Goal: Transaction & Acquisition: Subscribe to service/newsletter

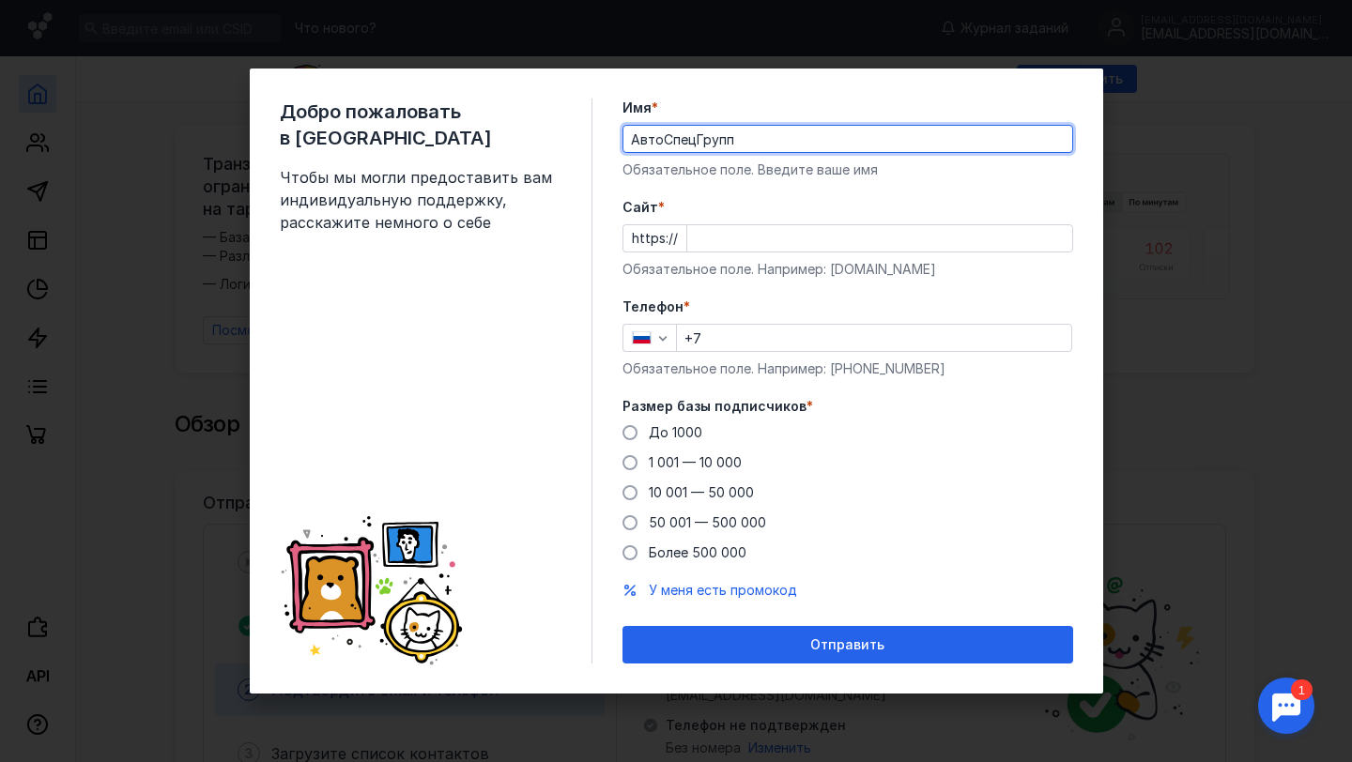
type input "АвтоСпецГрупп"
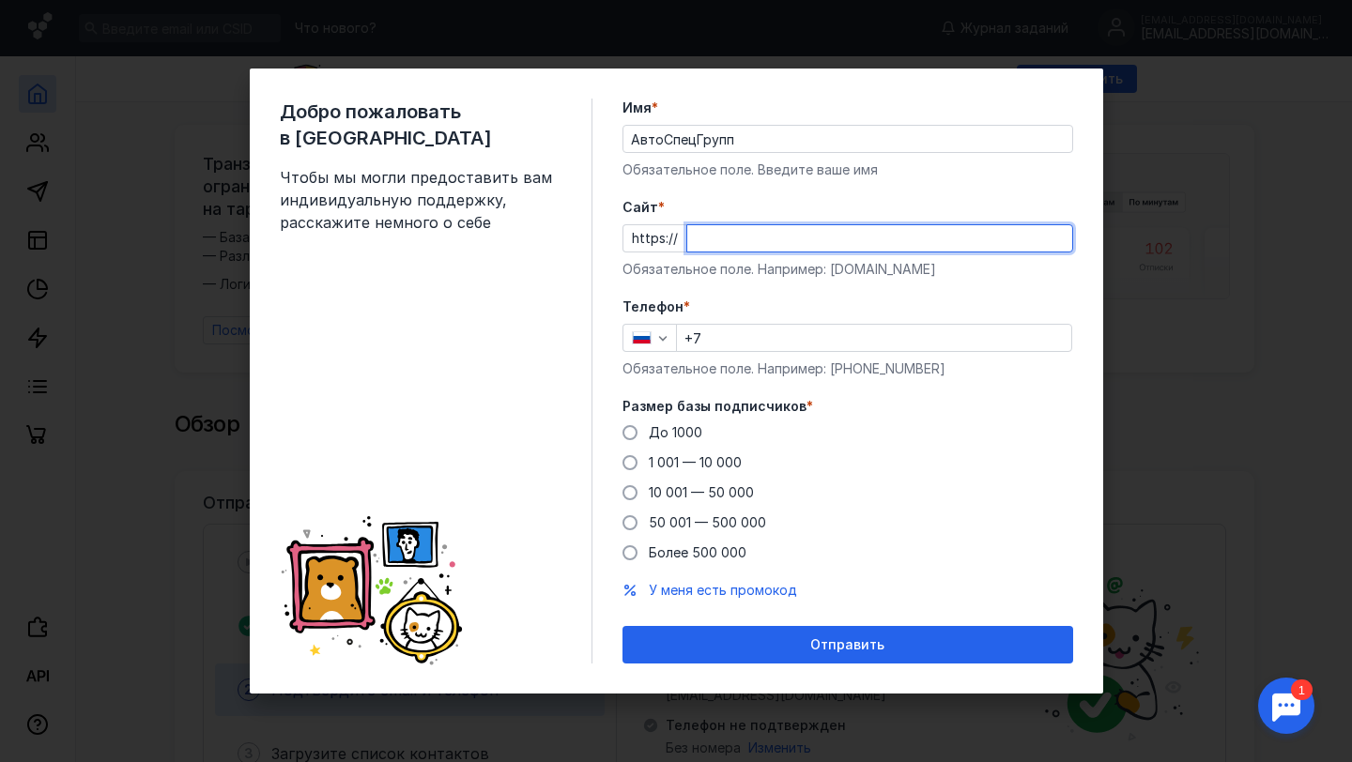
click at [716, 245] on input "Cайт *" at bounding box center [879, 238] width 385 height 26
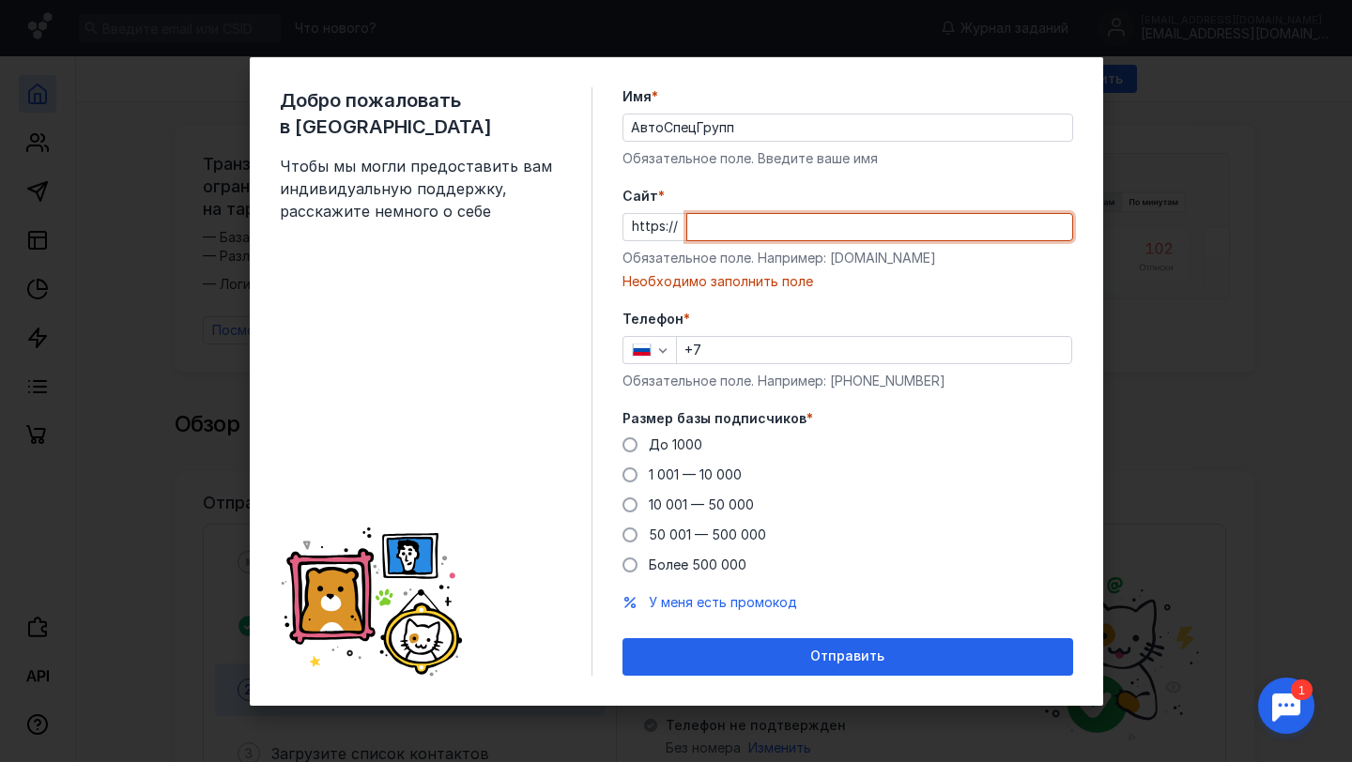
paste input "[DOMAIN_NAME][URL]"
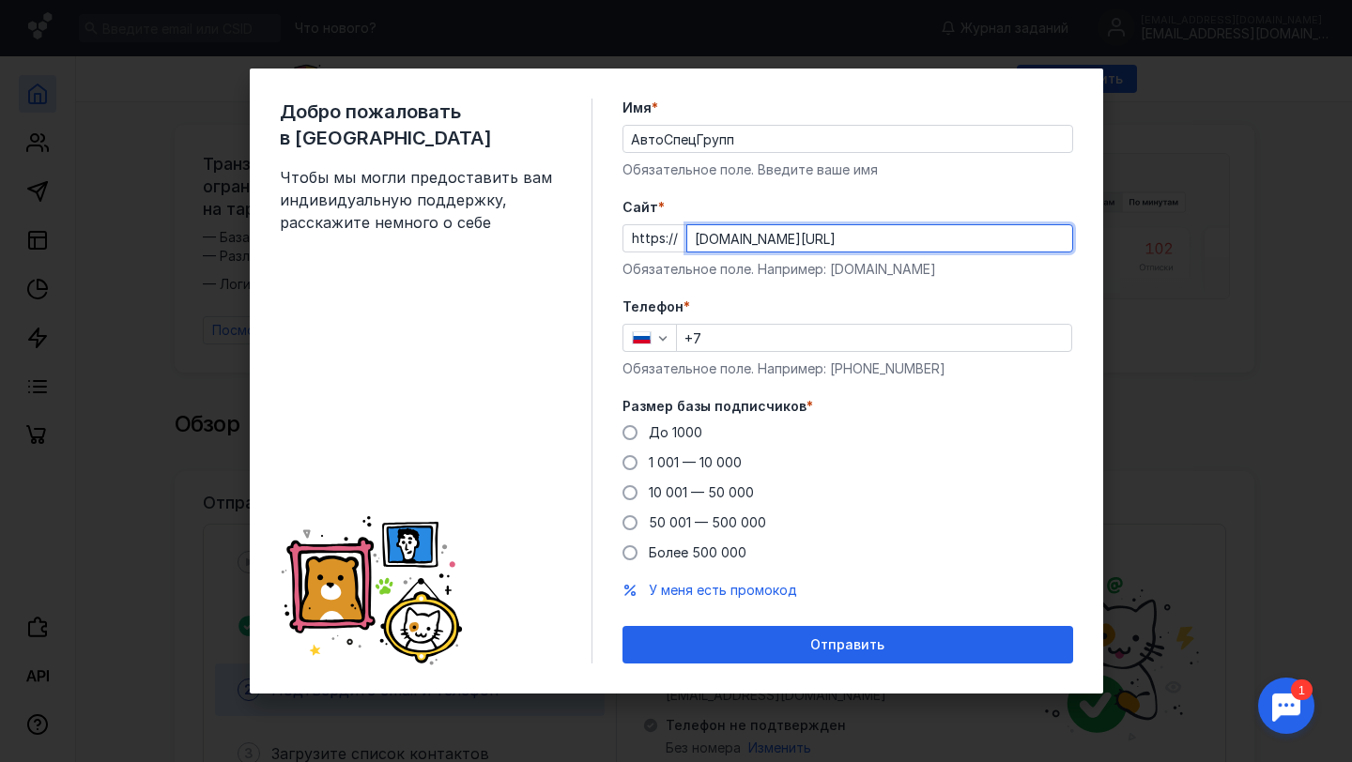
type input "[DOMAIN_NAME][URL]"
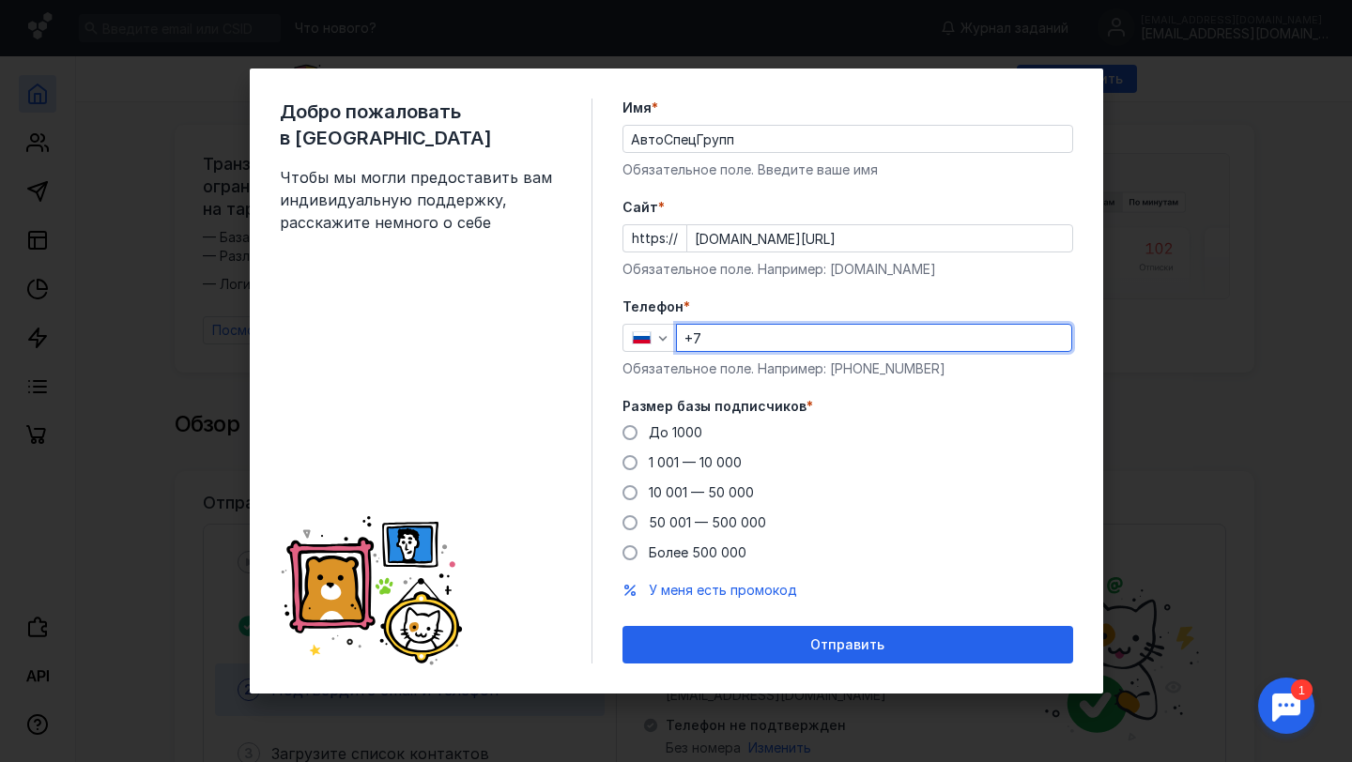
click at [721, 332] on input "+7" at bounding box center [874, 338] width 394 height 26
type input "[PHONE_NUMBER]"
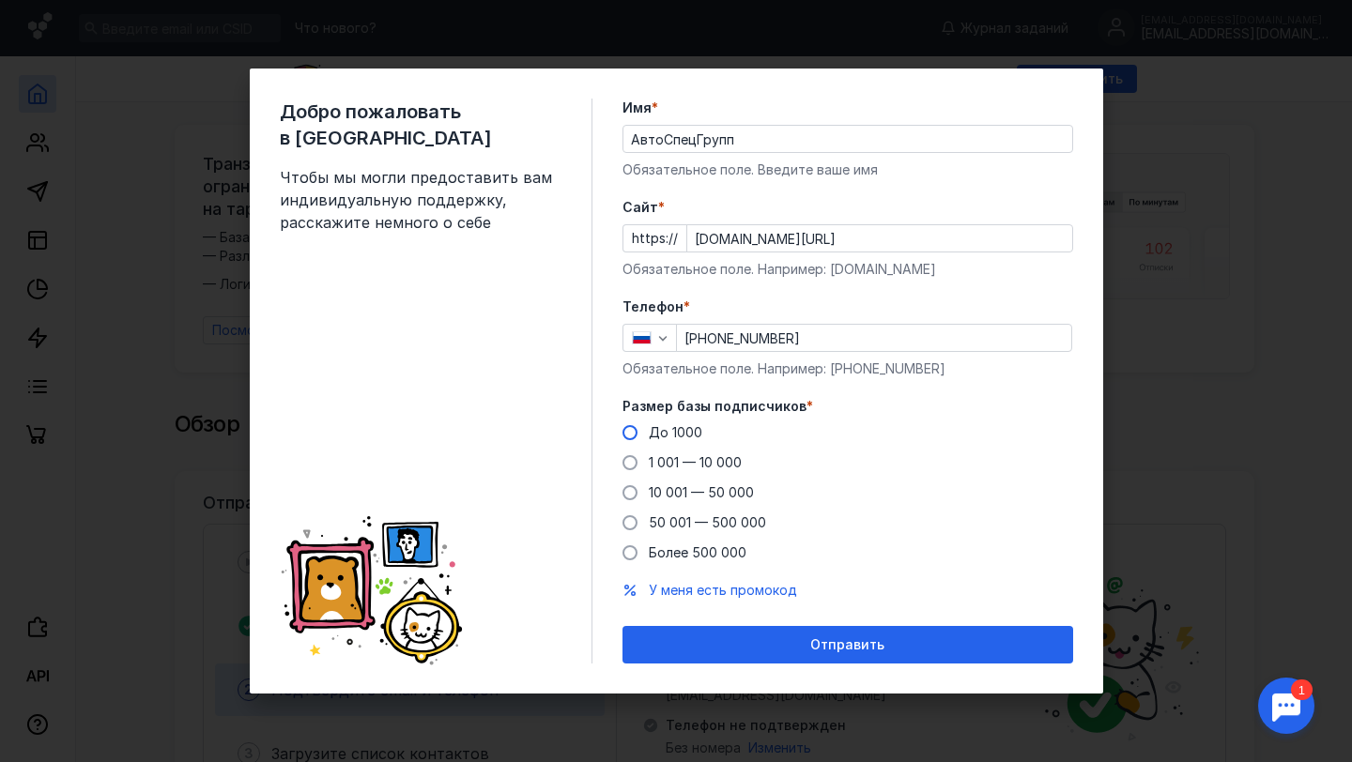
click at [687, 434] on span "До 1000" at bounding box center [676, 432] width 54 height 16
click at [0, 0] on input "До 1000" at bounding box center [0, 0] width 0 height 0
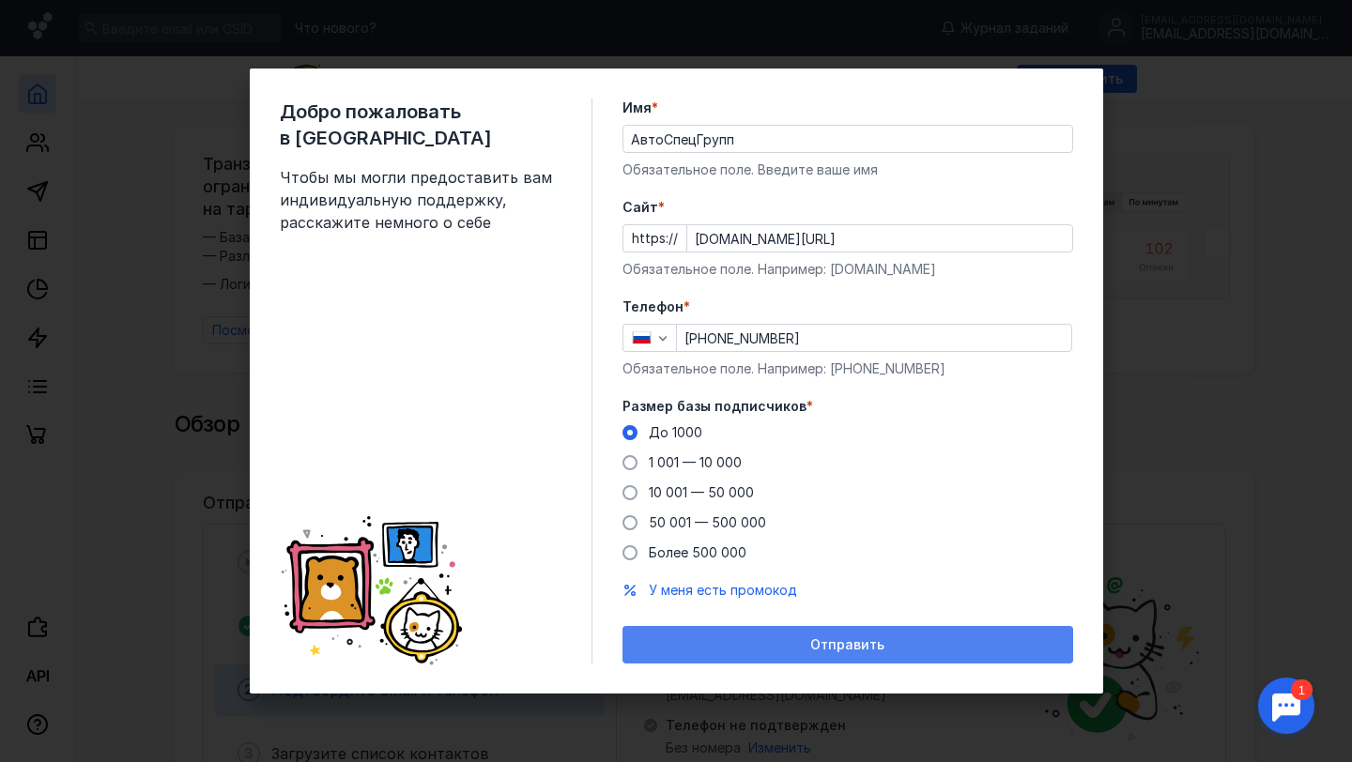
click at [769, 645] on div "Отправить" at bounding box center [848, 645] width 432 height 16
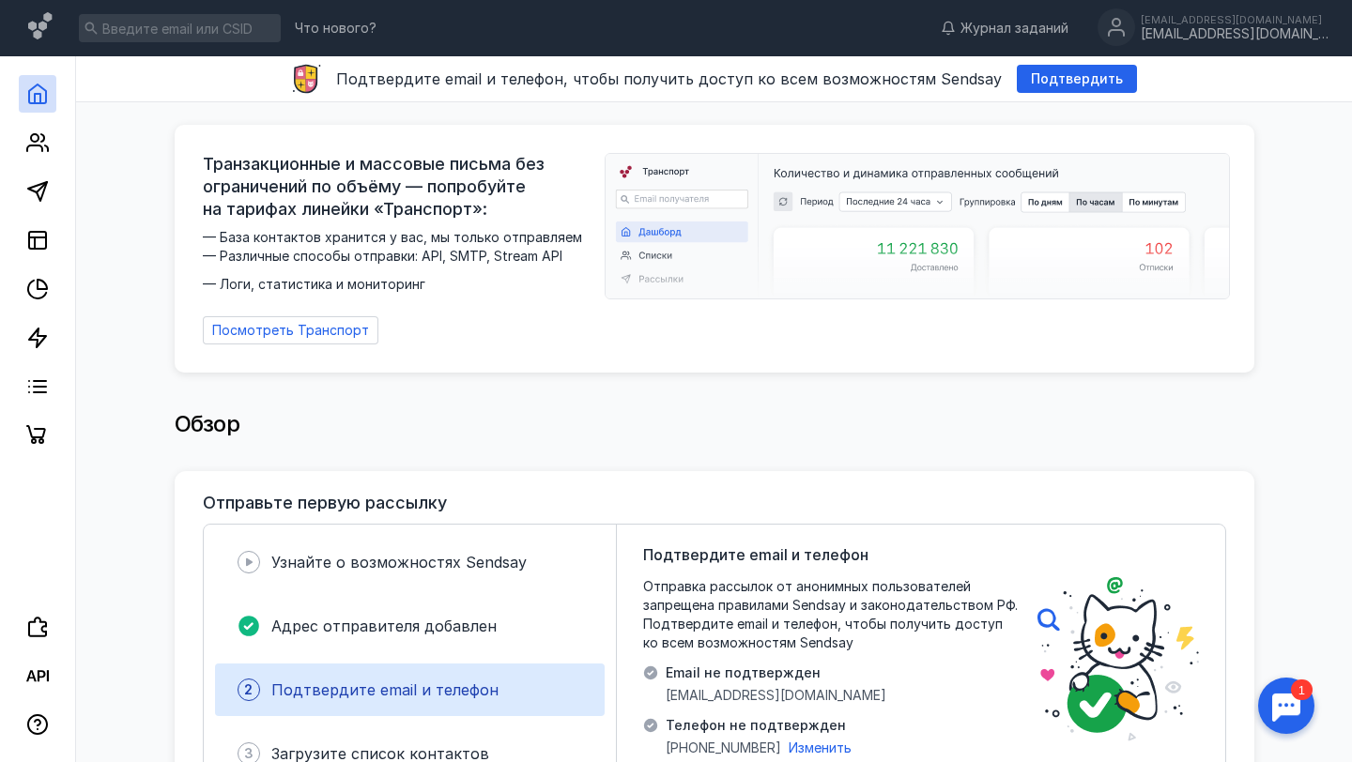
click at [906, 406] on div "Обзор" at bounding box center [715, 425] width 1080 height 38
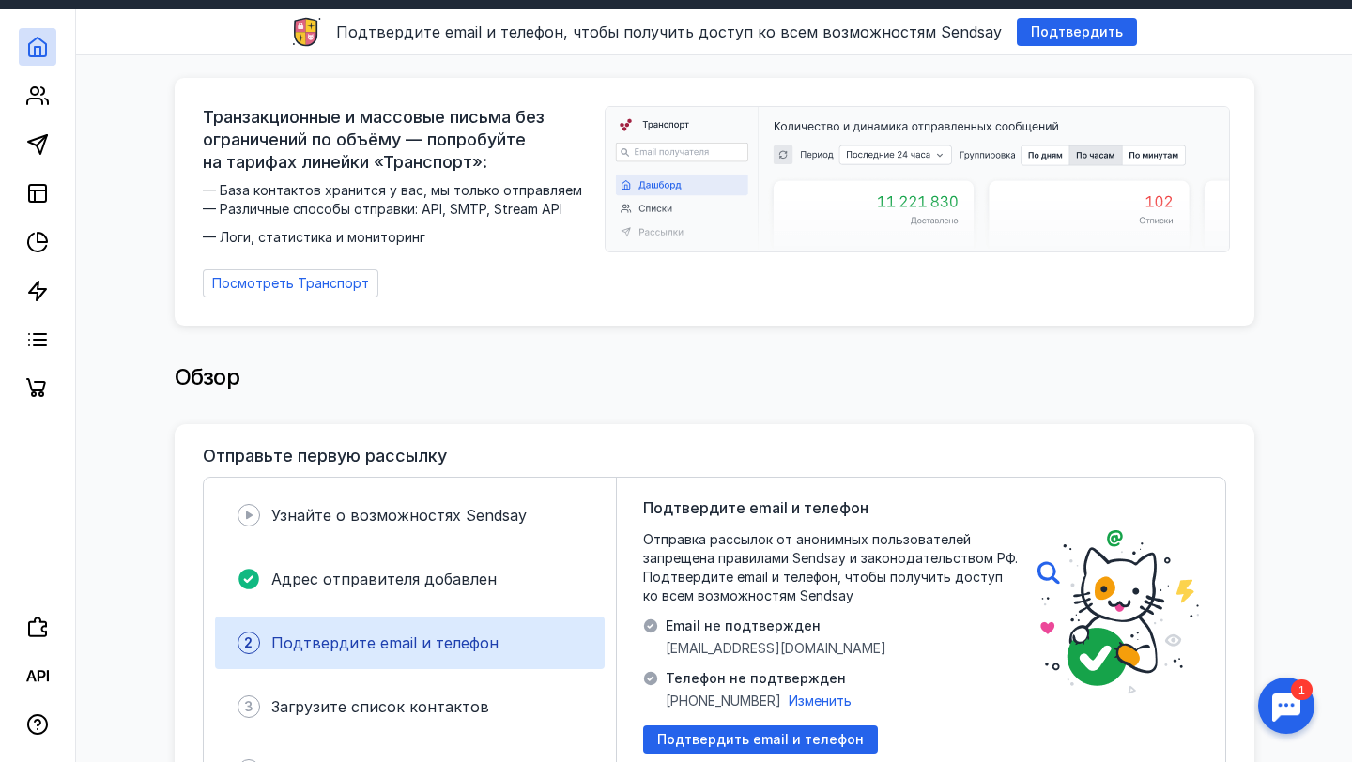
scroll to position [85, 0]
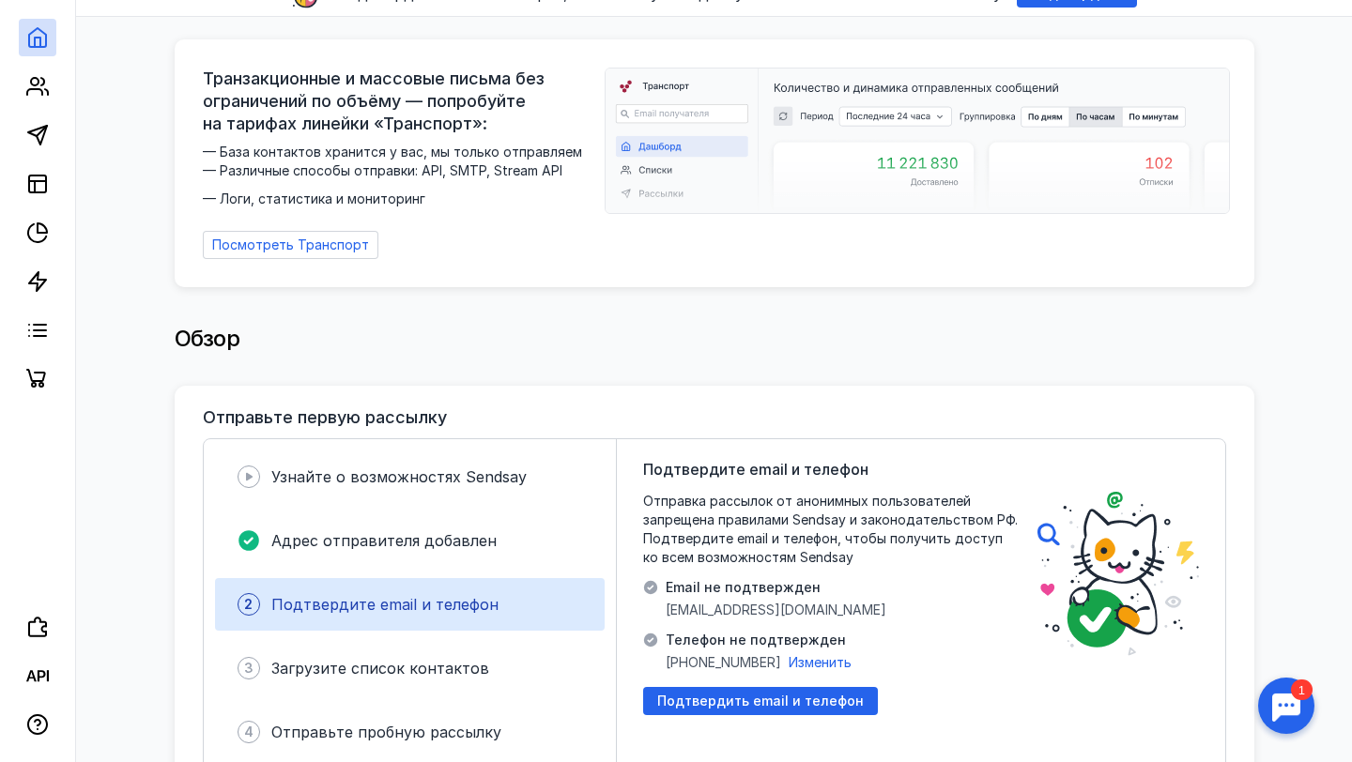
drag, startPoint x: 791, startPoint y: 697, endPoint x: 942, endPoint y: 639, distance: 161.6
click at [942, 639] on div "Подтвердите email и телефон Отправка рассылок от анонимных пользователей запрещ…" at bounding box center [830, 636] width 375 height 357
click at [935, 358] on div "Обзор" at bounding box center [715, 348] width 1080 height 75
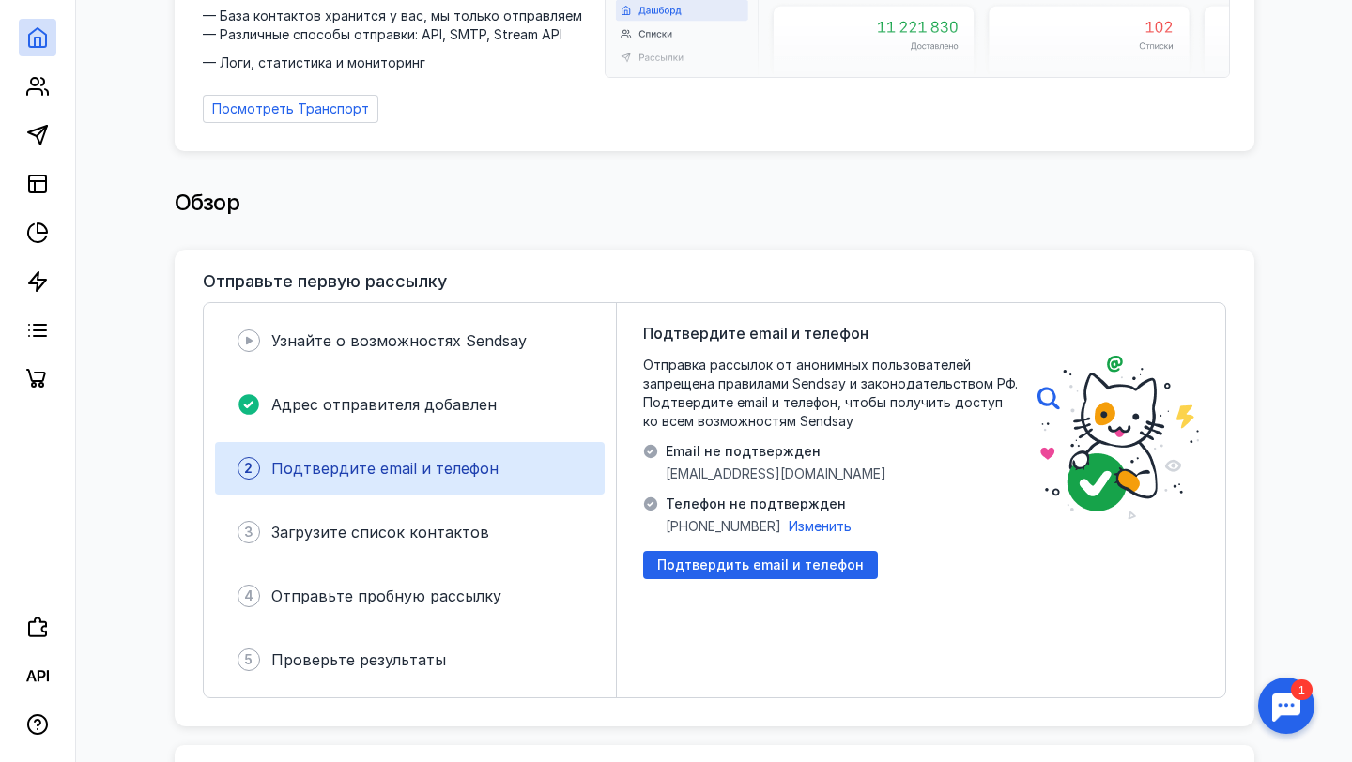
scroll to position [223, 0]
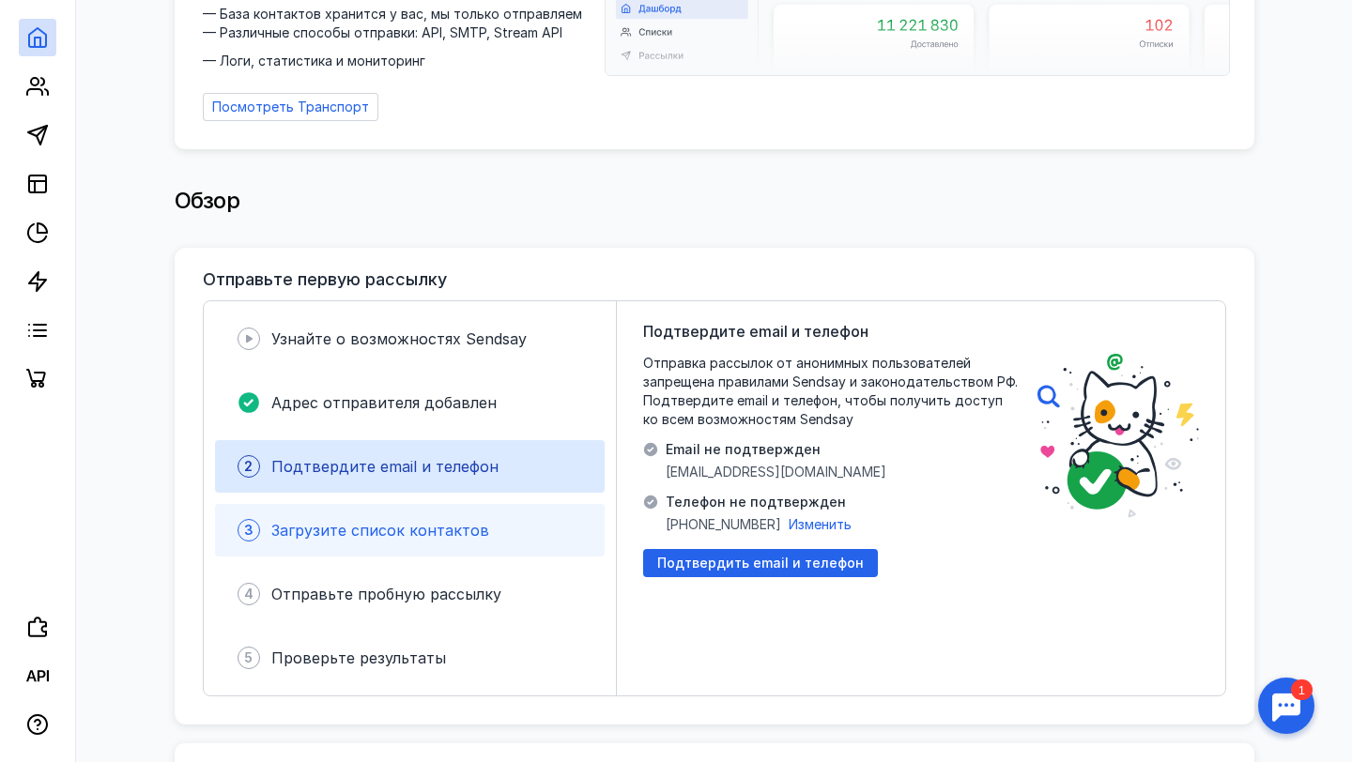
click at [411, 537] on div "3 Загрузите список контактов" at bounding box center [410, 530] width 390 height 53
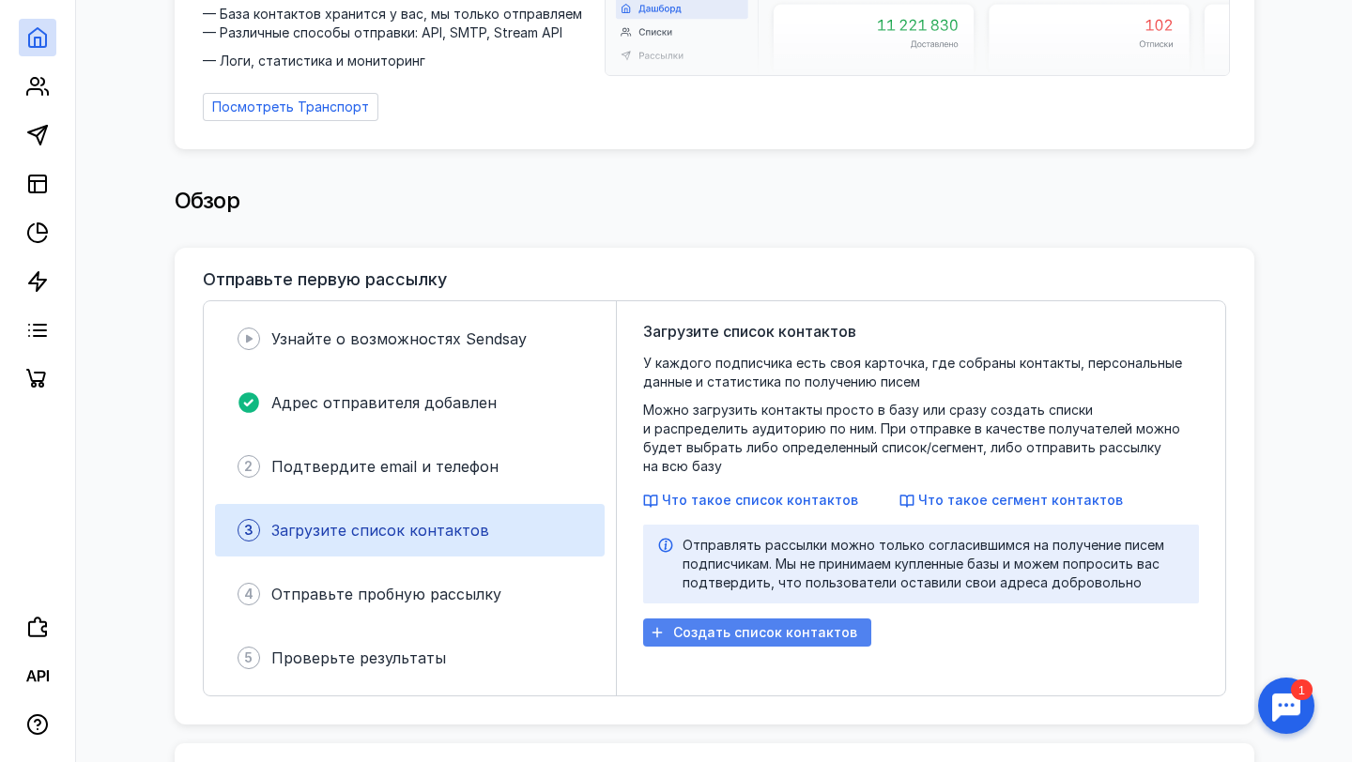
click at [741, 625] on span "Создать список контактов" at bounding box center [765, 633] width 184 height 16
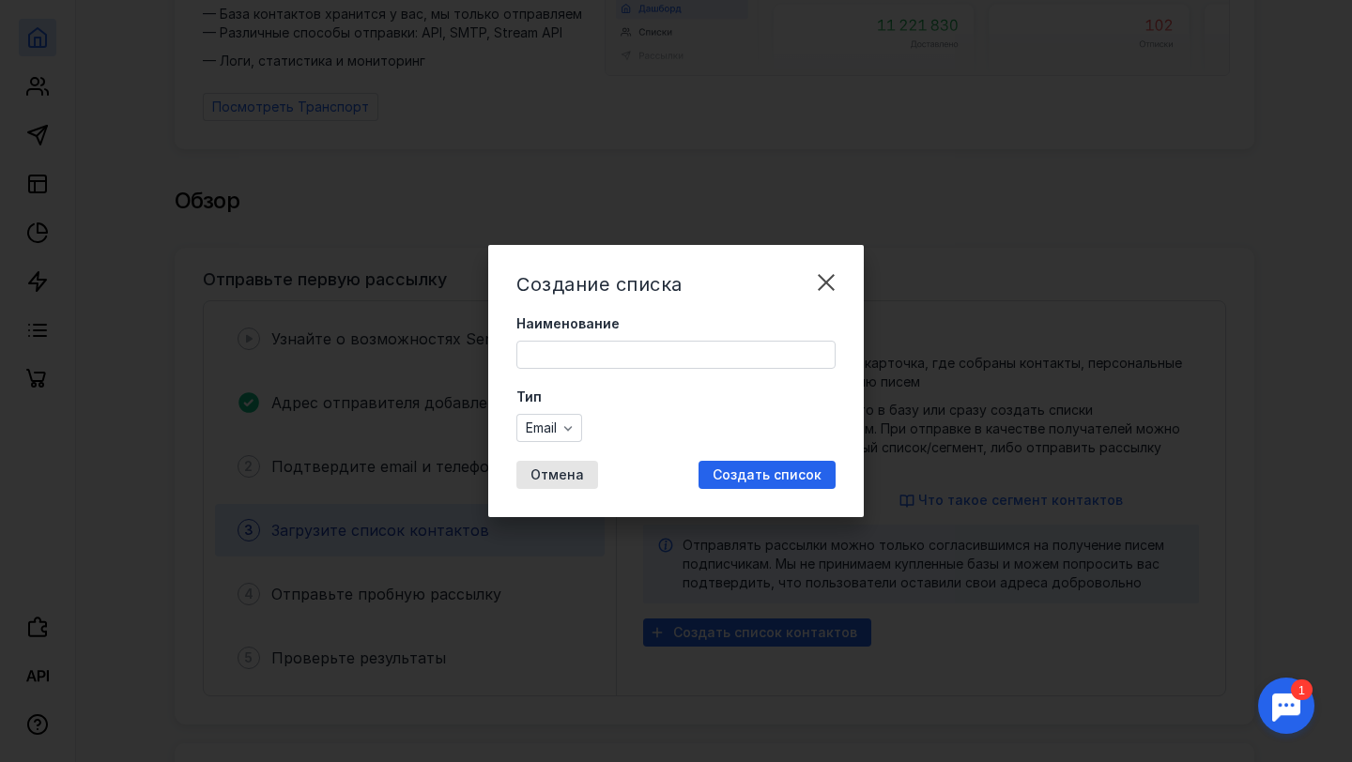
click at [624, 350] on input "Наименование" at bounding box center [675, 355] width 317 height 26
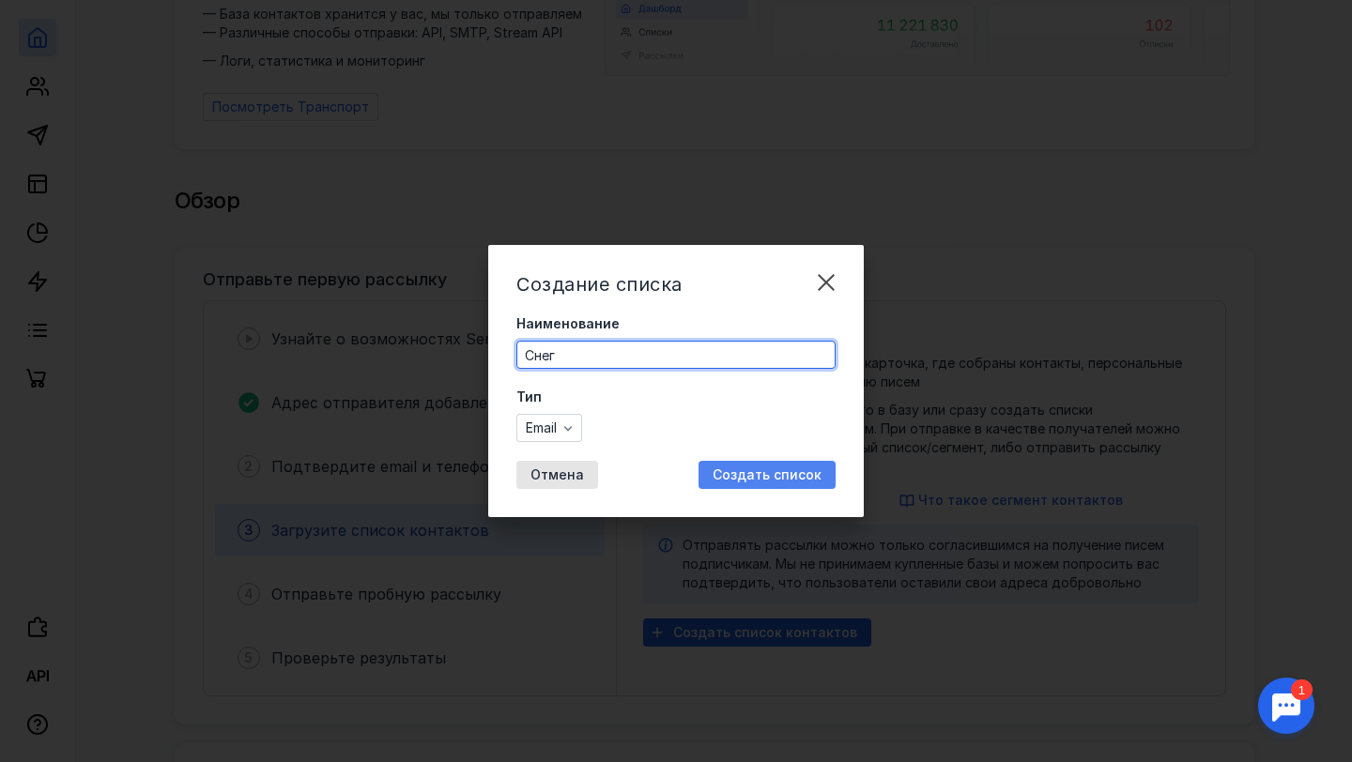
type input "Снег"
click at [764, 475] on span "Создать список" at bounding box center [766, 475] width 109 height 16
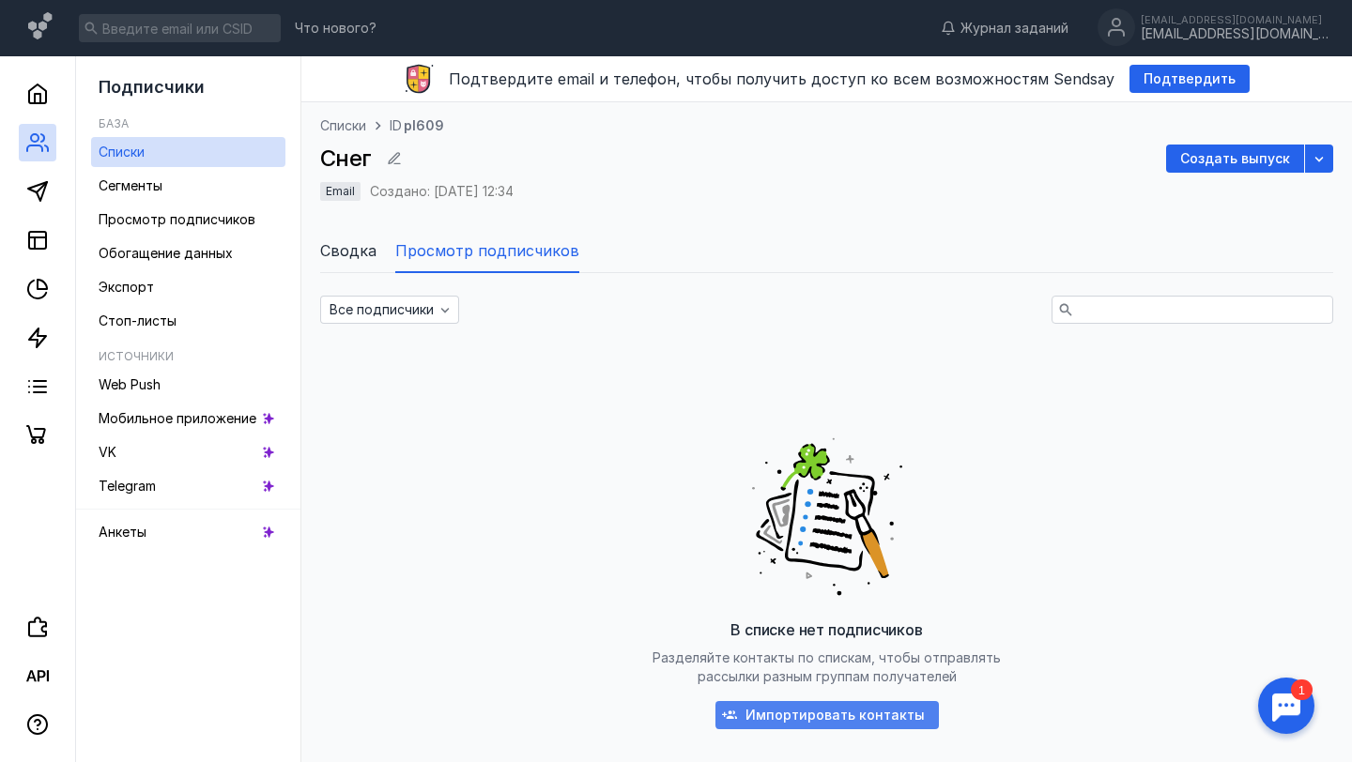
click at [775, 712] on span "Импортировать контакты" at bounding box center [834, 716] width 179 height 16
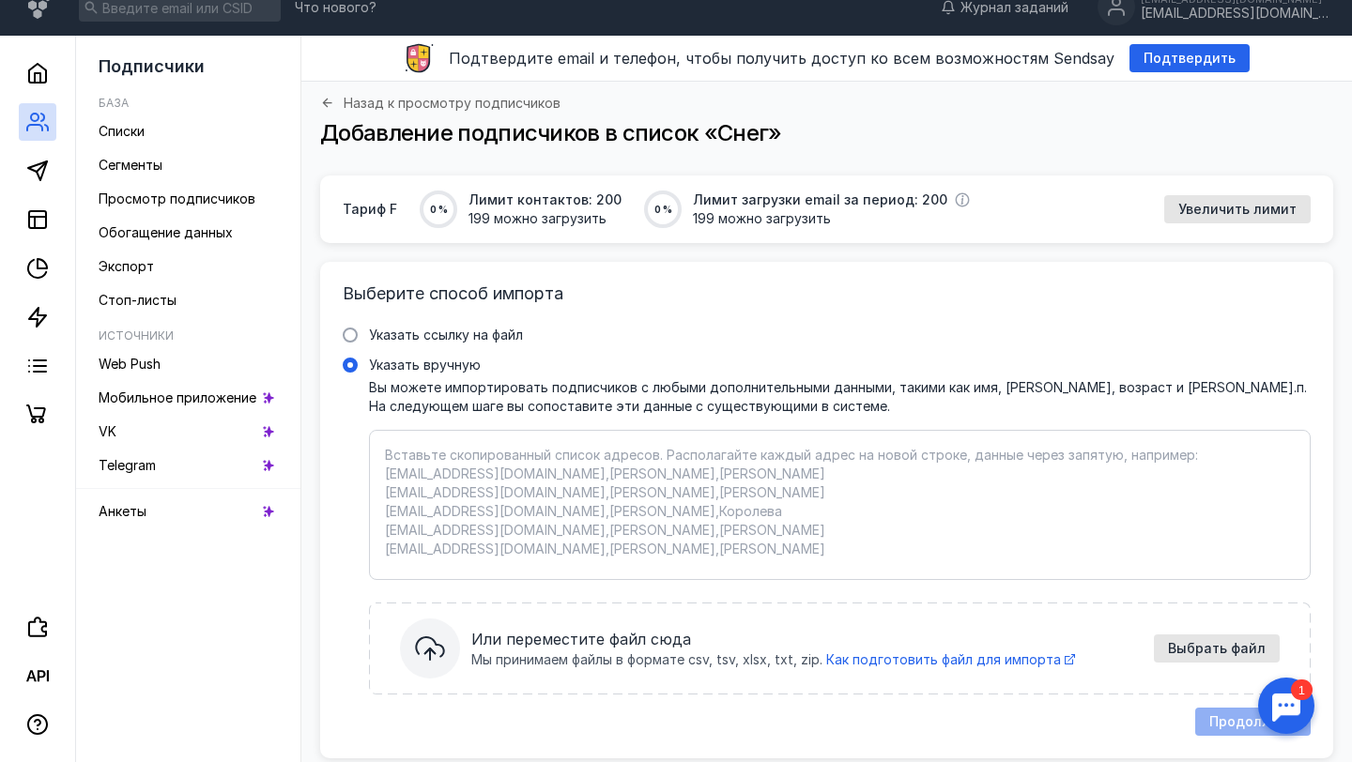
scroll to position [24, 0]
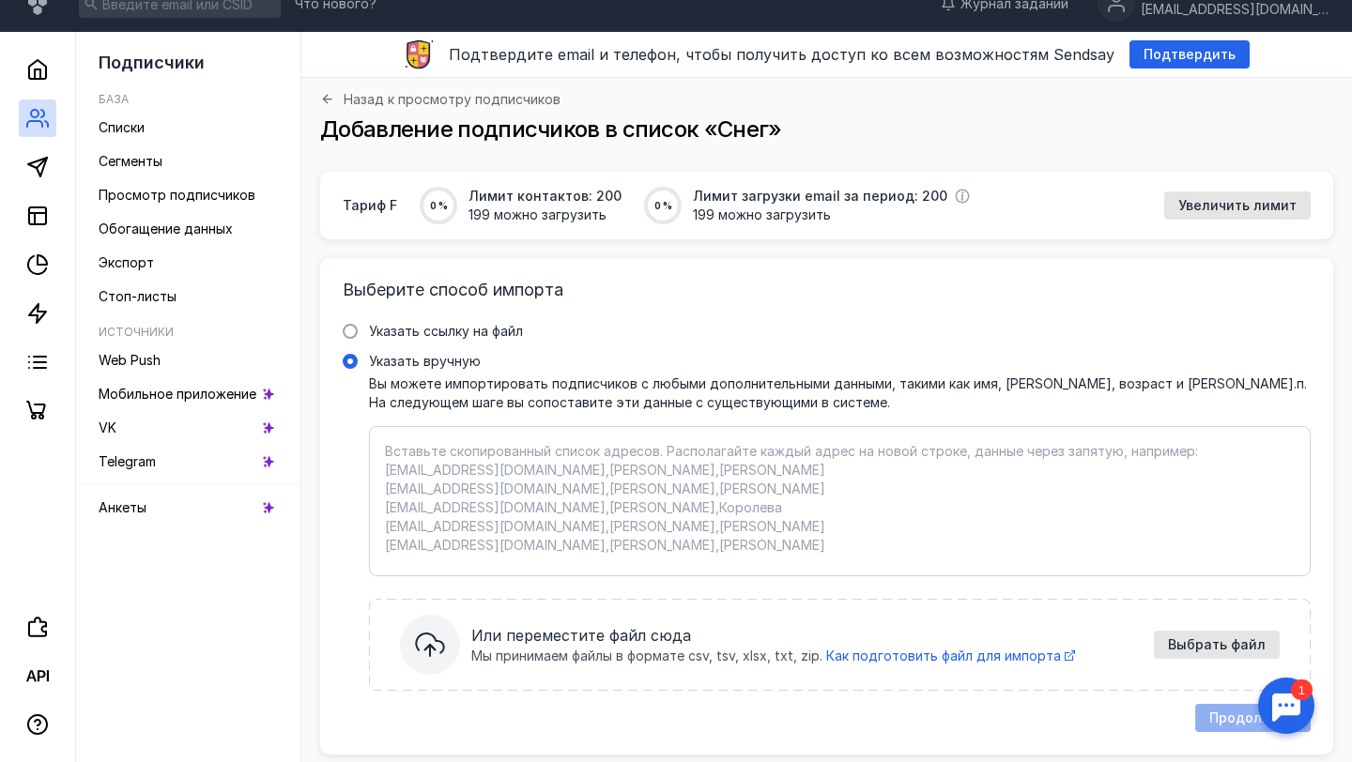
click at [881, 318] on div "Выберите способ импорта Указать ссылку на файл Ссылка на файл * Выбрать файл Мы…" at bounding box center [826, 506] width 1013 height 497
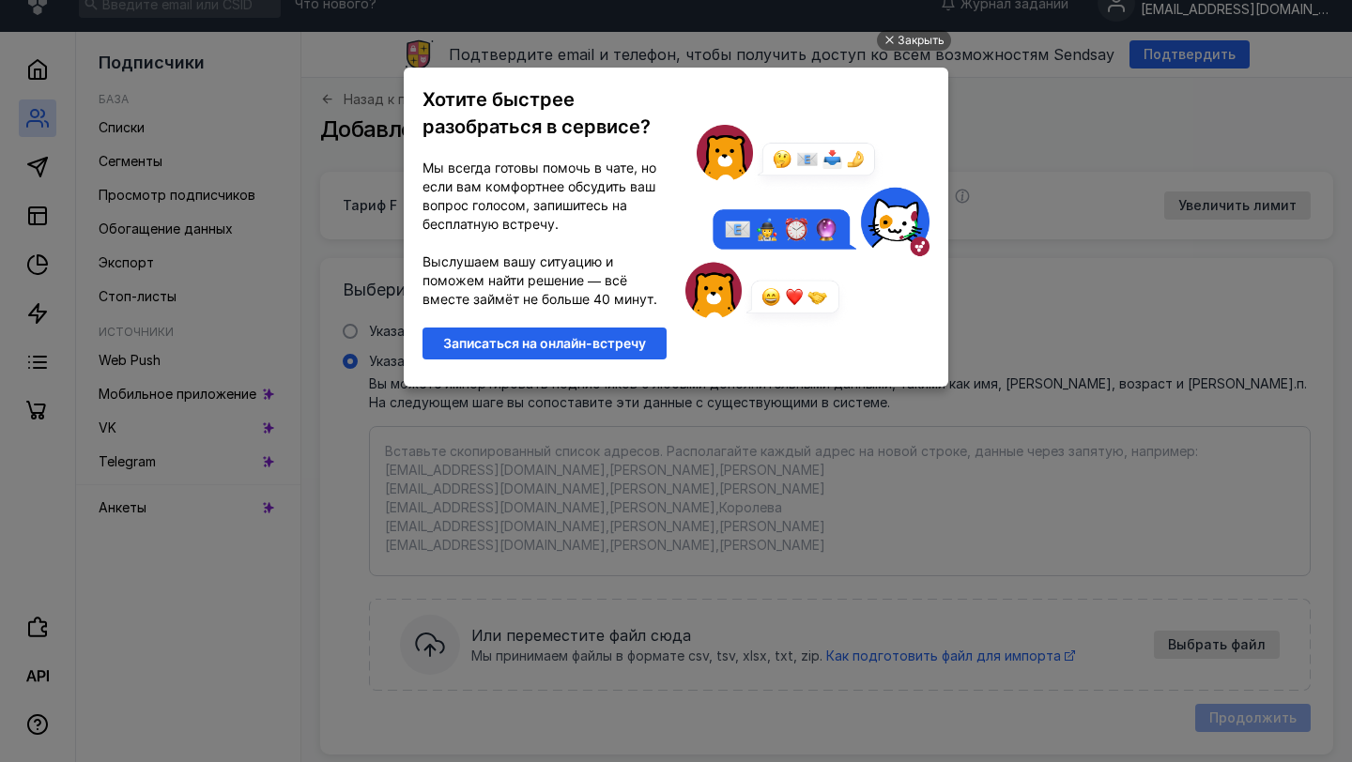
scroll to position [0, 0]
click at [934, 47] on div "Закрыть" at bounding box center [920, 40] width 47 height 21
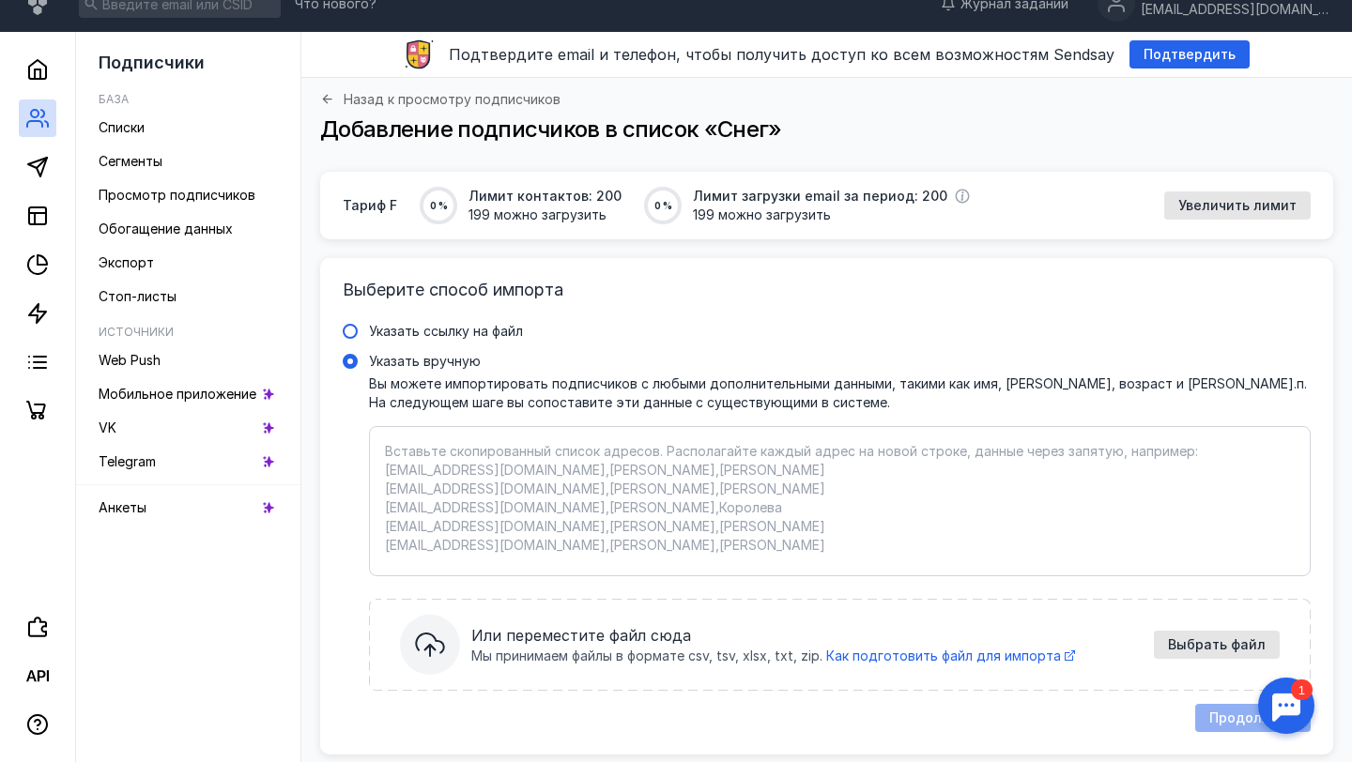
click at [455, 333] on span "Указать ссылку на файл" at bounding box center [446, 331] width 154 height 16
click at [0, 0] on input "Указать ссылку на файл" at bounding box center [0, 0] width 0 height 0
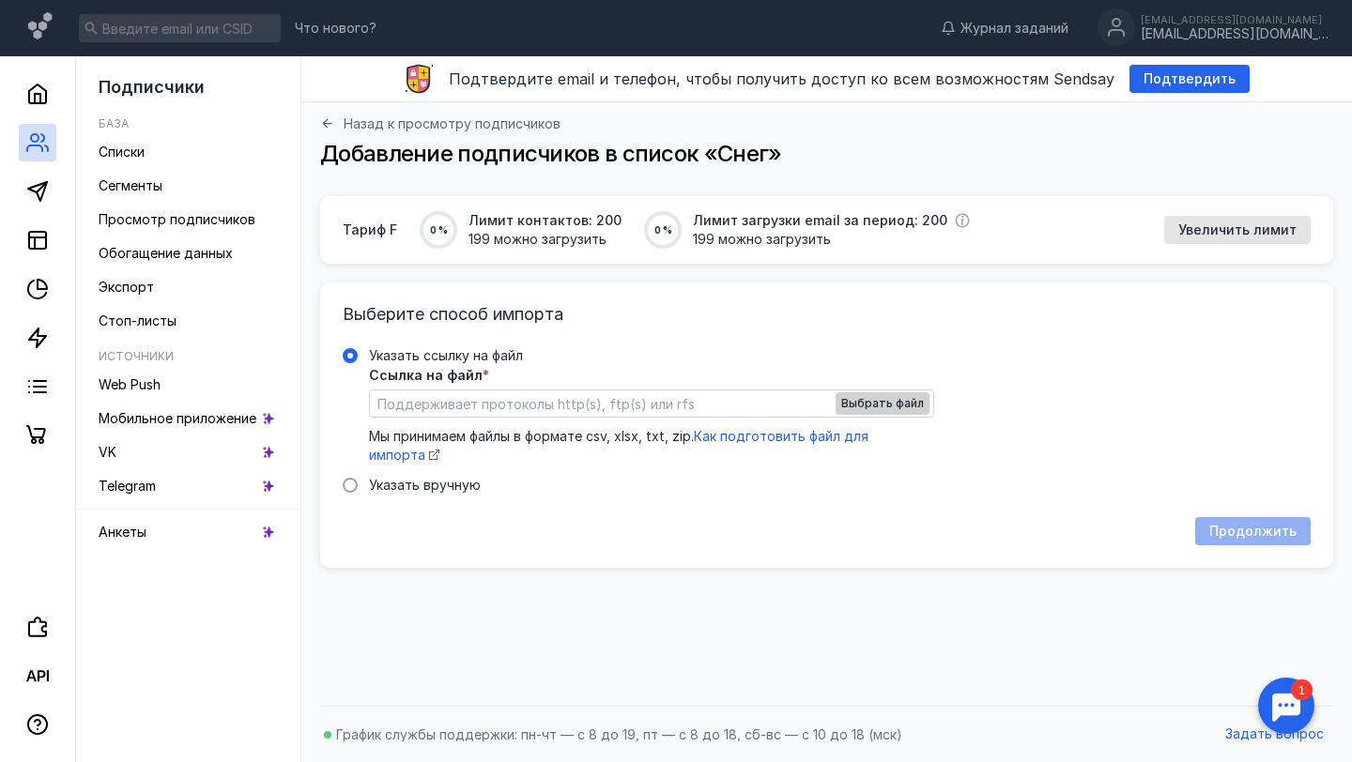
click at [856, 403] on span "Выбрать файл" at bounding box center [882, 403] width 83 height 13
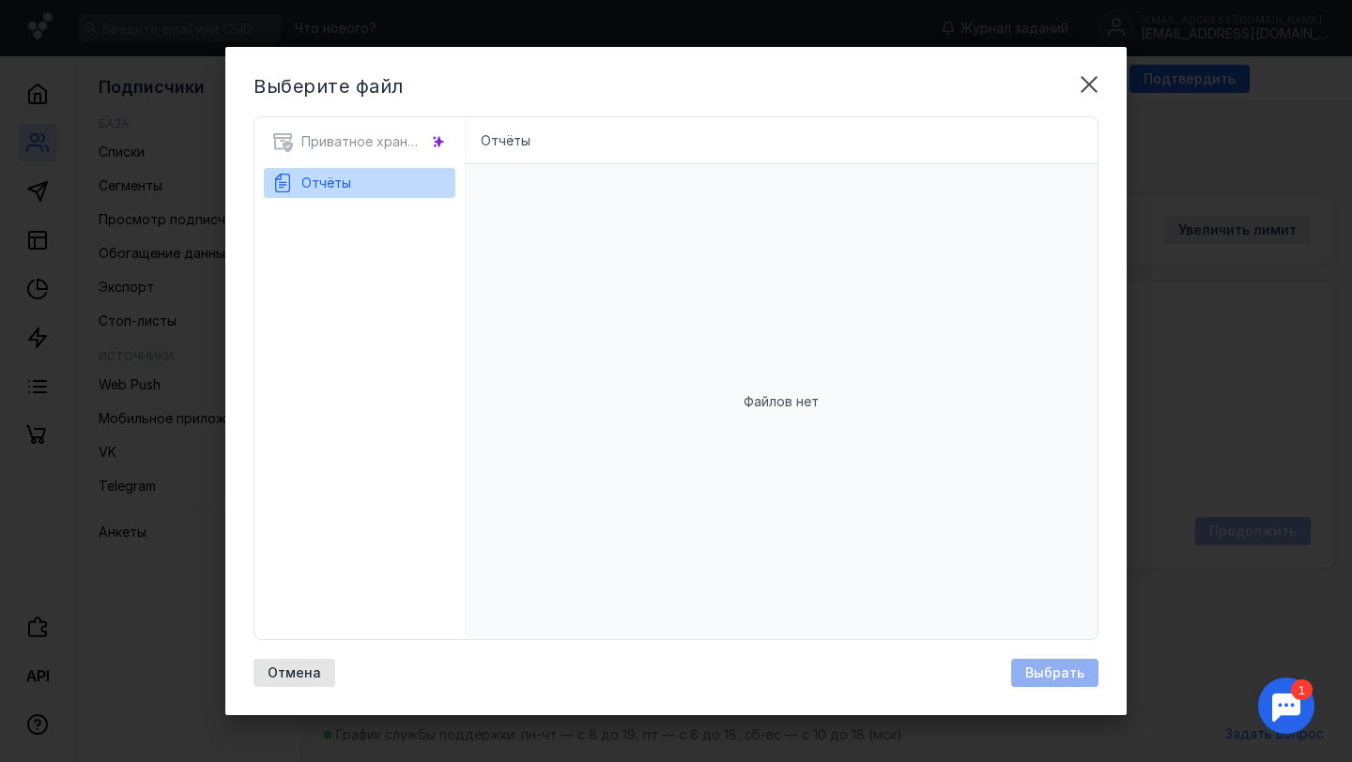
click at [444, 283] on div "Приватное хранилище Отчёты" at bounding box center [359, 378] width 211 height 522
click at [498, 201] on div "Файлов нет" at bounding box center [782, 401] width 633 height 475
click at [496, 142] on li "Отчёты" at bounding box center [506, 140] width 50 height 19
click at [376, 152] on div "Приватное хранилище" at bounding box center [359, 147] width 191 height 41
click at [357, 184] on button "Отчёты" at bounding box center [359, 183] width 176 height 30
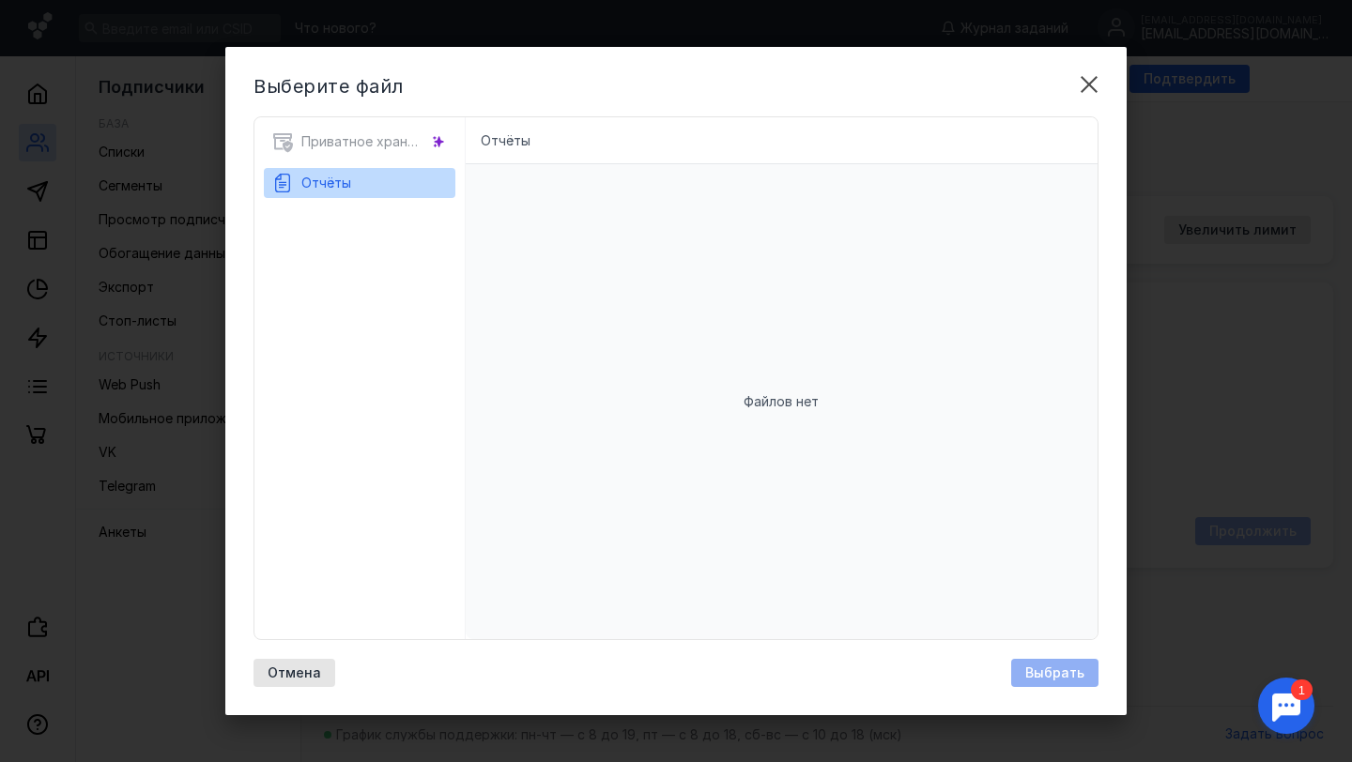
click at [572, 328] on div "Файлов нет" at bounding box center [782, 401] width 633 height 475
click at [389, 438] on div "Приватное хранилище Отчёты" at bounding box center [359, 378] width 211 height 522
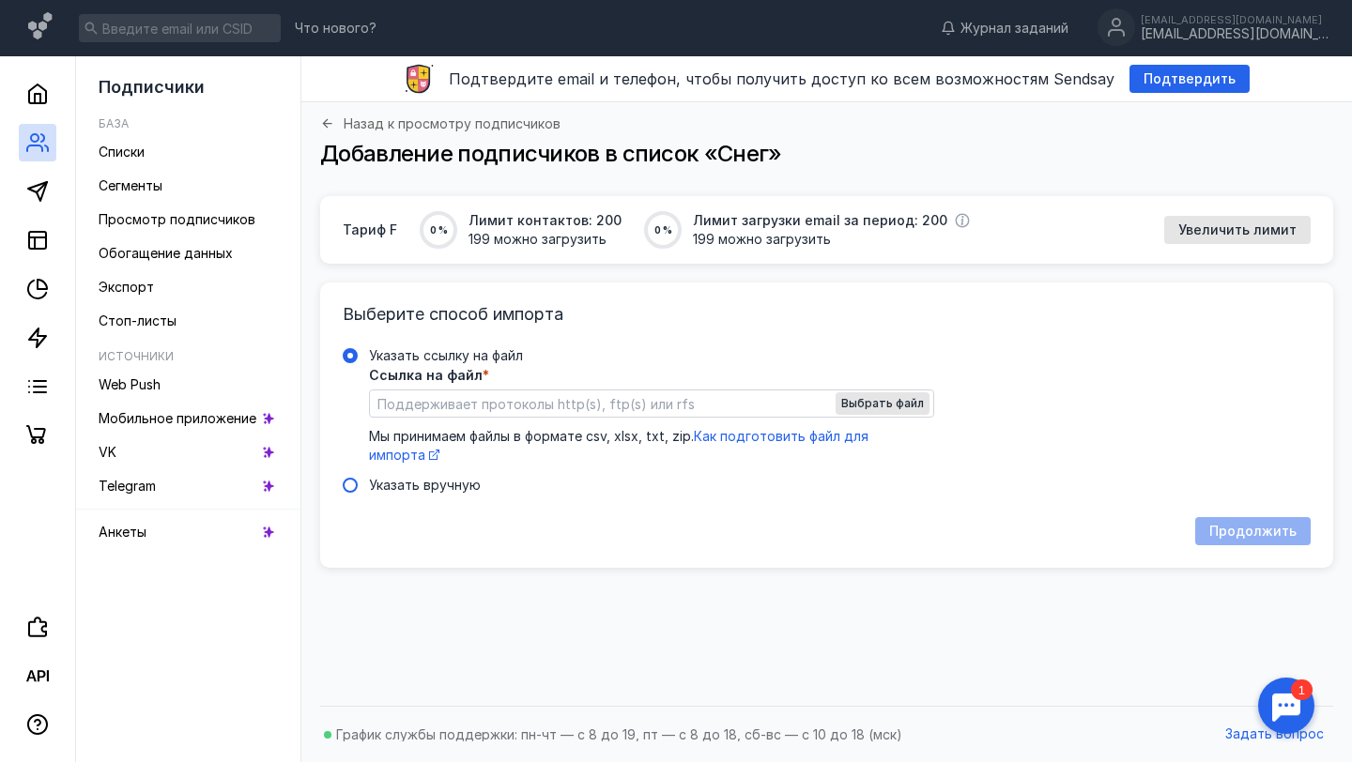
click at [427, 486] on span "Указать вручную" at bounding box center [425, 485] width 112 height 16
click at [0, 0] on input "Указать вручную" at bounding box center [0, 0] width 0 height 0
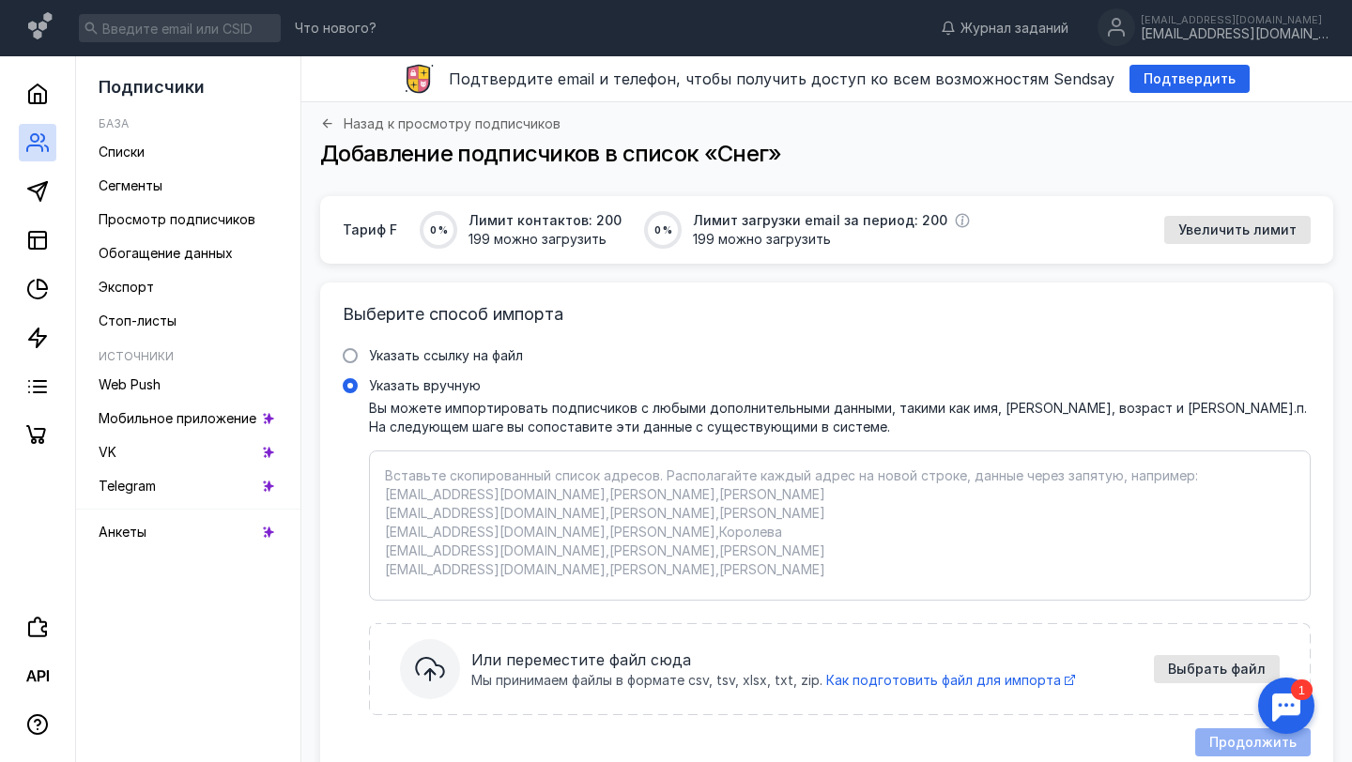
click at [427, 486] on textarea "Указать вручную Вы можете импортировать подписчиков с любыми дополнительными да…" at bounding box center [840, 526] width 910 height 118
click at [621, 499] on textarea "Указать вручную Вы можете импортировать подписчиков с любыми дополнительными да…" at bounding box center [840, 526] width 910 height 118
paste textarea "[EMAIL_ADDRESS][DOMAIN_NAME] [EMAIL_ADDRESS][DOMAIN_NAME] [DOMAIN_NAME][EMAIL_A…"
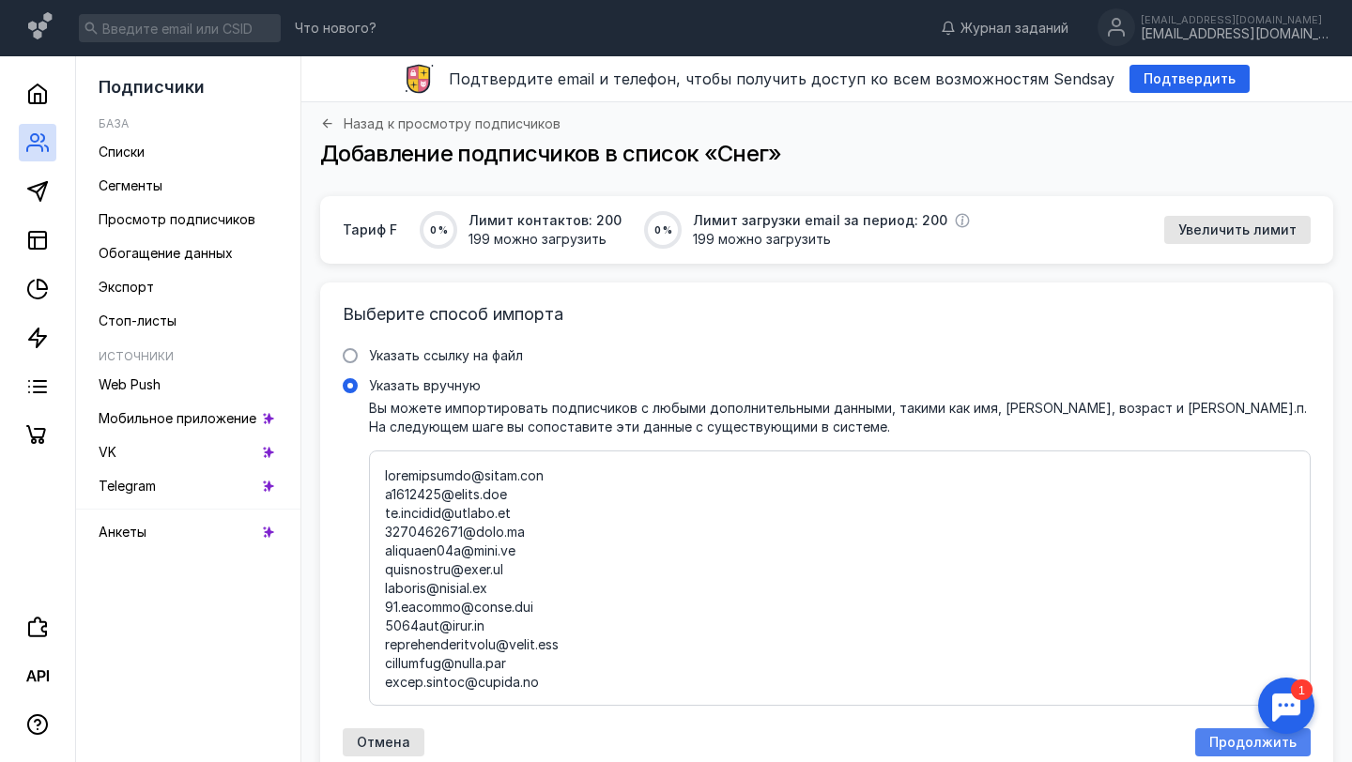
type textarea "[EMAIL_ADDRESS][DOMAIN_NAME] [EMAIL_ADDRESS][DOMAIN_NAME] [DOMAIN_NAME][EMAIL_A…"
click at [1232, 741] on span "Продолжить" at bounding box center [1252, 743] width 87 height 16
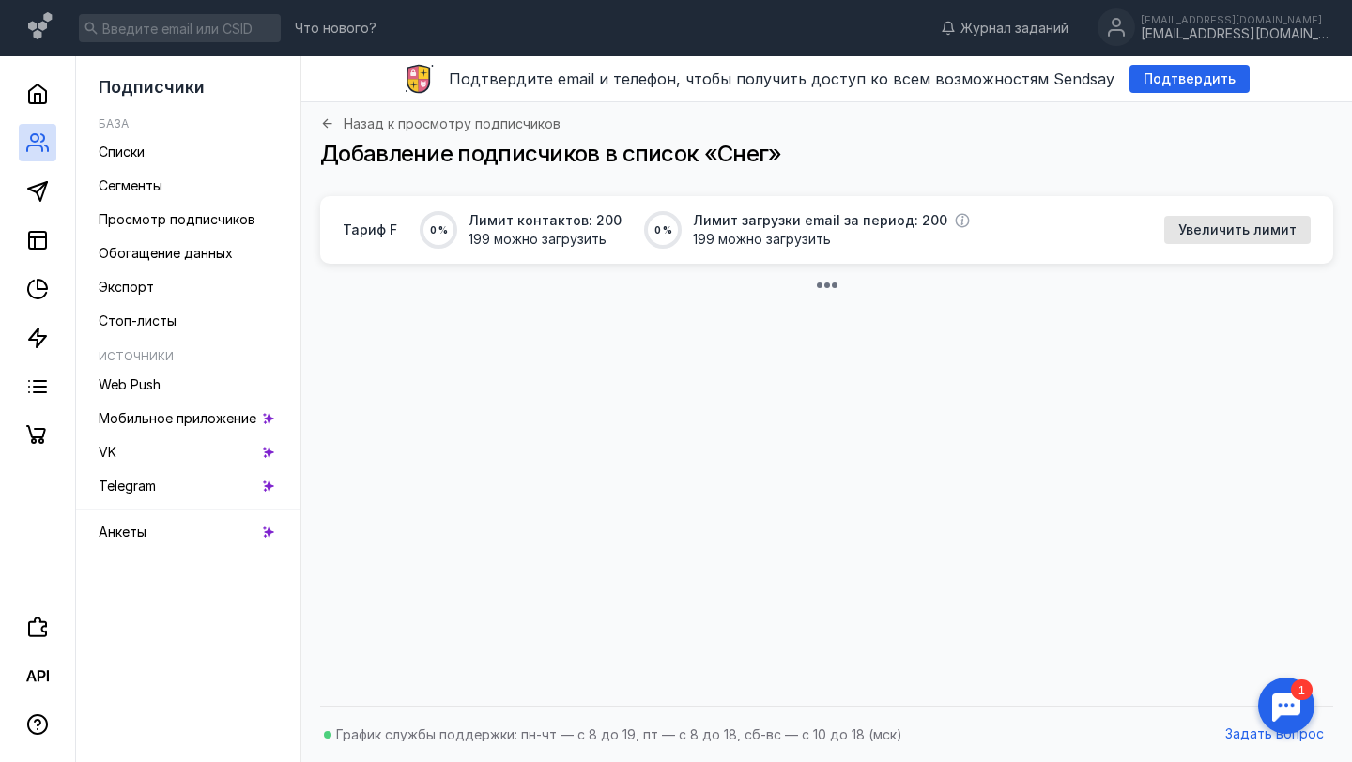
click at [574, 311] on div "Тариф F 0 % Лимит контактов: 200 199 можно загрузить 0 % Лимит загрузки email з…" at bounding box center [826, 446] width 1013 height 500
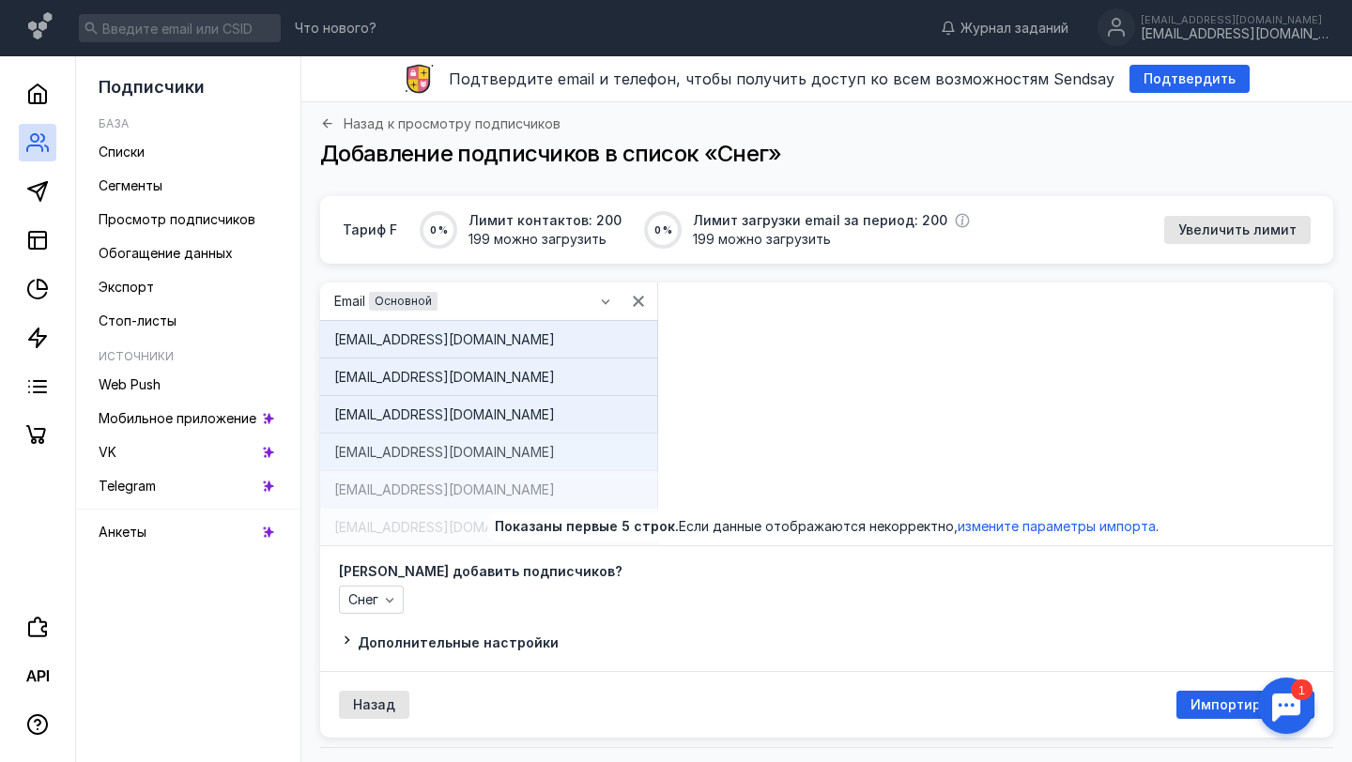
click at [1169, 138] on div "Назад к просмотру подписчиков Добавление подписчиков в список «Снег»" at bounding box center [826, 156] width 1013 height 80
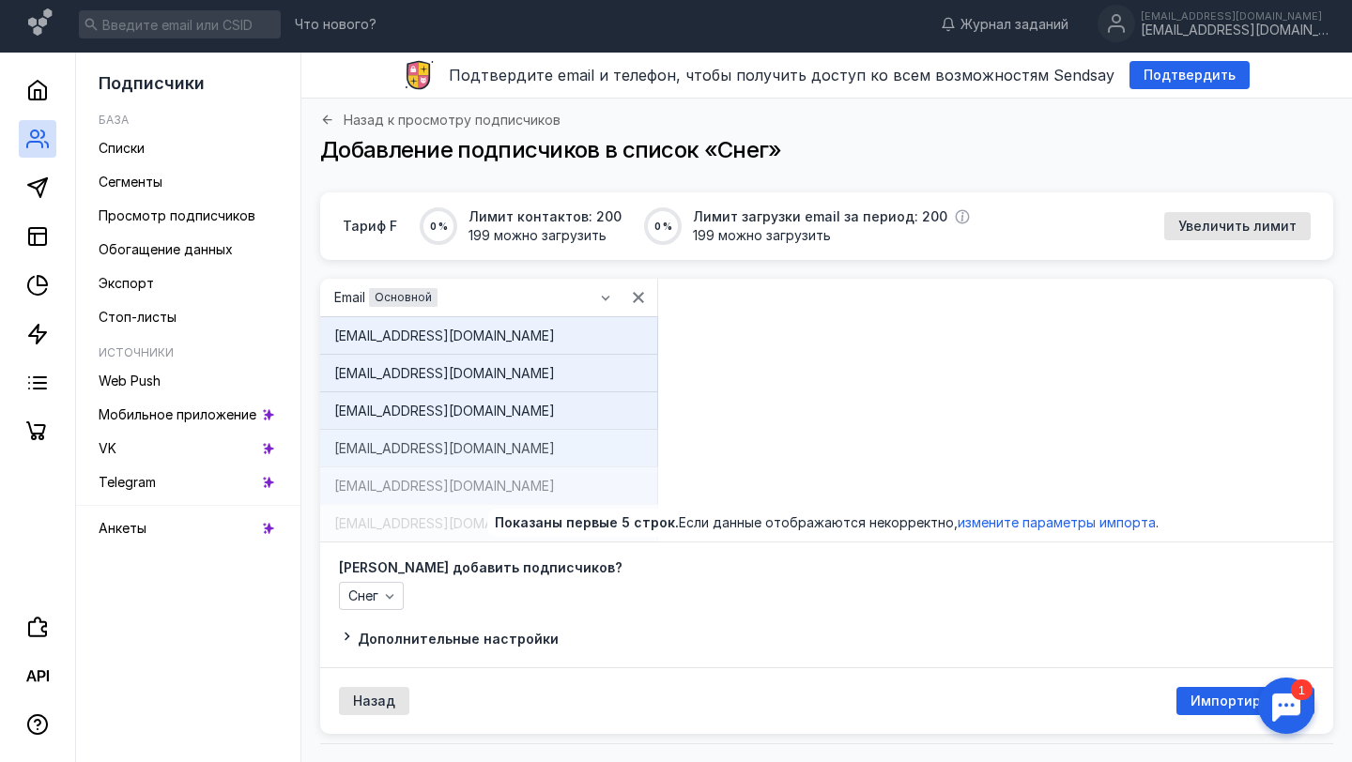
scroll to position [41, 0]
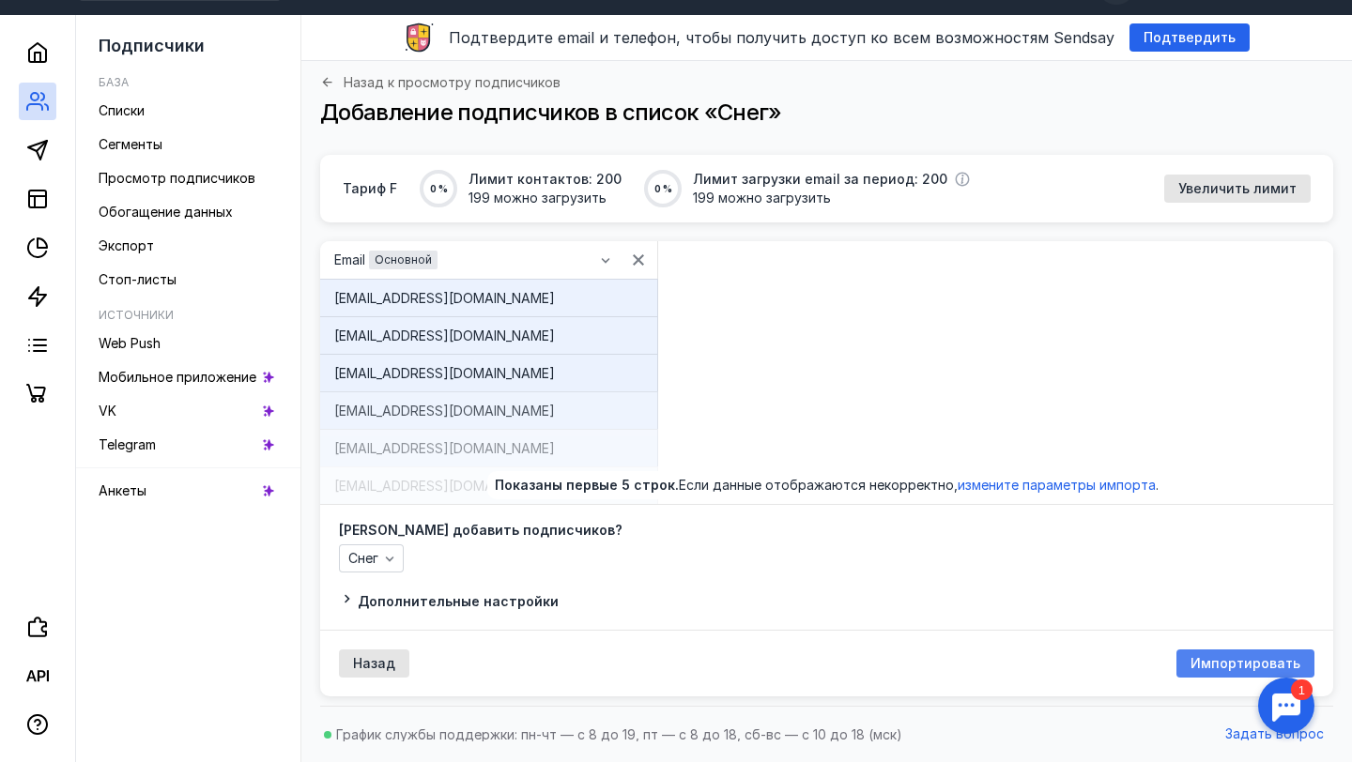
click at [1211, 658] on span "Импортировать" at bounding box center [1245, 664] width 110 height 16
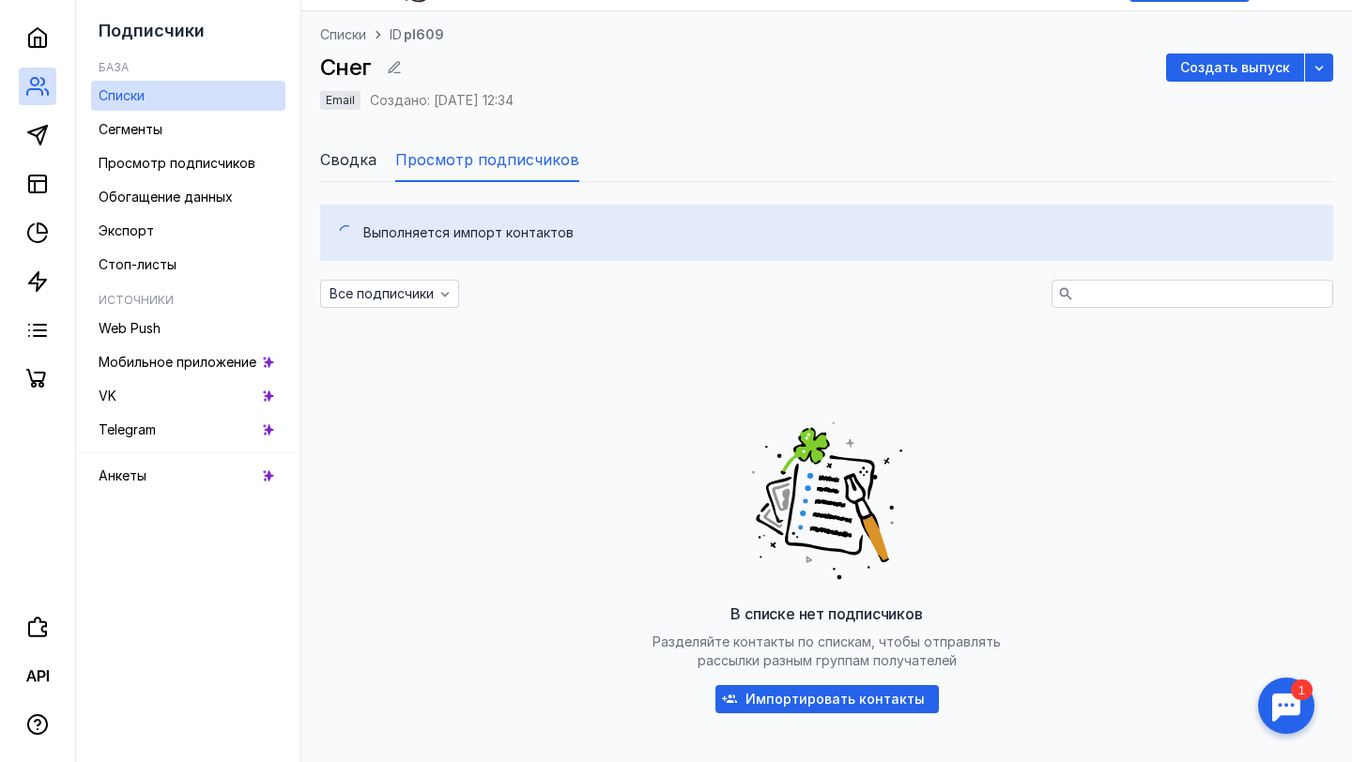
scroll to position [96, 0]
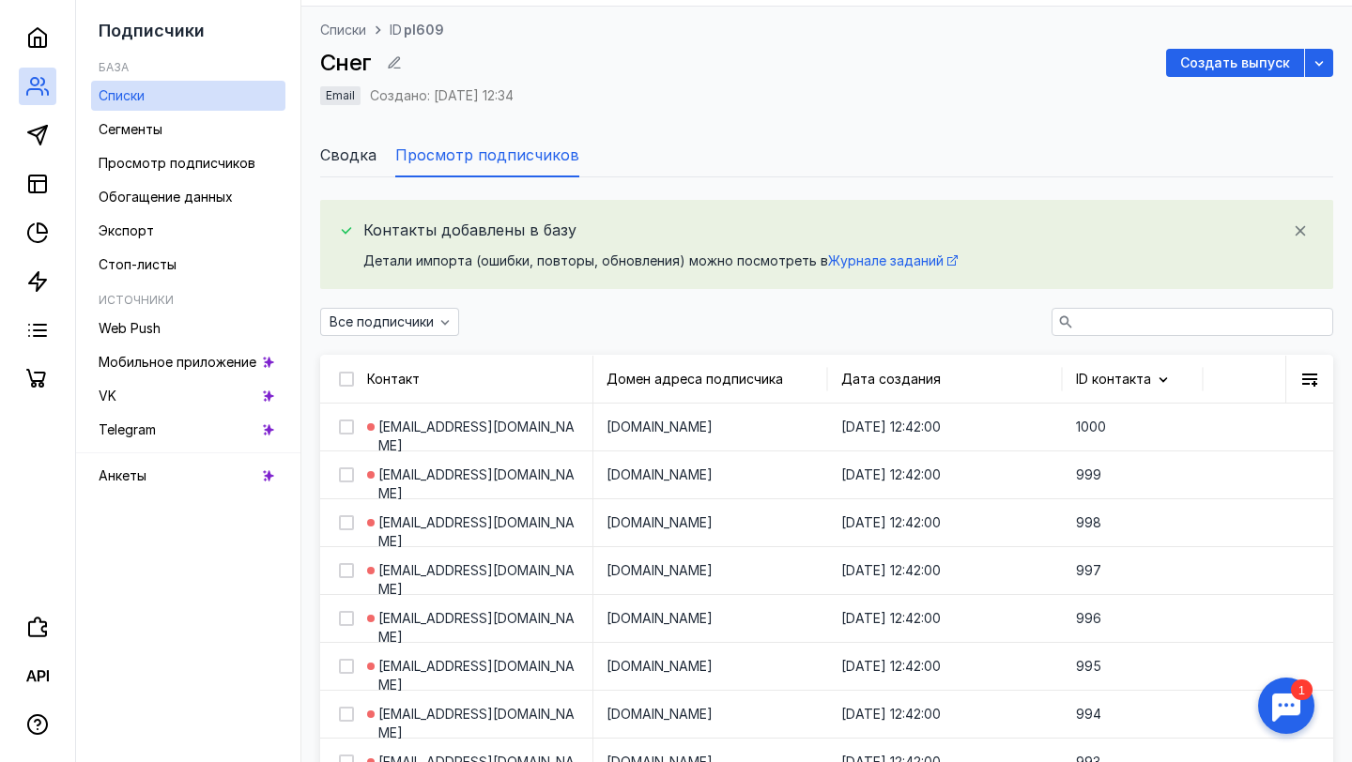
click at [1070, 32] on div "Списки ID pl609 Снег Создать выпуск Email Создано: [DATE] 12:34" at bounding box center [826, 74] width 1013 height 107
click at [1107, 36] on div "Списки ID pl609 Снег Создать выпуск Email Создано: [DATE] 12:34" at bounding box center [826, 74] width 1013 height 107
click at [1127, 27] on div "Списки ID pl609 Снег Создать выпуск Email Создано: [DATE] 12:34" at bounding box center [826, 74] width 1013 height 107
click at [1119, 33] on div "Списки ID pl609 Снег Создать выпуск Email Создано: [DATE] 12:34" at bounding box center [826, 74] width 1013 height 107
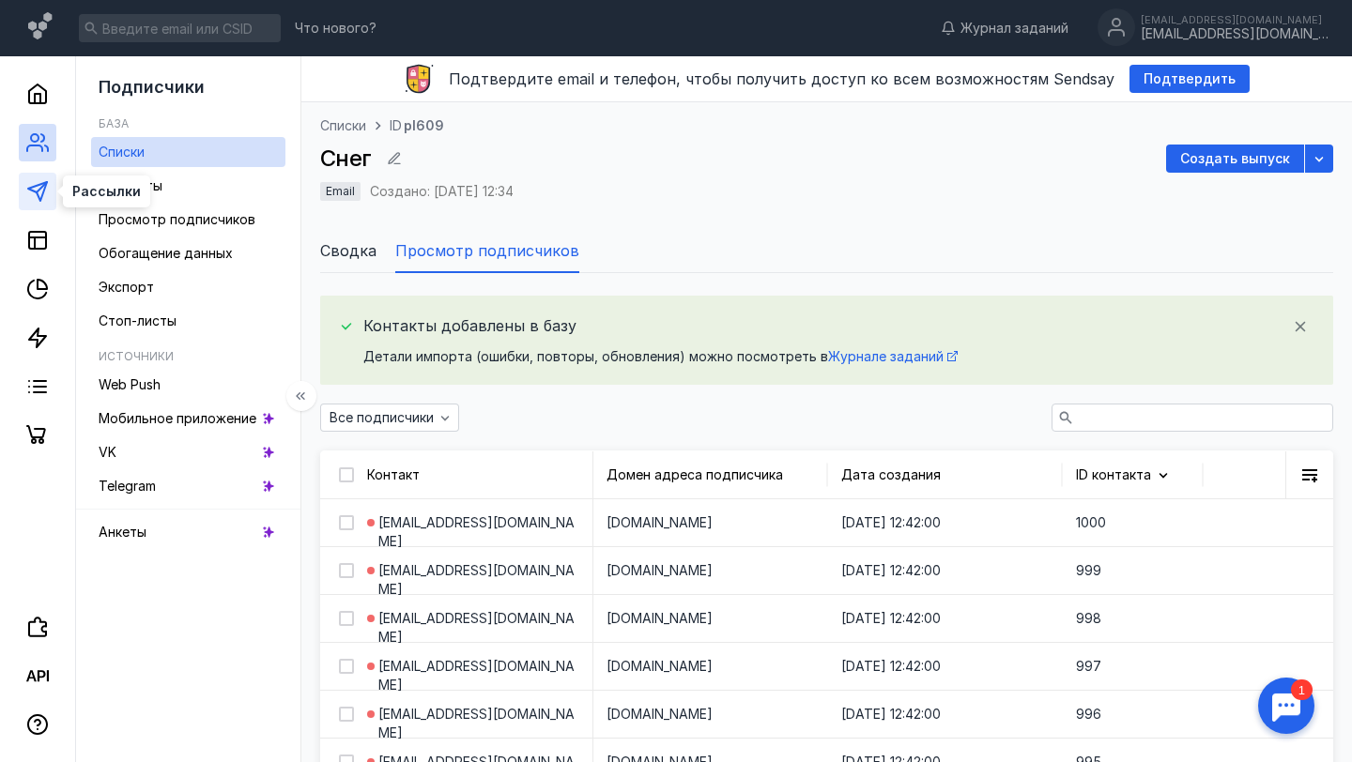
click at [44, 190] on polygon at bounding box center [37, 191] width 19 height 19
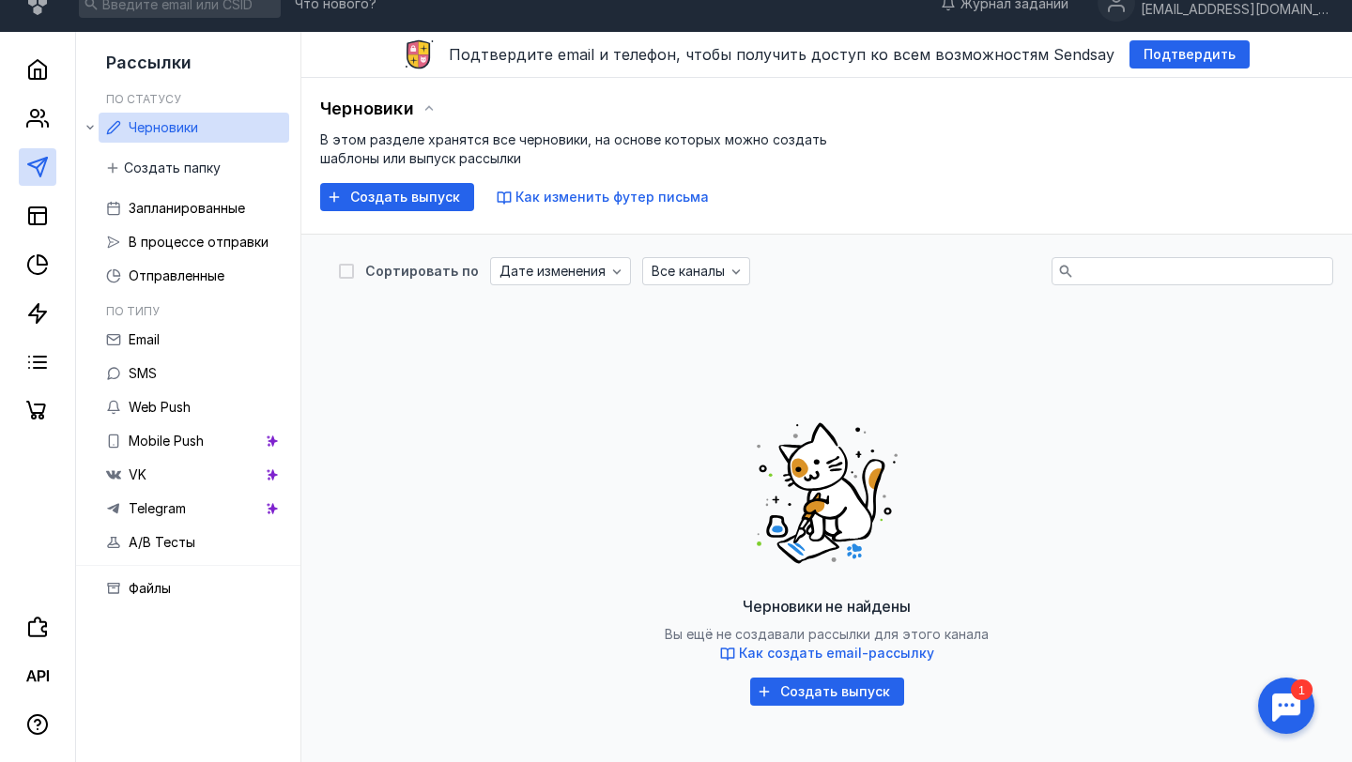
scroll to position [25, 0]
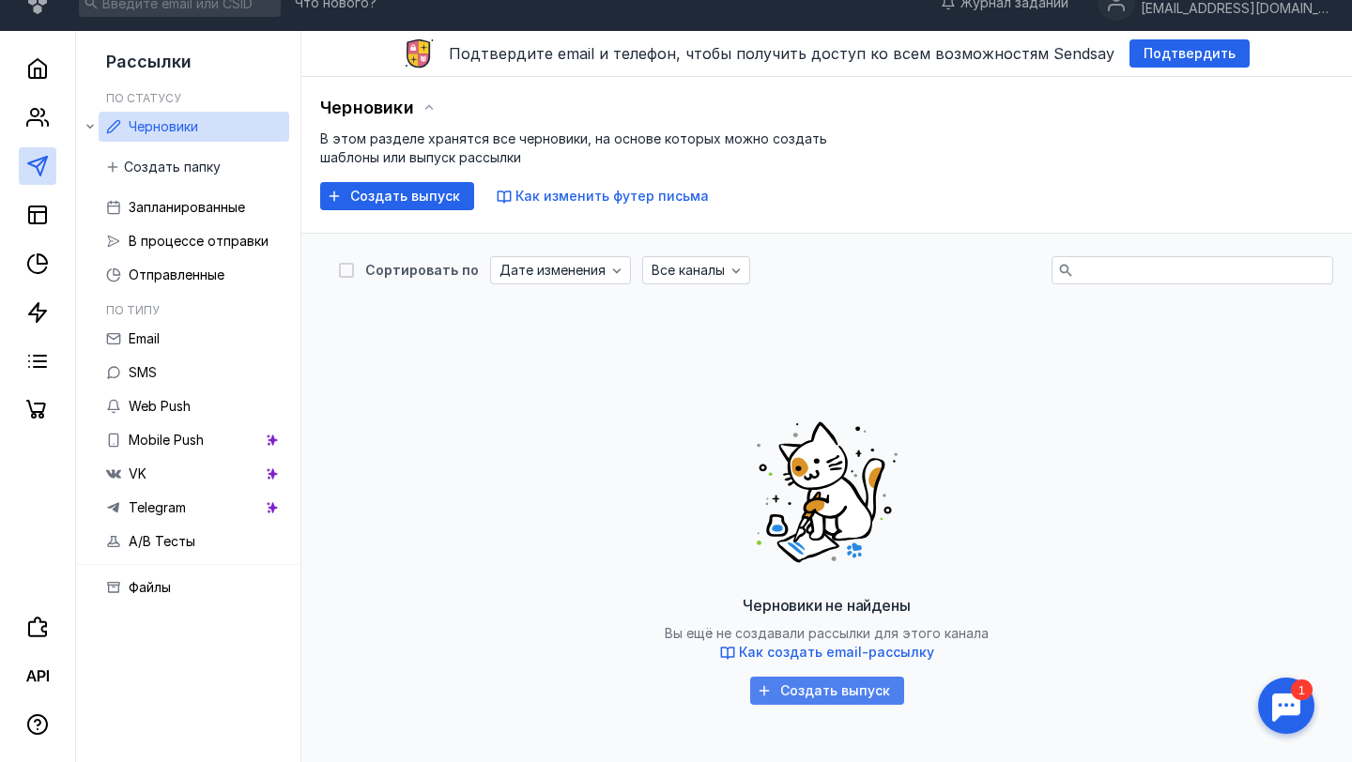
click at [801, 685] on span "Создать выпуск" at bounding box center [835, 691] width 110 height 16
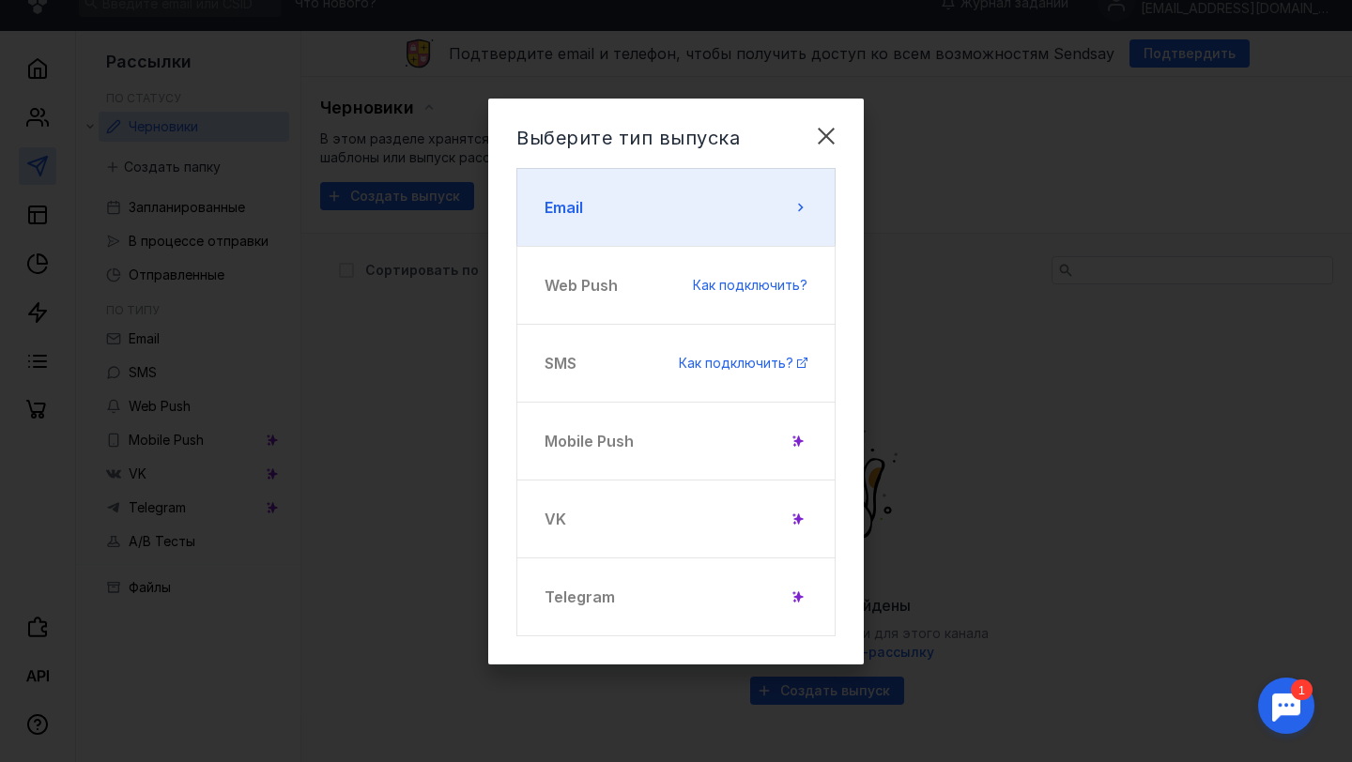
click at [698, 202] on button "Email" at bounding box center [675, 207] width 319 height 79
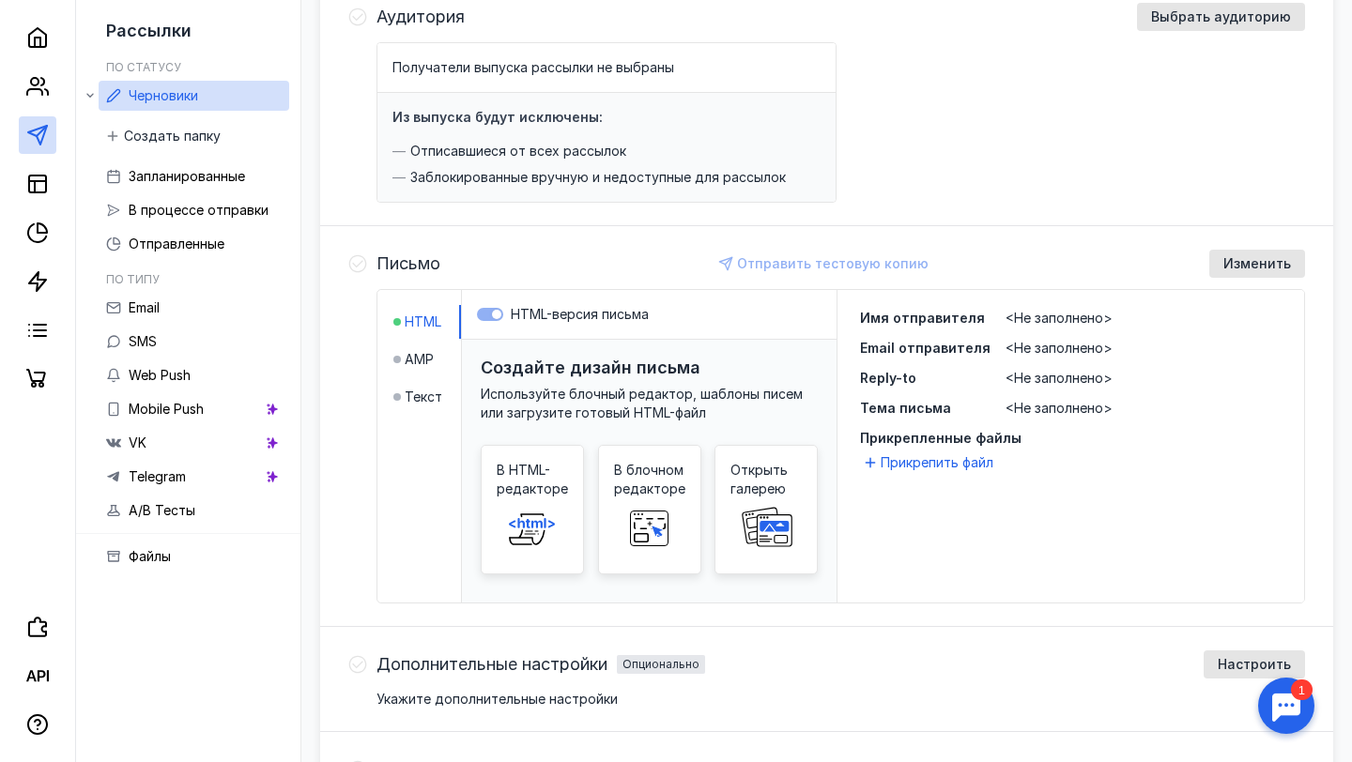
scroll to position [244, 0]
click at [495, 313] on label "HTML-версия письма" at bounding box center [649, 313] width 345 height 19
click at [486, 314] on label "HTML-версия письма" at bounding box center [649, 313] width 345 height 19
click at [419, 356] on span "AMP" at bounding box center [419, 358] width 29 height 19
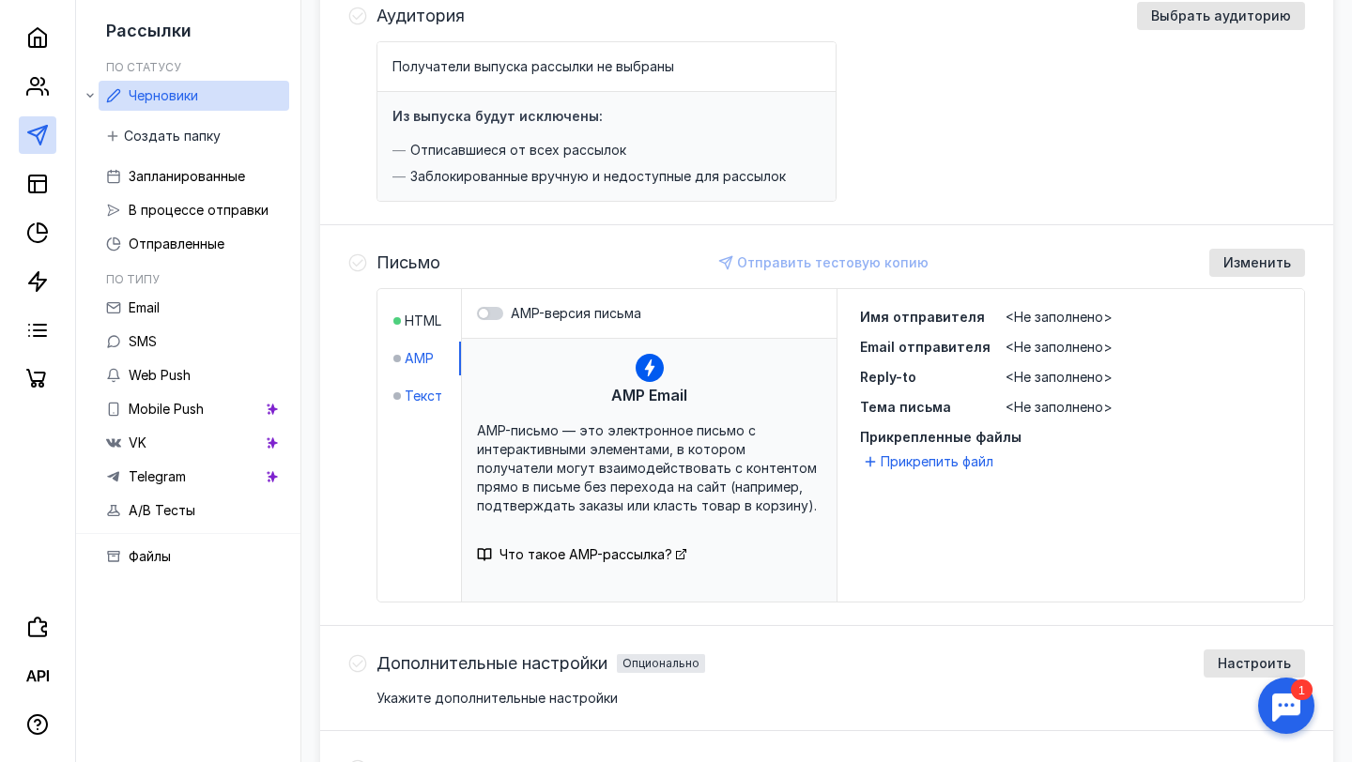
click at [420, 398] on span "Текст" at bounding box center [424, 396] width 38 height 19
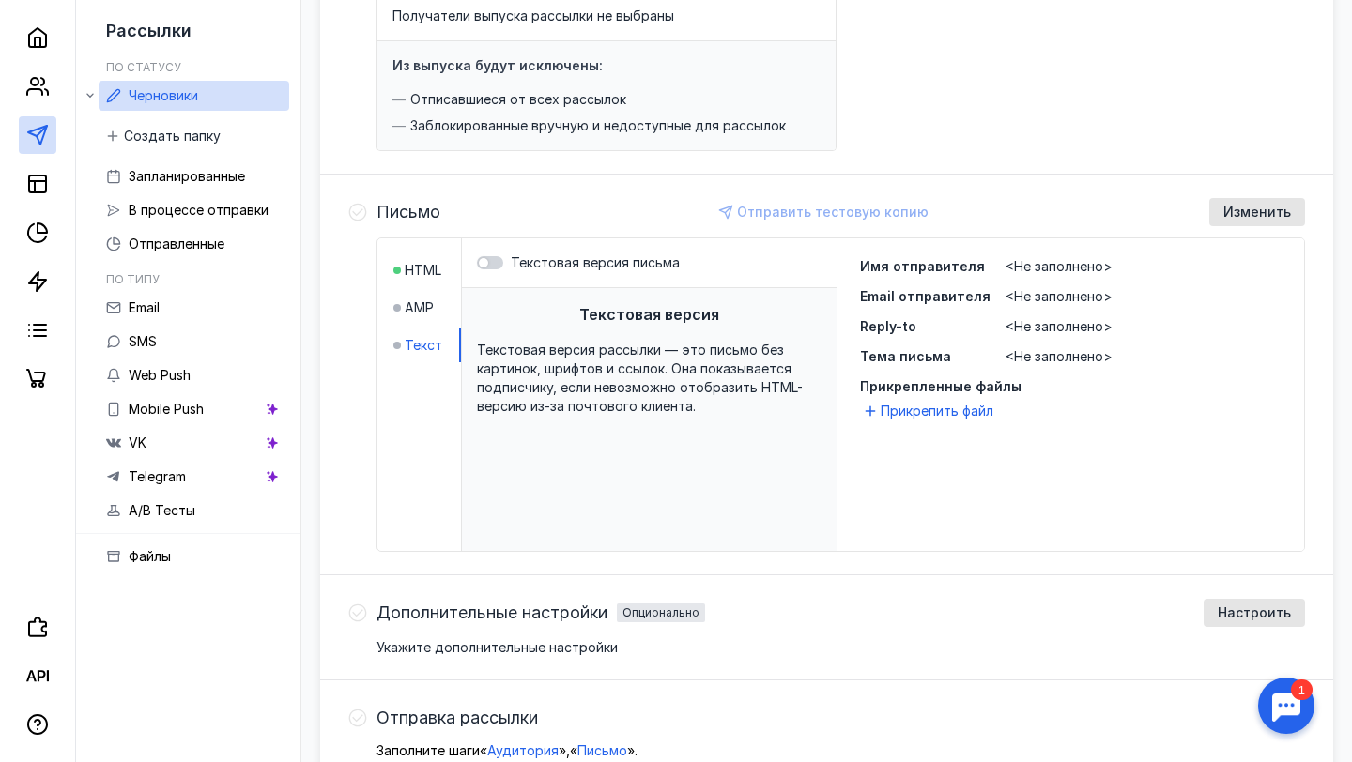
scroll to position [298, 0]
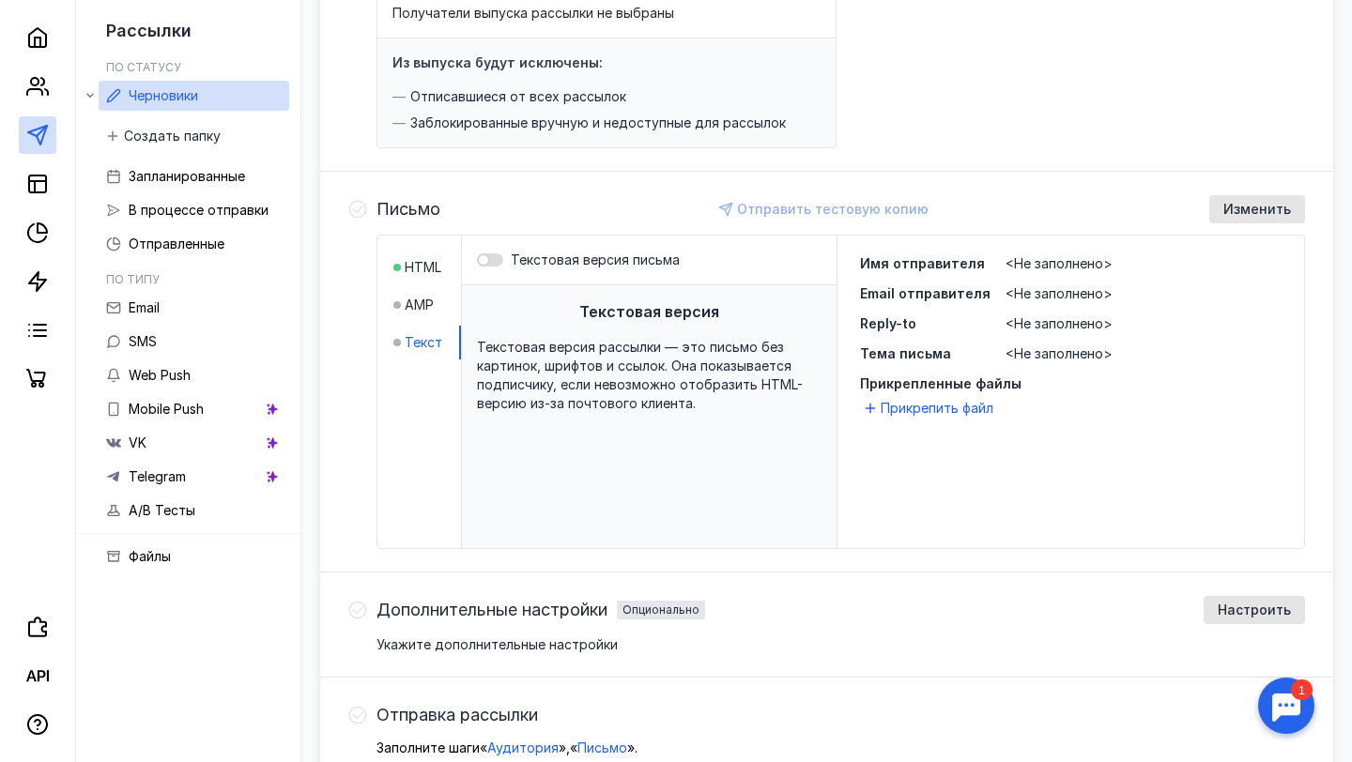
click at [502, 260] on div at bounding box center [490, 259] width 26 height 13
click at [477, 260] on input "Текстовая версия письма" at bounding box center [477, 260] width 0 height 0
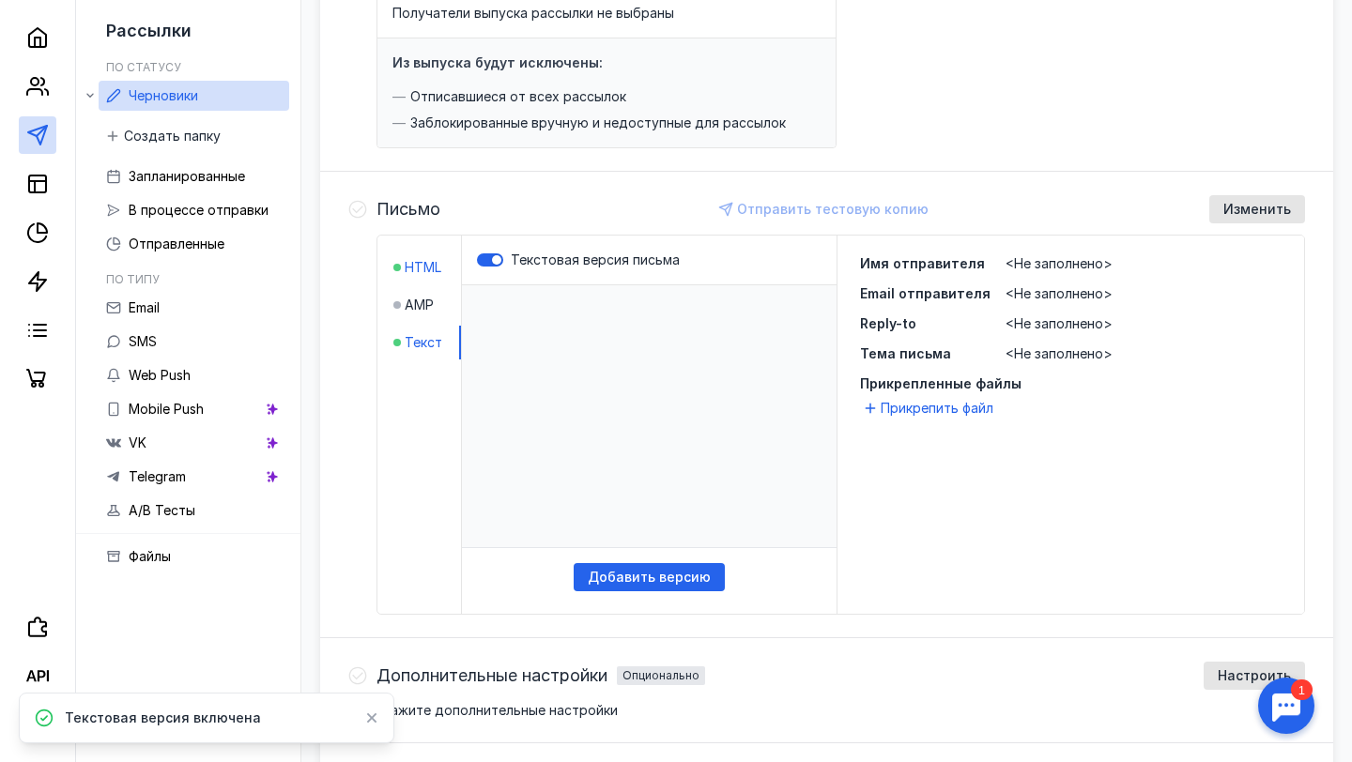
click at [423, 267] on span "HTML" at bounding box center [423, 267] width 37 height 19
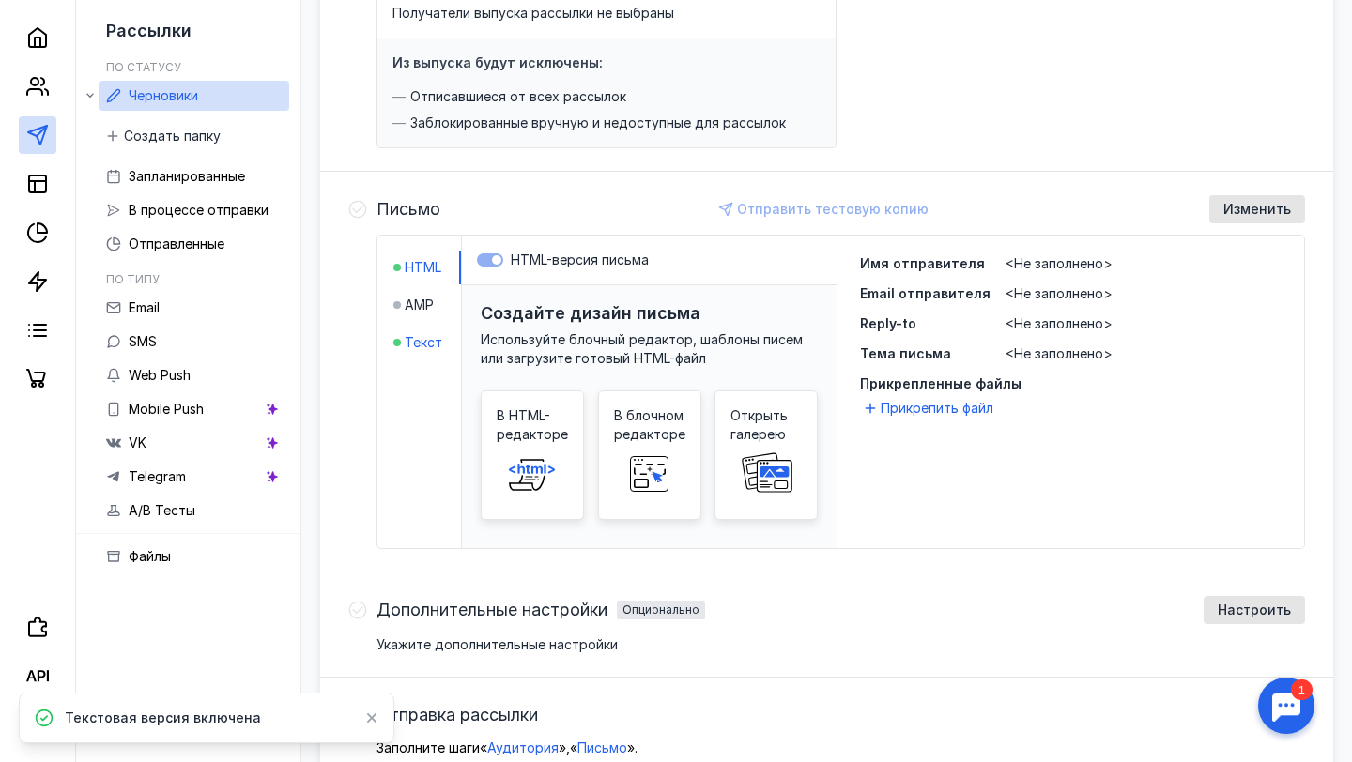
click at [425, 348] on span "Текст" at bounding box center [424, 342] width 38 height 19
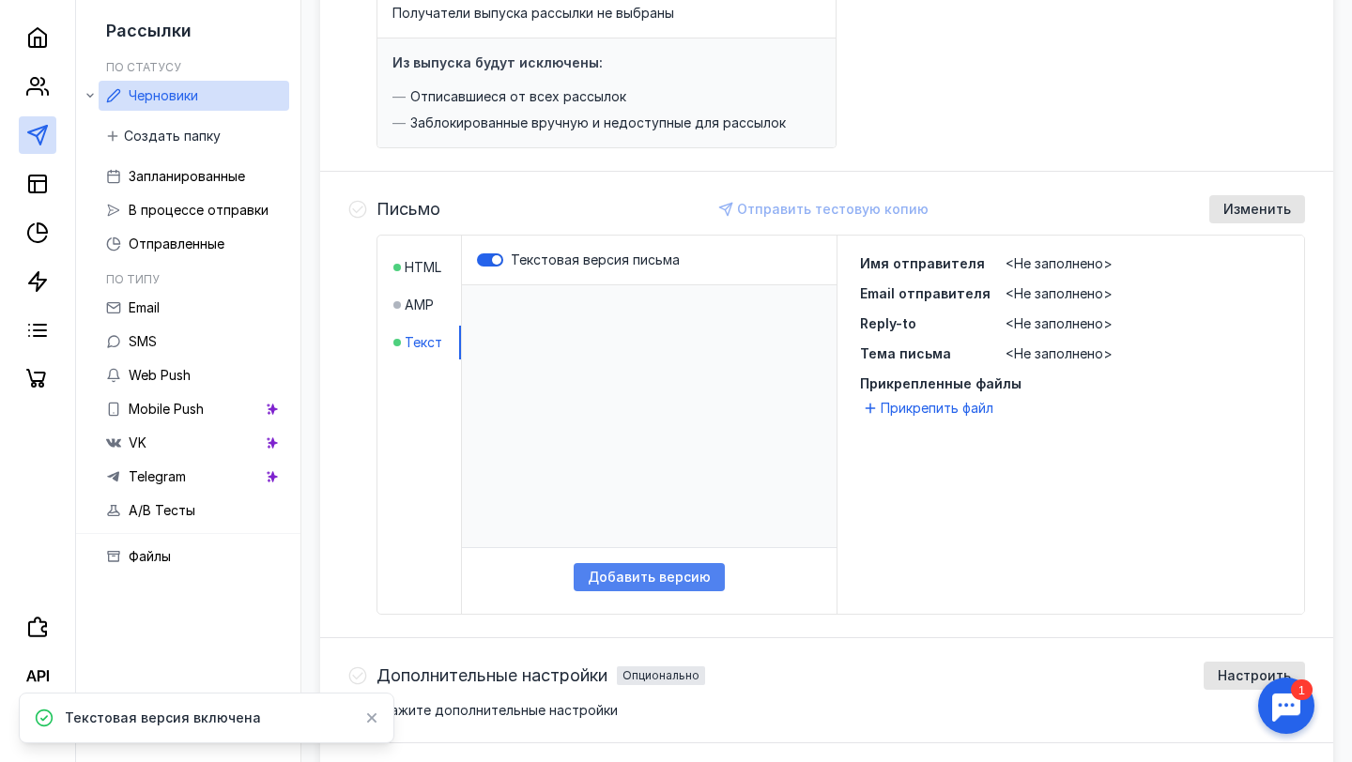
click at [639, 571] on span "Добавить версию" at bounding box center [649, 578] width 123 height 16
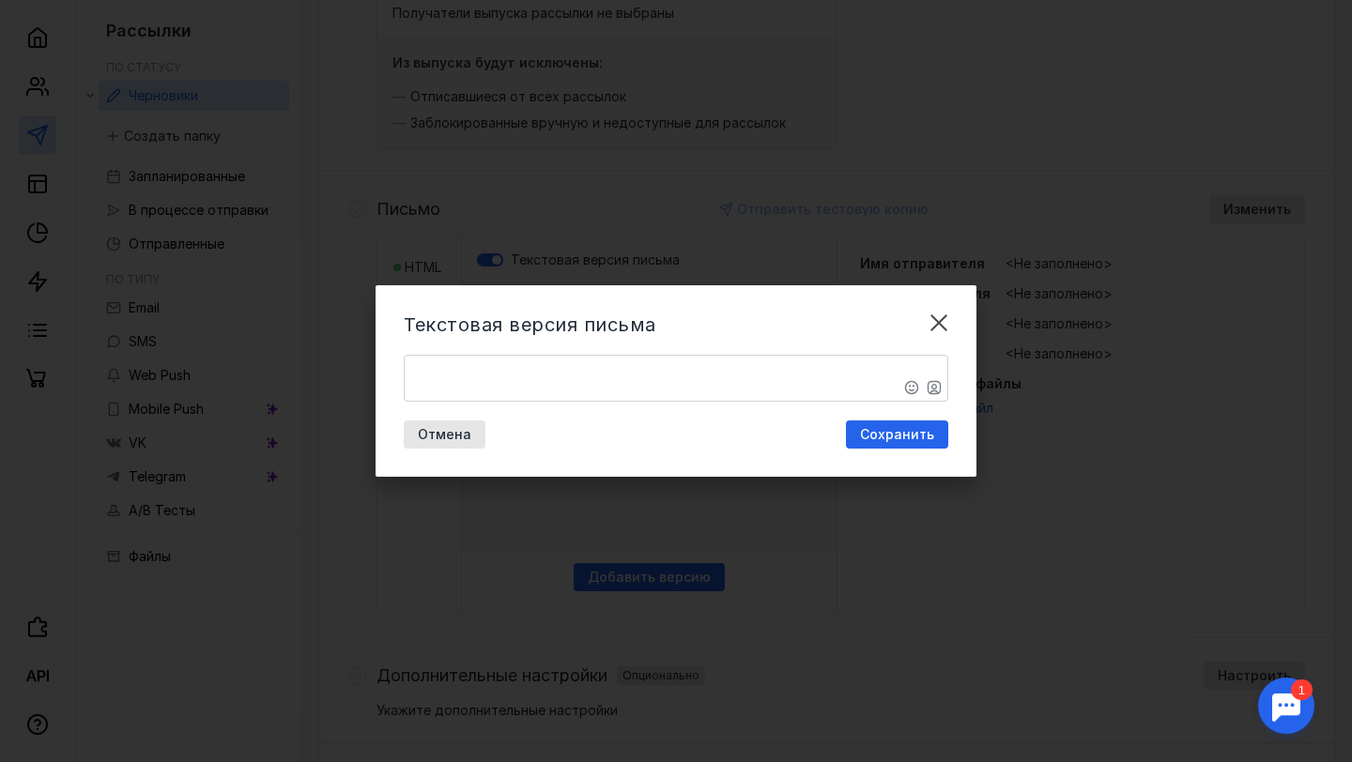
click at [569, 367] on textarea "​" at bounding box center [676, 378] width 543 height 45
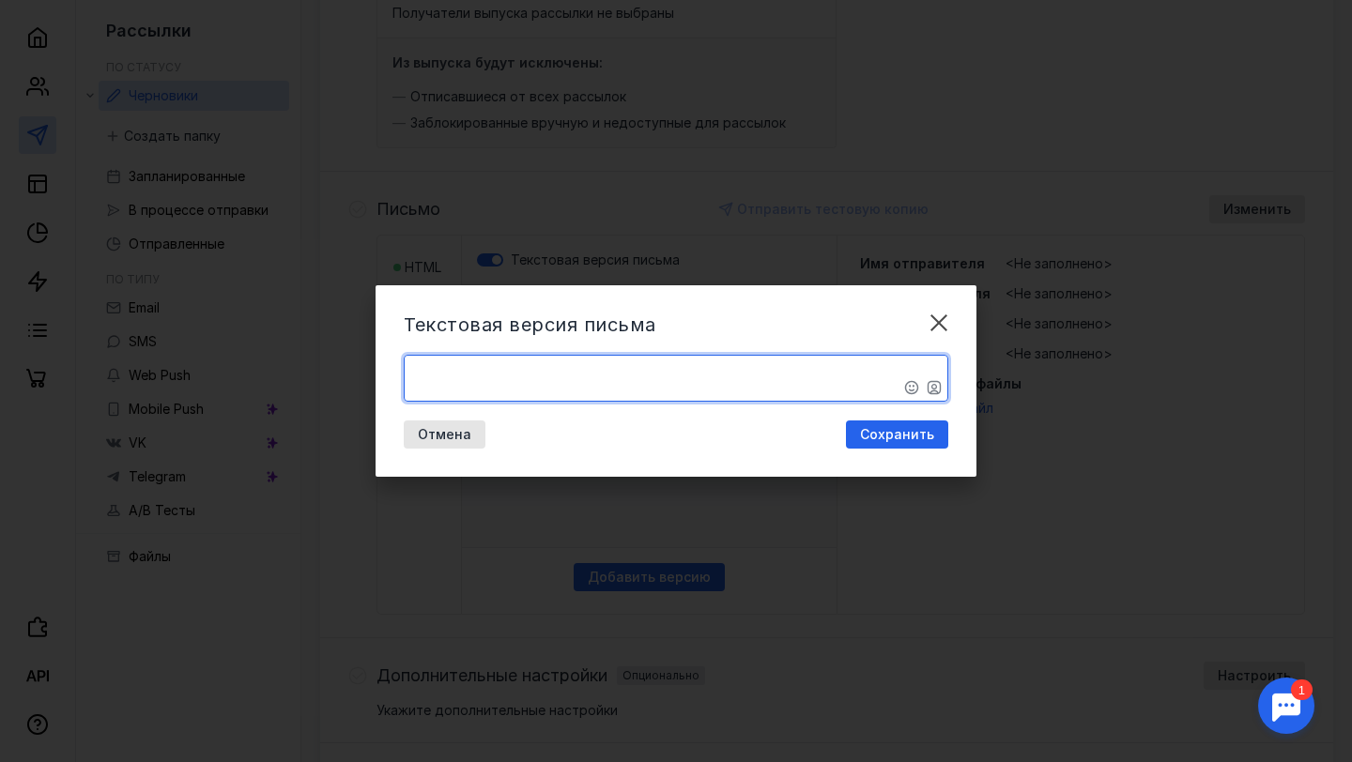
paste textarea "Loremi dolo! Sitametcon adipiscingelitse doeius t incid utlab e Dolore magnaal …"
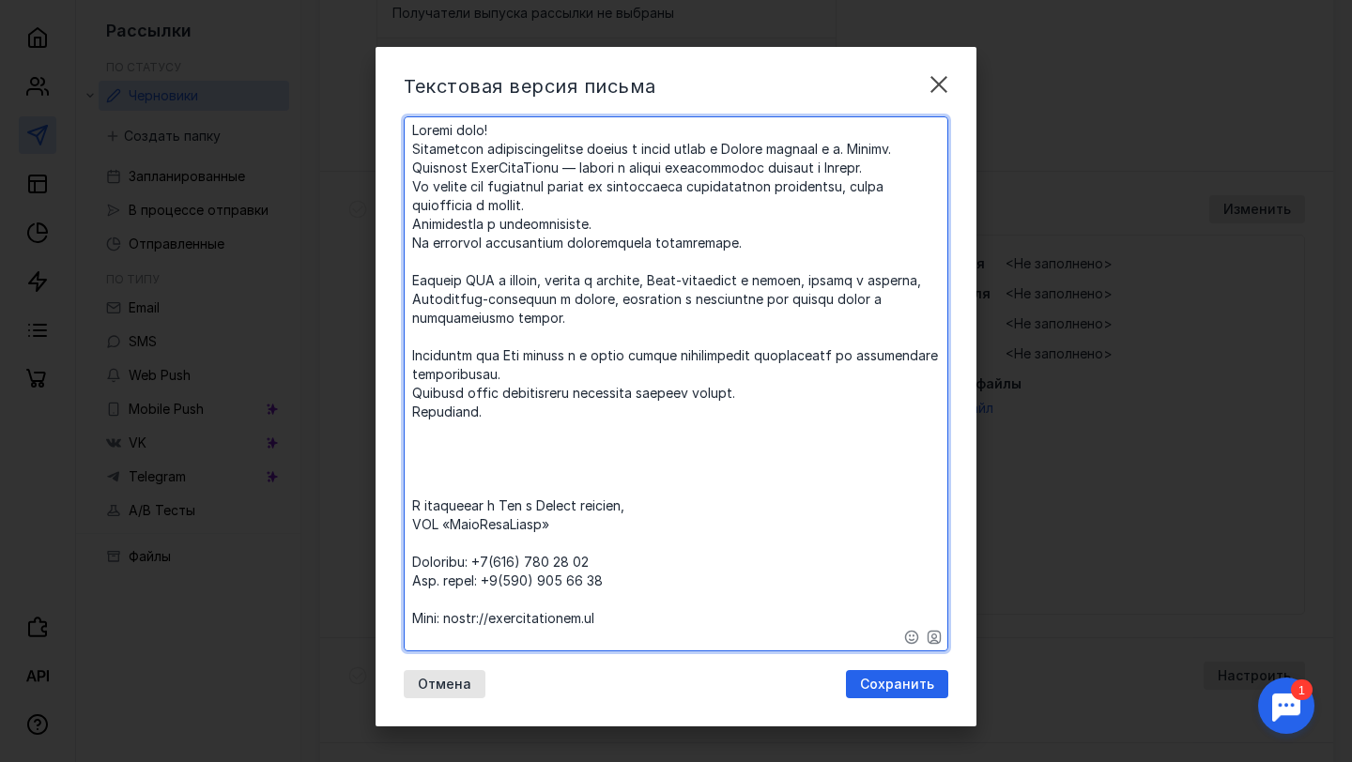
click at [625, 598] on textarea at bounding box center [676, 383] width 543 height 533
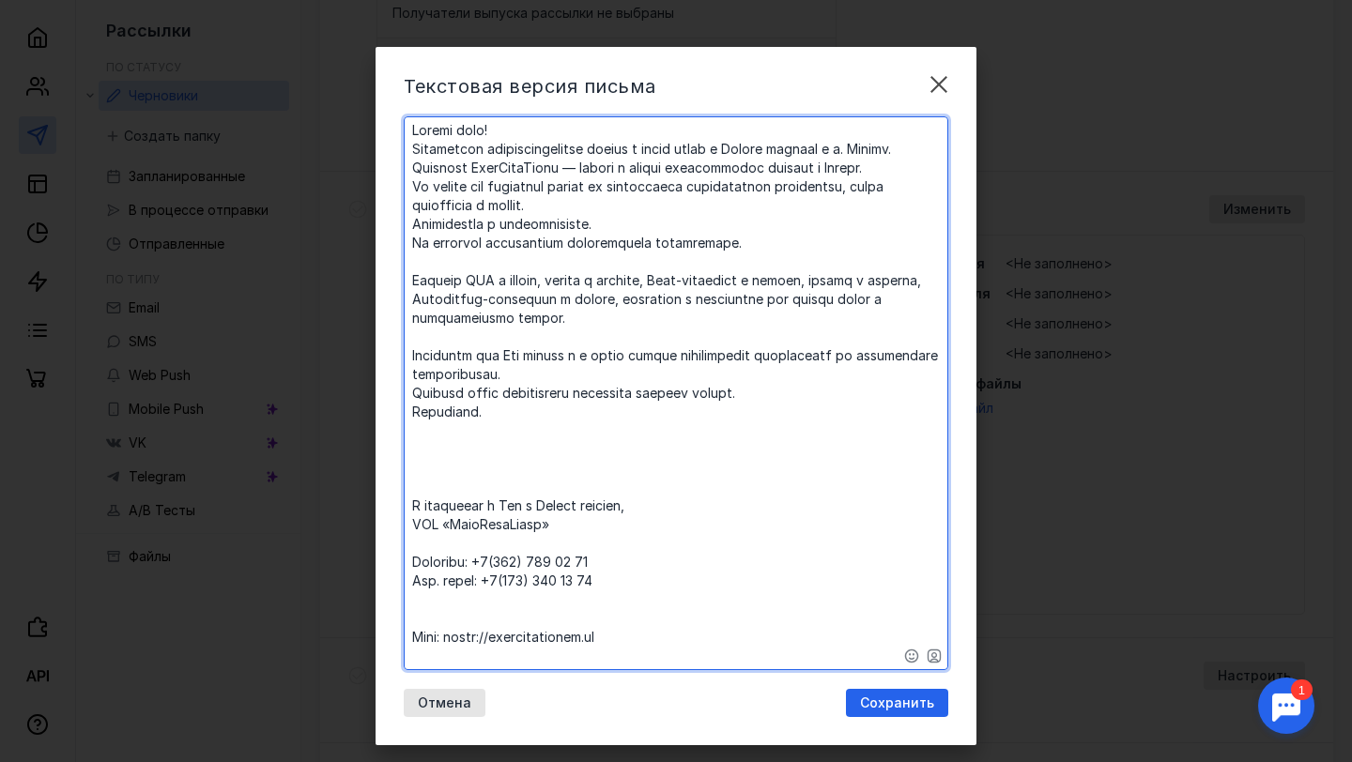
paste textarea "[EMAIL_ADDRESS][DOMAIN_NAME]"
click at [629, 342] on textarea at bounding box center [676, 393] width 543 height 552
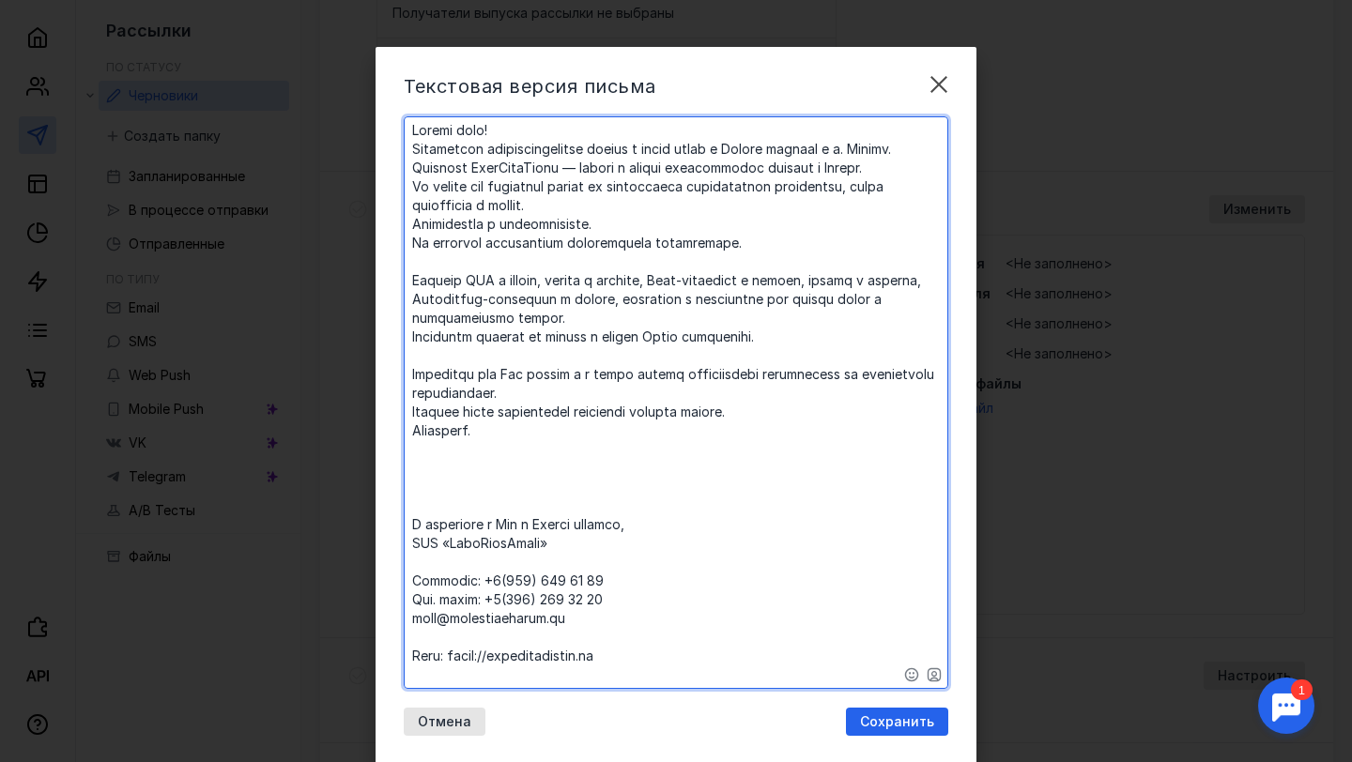
drag, startPoint x: 815, startPoint y: 362, endPoint x: 413, endPoint y: 360, distance: 401.8
click at [413, 360] on textarea at bounding box center [676, 402] width 543 height 571
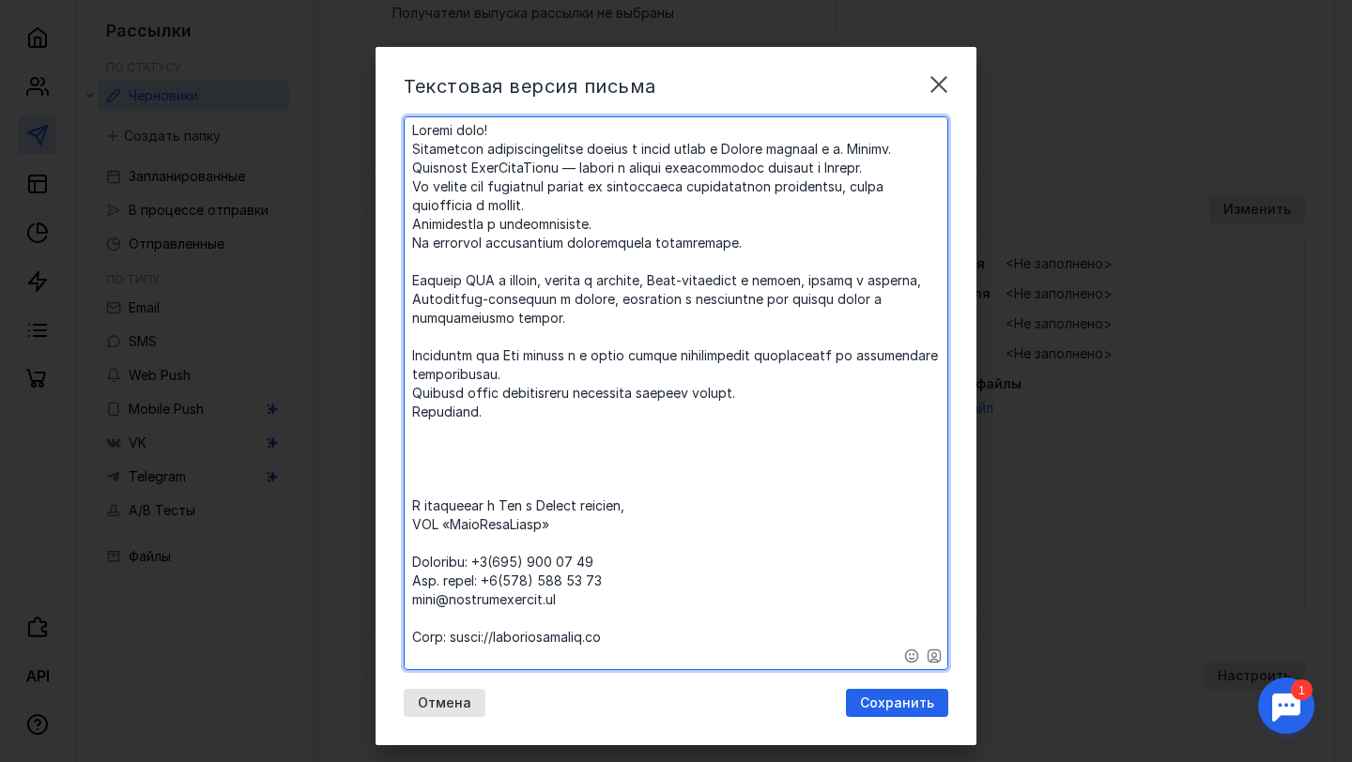
click at [483, 176] on textarea at bounding box center [676, 393] width 543 height 552
paste textarea "Заключаем договор на уборку и чистку Вашей территории."
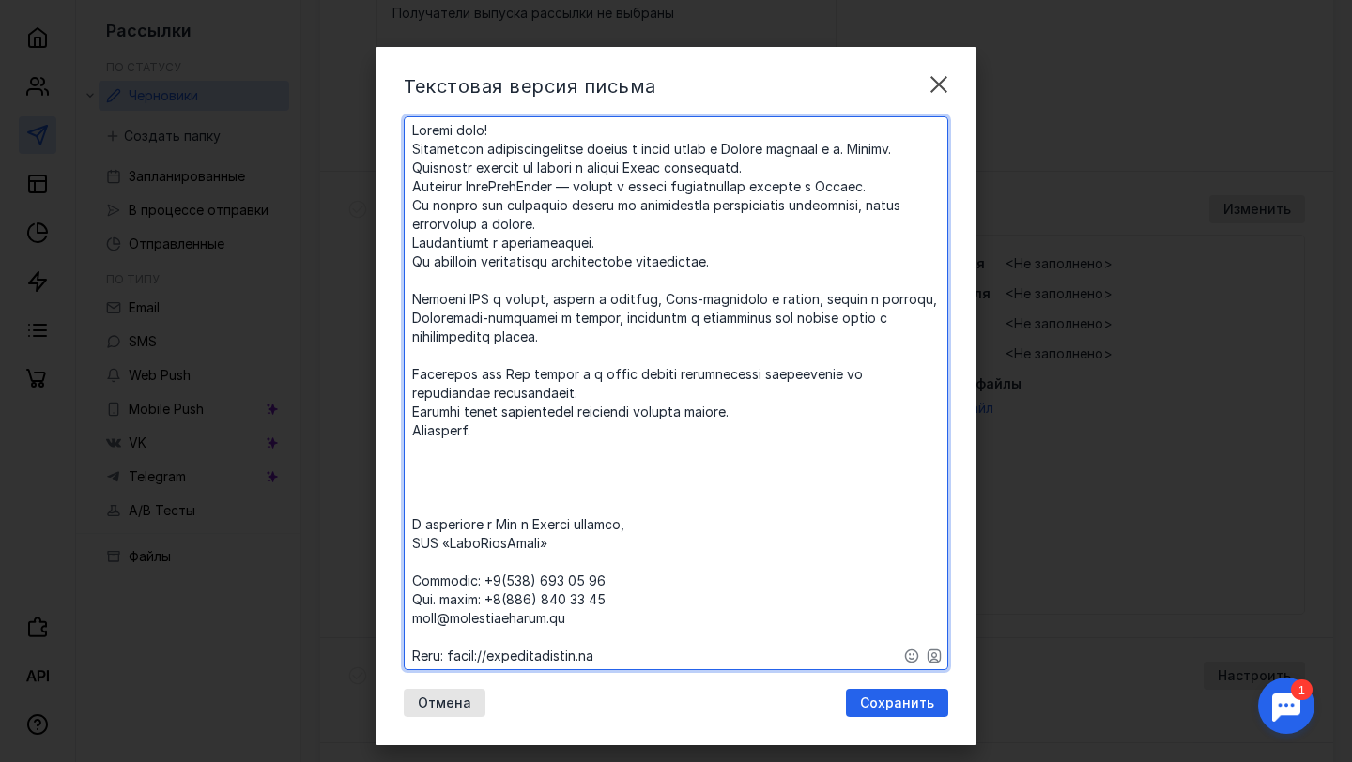
click at [470, 170] on textarea at bounding box center [676, 393] width 543 height 552
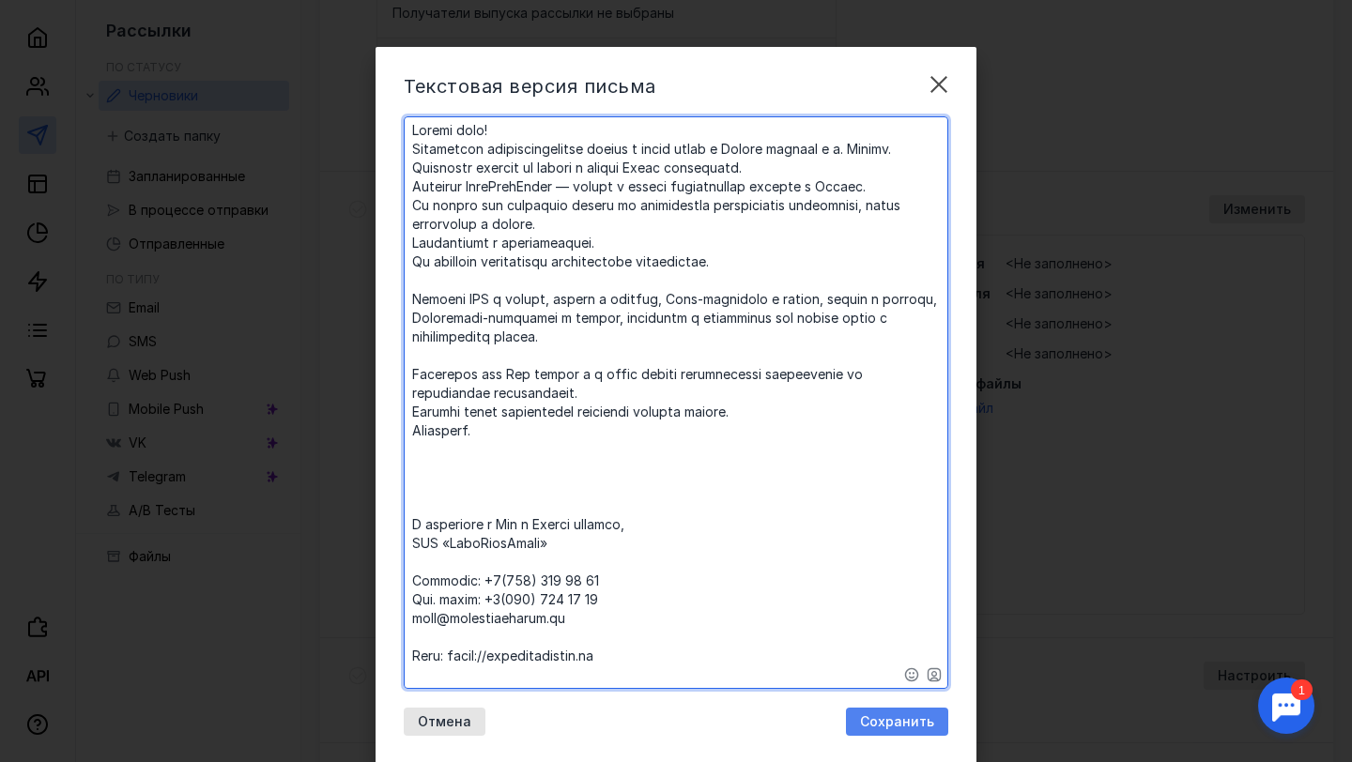
type textarea "​Loremi dolo! Sitametcon adipiscingelitse doeius t incid utlab e Dolore magnaal…"
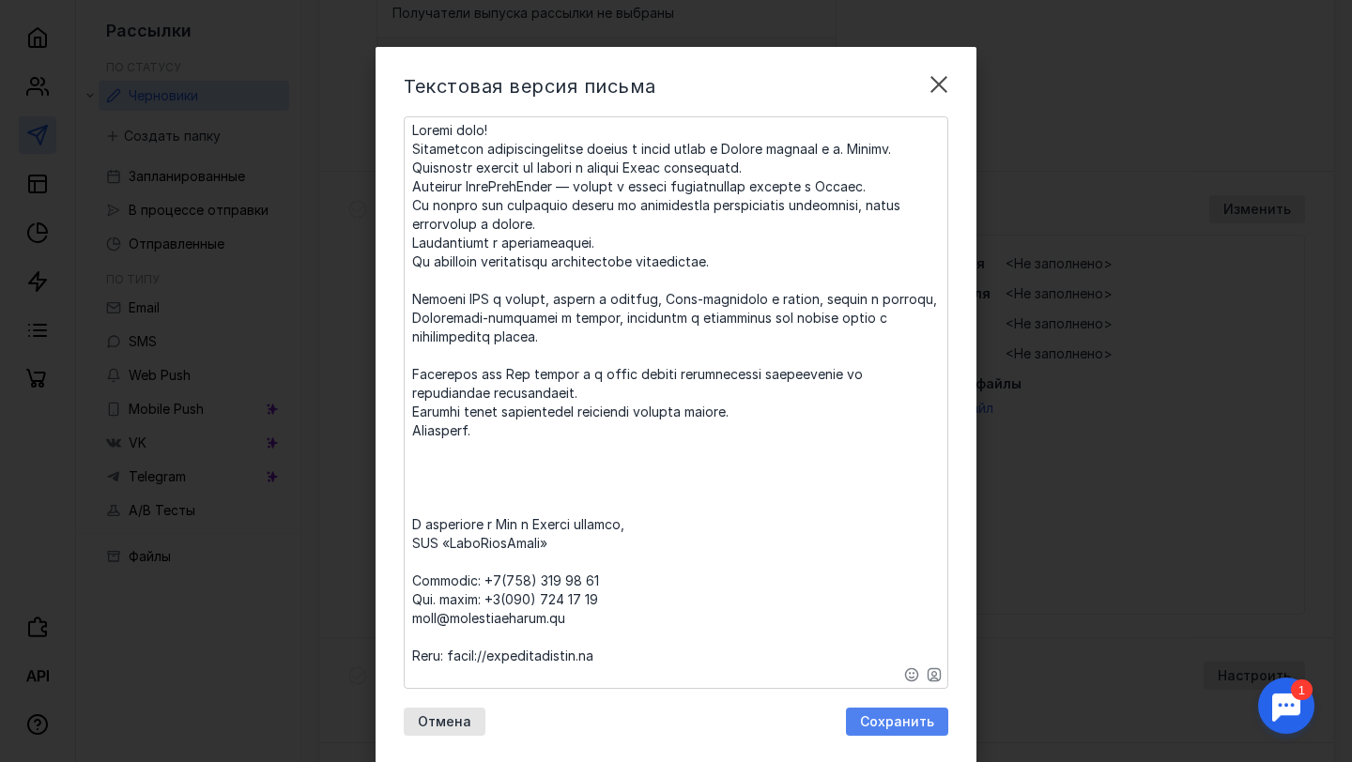
click at [887, 726] on span "Сохранить" at bounding box center [897, 722] width 74 height 16
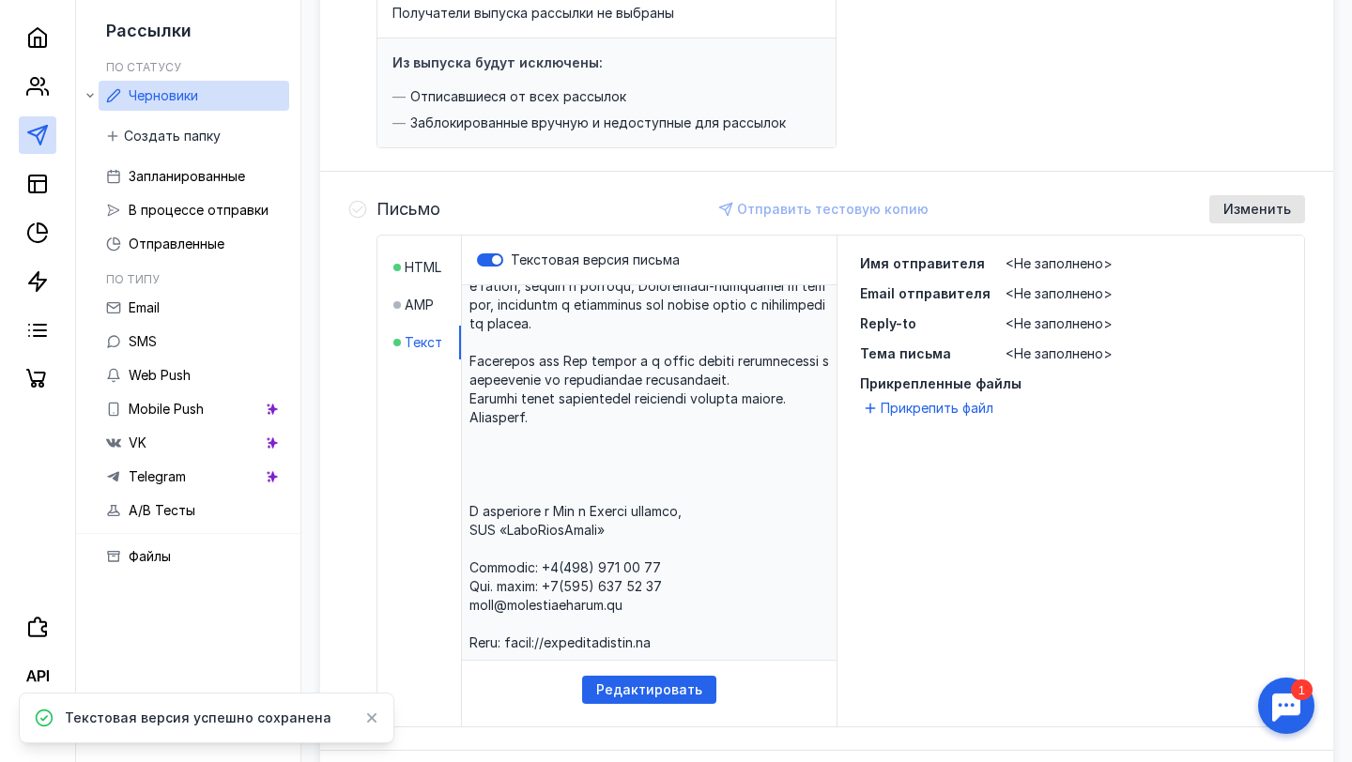
scroll to position [298, 0]
click at [1021, 257] on span "<Не заполнено>" at bounding box center [1058, 263] width 107 height 16
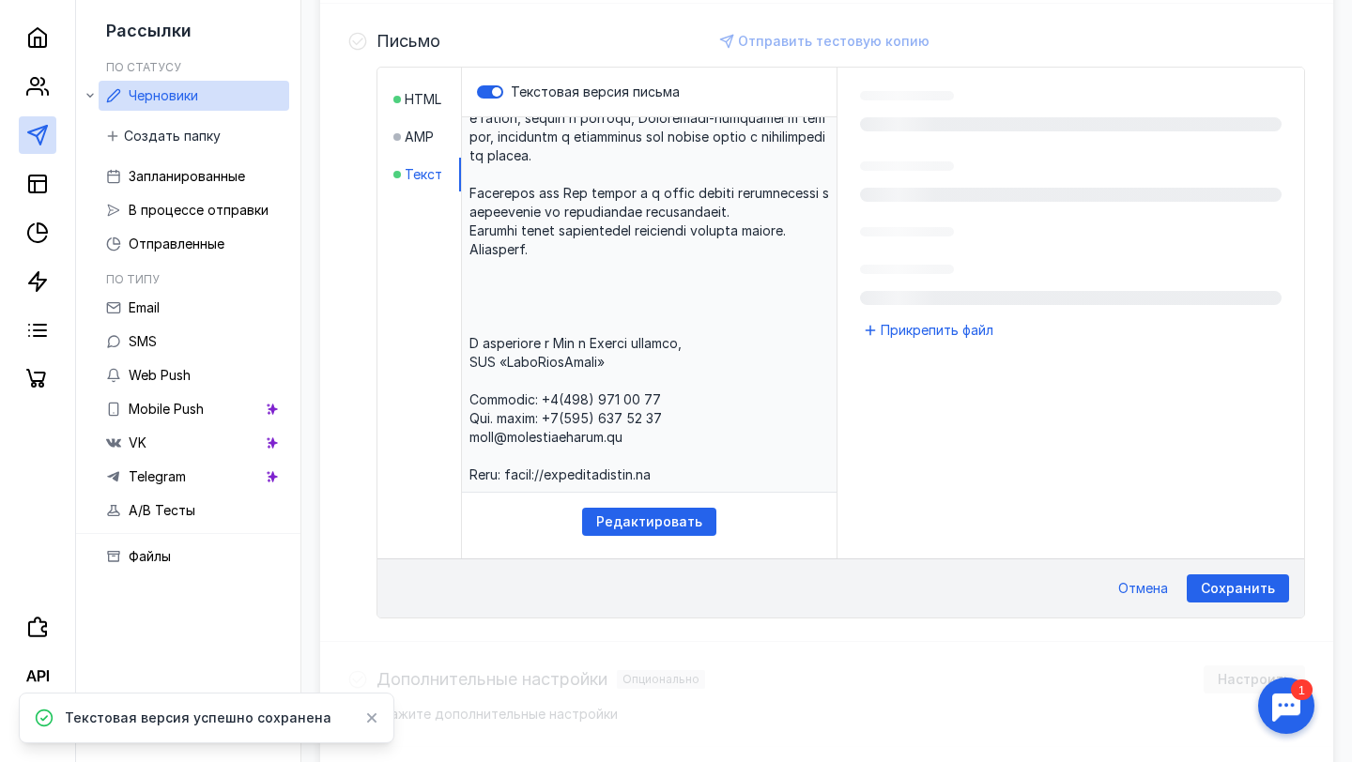
scroll to position [468, 0]
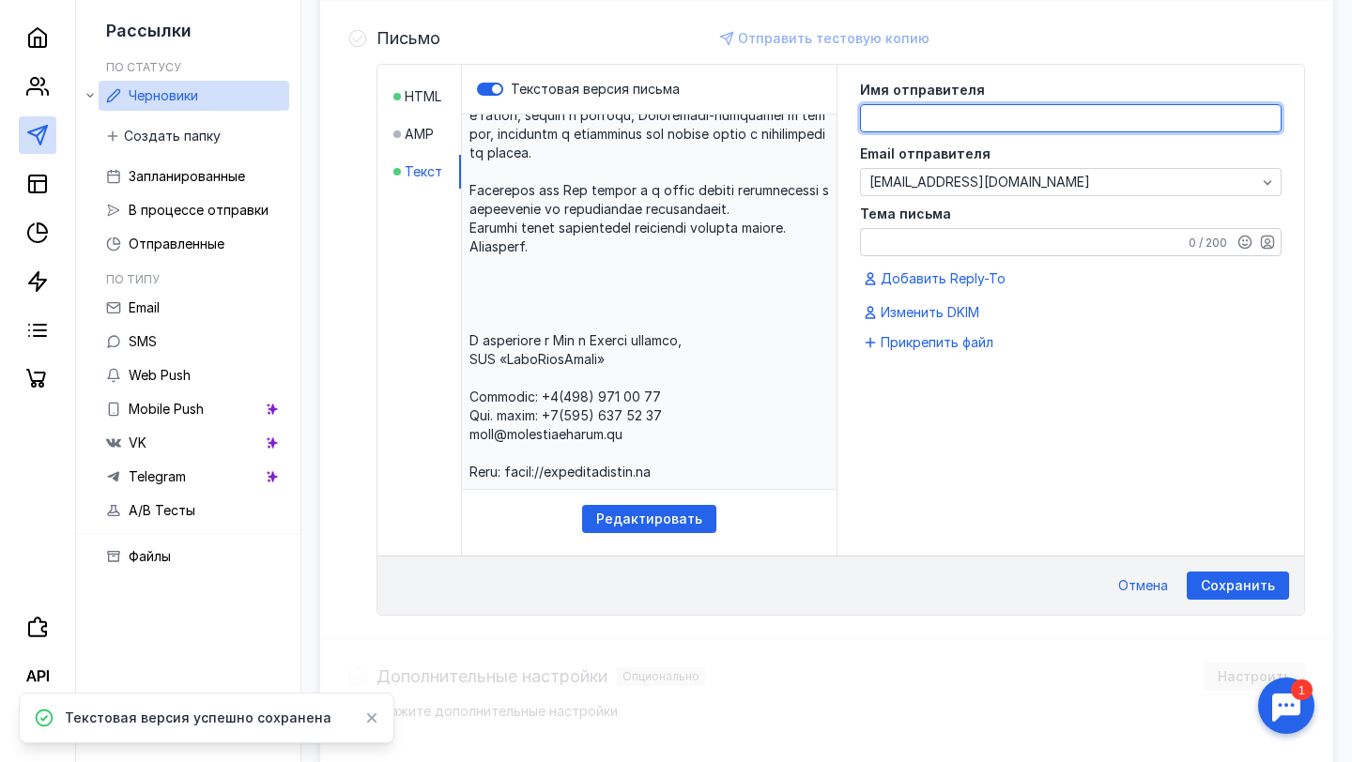
click at [932, 112] on textarea at bounding box center [1071, 118] width 420 height 26
click at [906, 116] on textarea "АвтоМпецГрупп" at bounding box center [1071, 118] width 420 height 26
click at [1007, 117] on textarea "АвтоСпецГрупп" at bounding box center [1071, 118] width 420 height 26
type textarea "АвтоСпецГрупп"
click at [939, 246] on textarea "Тема письма" at bounding box center [1071, 242] width 420 height 26
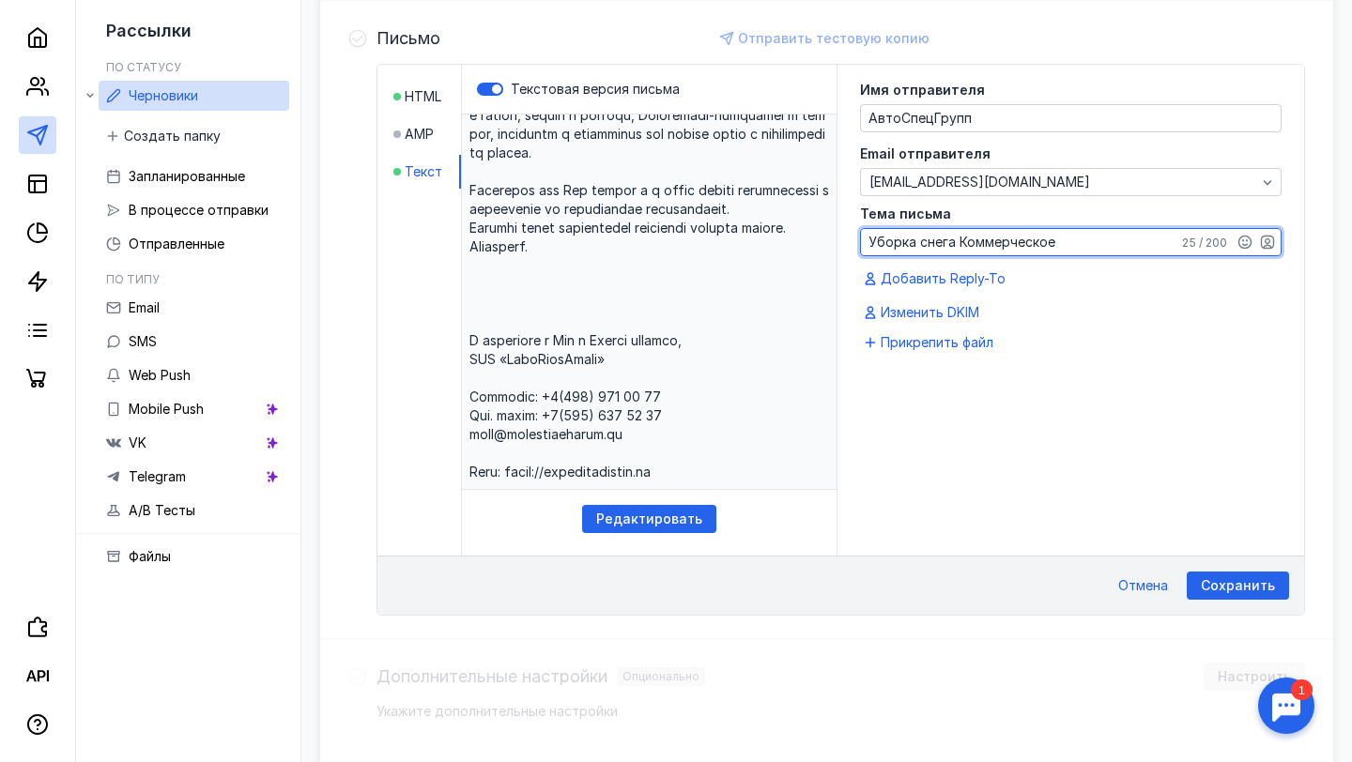
click at [965, 245] on textarea "Уборка снега Коммерческое" at bounding box center [1071, 242] width 420 height 26
click at [958, 243] on textarea "Уборка снега коммерческое" at bounding box center [1071, 242] width 420 height 26
drag, startPoint x: 1058, startPoint y: 239, endPoint x: 960, endPoint y: 246, distance: 97.8
click at [960, 246] on textarea "Уборка снега коммерческое" at bounding box center [1071, 242] width 420 height 26
type textarea "Уборка снега Договор"
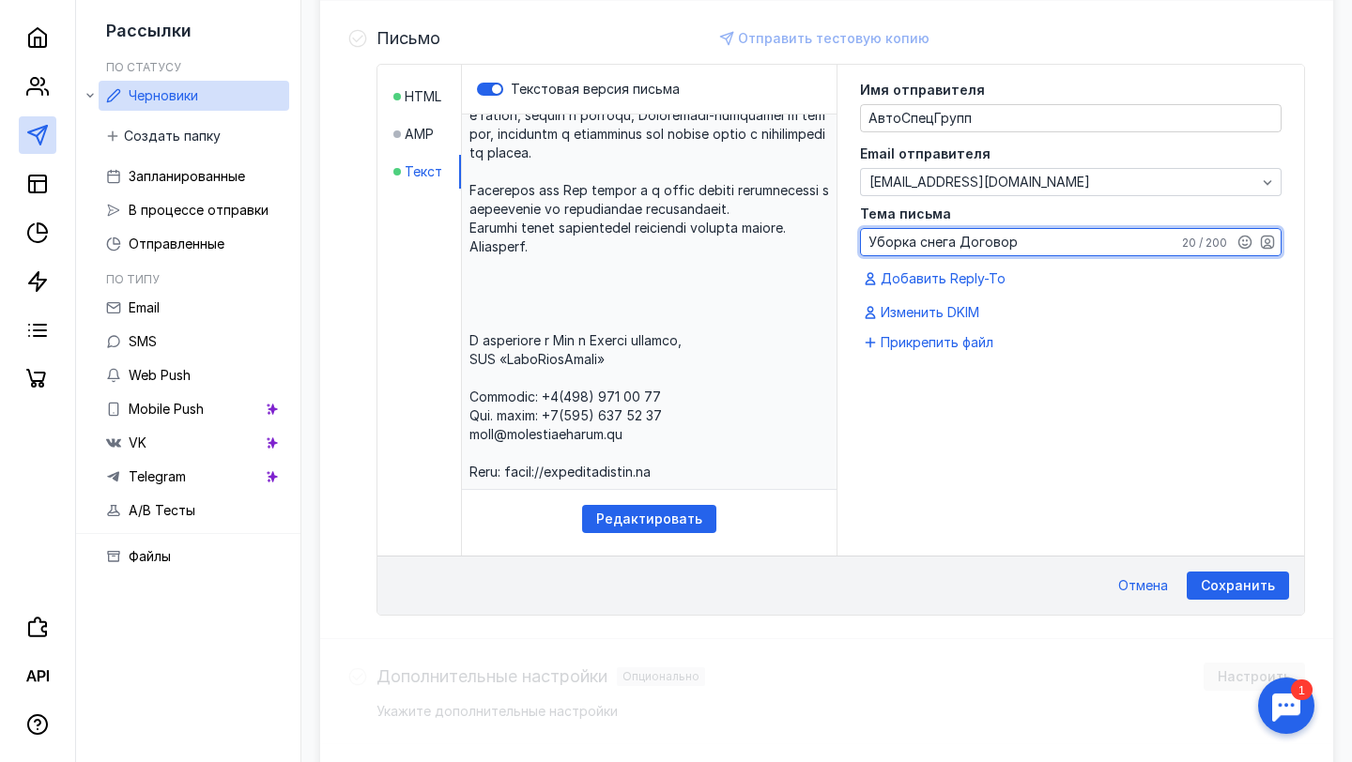
click at [931, 444] on div "Имя отправителя АвтоСпецГрупп Email отправителя [EMAIL_ADDRESS][DOMAIN_NAME] Те…" at bounding box center [1070, 310] width 467 height 491
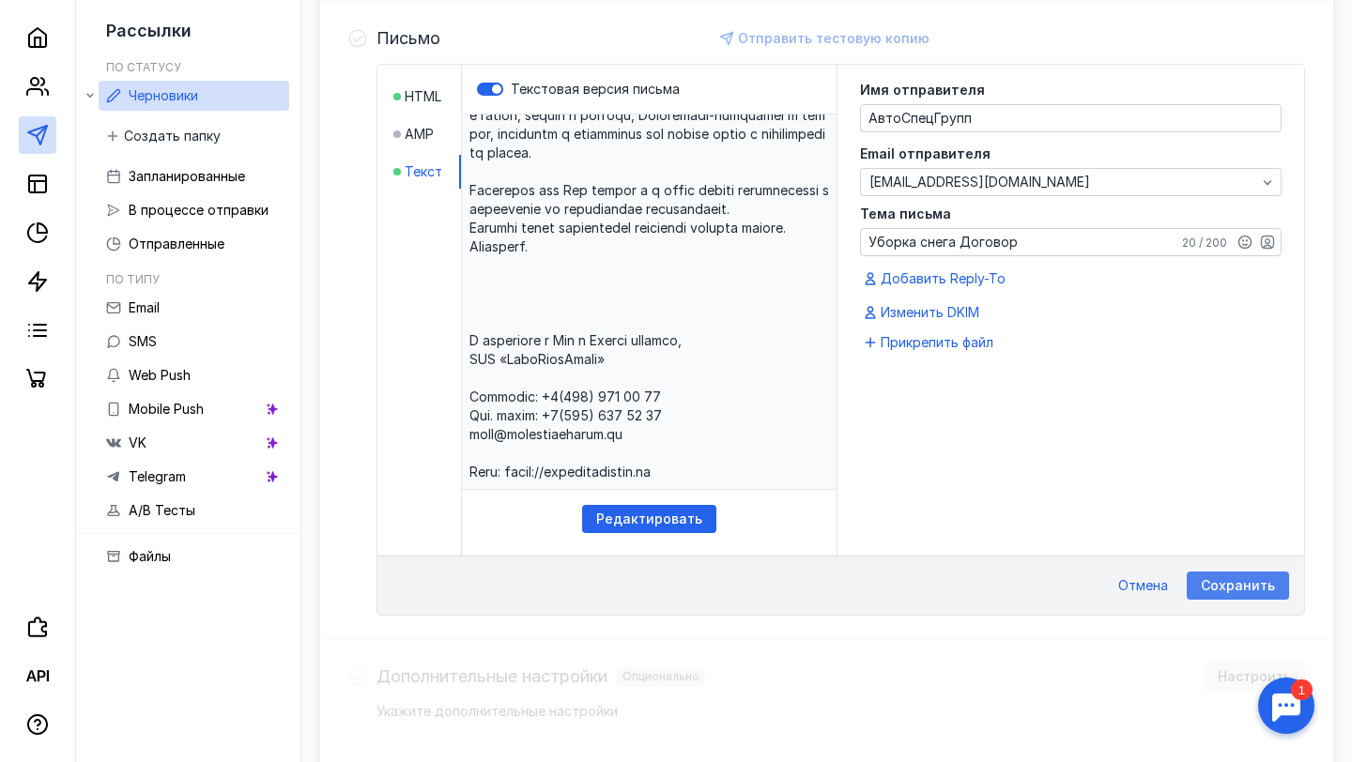
click at [1231, 584] on span "Сохранить" at bounding box center [1238, 586] width 74 height 16
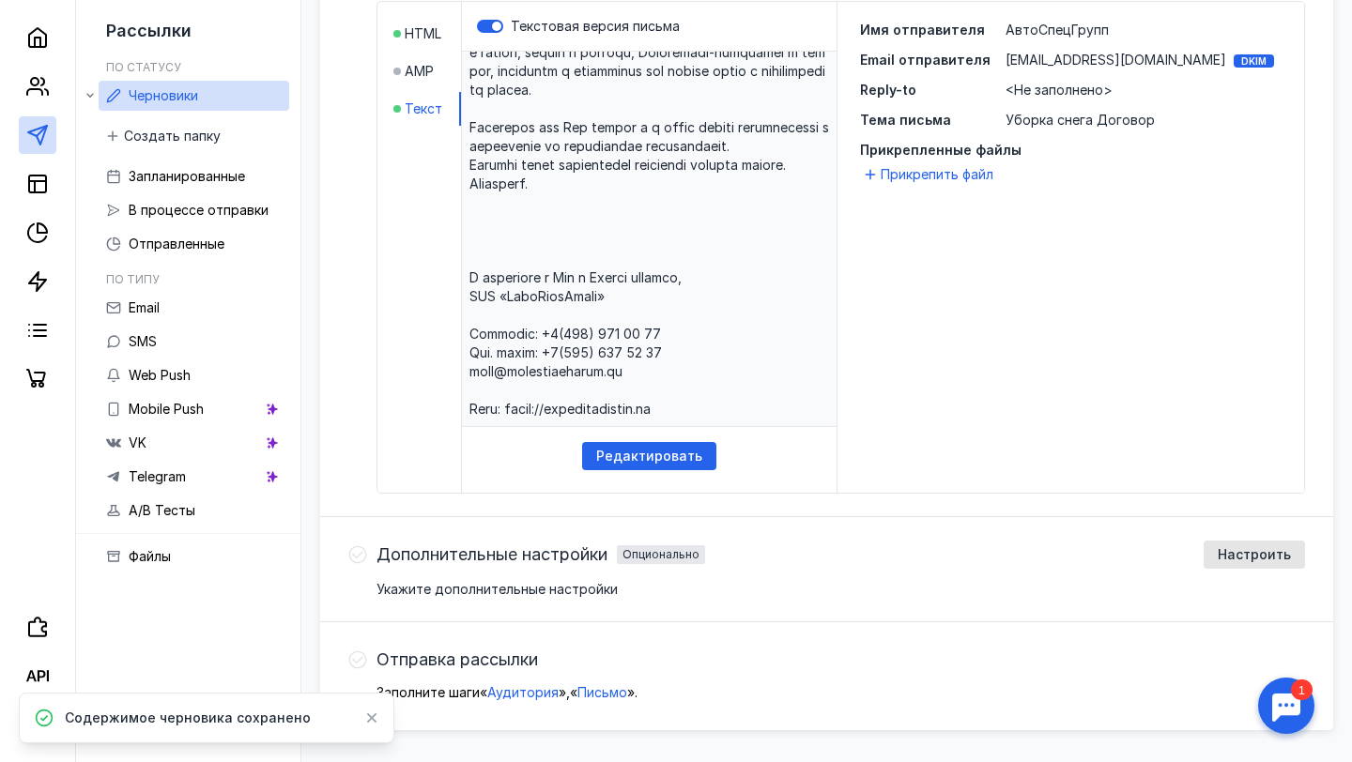
scroll to position [588, 0]
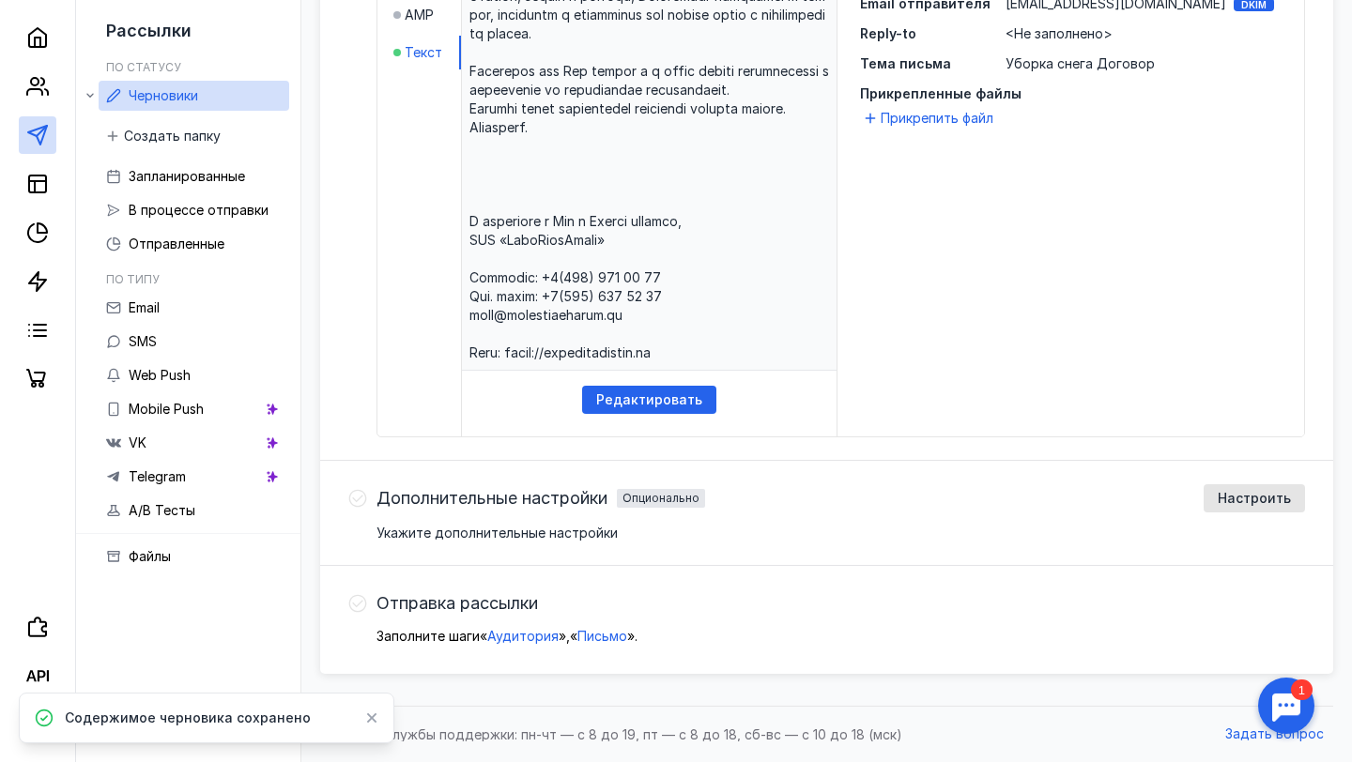
click at [382, 604] on span "Отправка рассылки" at bounding box center [456, 603] width 161 height 19
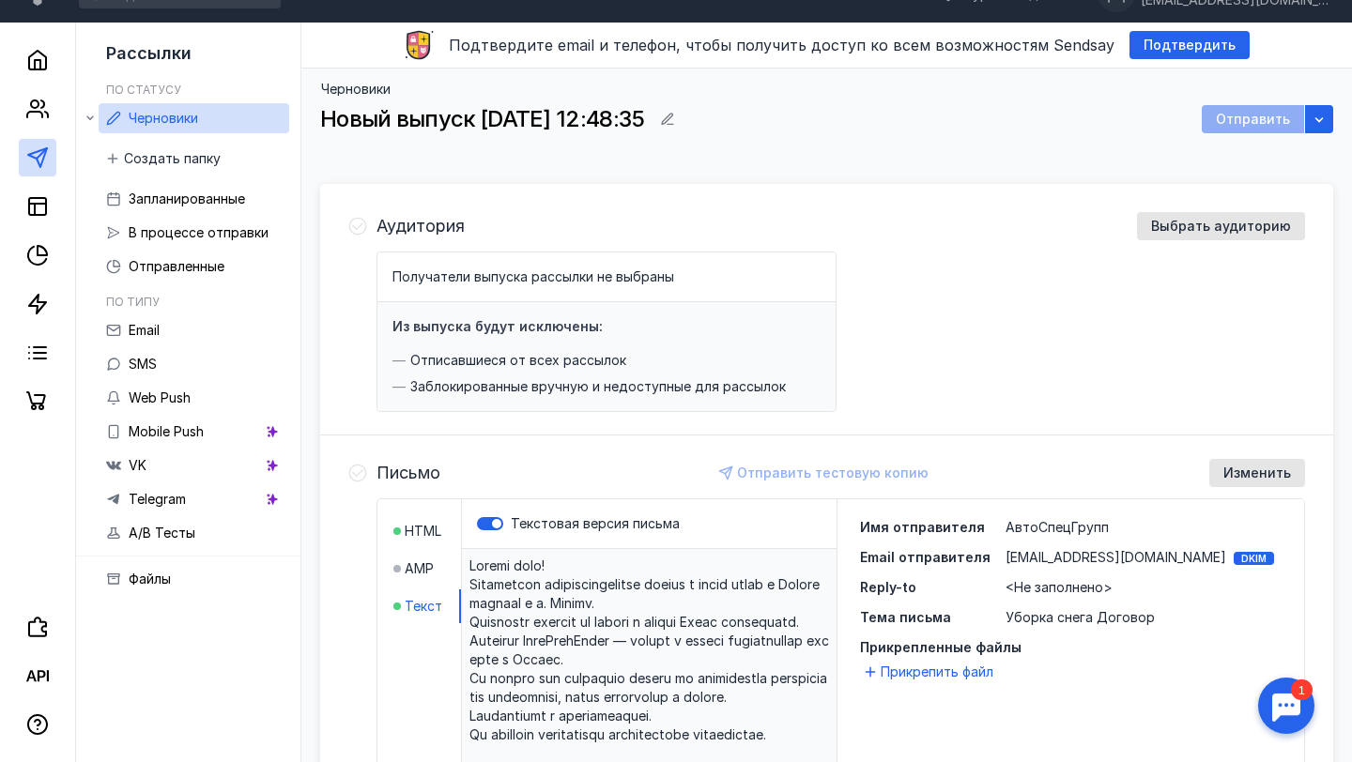
scroll to position [0, 0]
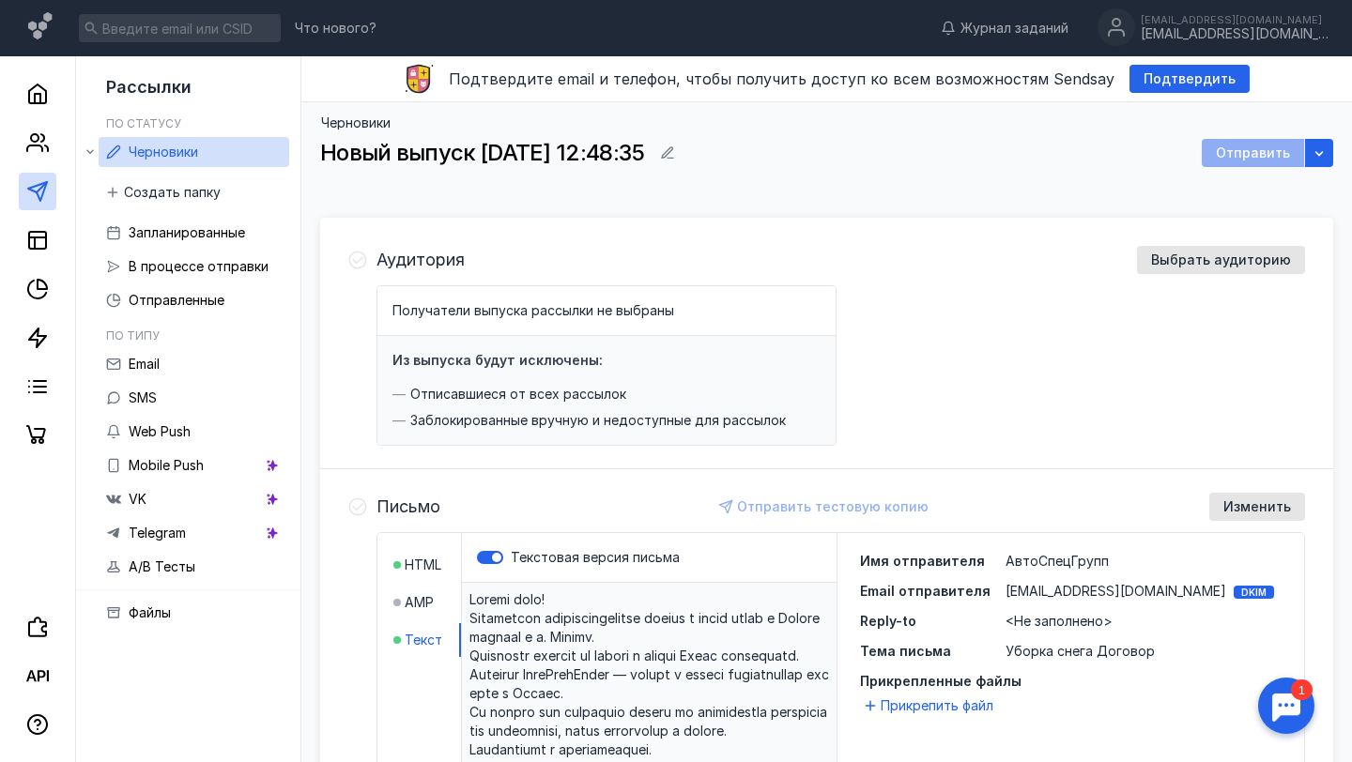
click at [404, 258] on span "Аудитория" at bounding box center [420, 260] width 88 height 19
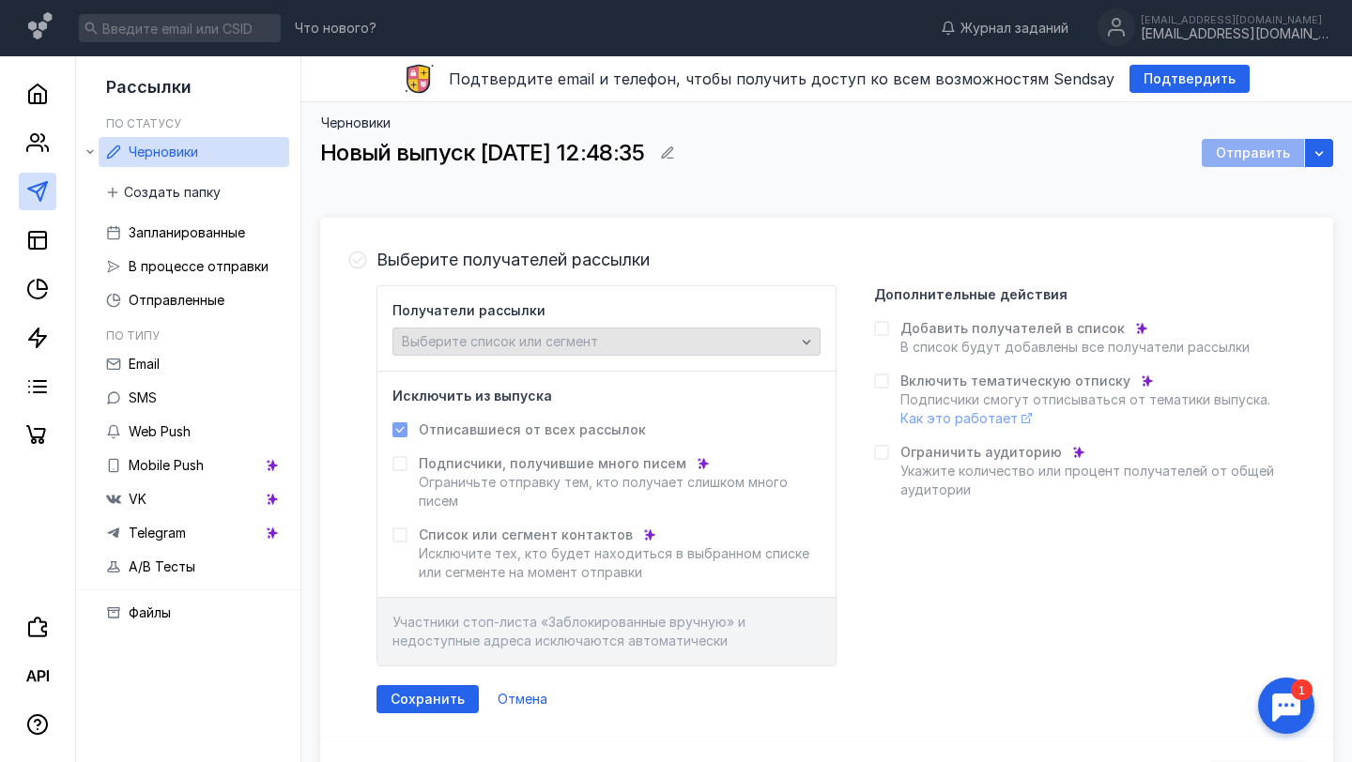
click at [563, 348] on span "Выберите список или сегмент" at bounding box center [500, 341] width 196 height 16
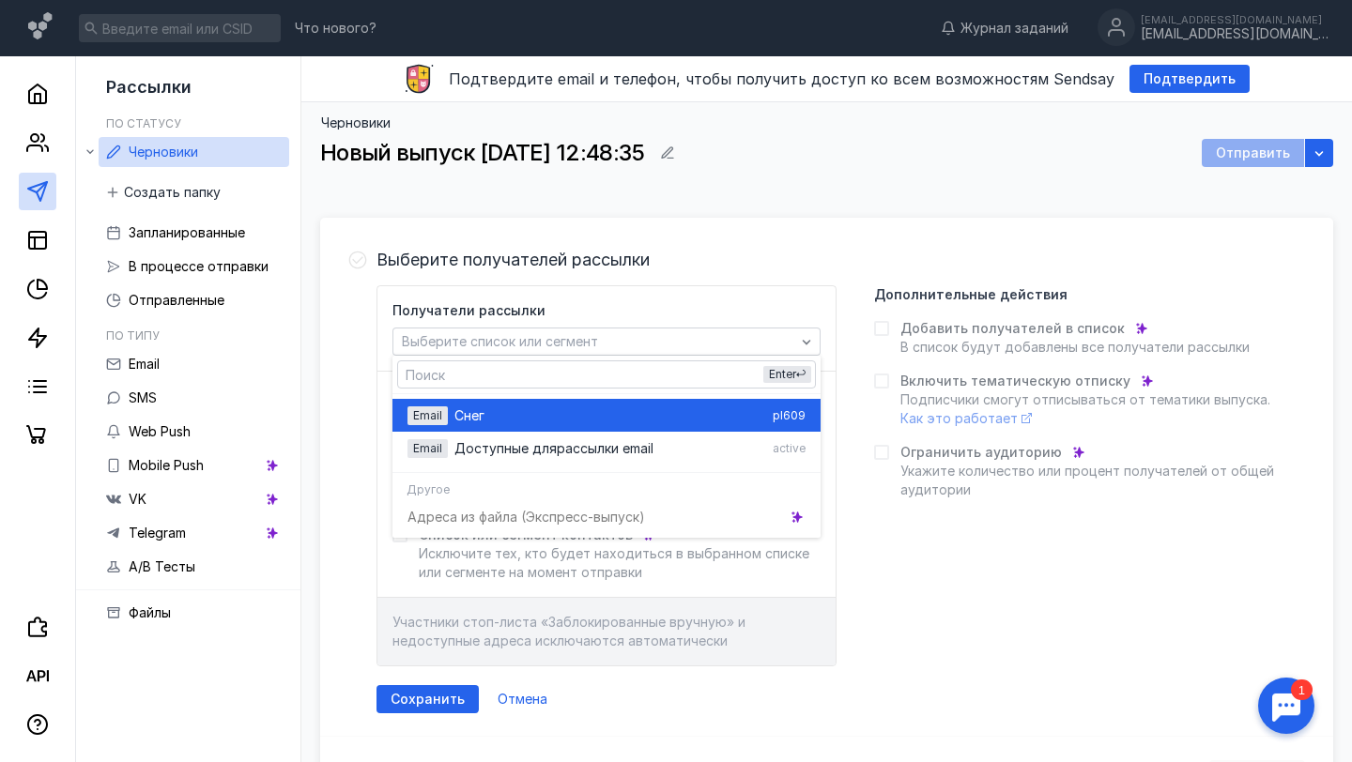
click at [513, 413] on div "Снег" at bounding box center [609, 415] width 311 height 19
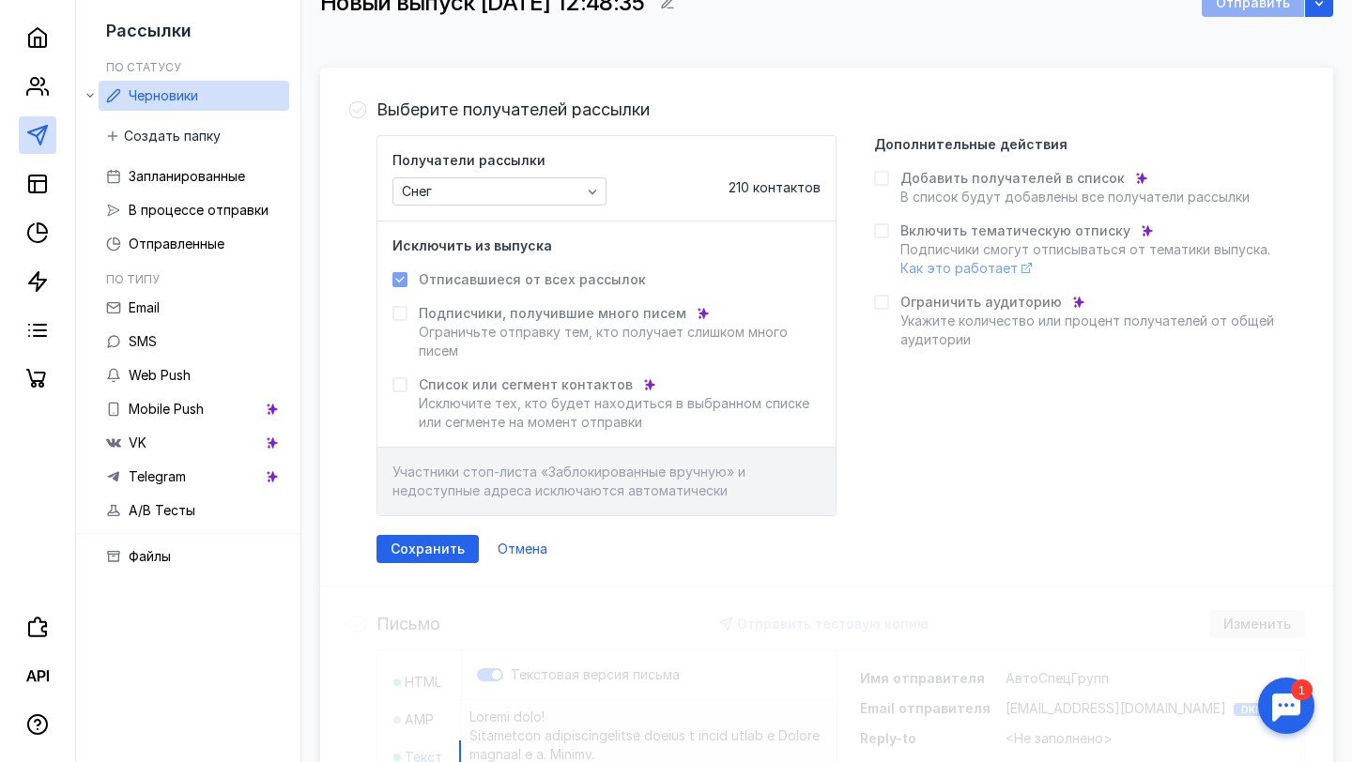
scroll to position [166, 0]
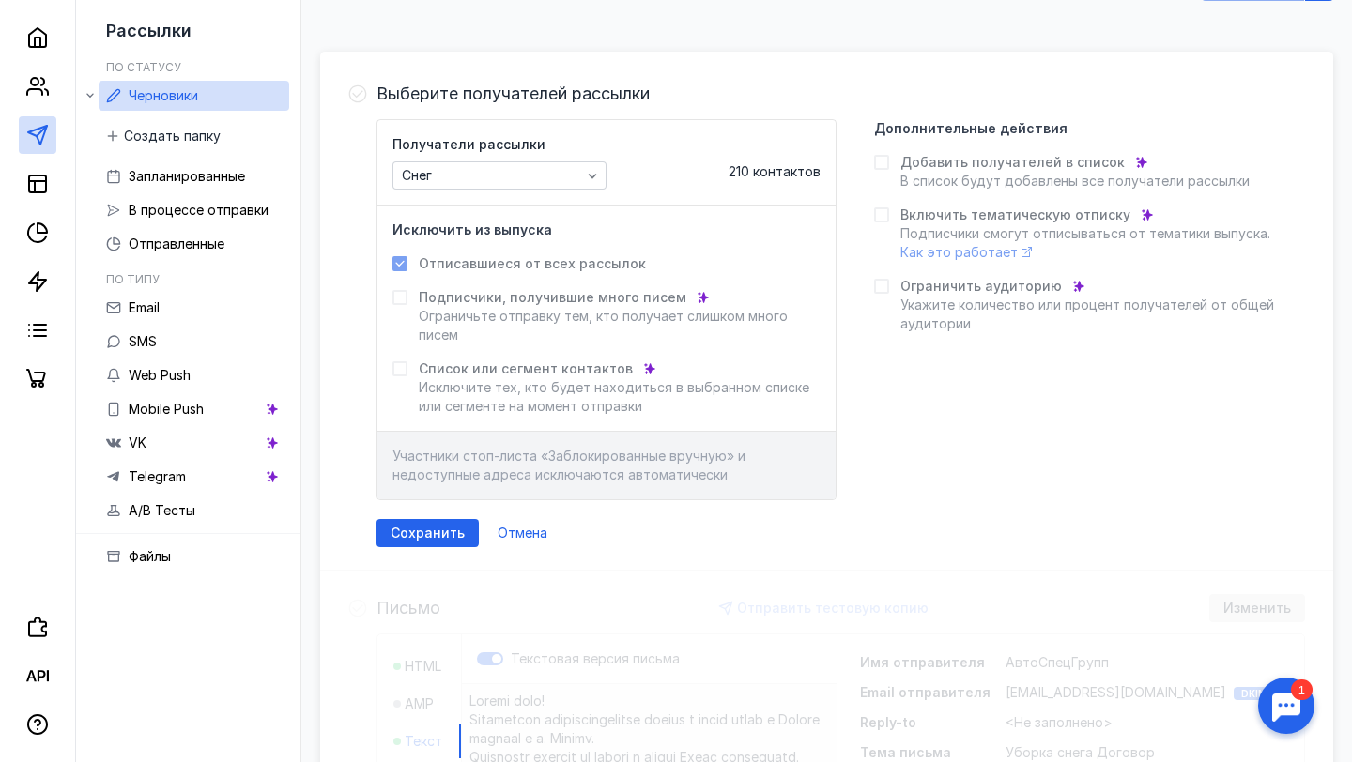
drag, startPoint x: 448, startPoint y: 530, endPoint x: 750, endPoint y: 548, distance: 302.8
click at [750, 549] on div "Выберите получателей рассылки Получатели рассылки Снег 210 контактов Исключить …" at bounding box center [826, 313] width 1013 height 514
click at [413, 531] on span "Сохранить" at bounding box center [428, 534] width 74 height 16
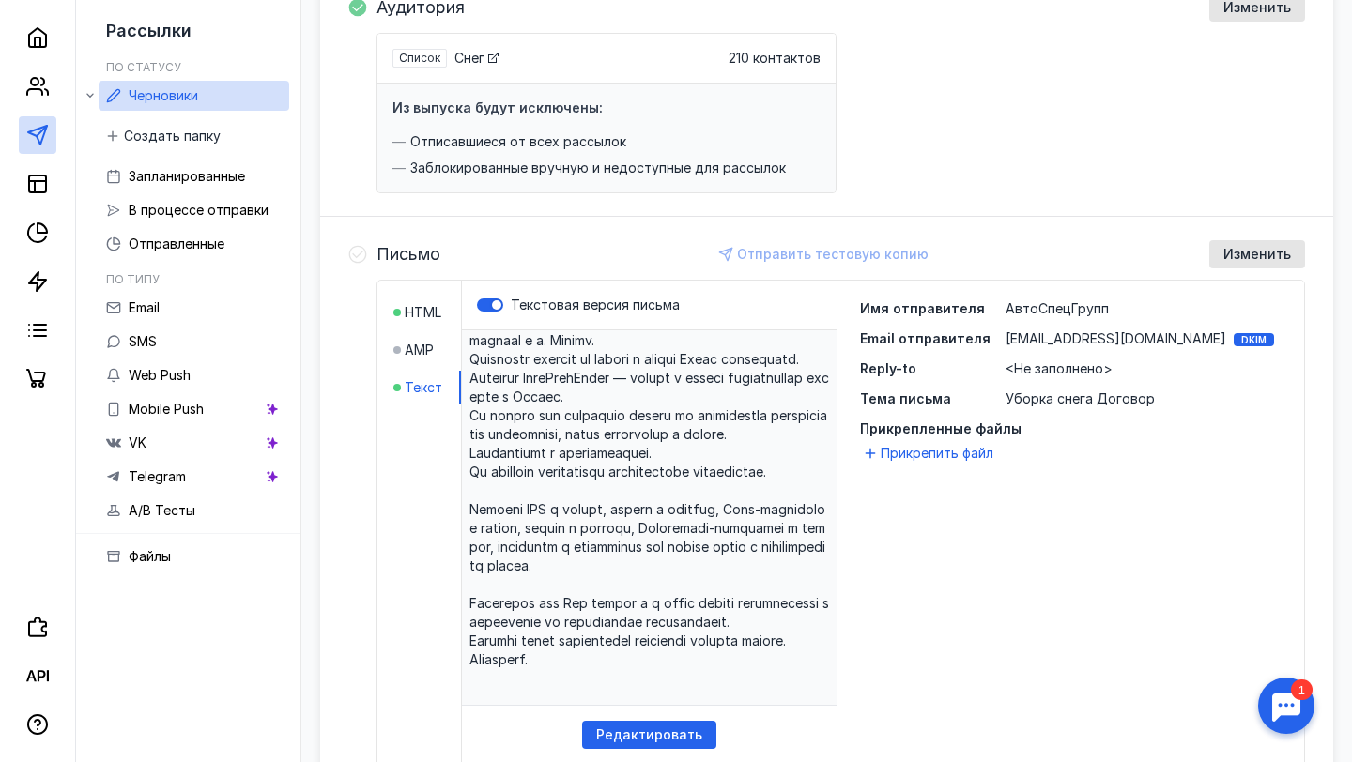
scroll to position [46, 0]
click at [1037, 375] on span "<Не заполнено>" at bounding box center [1058, 368] width 107 height 16
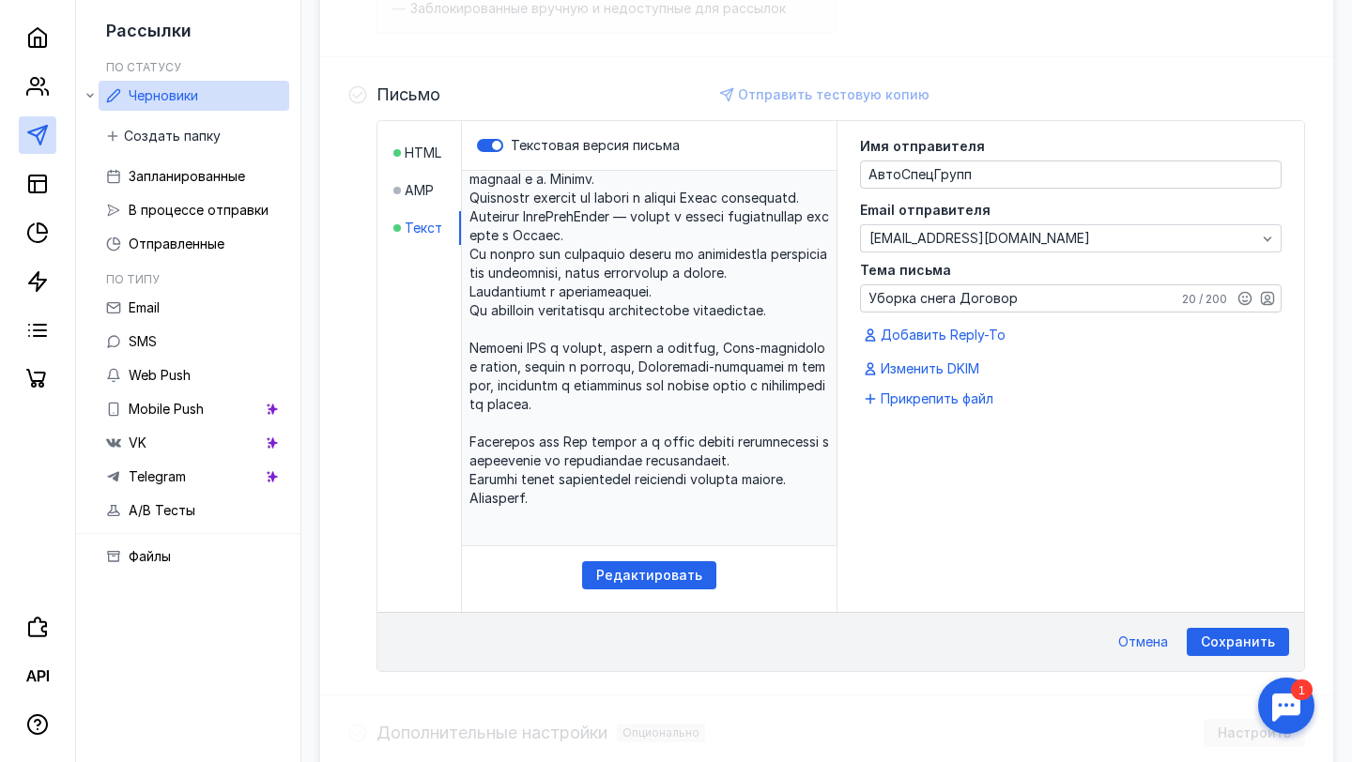
scroll to position [411, 0]
click at [1213, 643] on span "Сохранить" at bounding box center [1238, 644] width 74 height 16
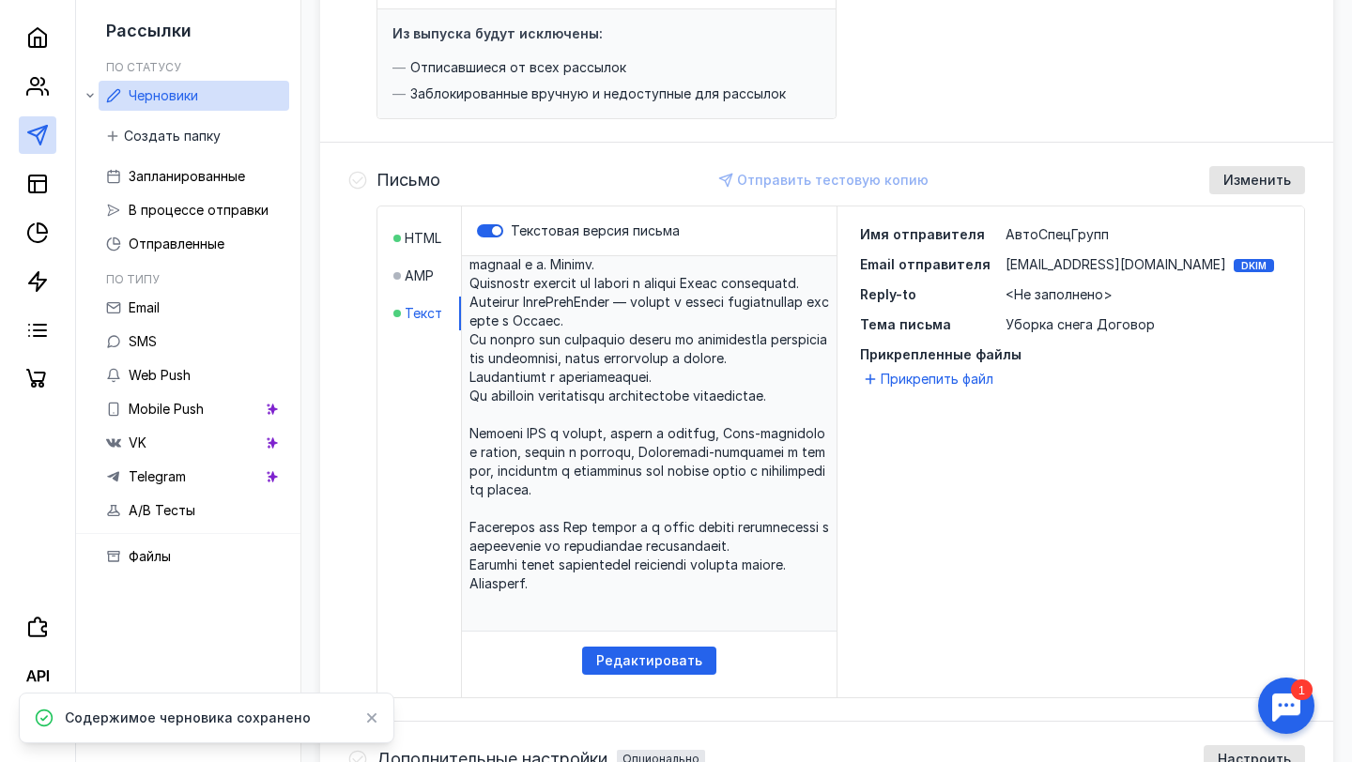
scroll to position [588, 0]
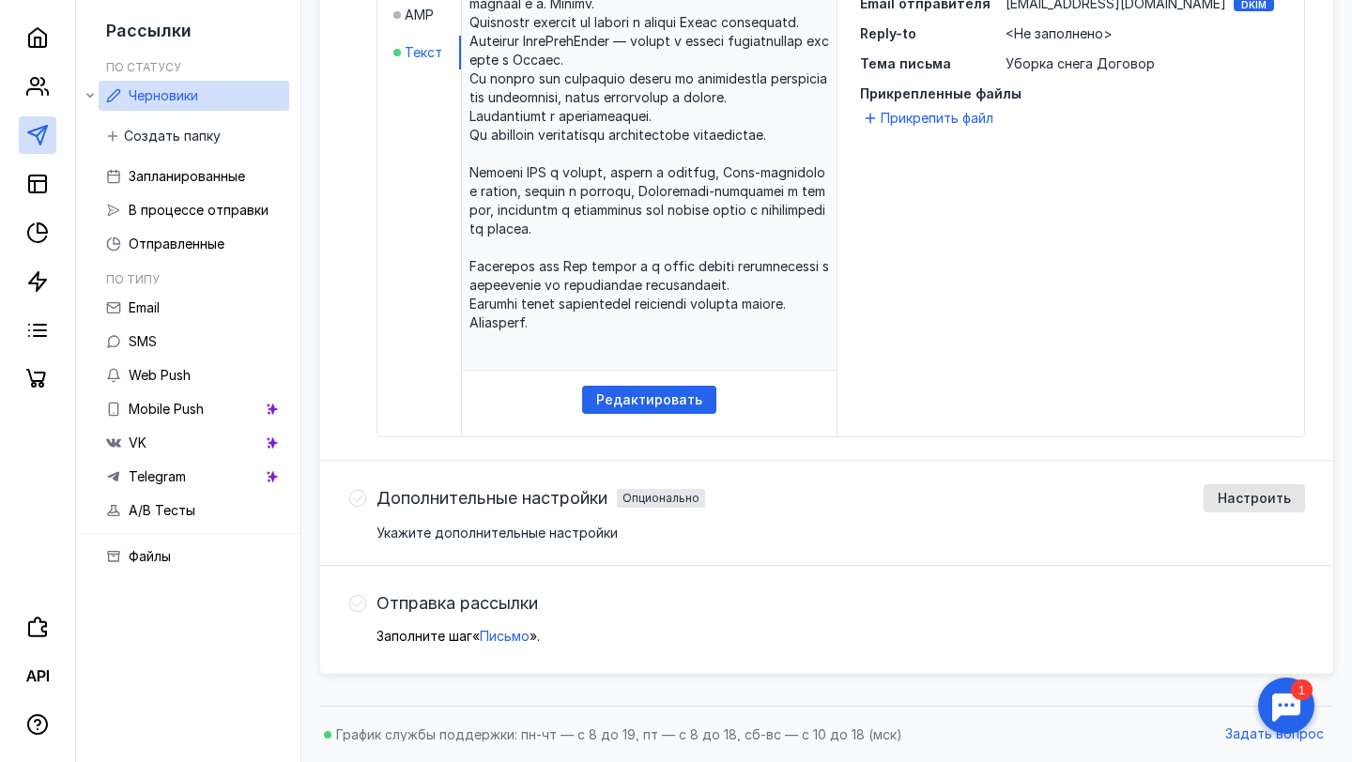
click at [406, 606] on span "Отправка рассылки" at bounding box center [456, 603] width 161 height 19
click at [349, 603] on icon at bounding box center [358, 604] width 18 height 18
click at [505, 634] on span "Письмо" at bounding box center [505, 636] width 50 height 16
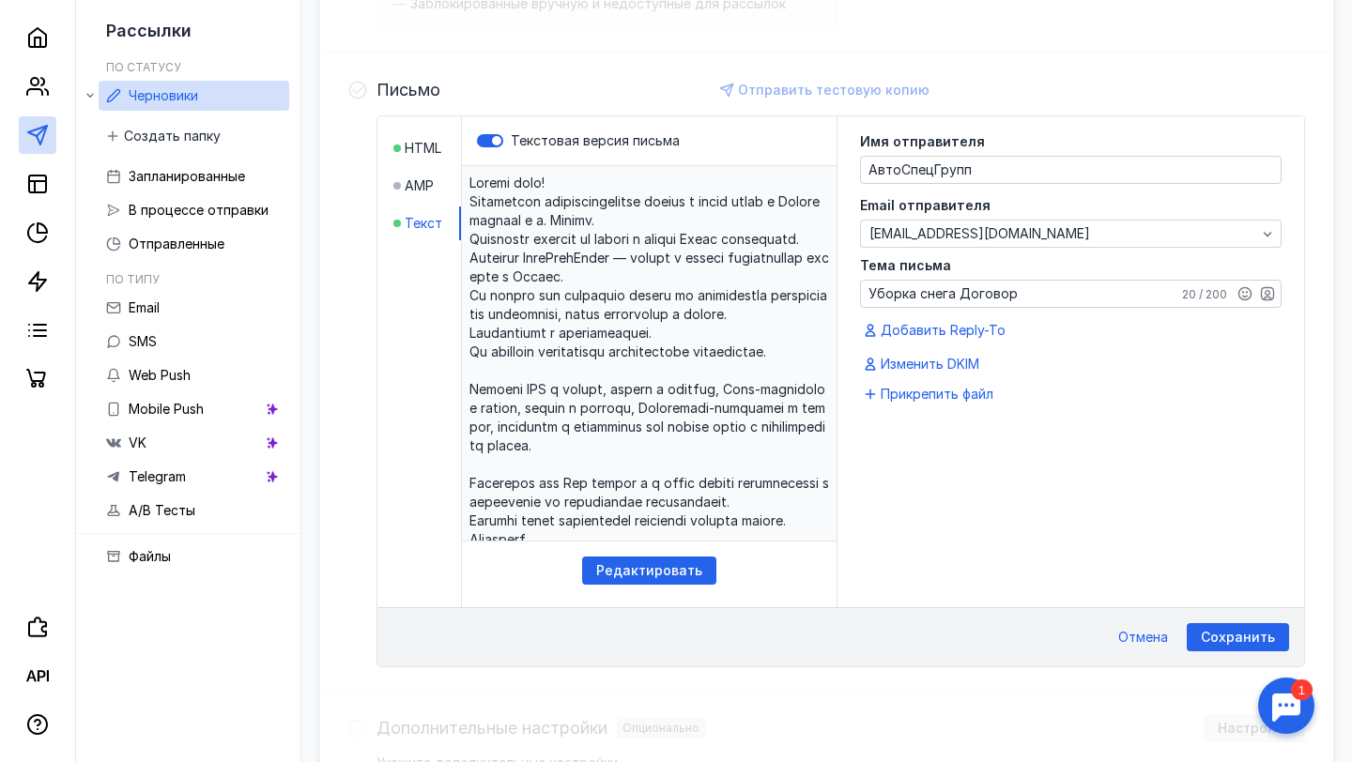
scroll to position [415, 0]
click at [1220, 639] on span "Сохранить" at bounding box center [1238, 640] width 74 height 16
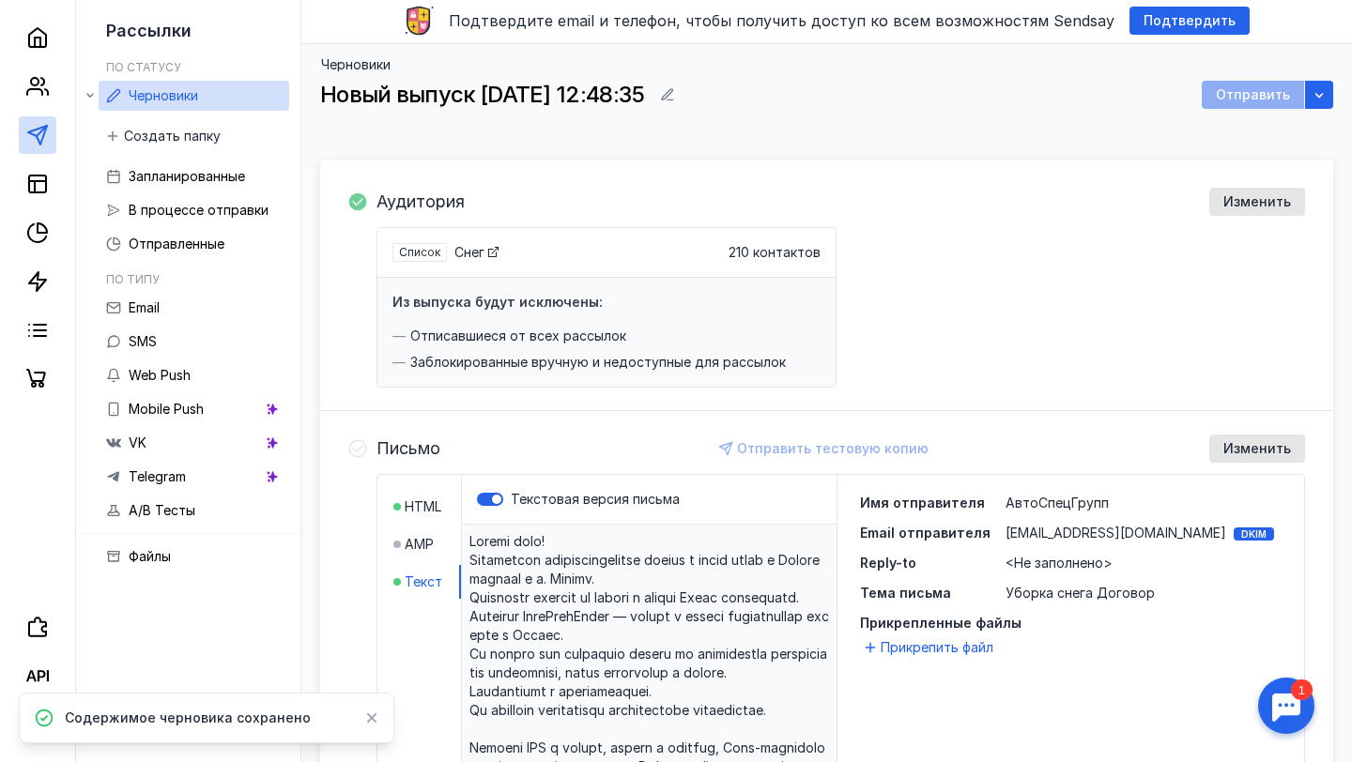
scroll to position [119, 0]
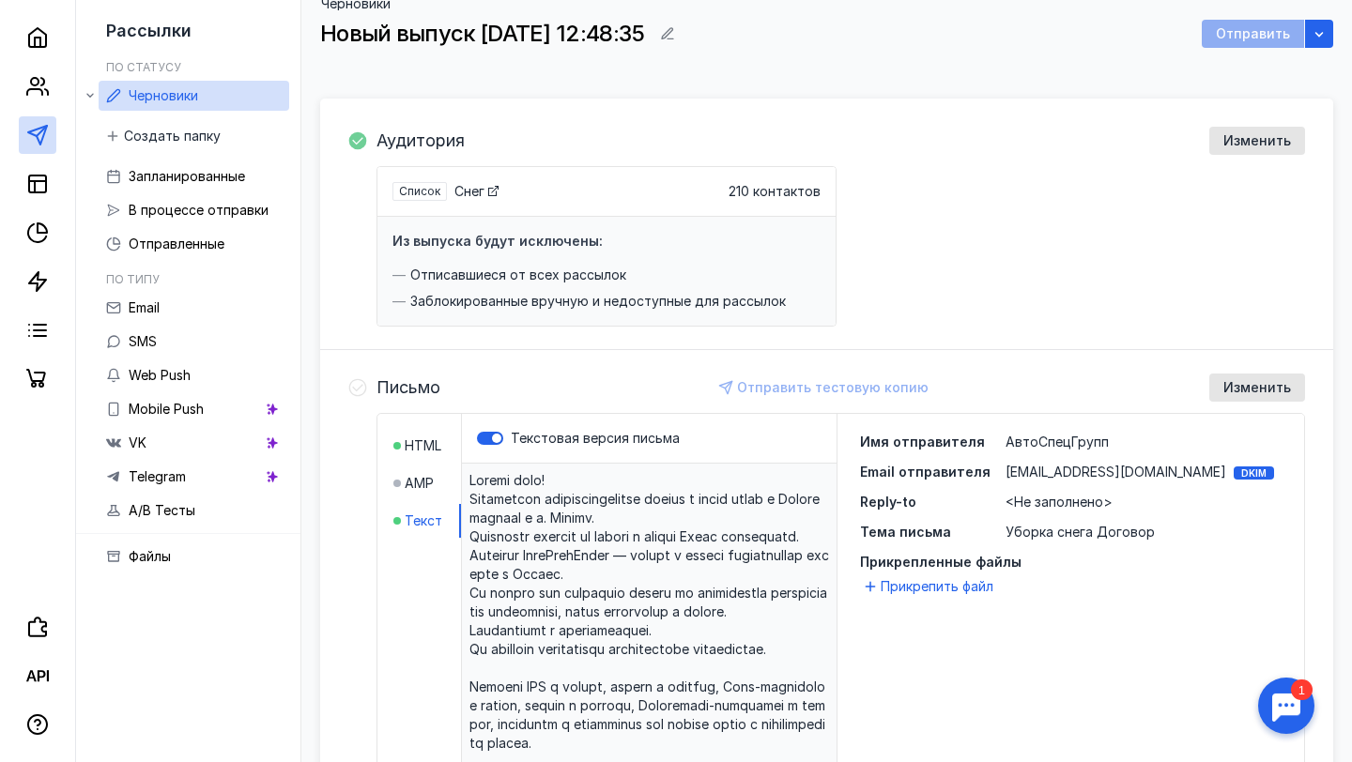
click at [911, 161] on div "Аудитория Изменить Список Снег 210 контактов Из выпуска будут исключены: Отписа…" at bounding box center [840, 227] width 928 height 200
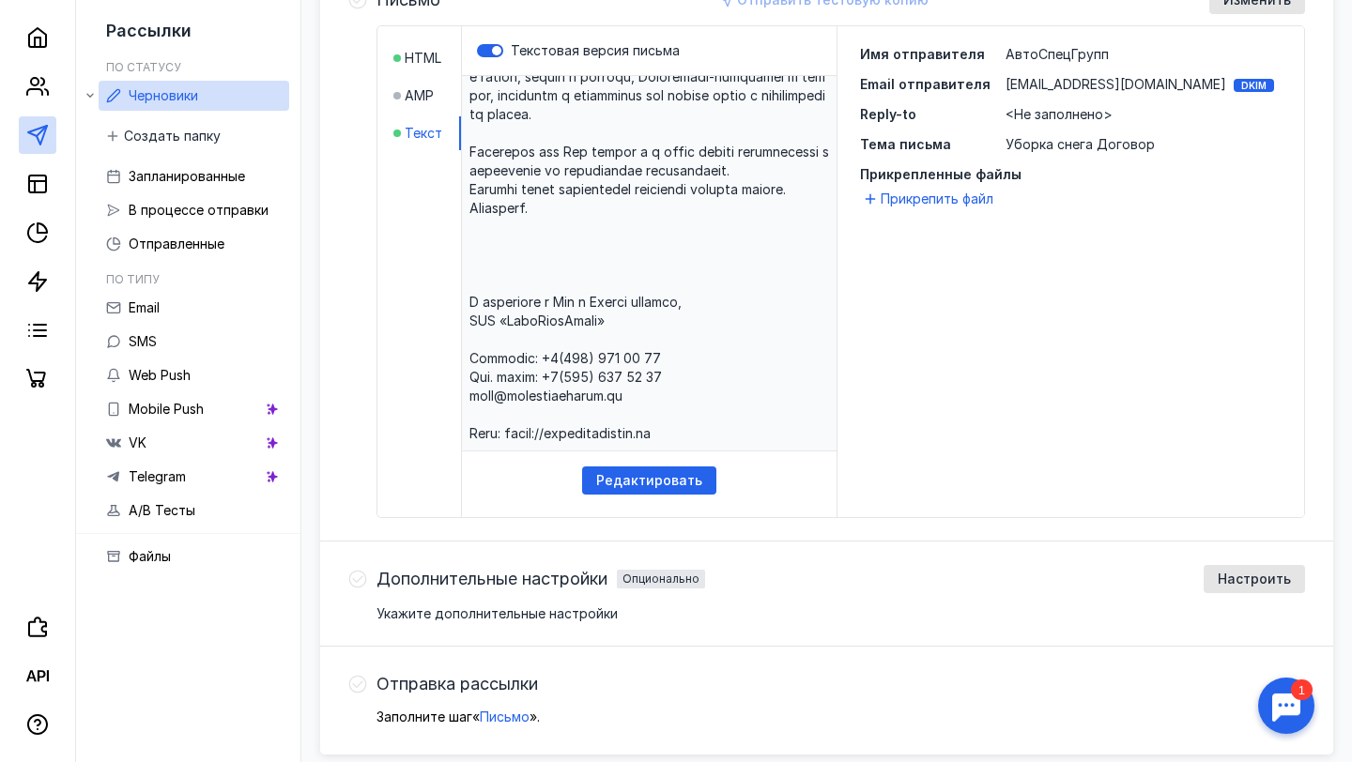
scroll to position [544, 0]
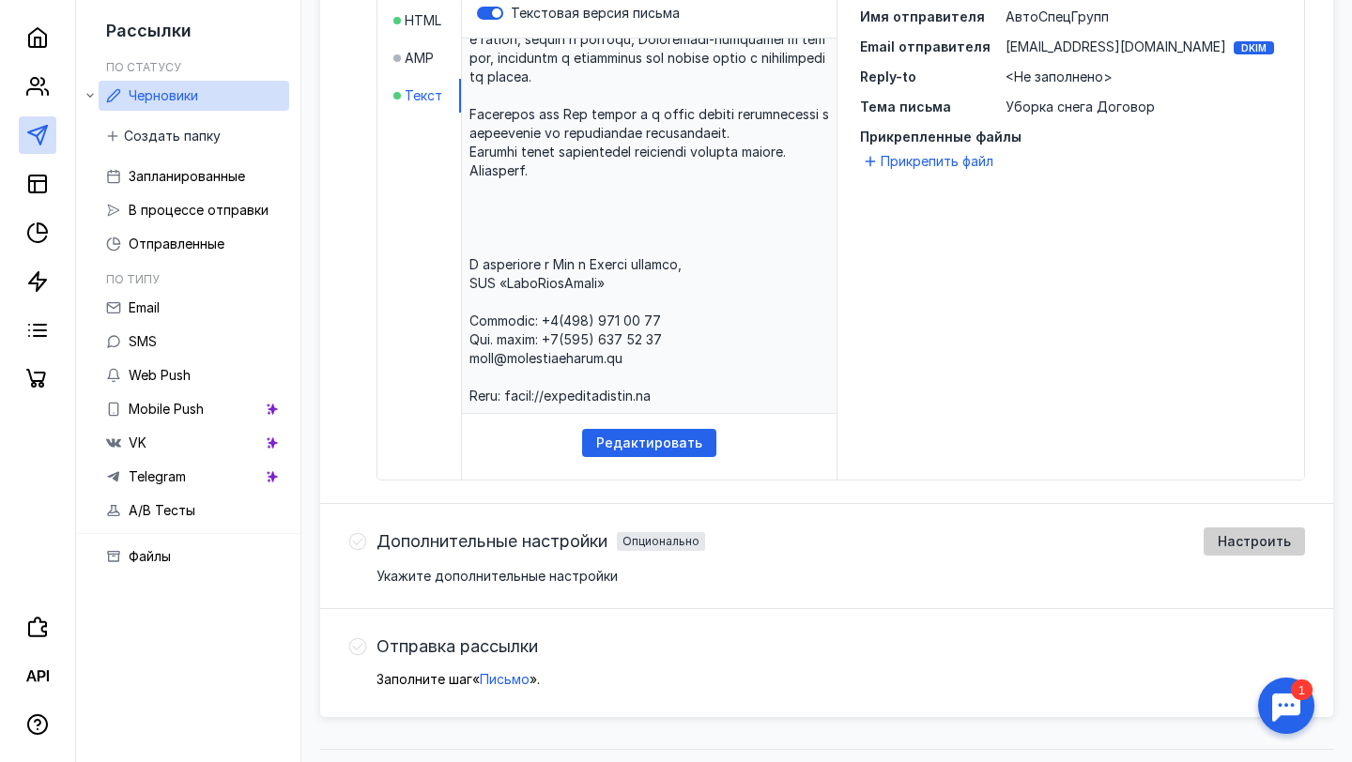
click at [1258, 544] on span "Настроить" at bounding box center [1254, 542] width 73 height 16
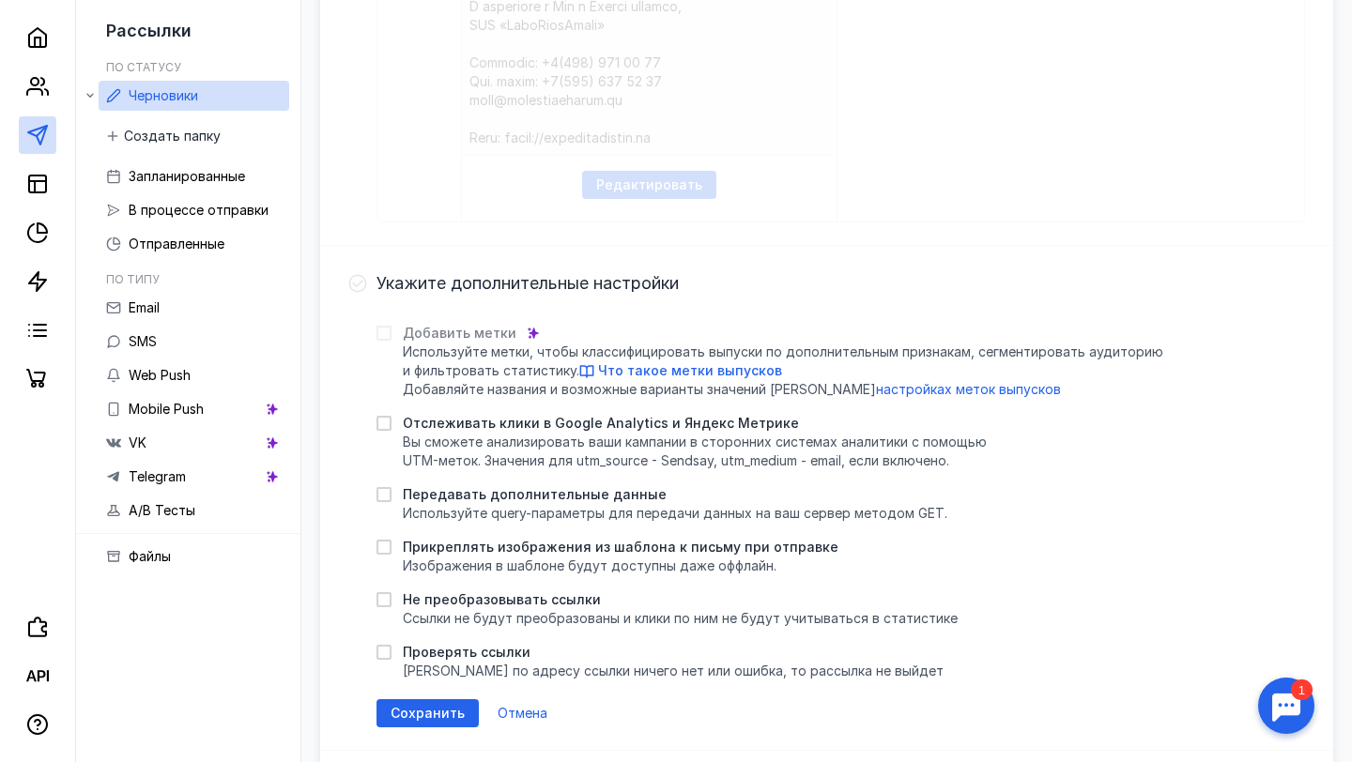
scroll to position [806, 0]
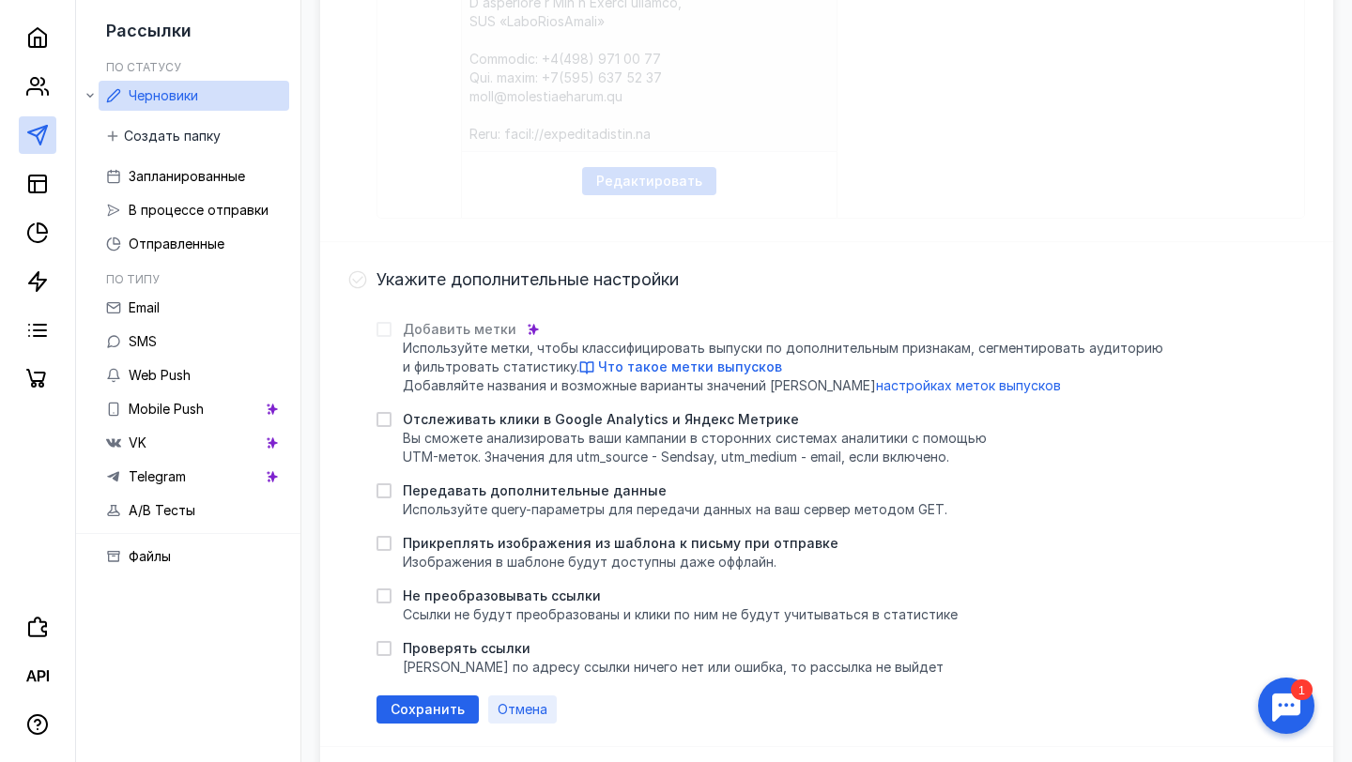
click at [501, 706] on span "Отмена" at bounding box center [523, 710] width 50 height 16
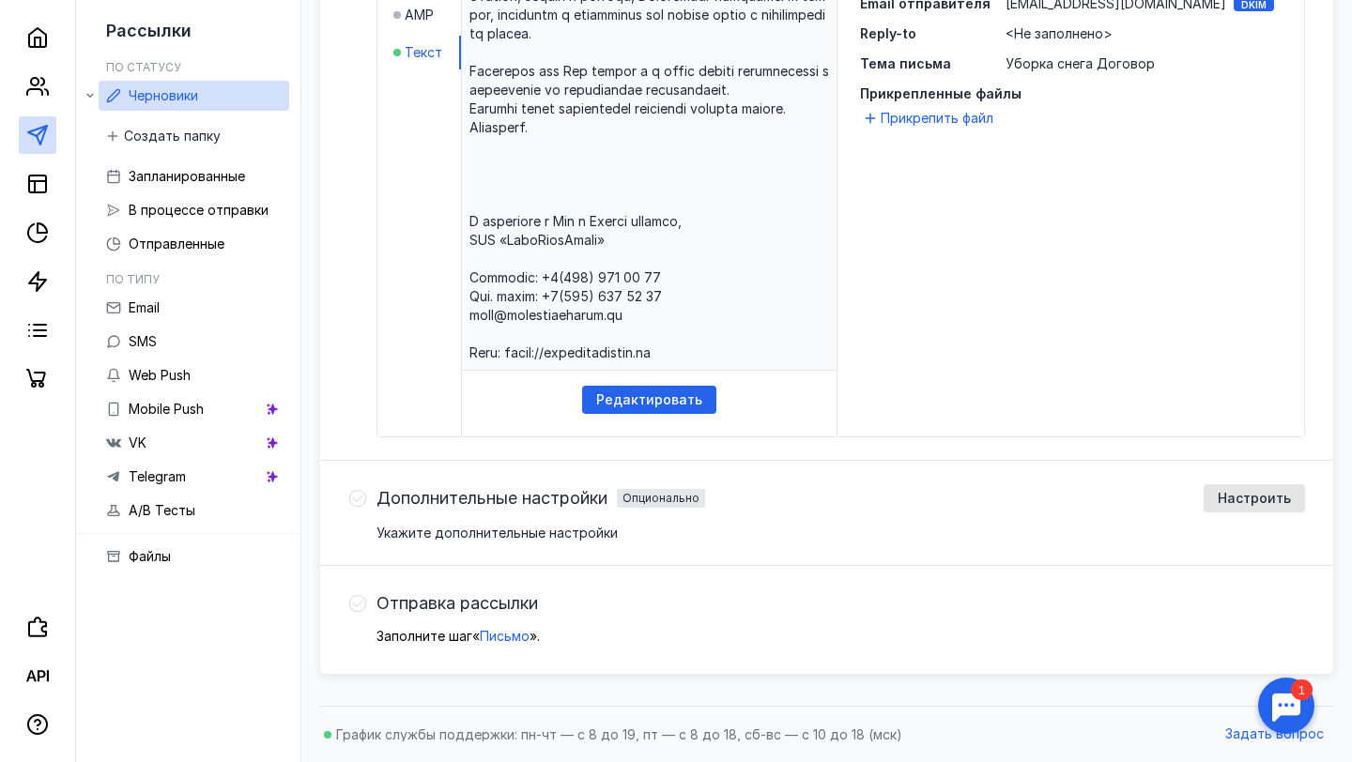
scroll to position [588, 0]
click at [528, 604] on span "Отправка рассылки" at bounding box center [456, 603] width 161 height 19
click at [429, 606] on span "Отправка рассылки" at bounding box center [456, 603] width 161 height 19
click at [520, 599] on span "Отправка рассылки" at bounding box center [456, 603] width 161 height 19
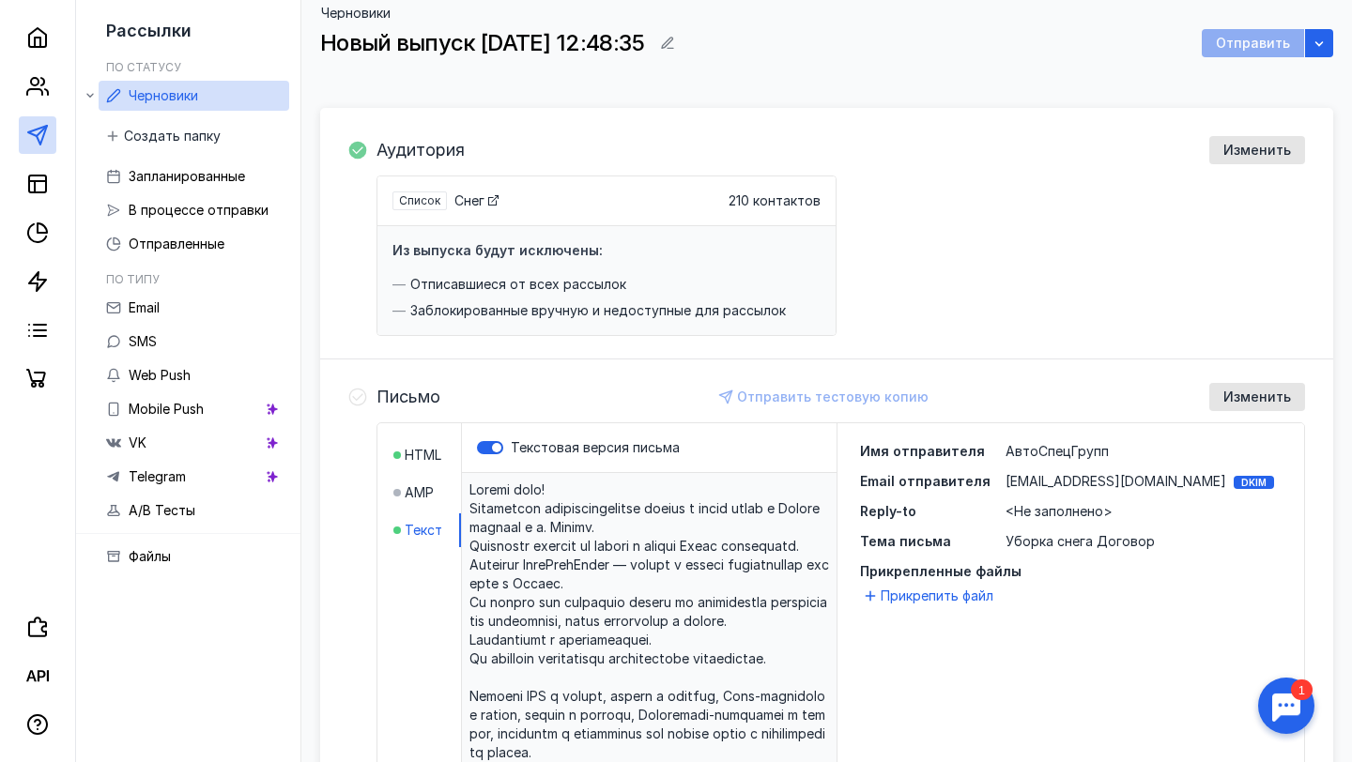
scroll to position [0, 0]
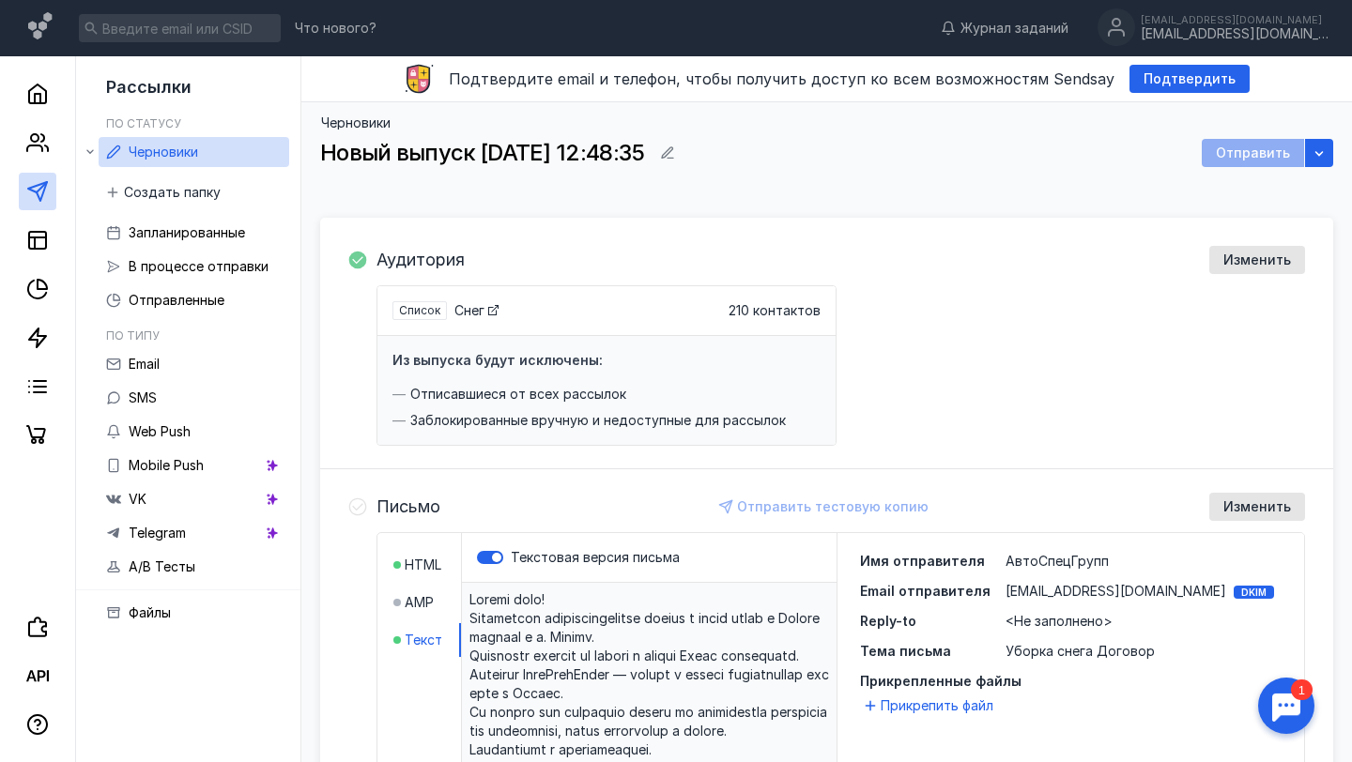
click at [1239, 153] on div "Отправить" at bounding box center [1253, 153] width 102 height 28
click at [1153, 83] on span "Подтвердить" at bounding box center [1189, 79] width 92 height 16
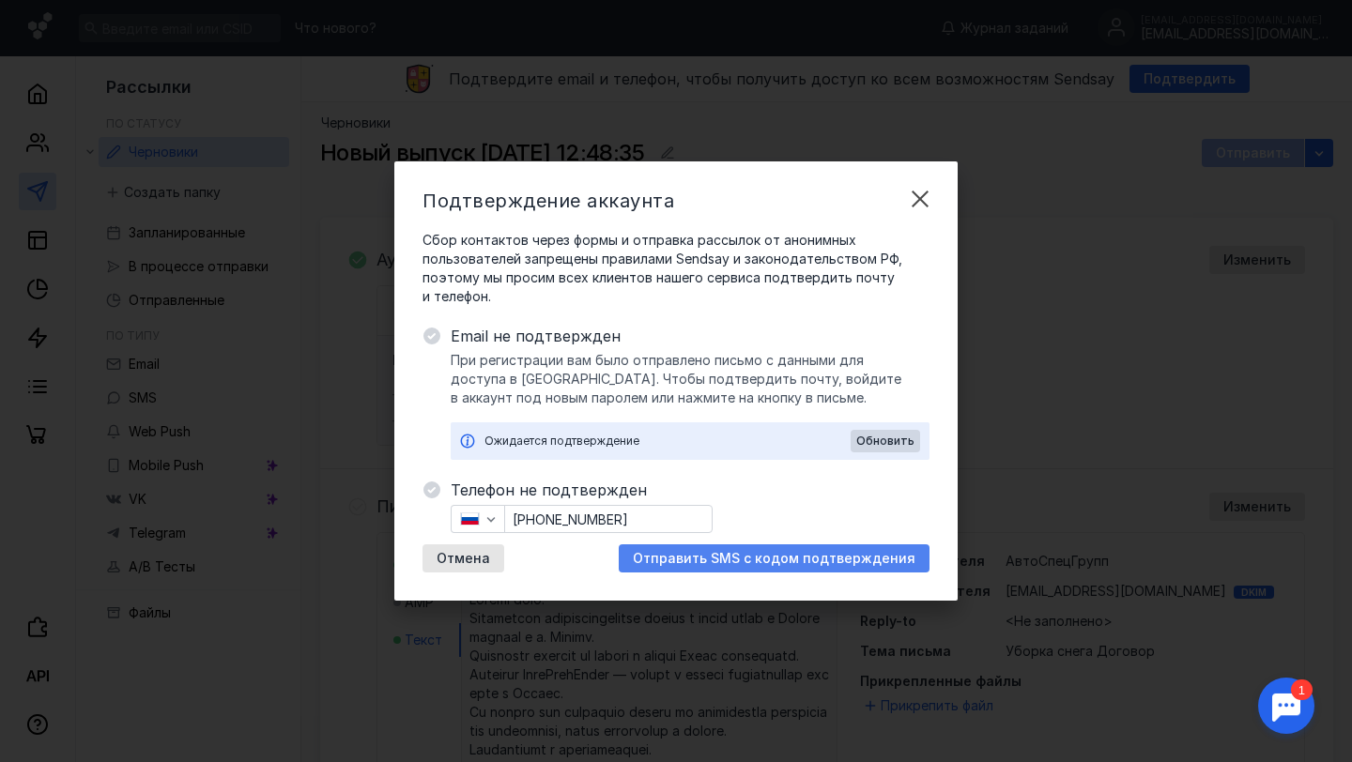
click at [715, 556] on span "Отправить SMS с кодом подтверждения" at bounding box center [774, 559] width 283 height 16
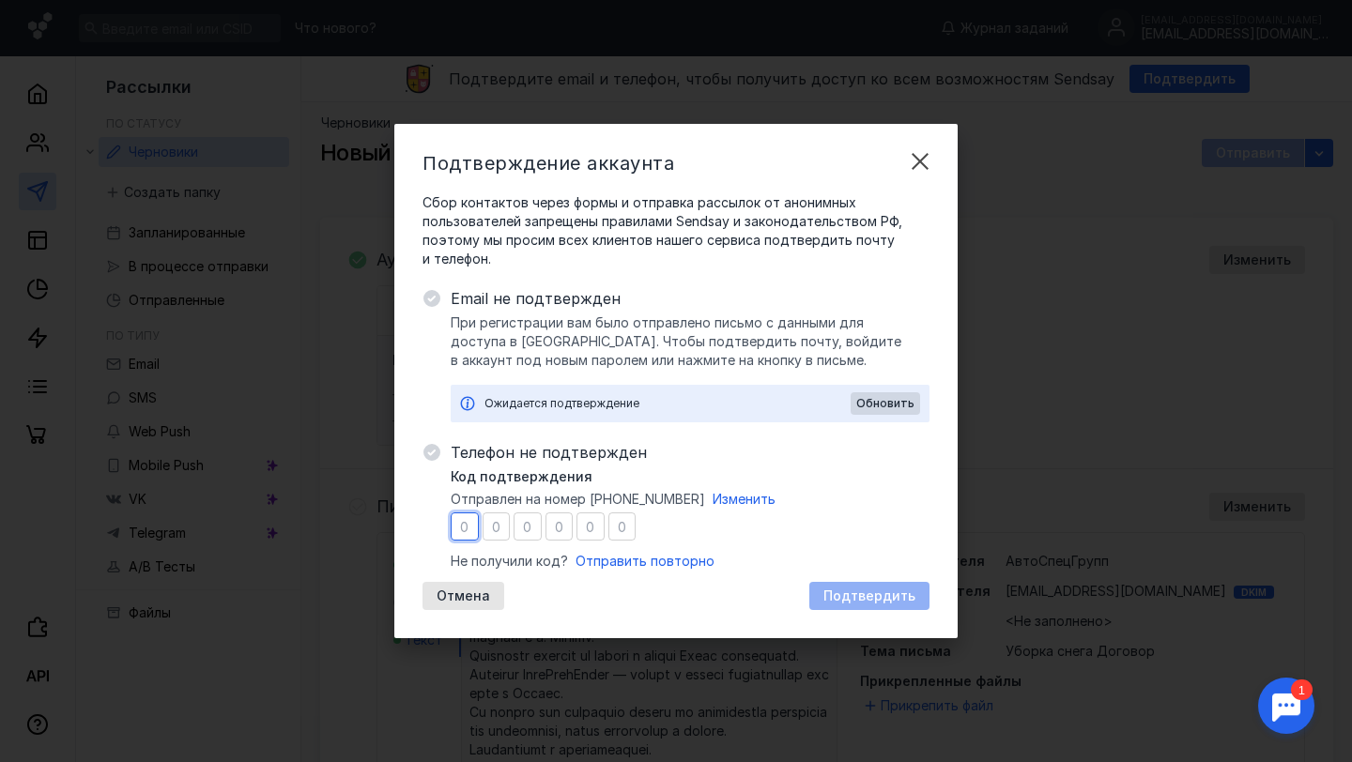
type input "0"
type input "7"
type input "6"
type input "7"
type input "5"
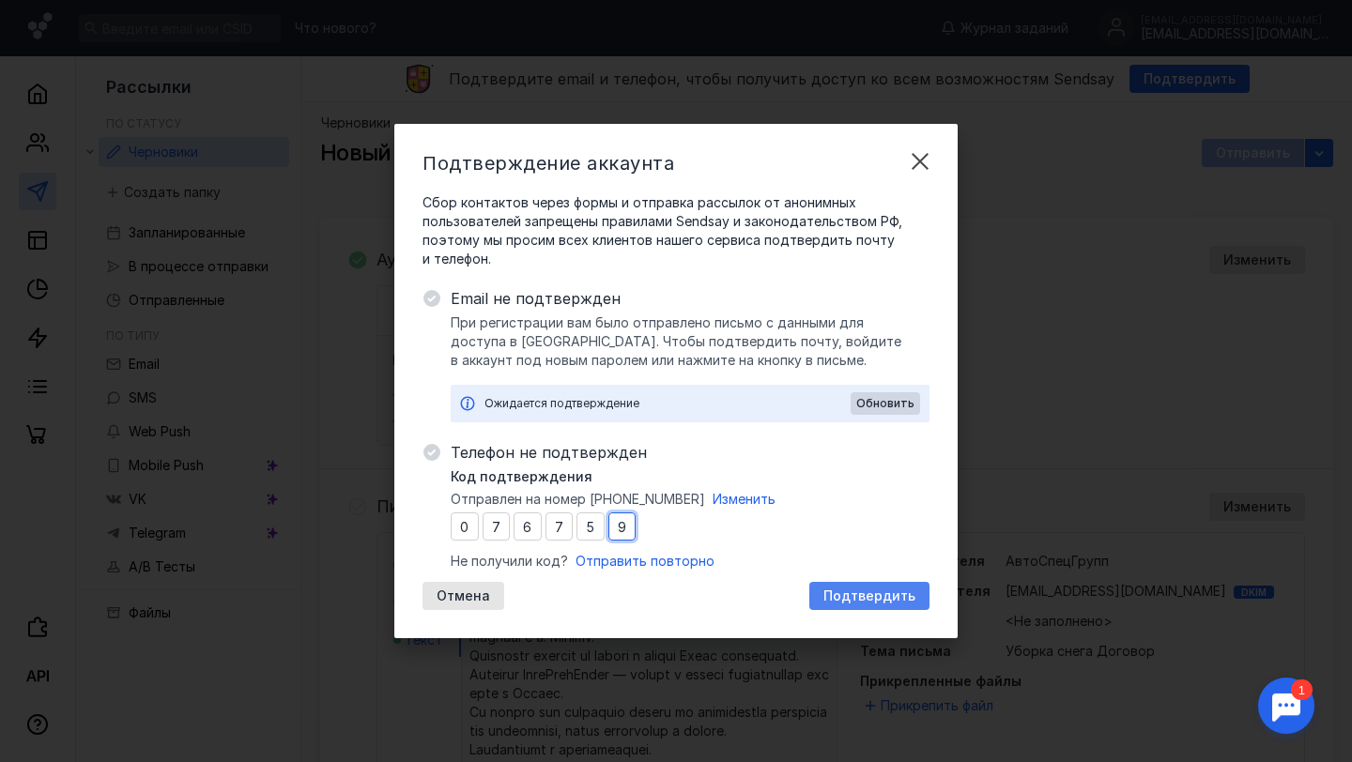
type input "9"
click at [827, 598] on div "Подтвердить" at bounding box center [869, 597] width 111 height 16
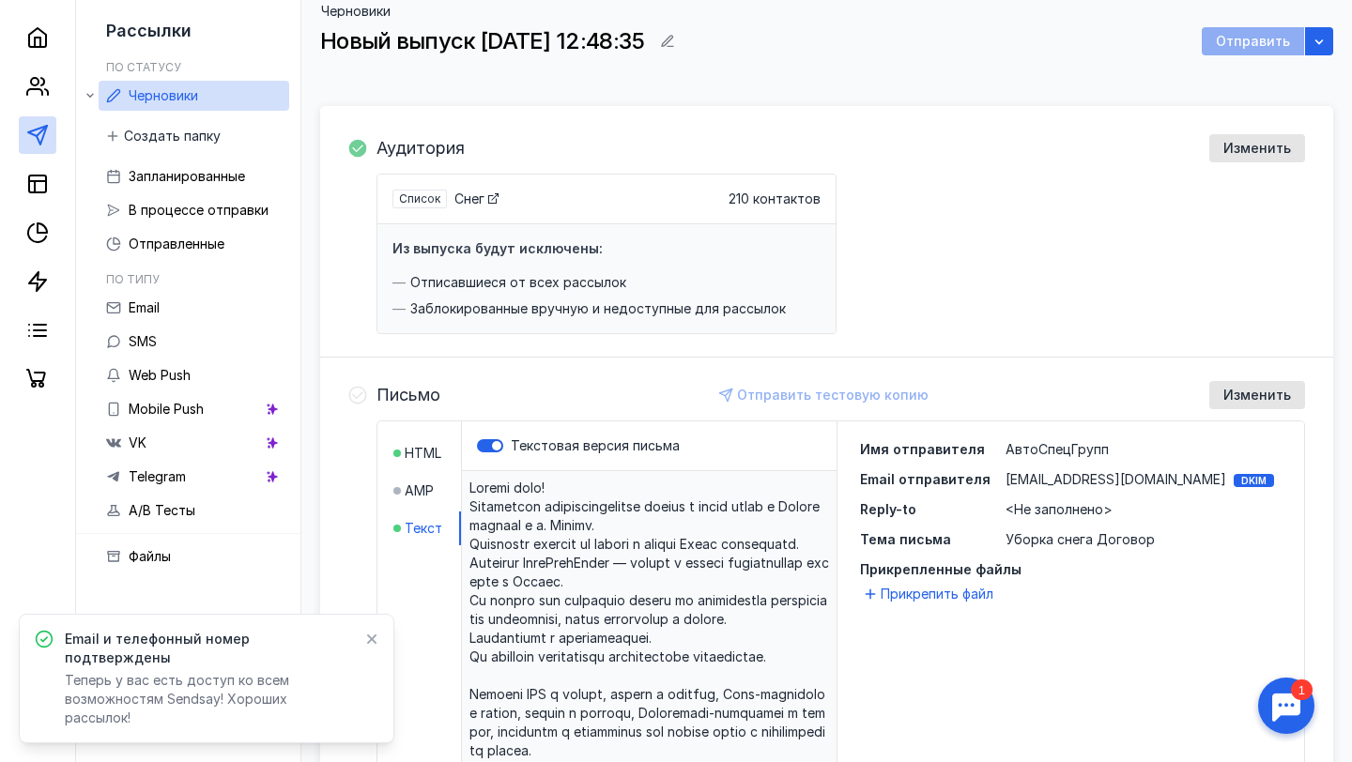
scroll to position [113, 0]
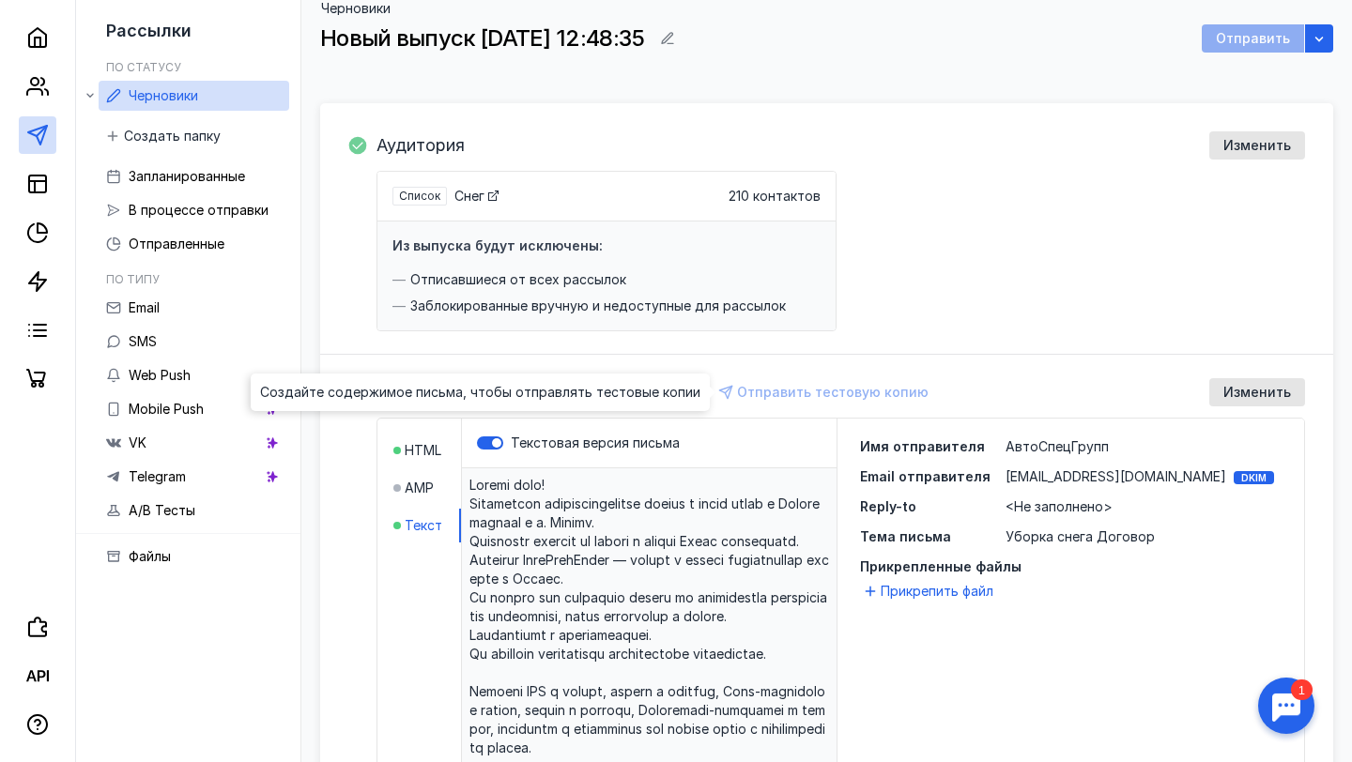
click at [876, 392] on div "Отправить тестовую копию" at bounding box center [825, 392] width 226 height 28
click at [843, 391] on div "Отправить тестовую копию" at bounding box center [825, 392] width 226 height 28
click at [431, 444] on span "HTML" at bounding box center [423, 450] width 37 height 19
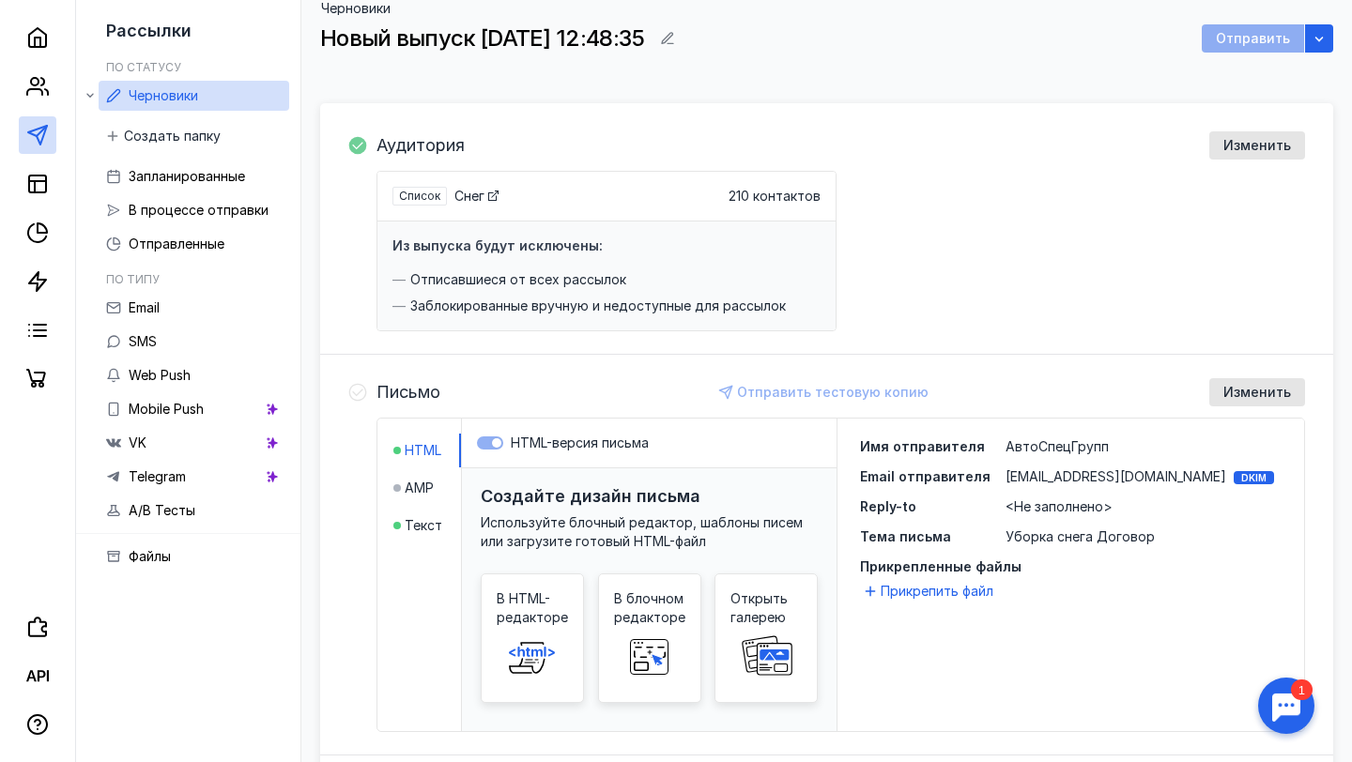
click at [497, 441] on label "HTML-версия письма" at bounding box center [649, 443] width 345 height 19
click at [491, 443] on label "HTML-версия письма" at bounding box center [649, 443] width 345 height 19
click at [492, 443] on label "HTML-версия письма" at bounding box center [649, 443] width 345 height 19
click at [497, 443] on label "HTML-версия письма" at bounding box center [649, 443] width 345 height 19
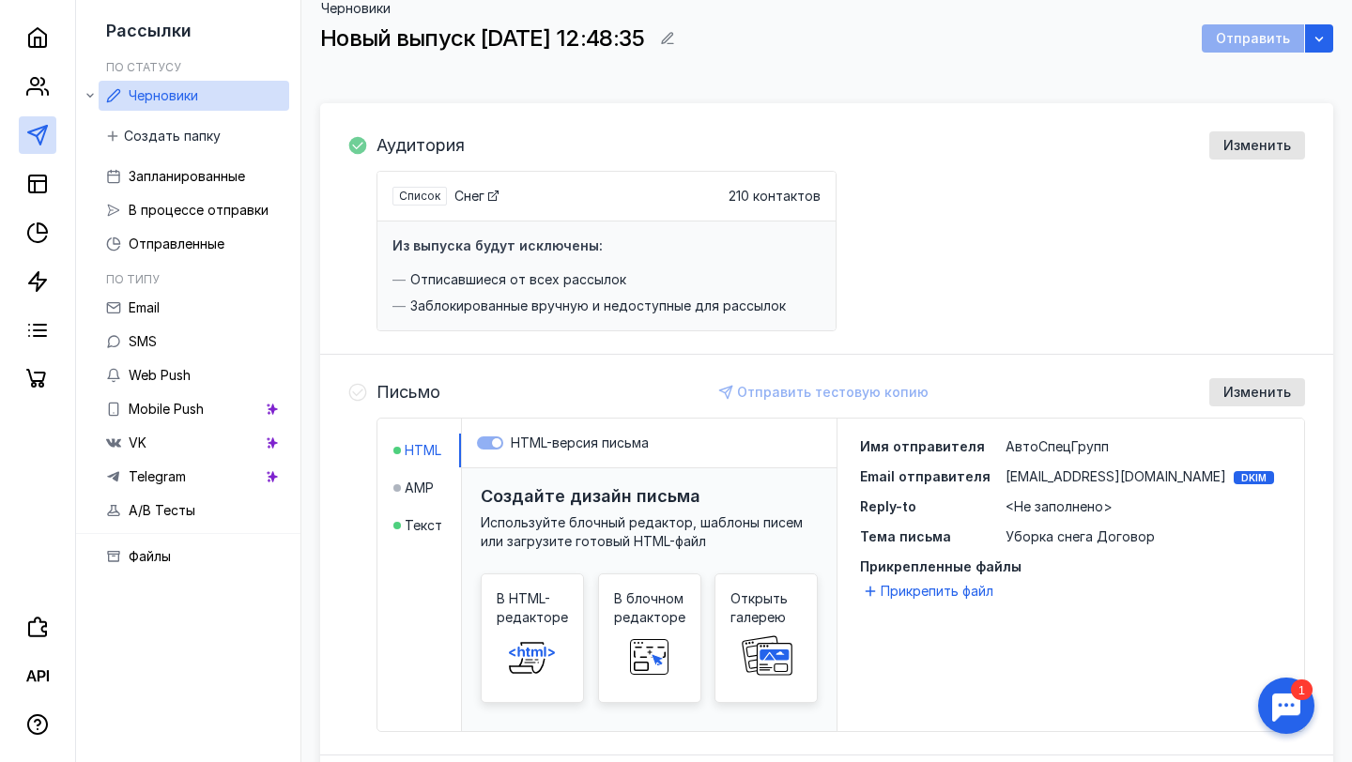
click at [494, 443] on label "HTML-версия письма" at bounding box center [649, 443] width 345 height 19
click at [423, 530] on span "Текст" at bounding box center [424, 525] width 38 height 19
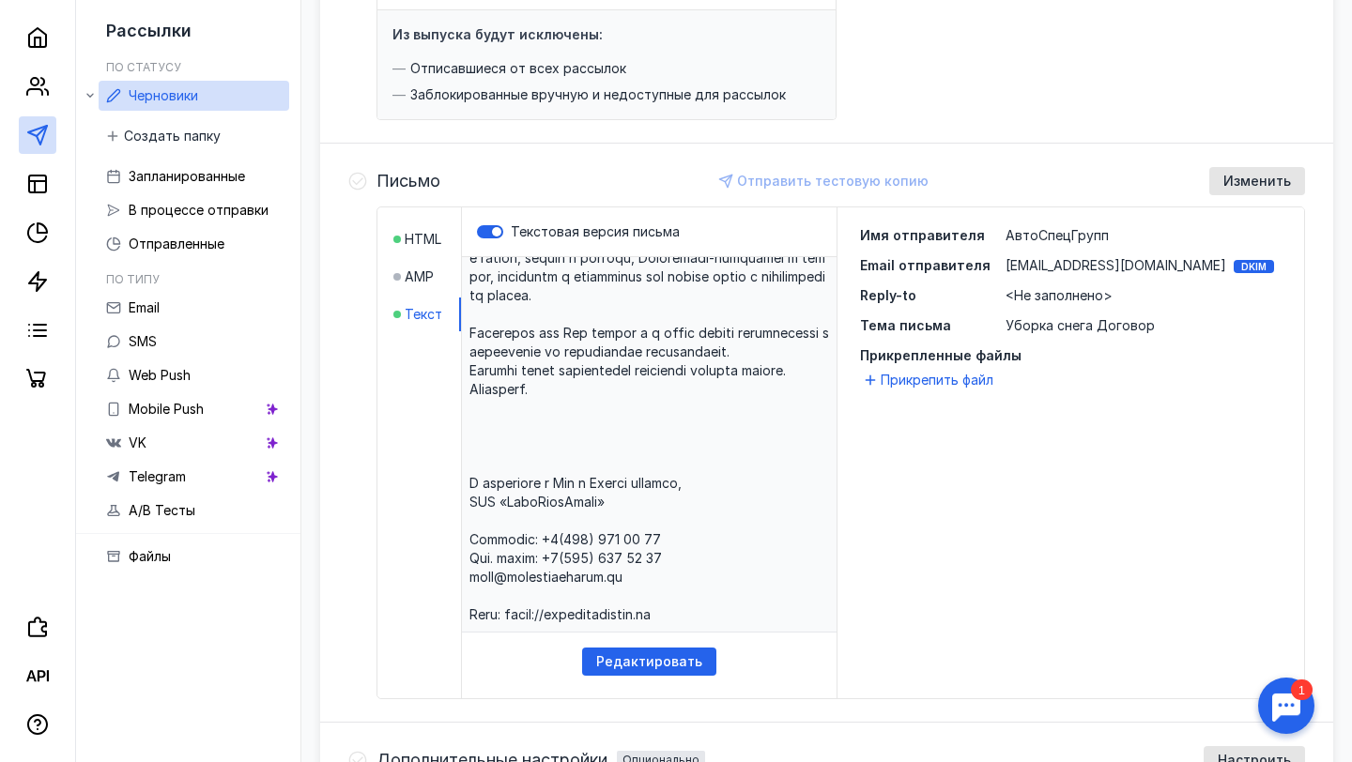
scroll to position [586, 0]
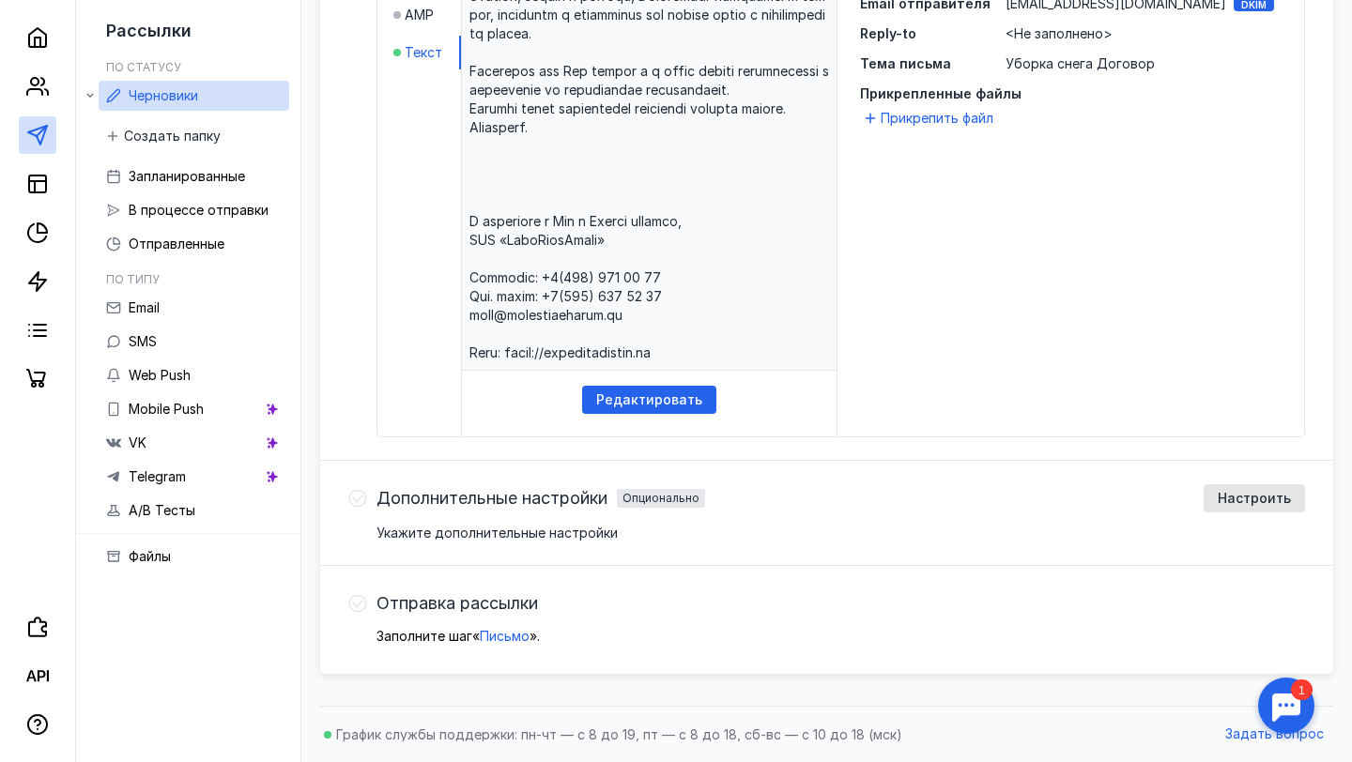
click at [448, 605] on span "Отправка рассылки" at bounding box center [456, 603] width 161 height 19
click at [491, 636] on span "Письмо" at bounding box center [505, 636] width 50 height 16
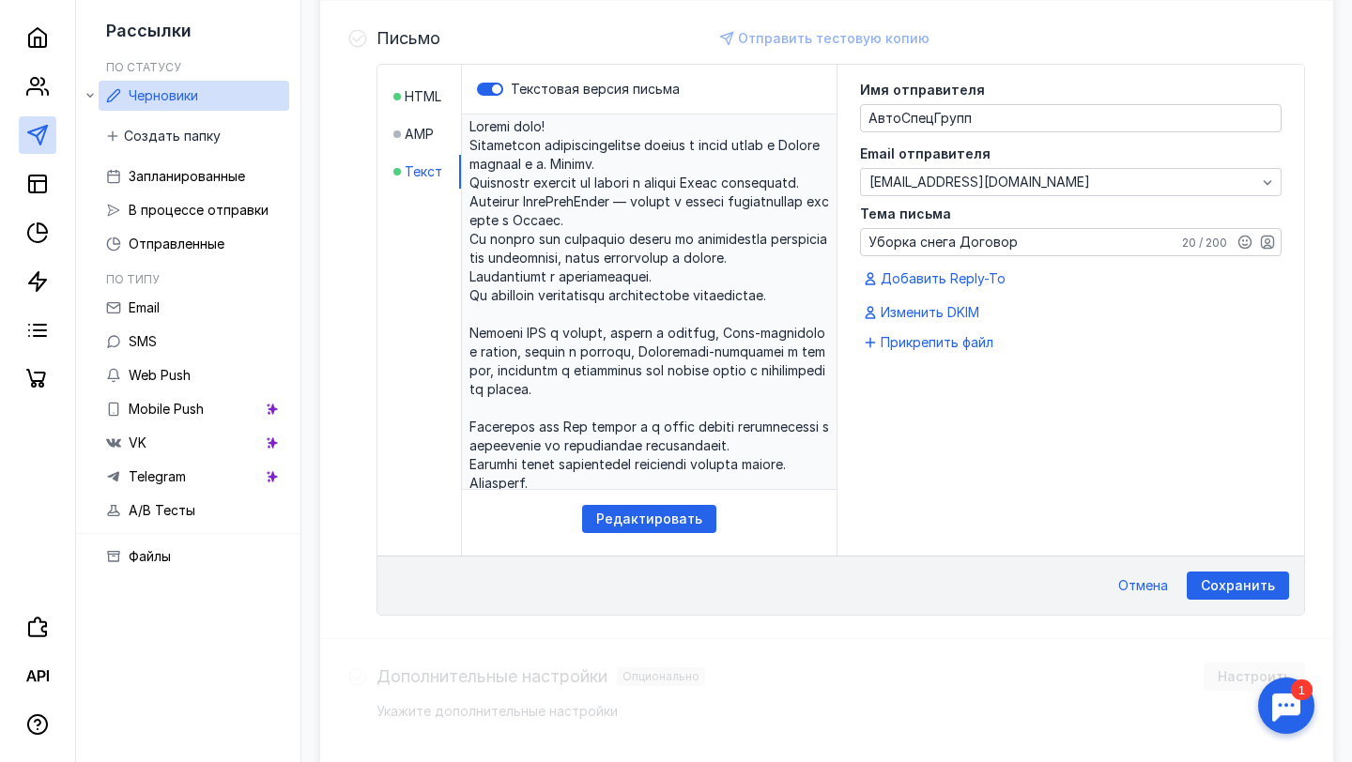
scroll to position [0, 0]
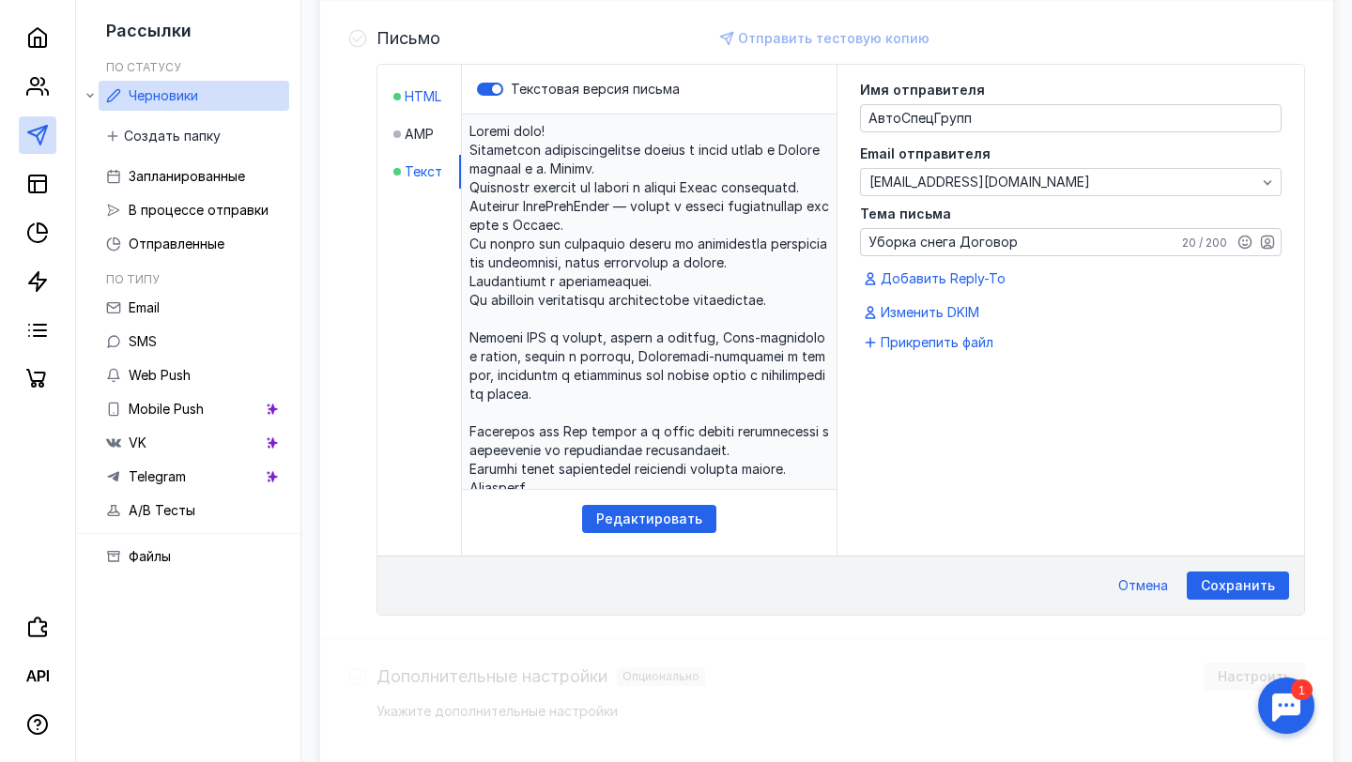
click at [429, 97] on span "HTML" at bounding box center [423, 96] width 37 height 19
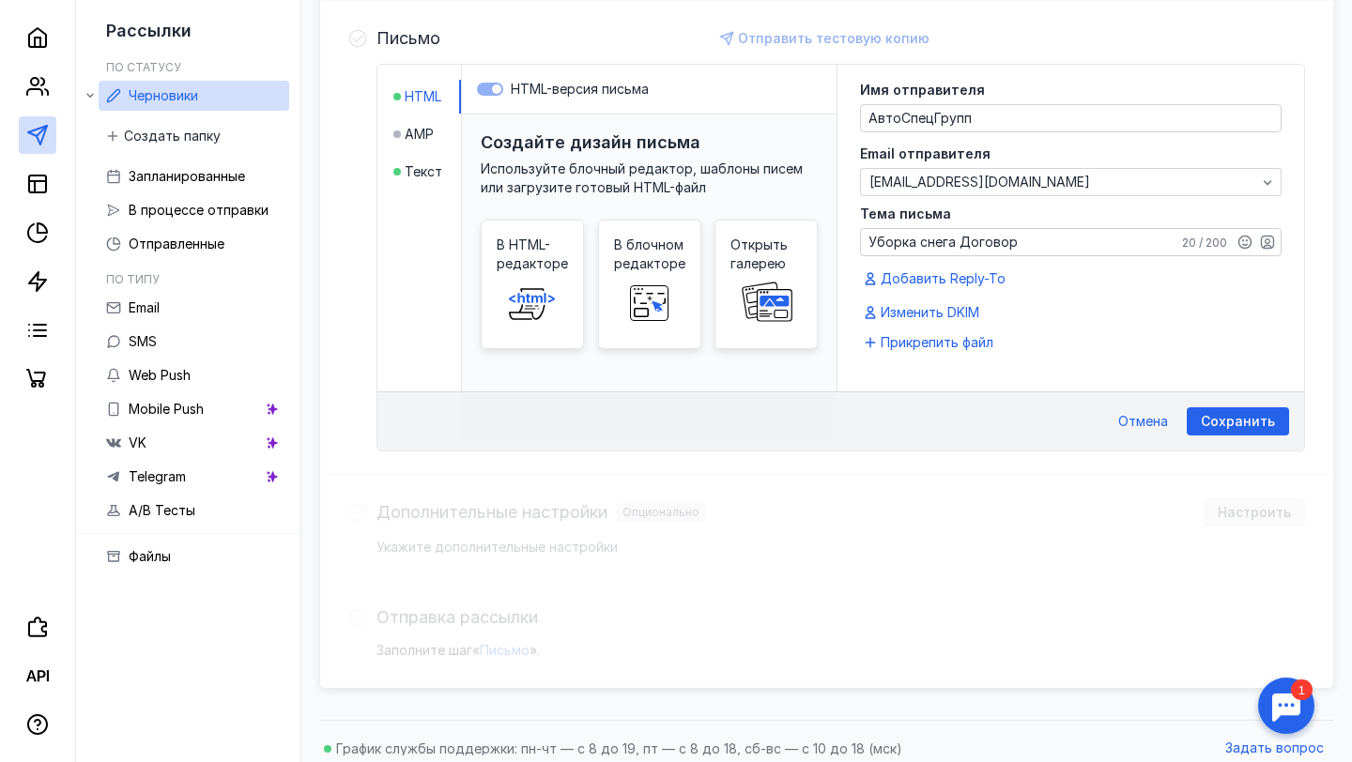
click at [493, 89] on label "HTML-версия письма" at bounding box center [649, 89] width 345 height 19
click at [493, 90] on label "HTML-версия письма" at bounding box center [649, 89] width 345 height 19
click at [422, 132] on span "AMP" at bounding box center [419, 134] width 29 height 19
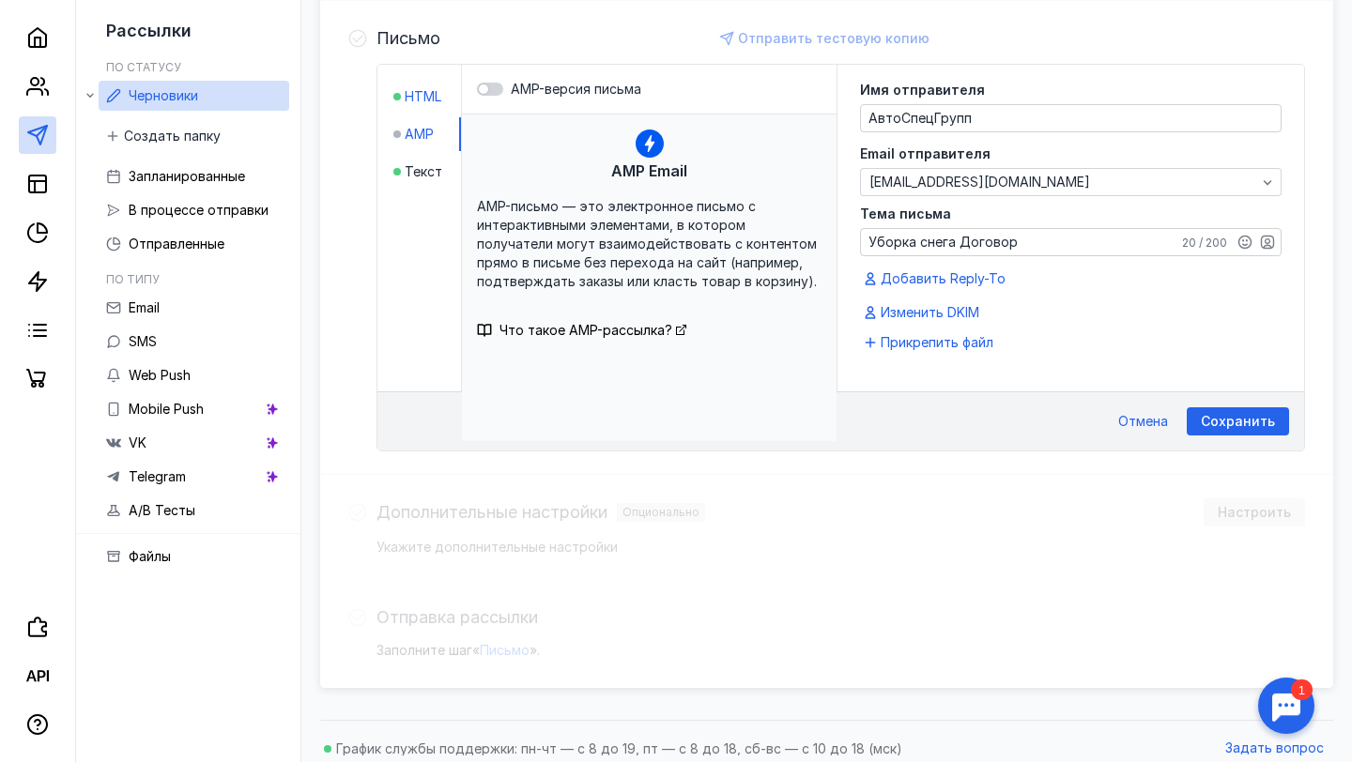
click at [428, 100] on span "HTML" at bounding box center [423, 96] width 37 height 19
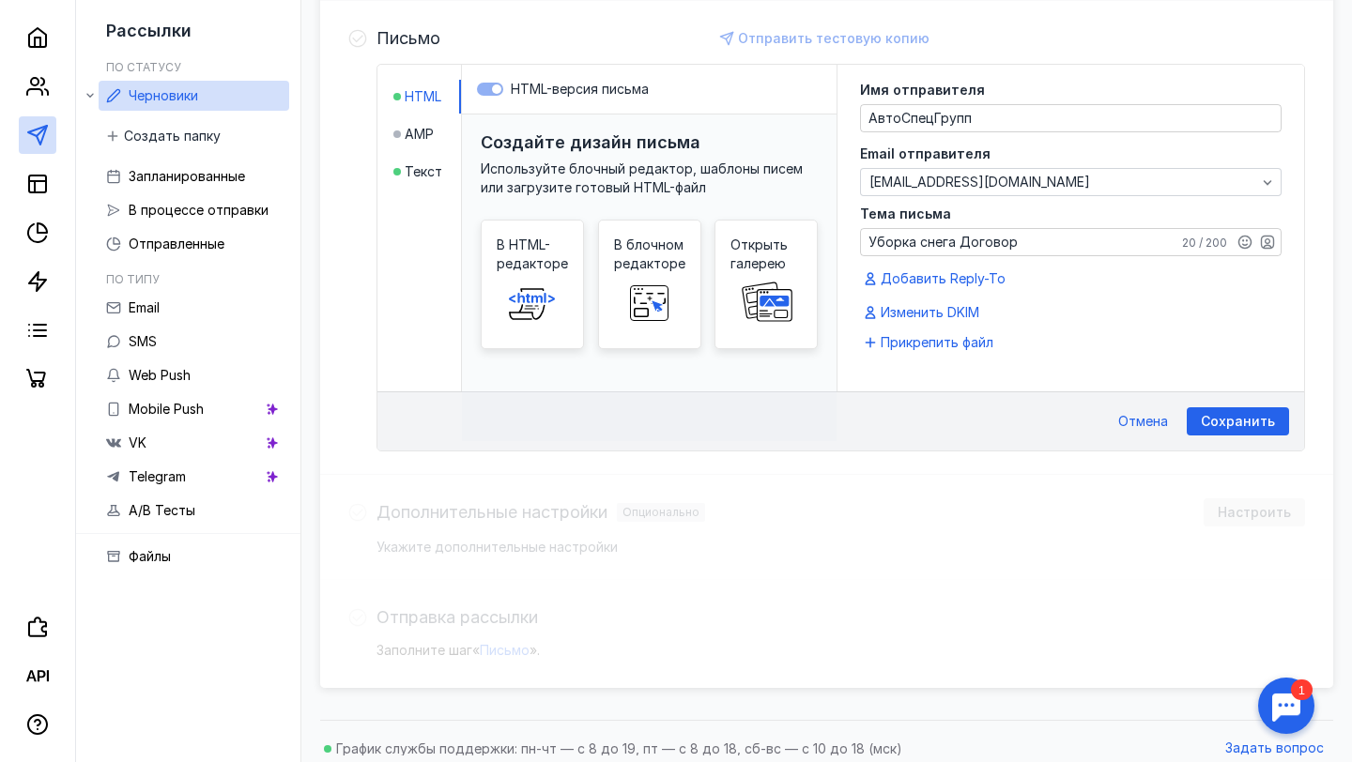
click at [493, 84] on label "HTML-версия письма" at bounding box center [649, 89] width 345 height 19
click at [724, 135] on div "Создайте дизайн письма" at bounding box center [649, 142] width 337 height 19
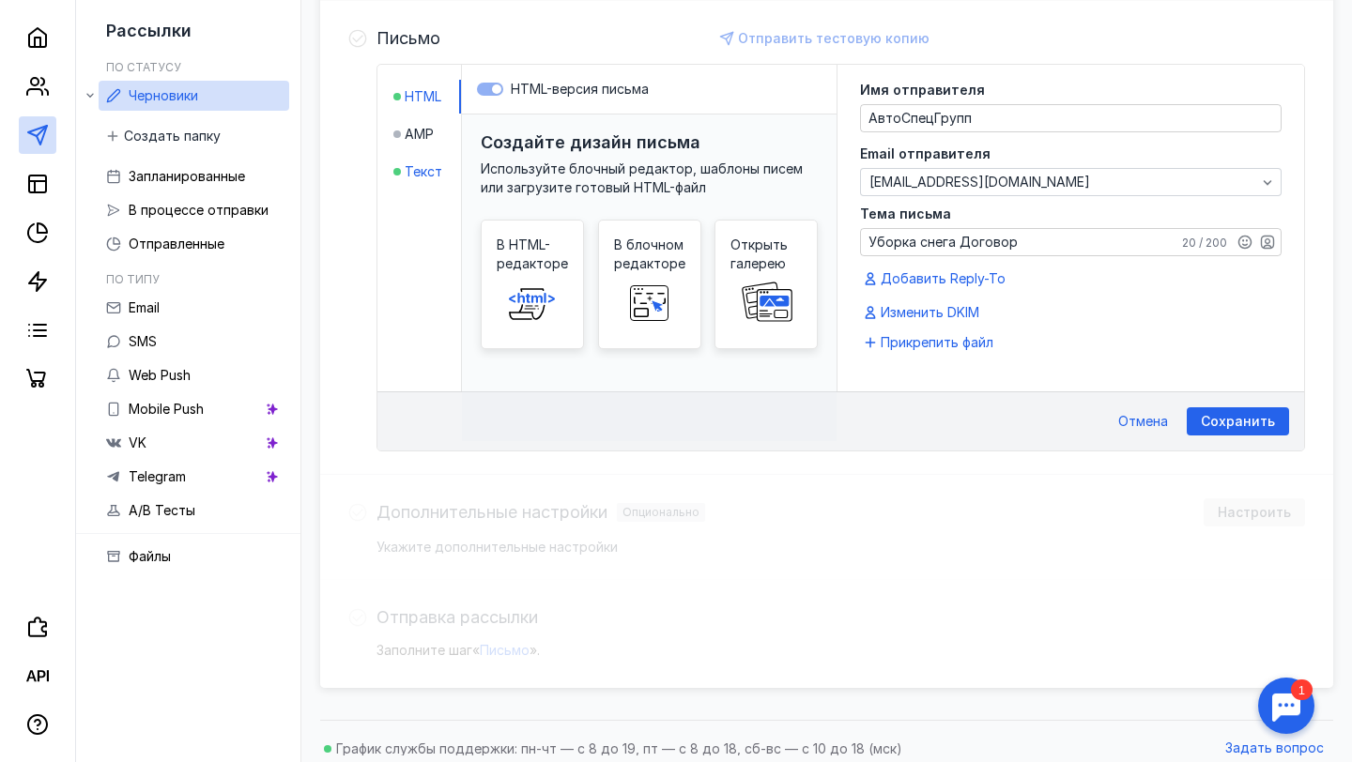
click at [437, 176] on span "Текст" at bounding box center [424, 171] width 38 height 19
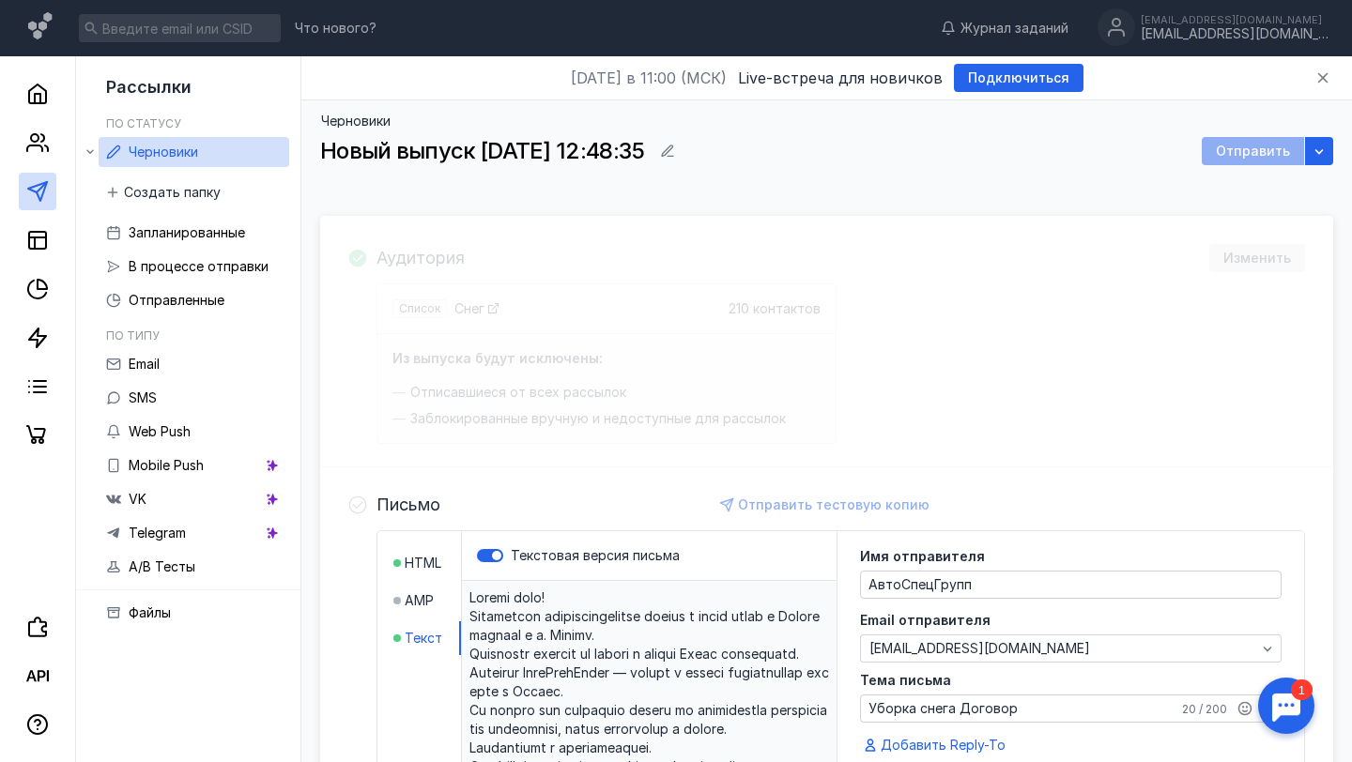
click at [1224, 149] on div "Отправить" at bounding box center [1253, 151] width 102 height 28
click at [1333, 148] on div "[DATE] в 11:00 (МСК) Live-встреча для новичков Подключиться Черновики Новый вып…" at bounding box center [826, 731] width 1050 height 1351
click at [1321, 152] on icon "button" at bounding box center [1318, 151] width 15 height 15
click at [1003, 230] on div "Аудитория Изменить Список Снег 210 контактов Из выпуска будут исключены: Отписа…" at bounding box center [826, 767] width 1013 height 1103
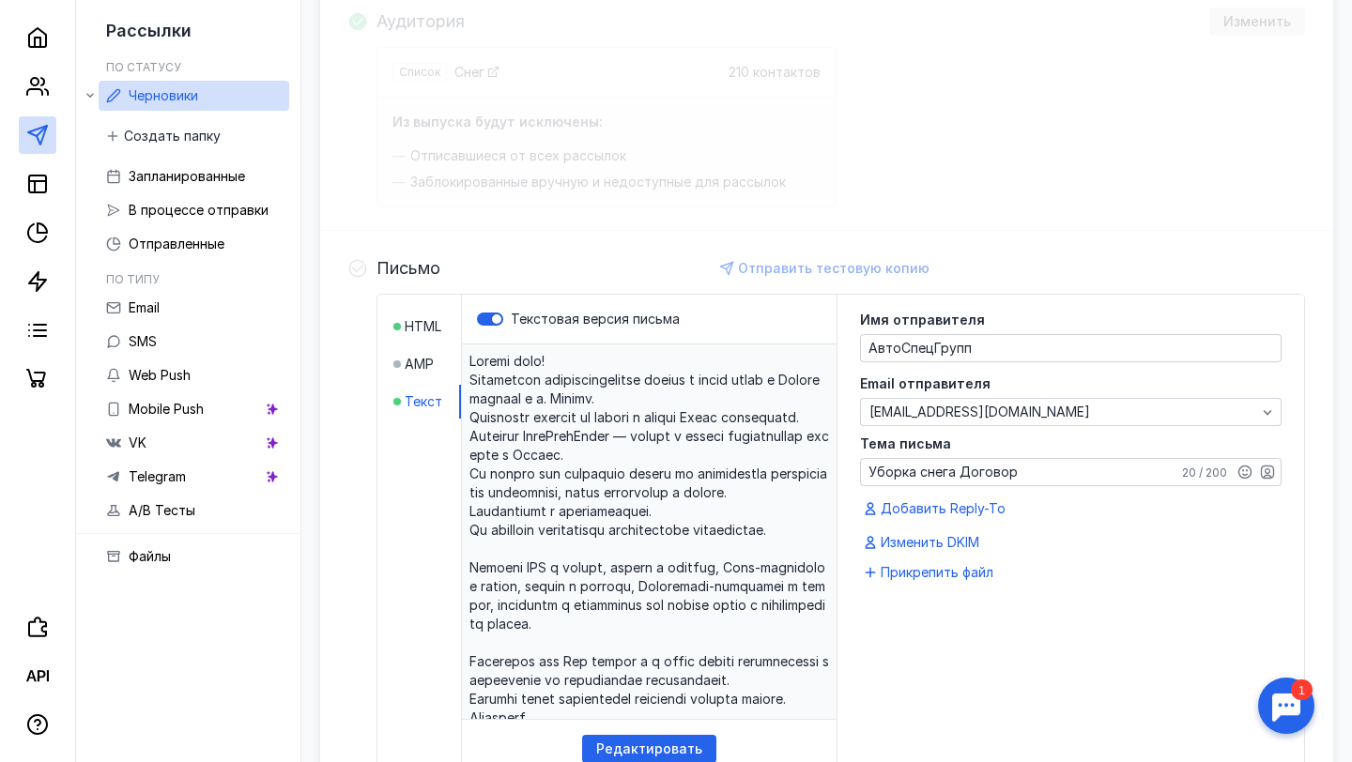
scroll to position [259, 0]
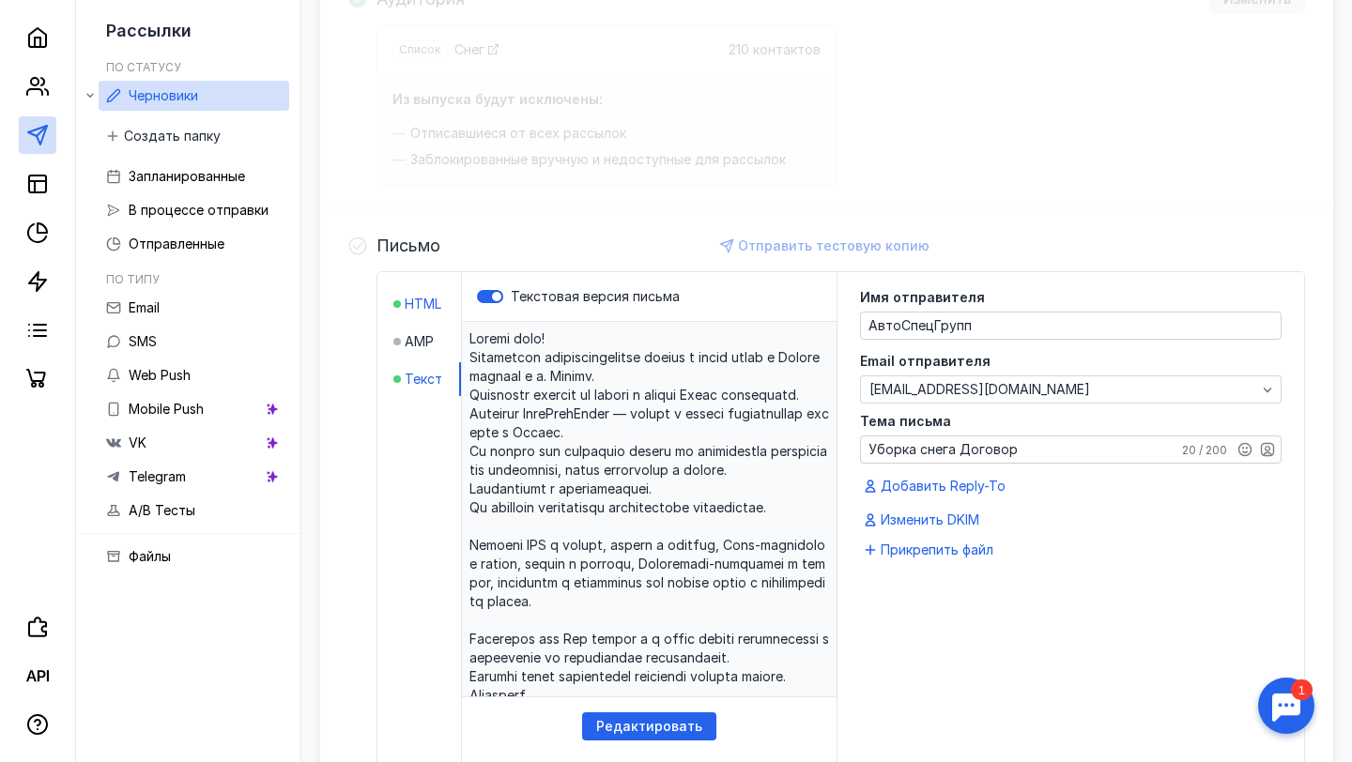
click at [438, 308] on span "HTML" at bounding box center [423, 304] width 37 height 19
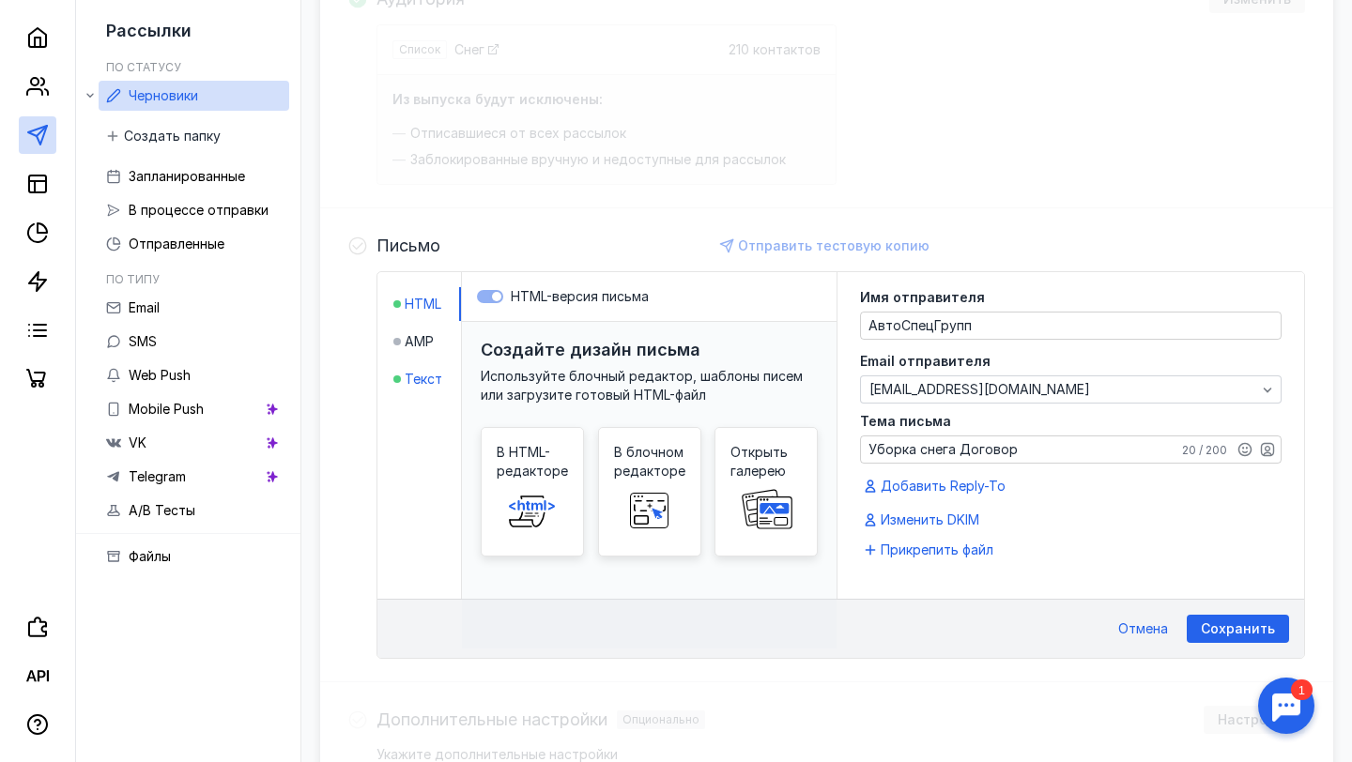
click at [422, 376] on span "Текст" at bounding box center [424, 379] width 38 height 19
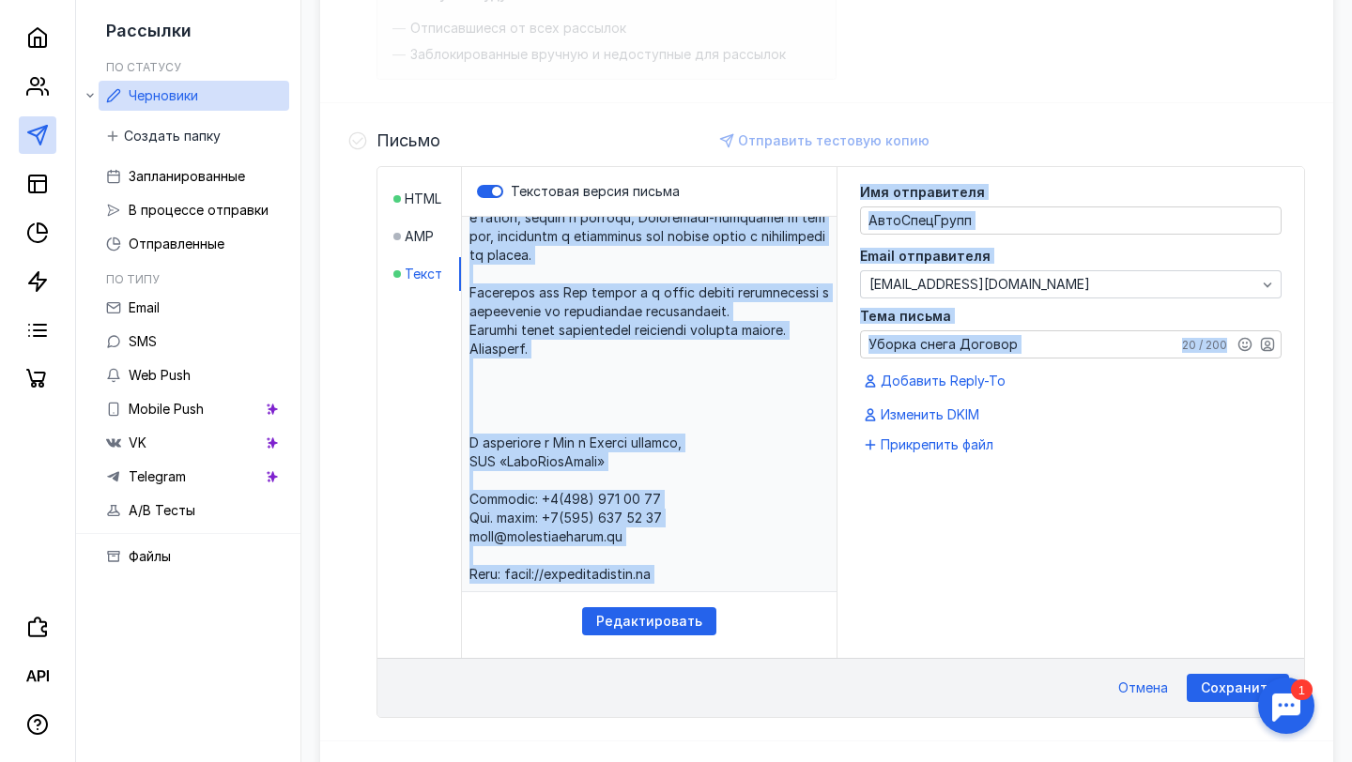
scroll to position [365, 0]
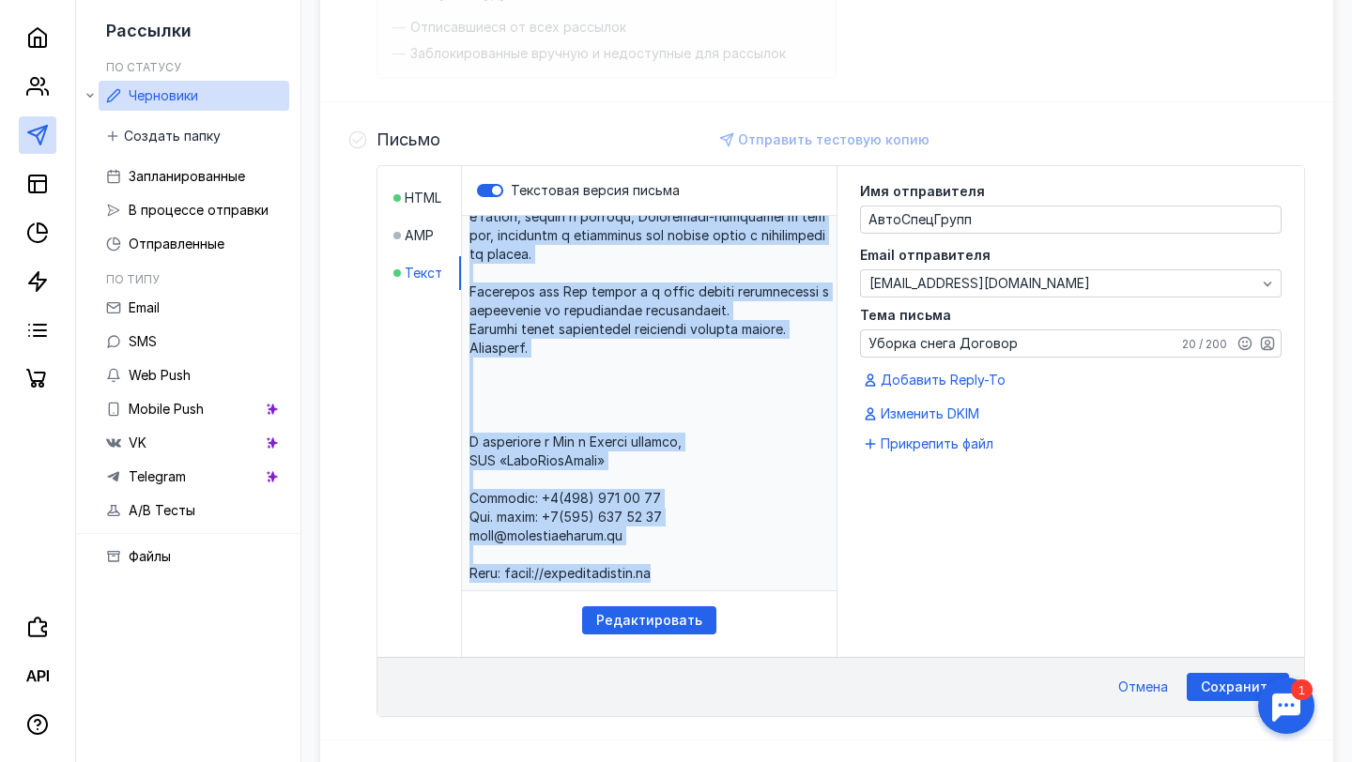
drag, startPoint x: 472, startPoint y: 337, endPoint x: 681, endPoint y: 569, distance: 311.7
click at [681, 569] on p at bounding box center [649, 403] width 375 height 375
copy p "Loremi dolo! Sitametcon adipiscingelitse doeius t incid utlab e Dolore magnaal …"
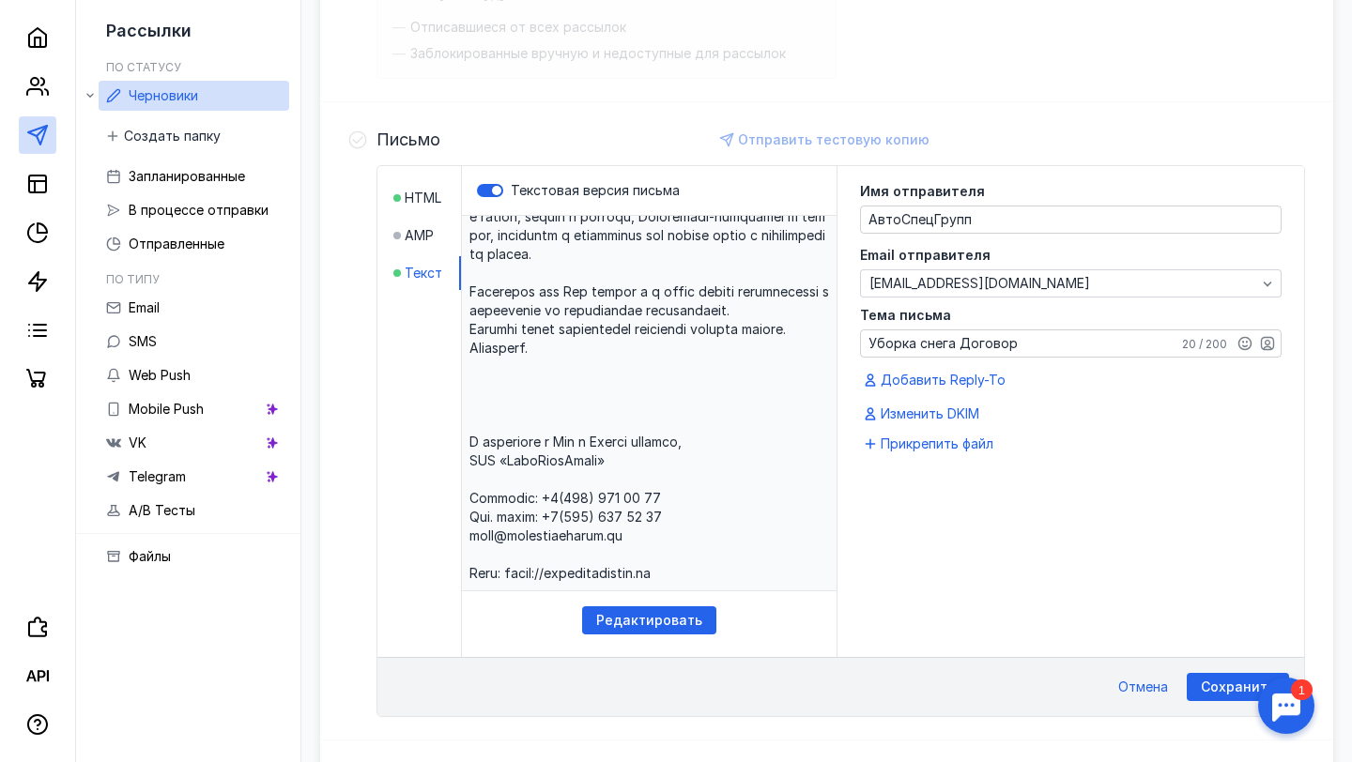
click at [838, 92] on div "Аудитория Изменить Список Снег 210 контактов Из выпуска будут исключены: Отписа…" at bounding box center [826, 402] width 1013 height 1103
click at [417, 207] on li "HTML" at bounding box center [427, 198] width 68 height 34
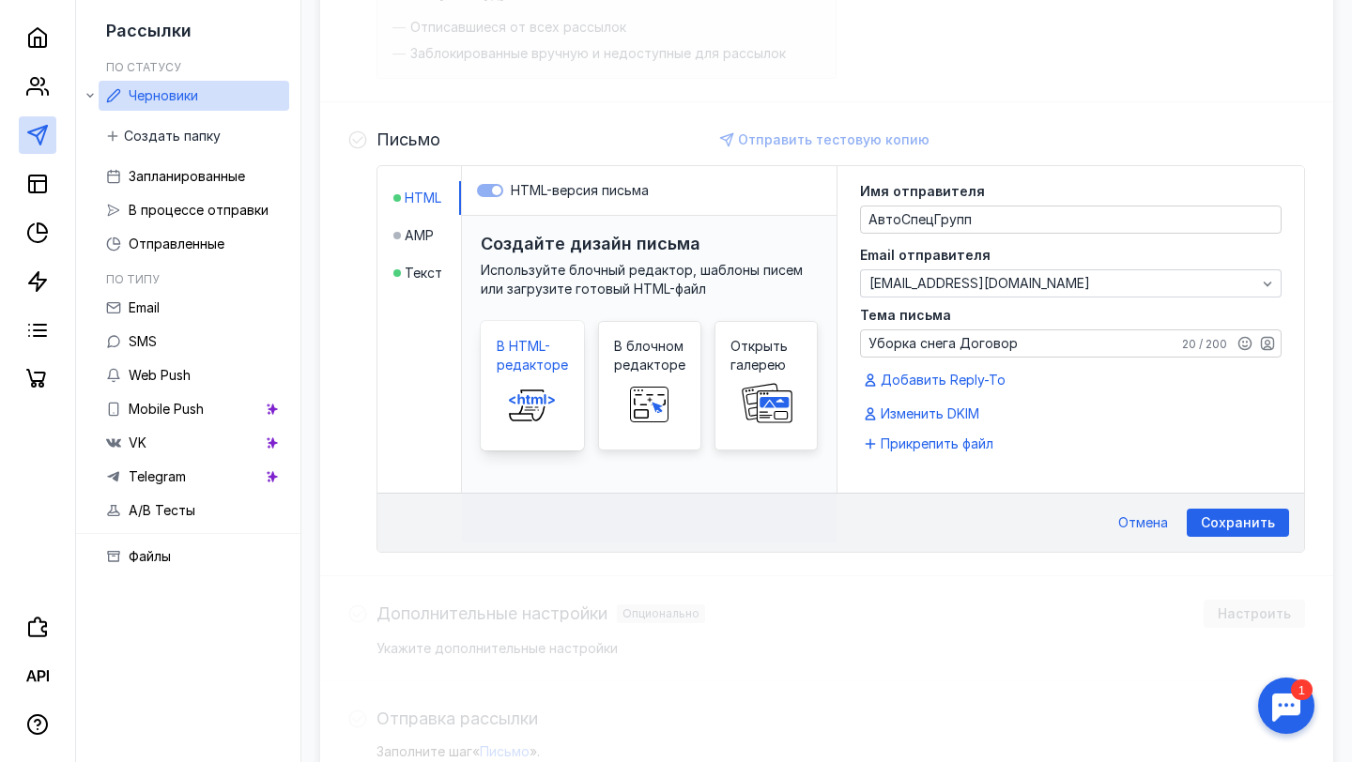
click at [552, 390] on icon at bounding box center [532, 405] width 60 height 38
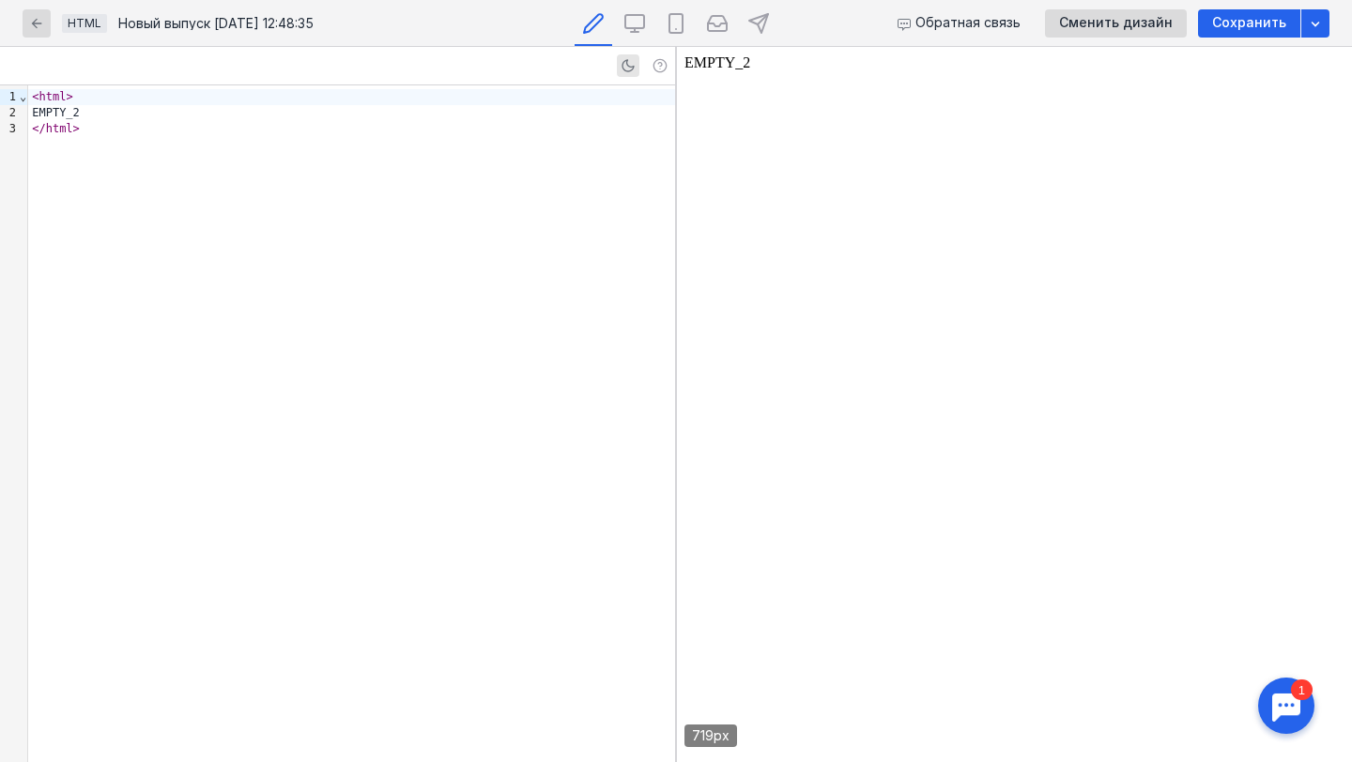
click at [401, 243] on div "< html > EMPTY_2 </ html >" at bounding box center [351, 423] width 647 height 677
click at [383, 261] on div "< html > EMPTY_2 </ html >" at bounding box center [351, 423] width 647 height 677
click at [876, 208] on body "EMPTY_2" at bounding box center [1014, 404] width 660 height 700
click at [415, 218] on div "< html > EMPTY_2 </ html >" at bounding box center [351, 423] width 647 height 677
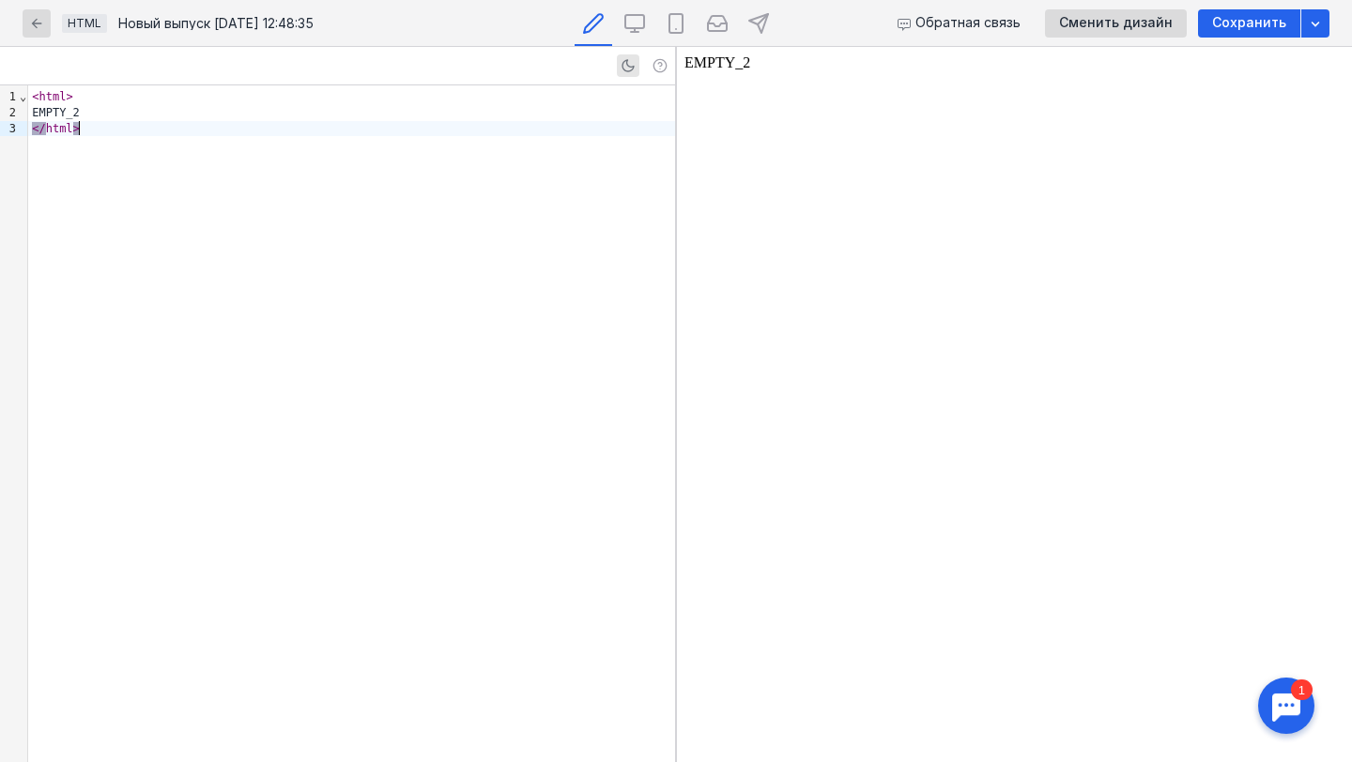
click at [364, 254] on div "< html > EMPTY_2 </ html >" at bounding box center [351, 423] width 647 height 677
click at [42, 23] on icon "button" at bounding box center [36, 23] width 15 height 15
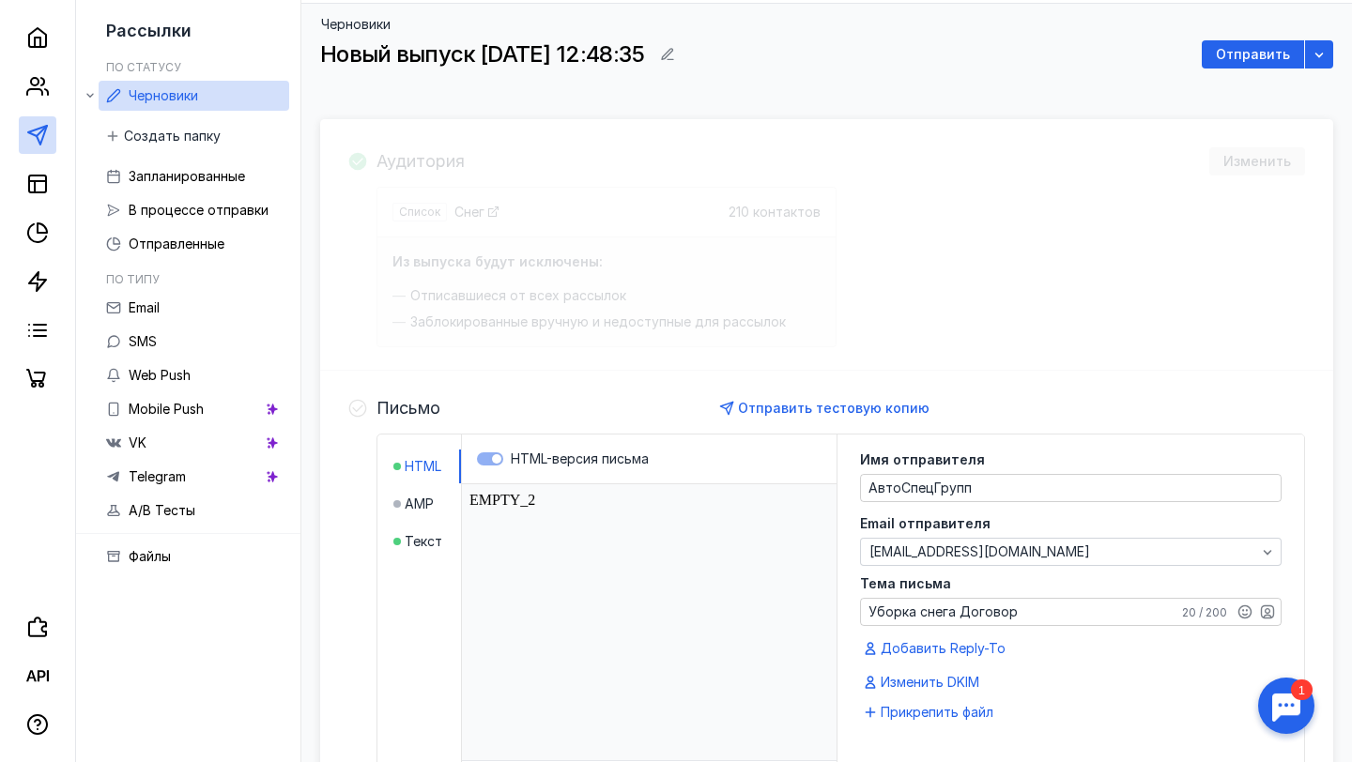
click at [558, 497] on html "EMPTY_2" at bounding box center [649, 622] width 375 height 276
click at [482, 460] on label "HTML-версия письма" at bounding box center [649, 459] width 345 height 19
click at [424, 505] on span "AMP" at bounding box center [419, 504] width 29 height 19
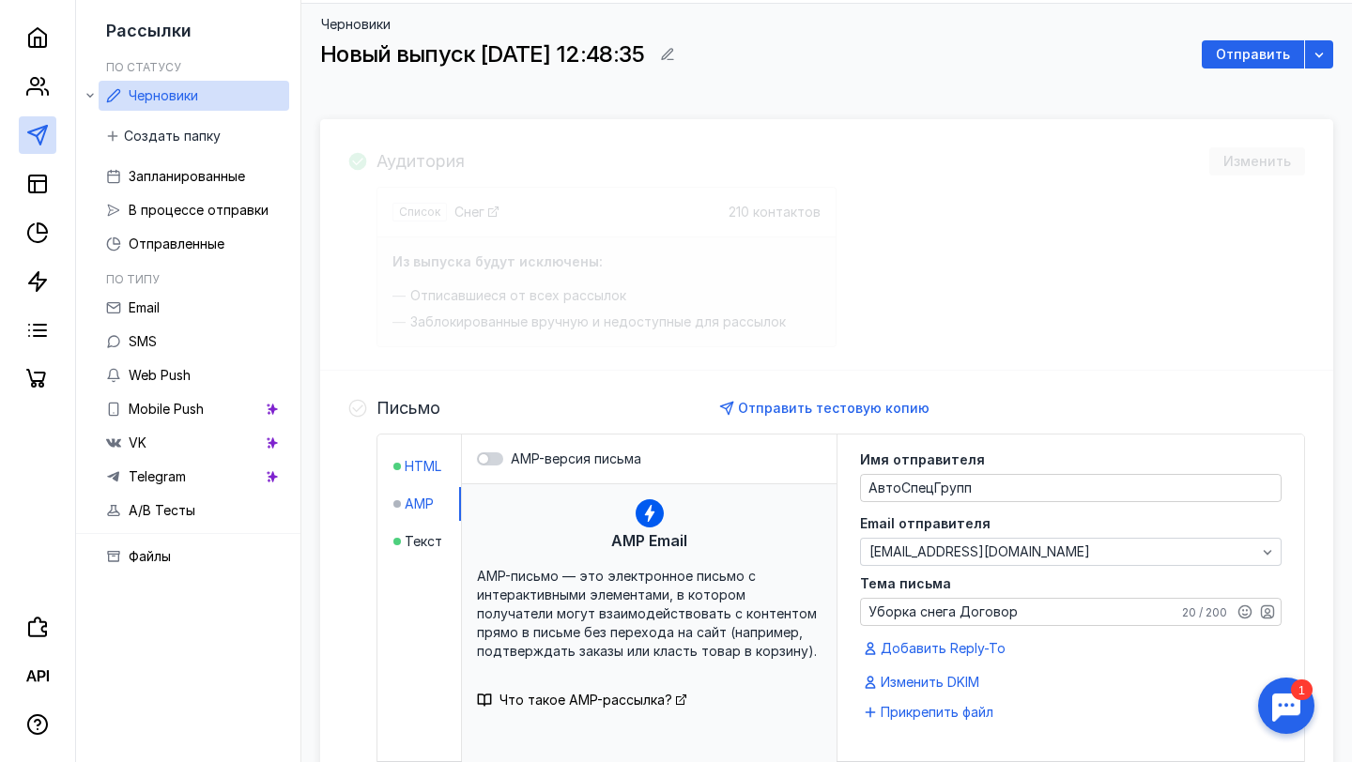
click at [421, 465] on span "HTML" at bounding box center [423, 466] width 37 height 19
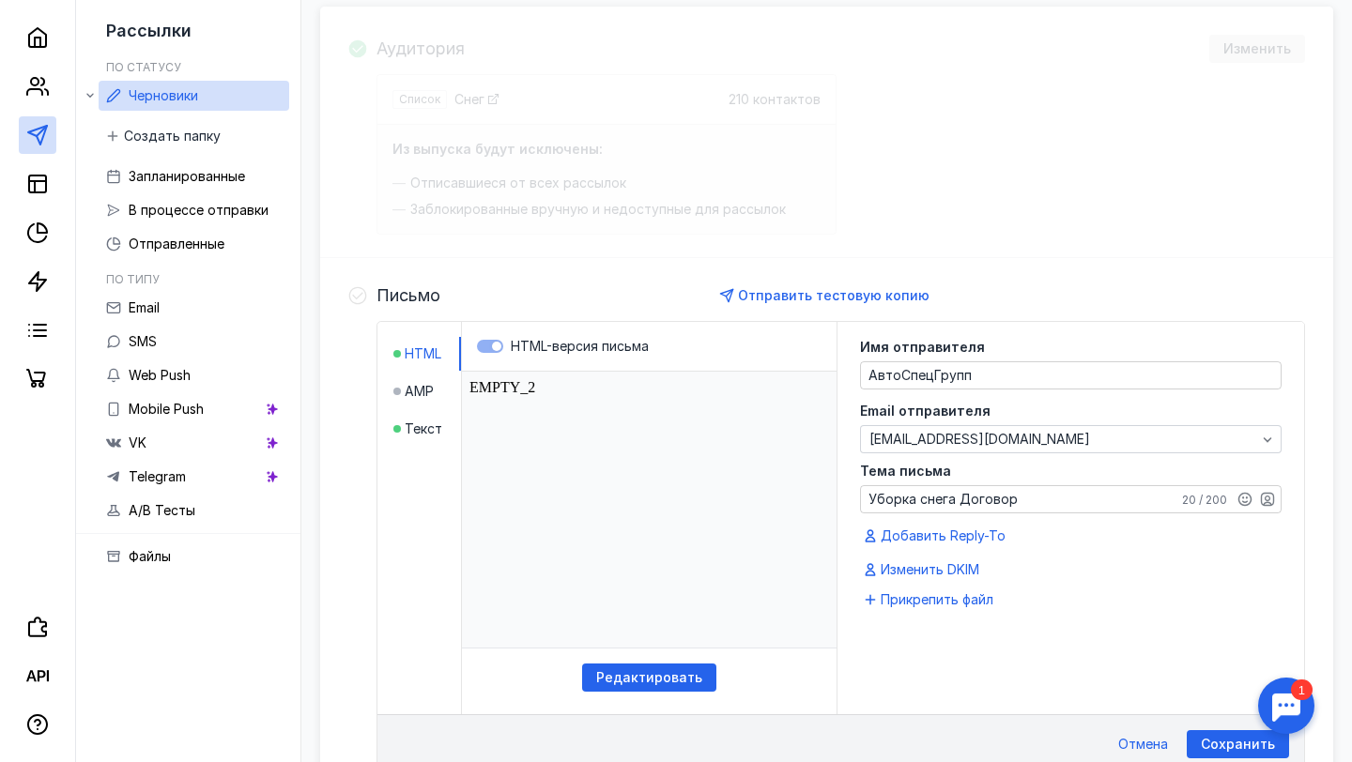
scroll to position [212, 0]
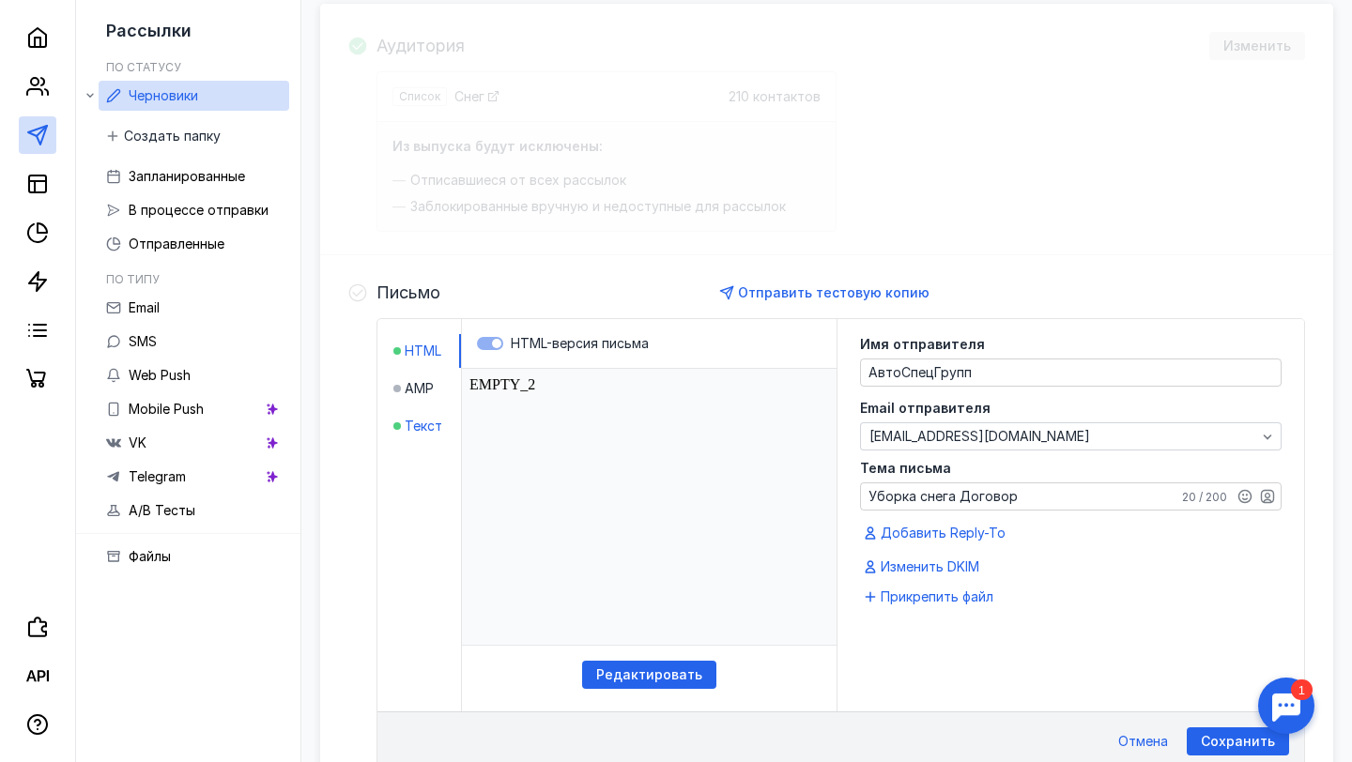
click at [434, 421] on span "Текст" at bounding box center [424, 426] width 38 height 19
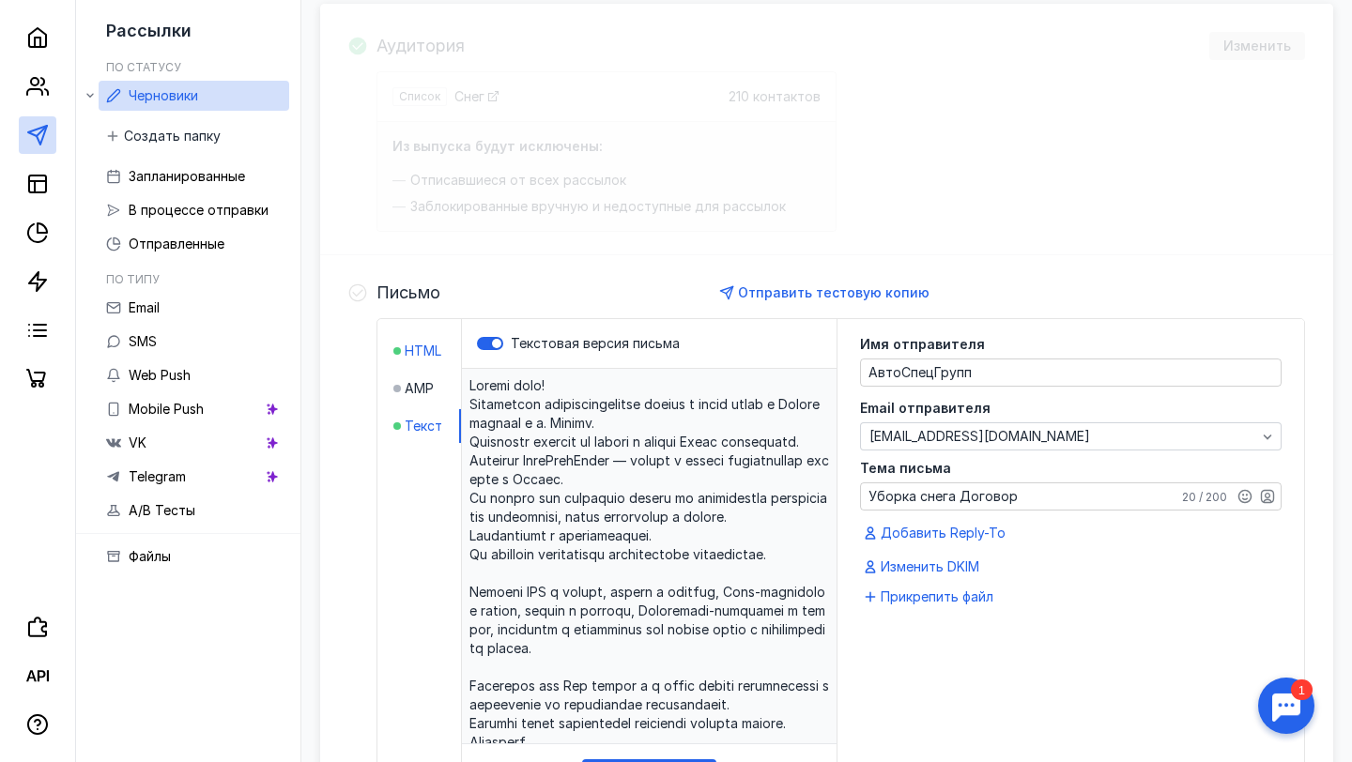
click at [426, 343] on span "HTML" at bounding box center [423, 351] width 37 height 19
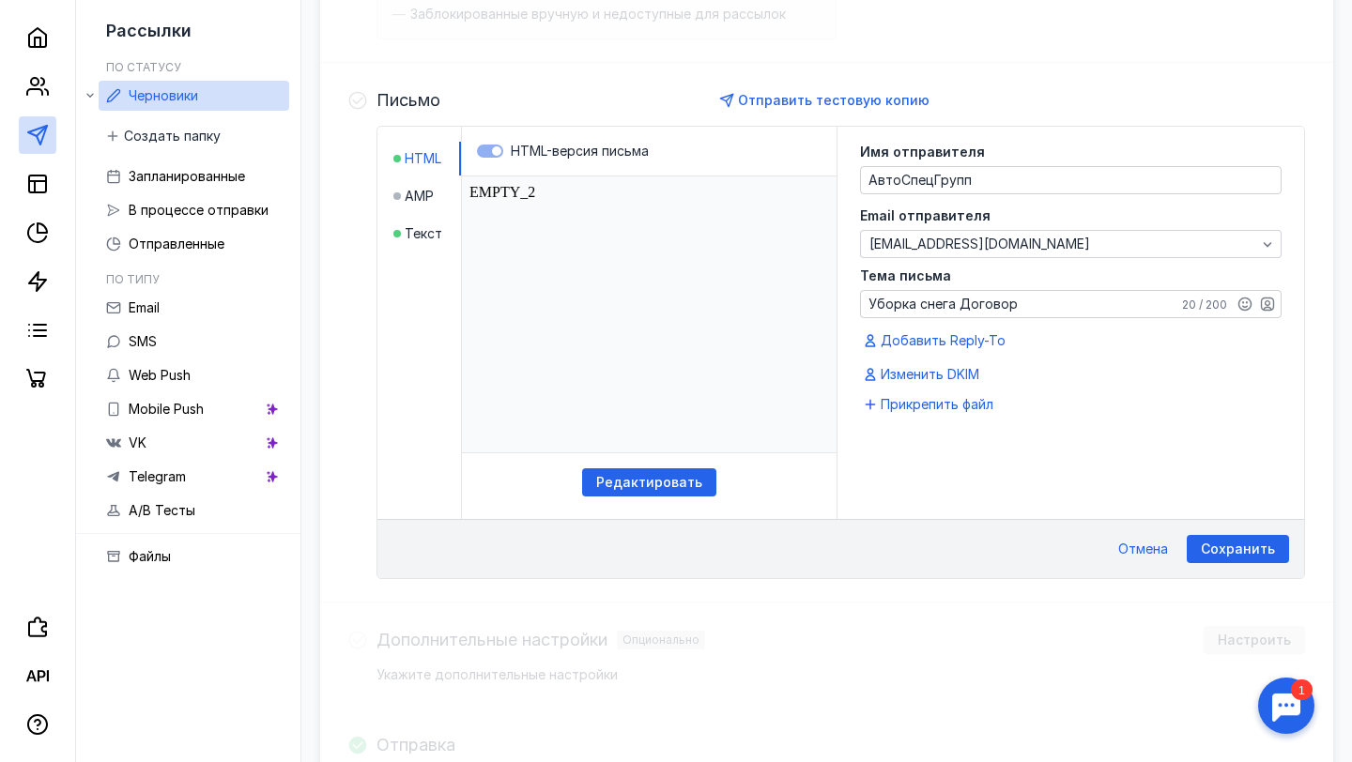
scroll to position [393, 0]
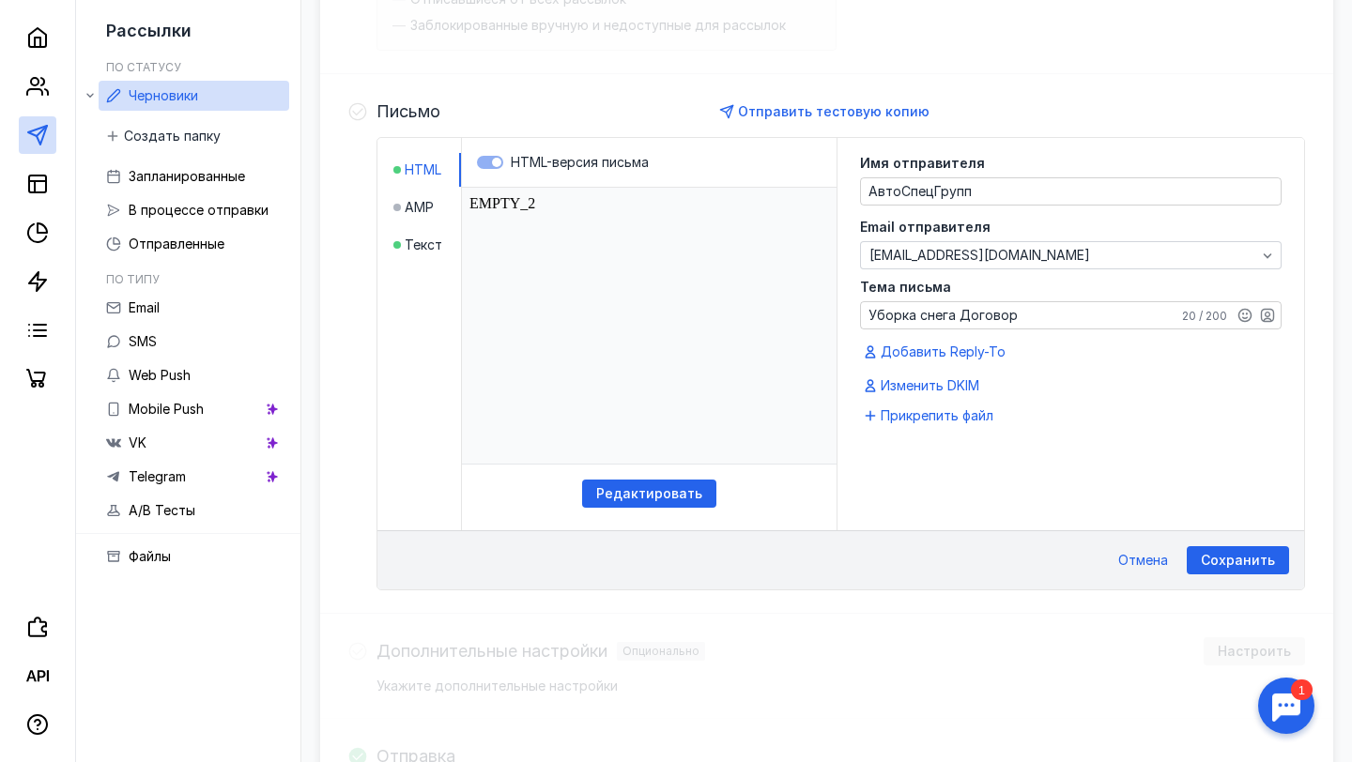
click at [531, 209] on body "EMPTY_2" at bounding box center [649, 325] width 360 height 261
click at [542, 210] on body "EMPTY_2" at bounding box center [649, 325] width 360 height 261
click at [638, 487] on span "Редактировать" at bounding box center [649, 494] width 106 height 16
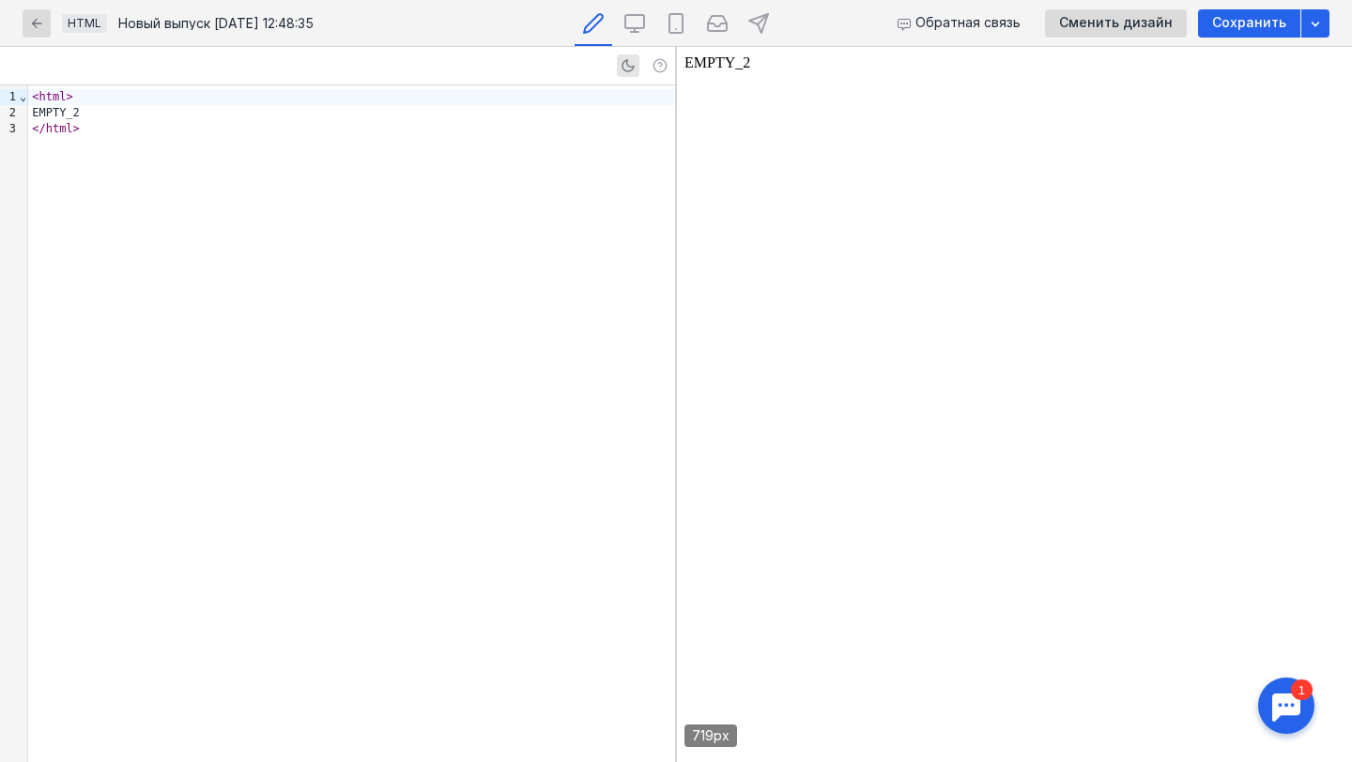
click at [124, 175] on div "< html > EMPTY_2 </ html >" at bounding box center [351, 423] width 647 height 677
click at [132, 159] on div "< html > EMPTY_2 </ html >" at bounding box center [351, 423] width 647 height 677
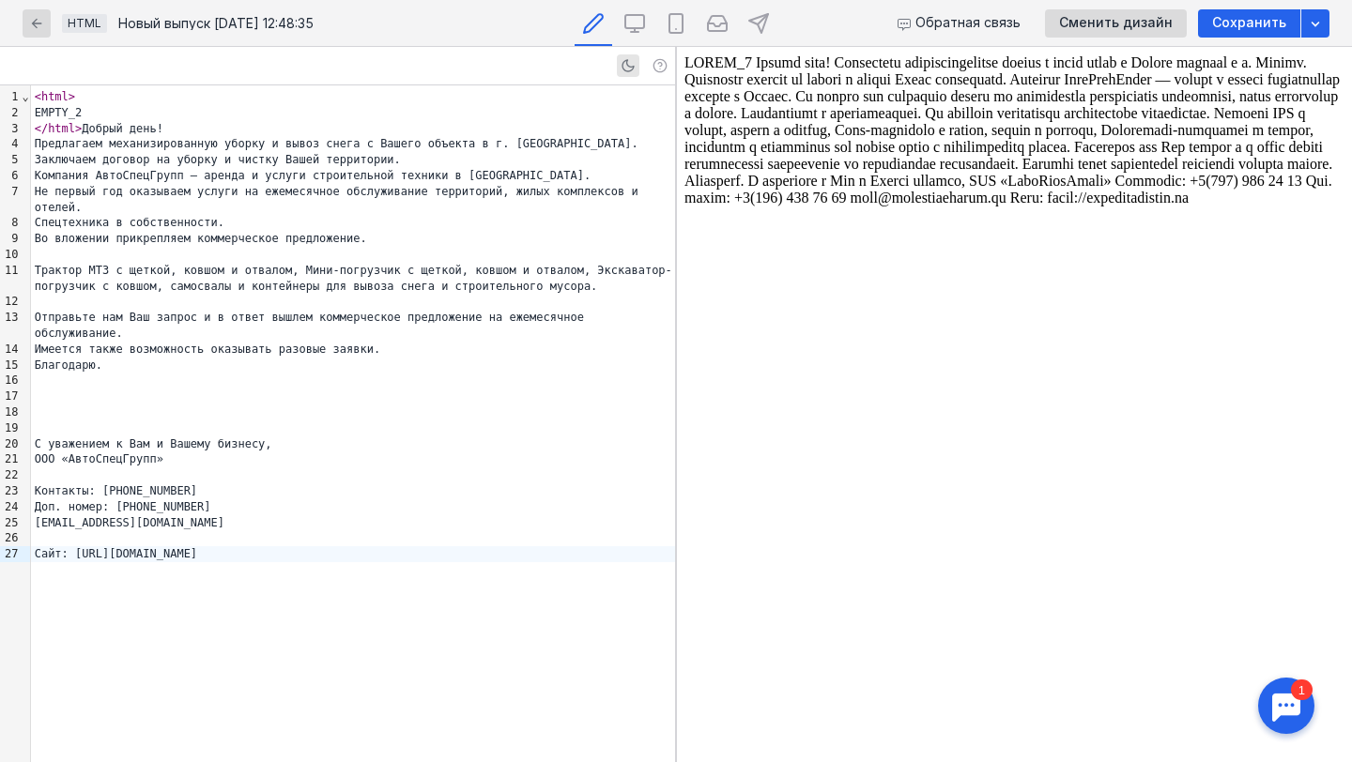
click at [1126, 82] on body at bounding box center [1014, 404] width 660 height 700
click at [1262, 28] on span "Сохранить" at bounding box center [1249, 23] width 74 height 16
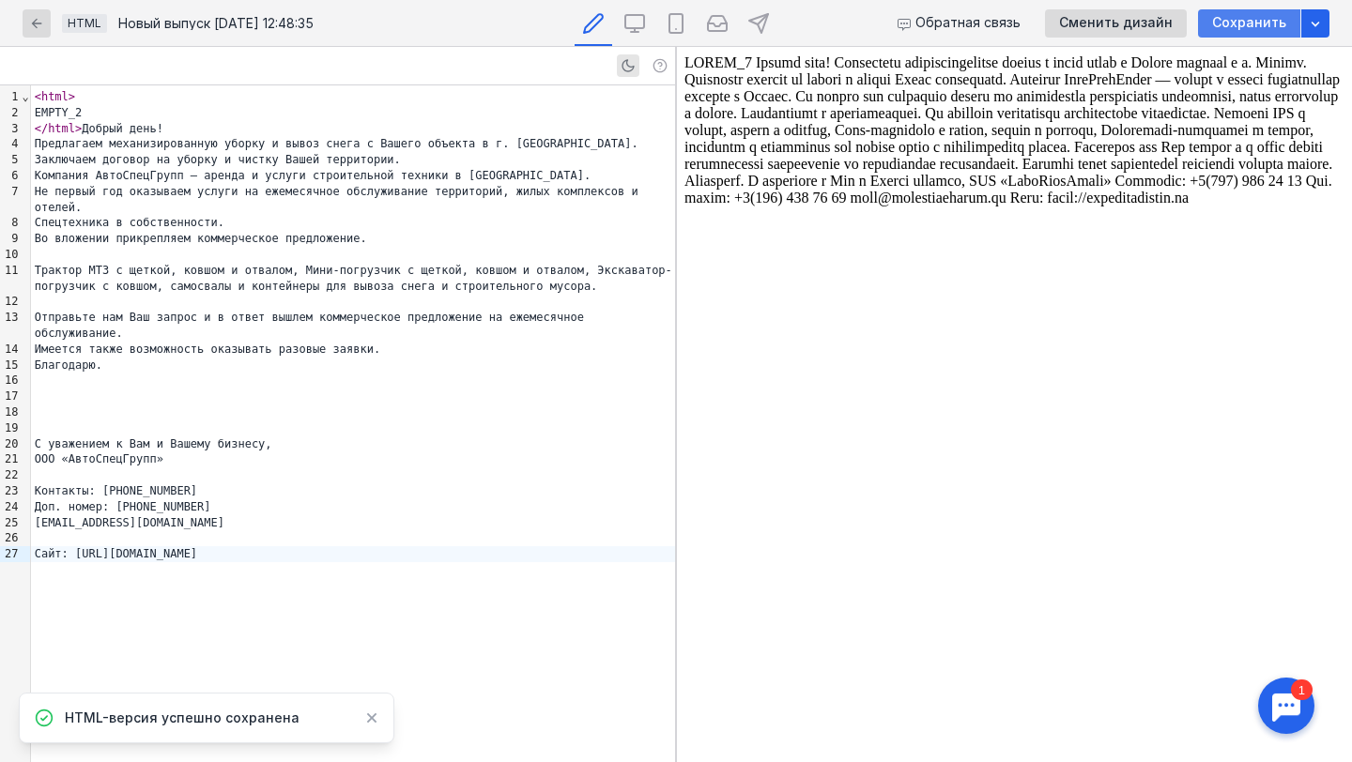
click at [1253, 29] on span "Сохранить" at bounding box center [1249, 23] width 74 height 16
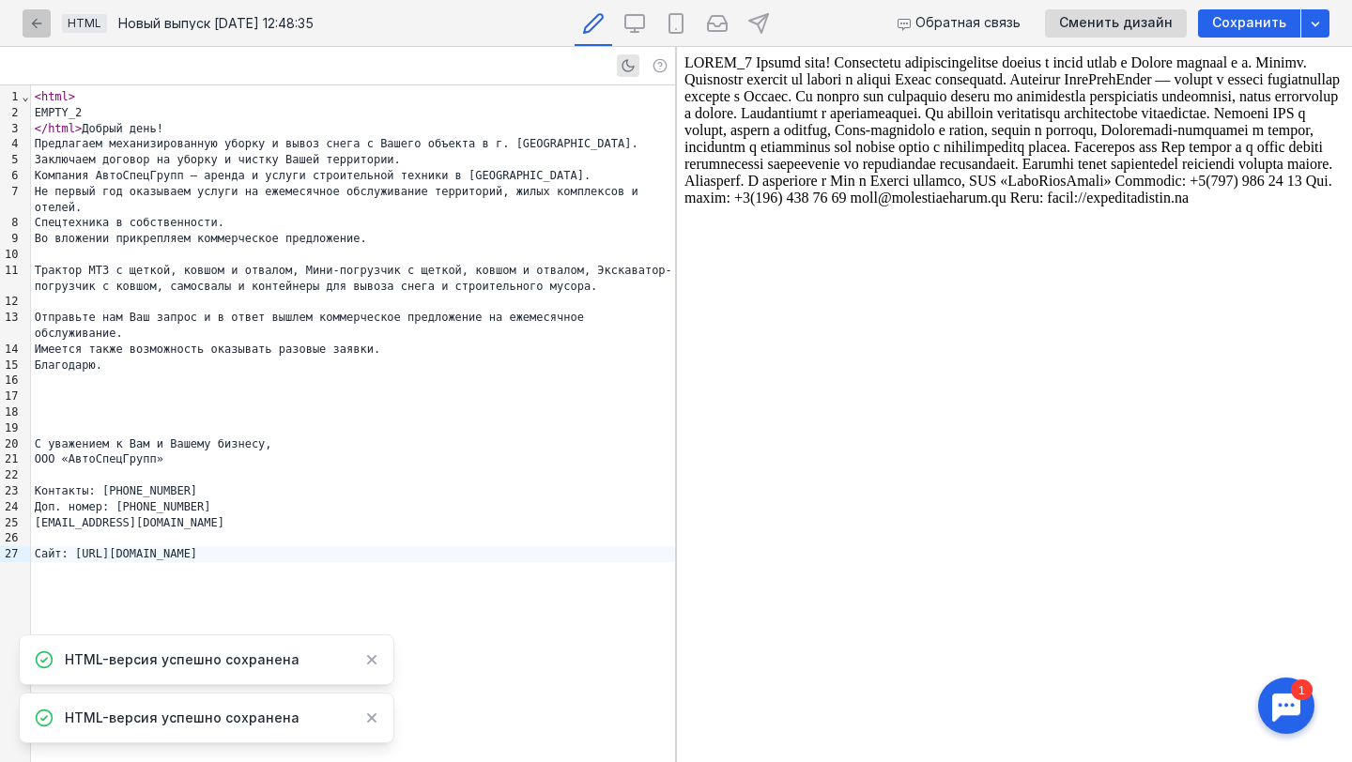
click at [40, 23] on icon "button" at bounding box center [36, 23] width 15 height 15
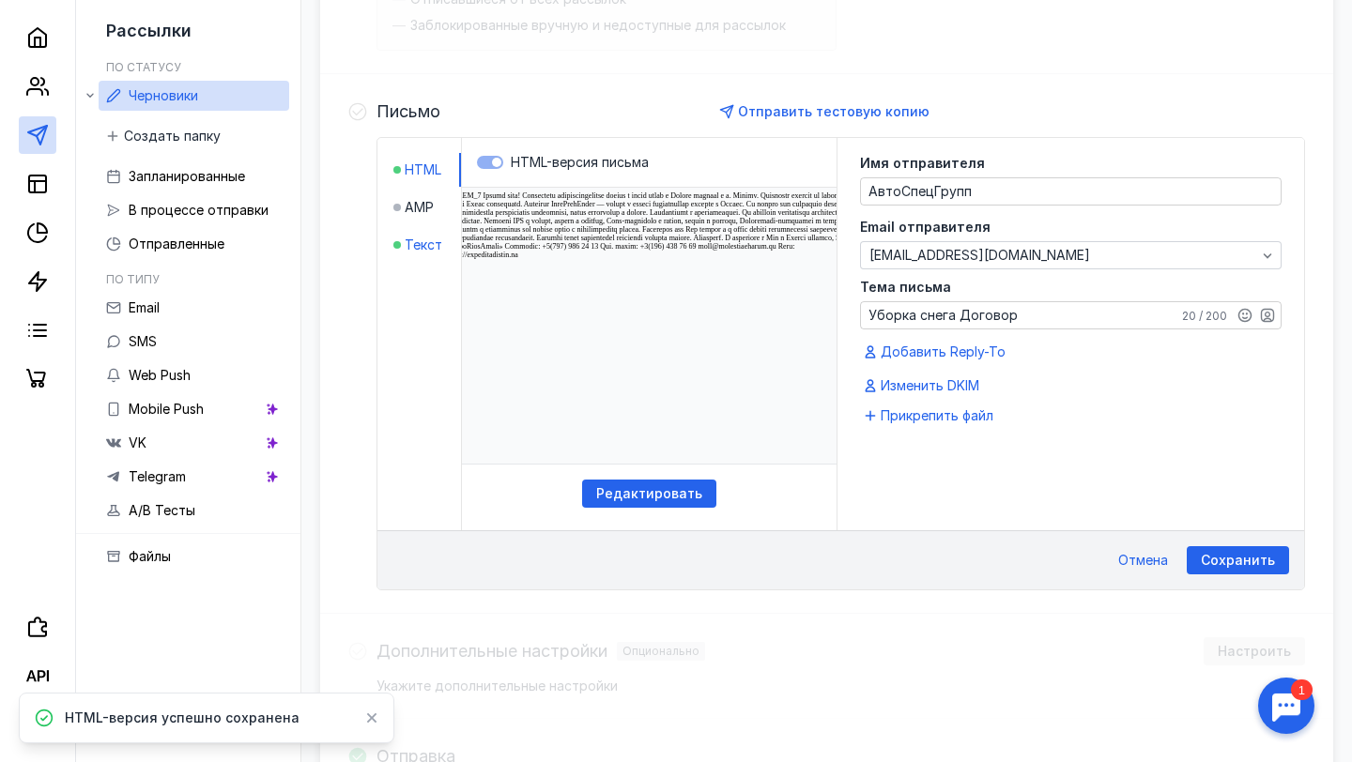
click at [434, 245] on span "Текст" at bounding box center [424, 245] width 38 height 19
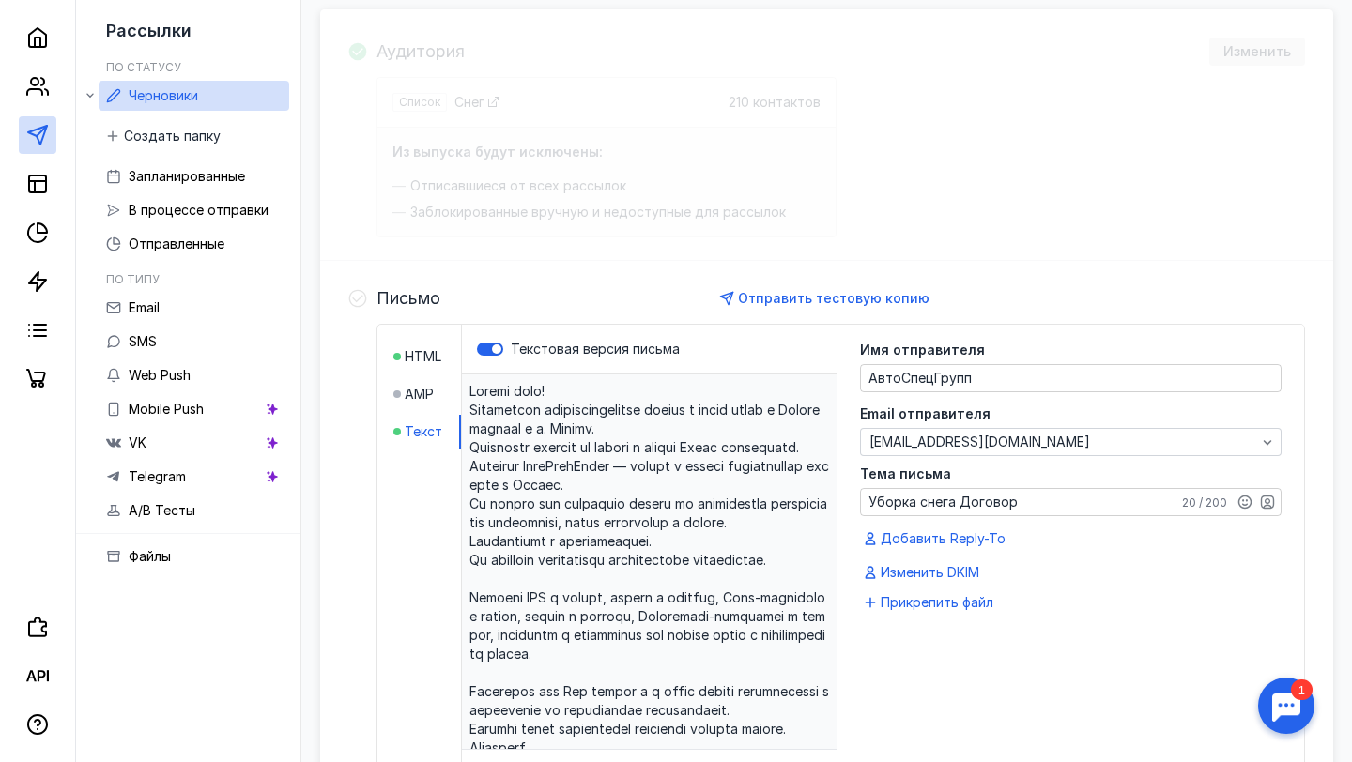
scroll to position [268, 0]
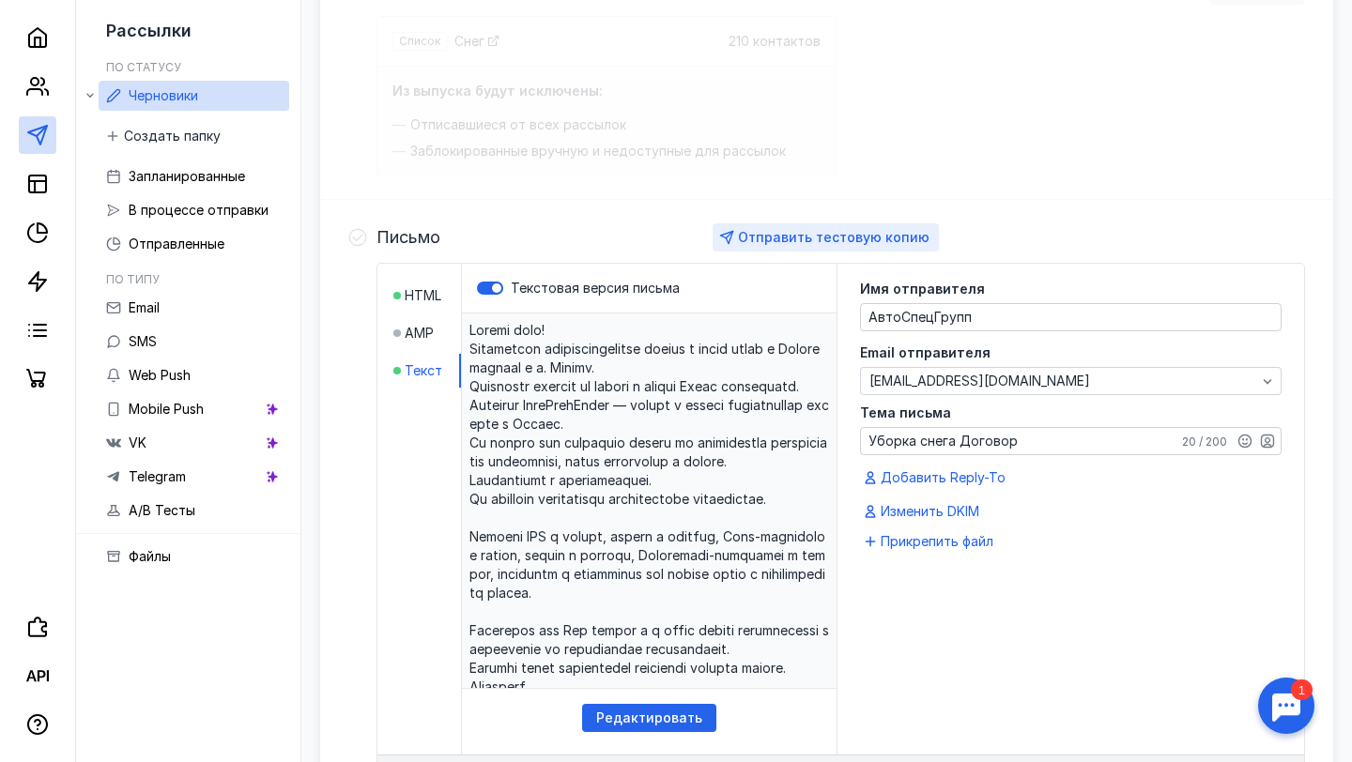
click at [876, 234] on span "Отправить тестовую копию" at bounding box center [833, 237] width 191 height 16
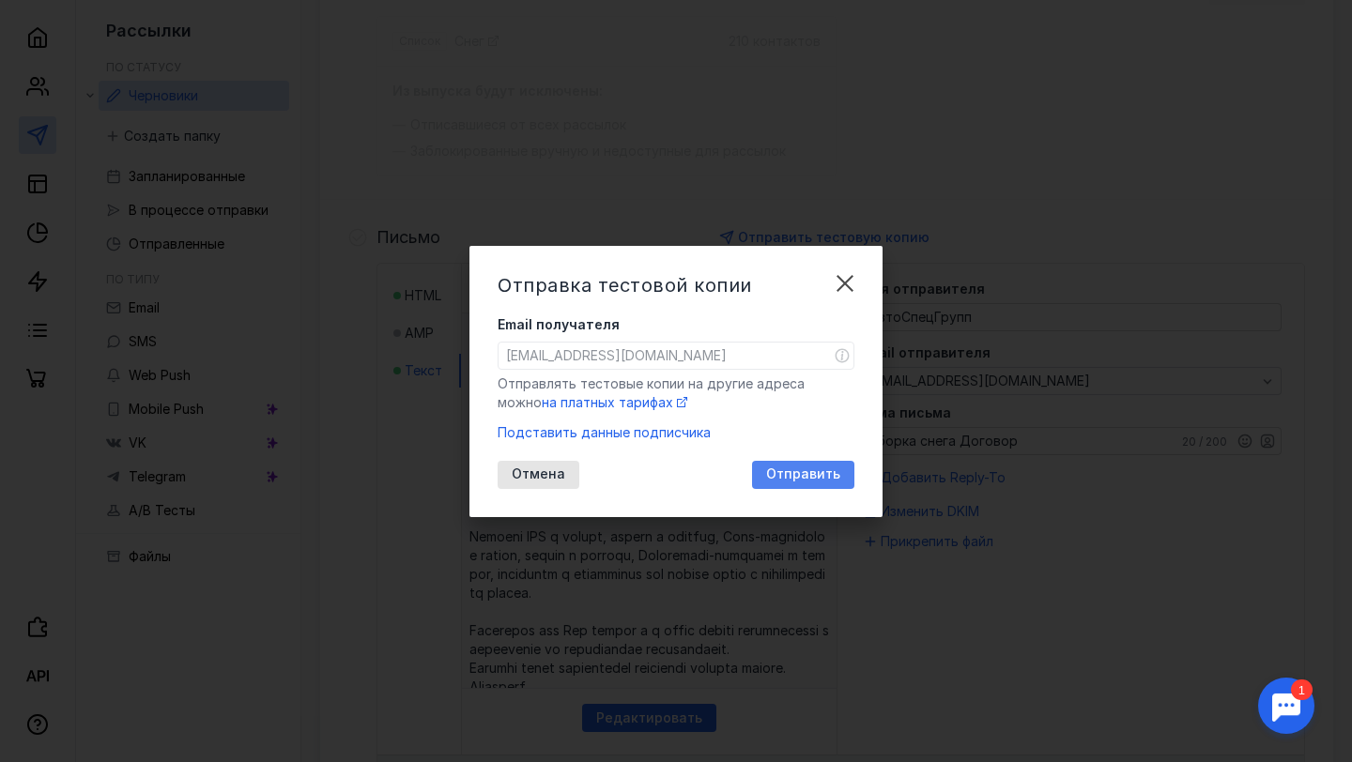
click at [791, 474] on span "Отправить" at bounding box center [803, 475] width 74 height 16
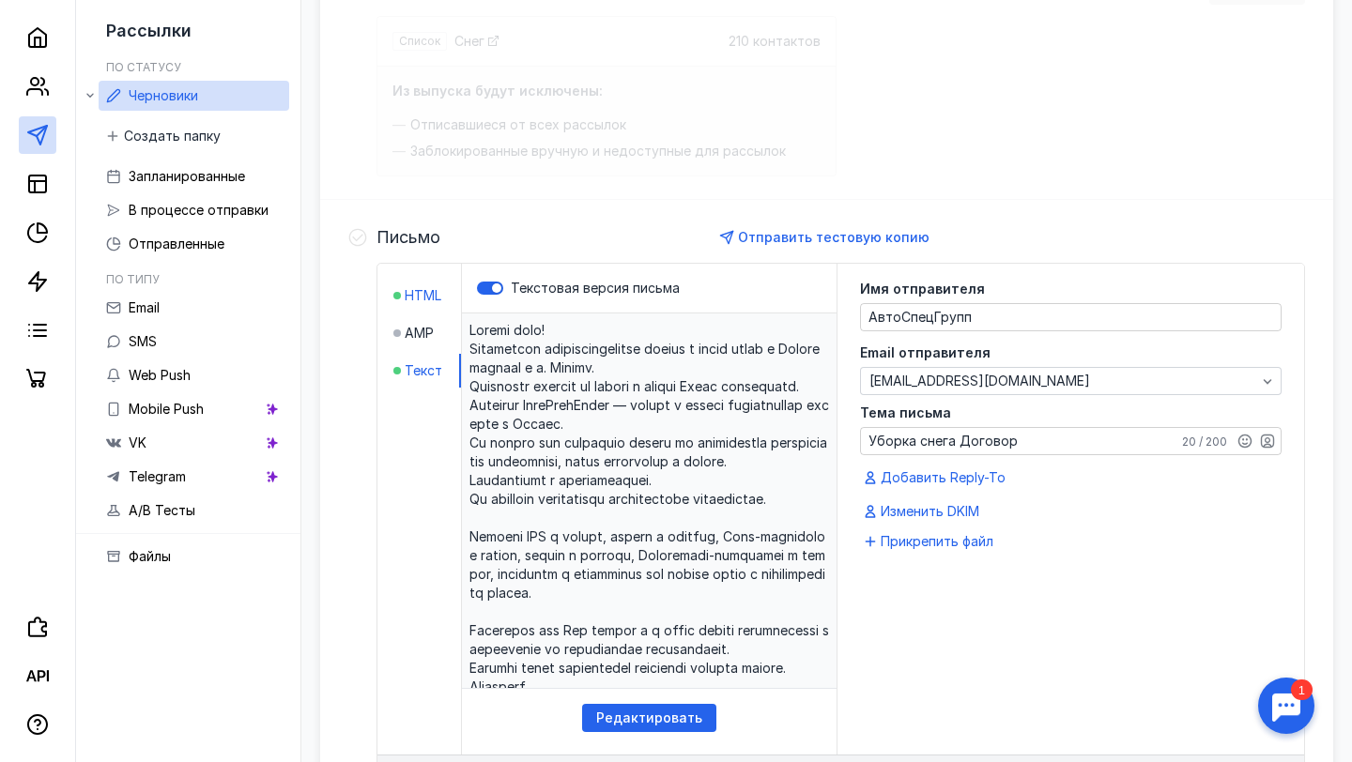
click at [425, 300] on span "HTML" at bounding box center [423, 295] width 37 height 19
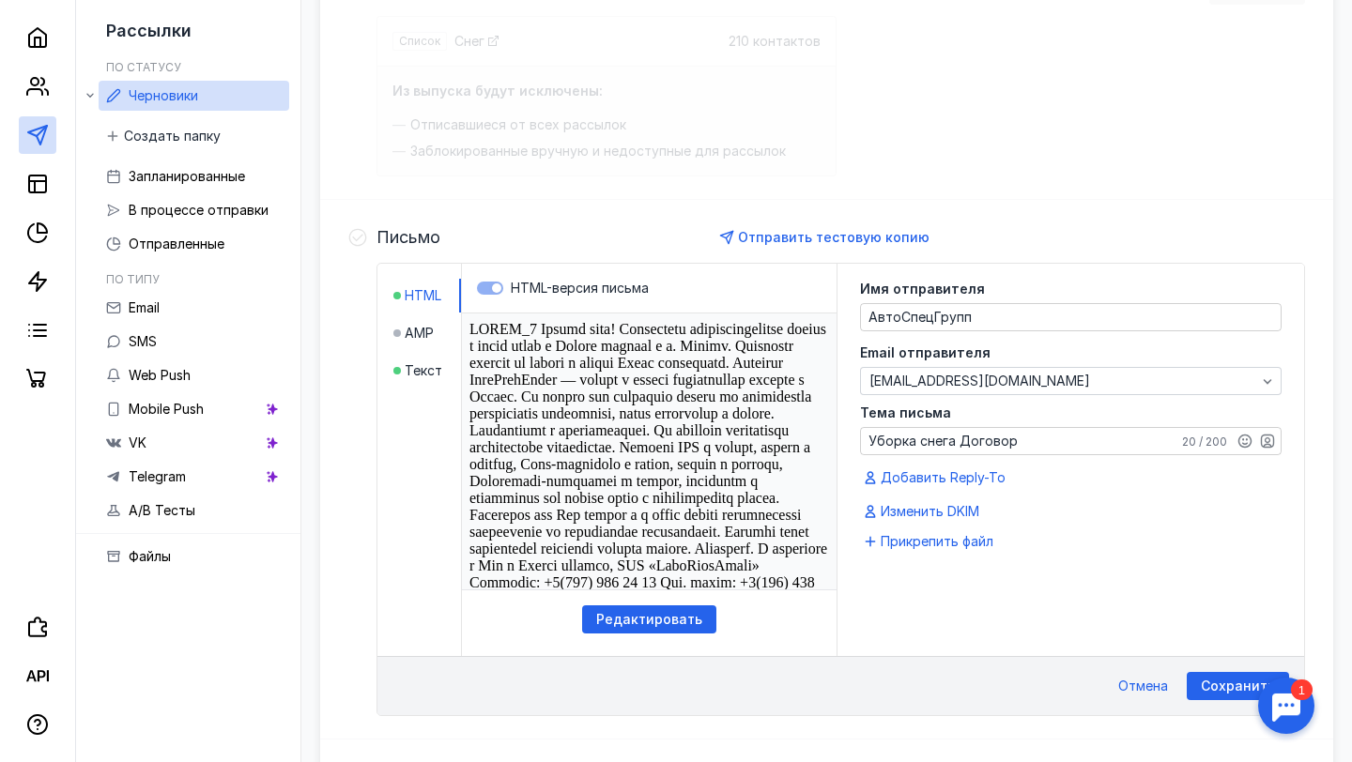
scroll to position [0, 0]
click at [482, 291] on label "HTML-версия письма" at bounding box center [649, 288] width 345 height 19
click at [488, 290] on label "HTML-версия письма" at bounding box center [649, 288] width 345 height 19
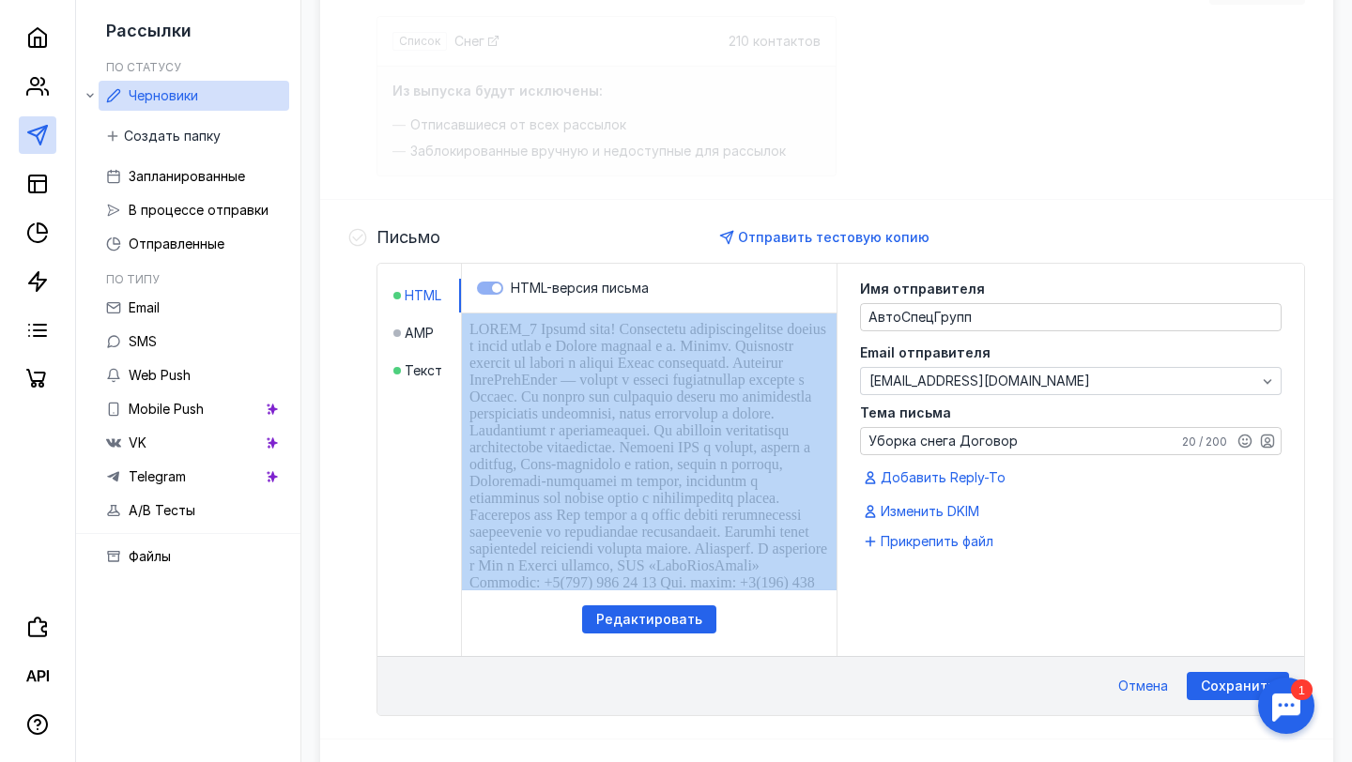
click at [488, 290] on label "HTML-версия письма" at bounding box center [649, 288] width 345 height 19
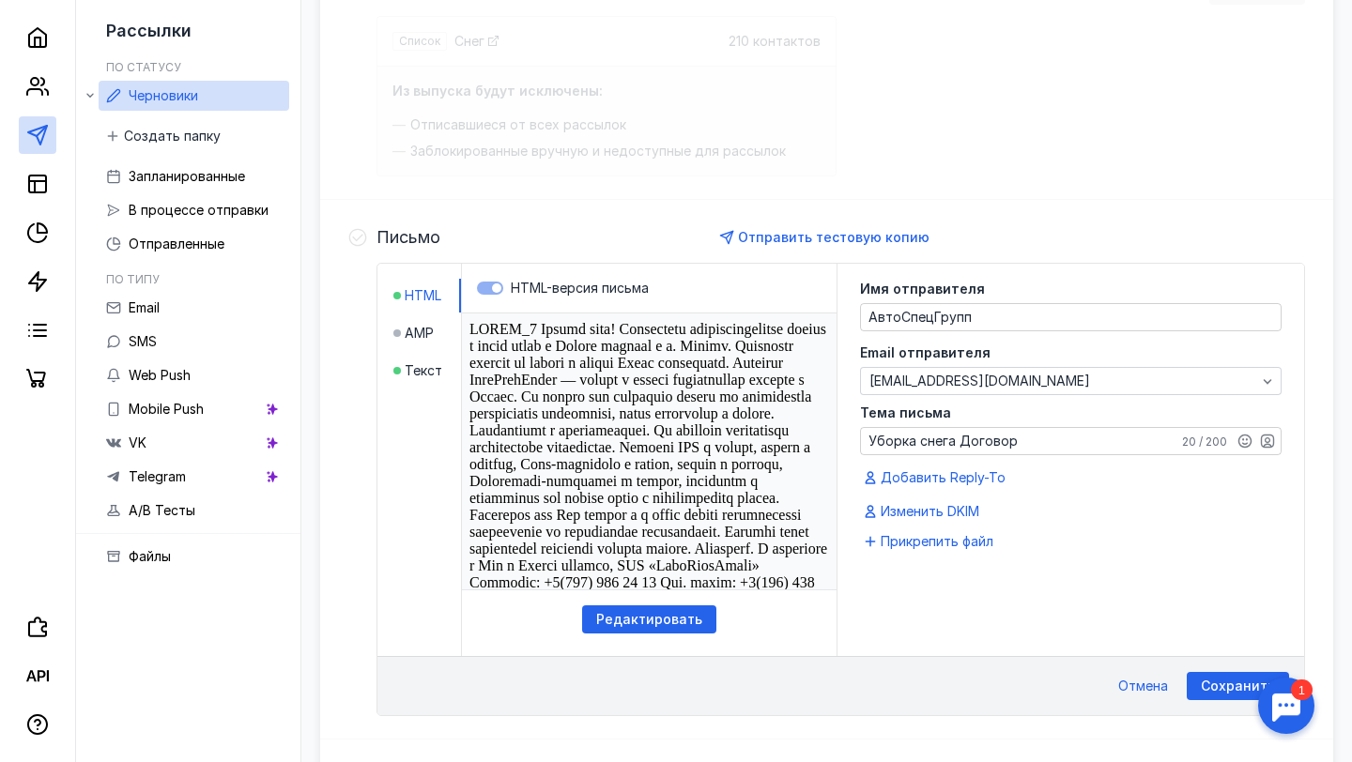
click at [594, 243] on div "Отправить тестовую копию" at bounding box center [825, 237] width 771 height 28
click at [421, 296] on span "HTML" at bounding box center [423, 295] width 37 height 19
click at [421, 338] on span "AMP" at bounding box center [419, 333] width 29 height 19
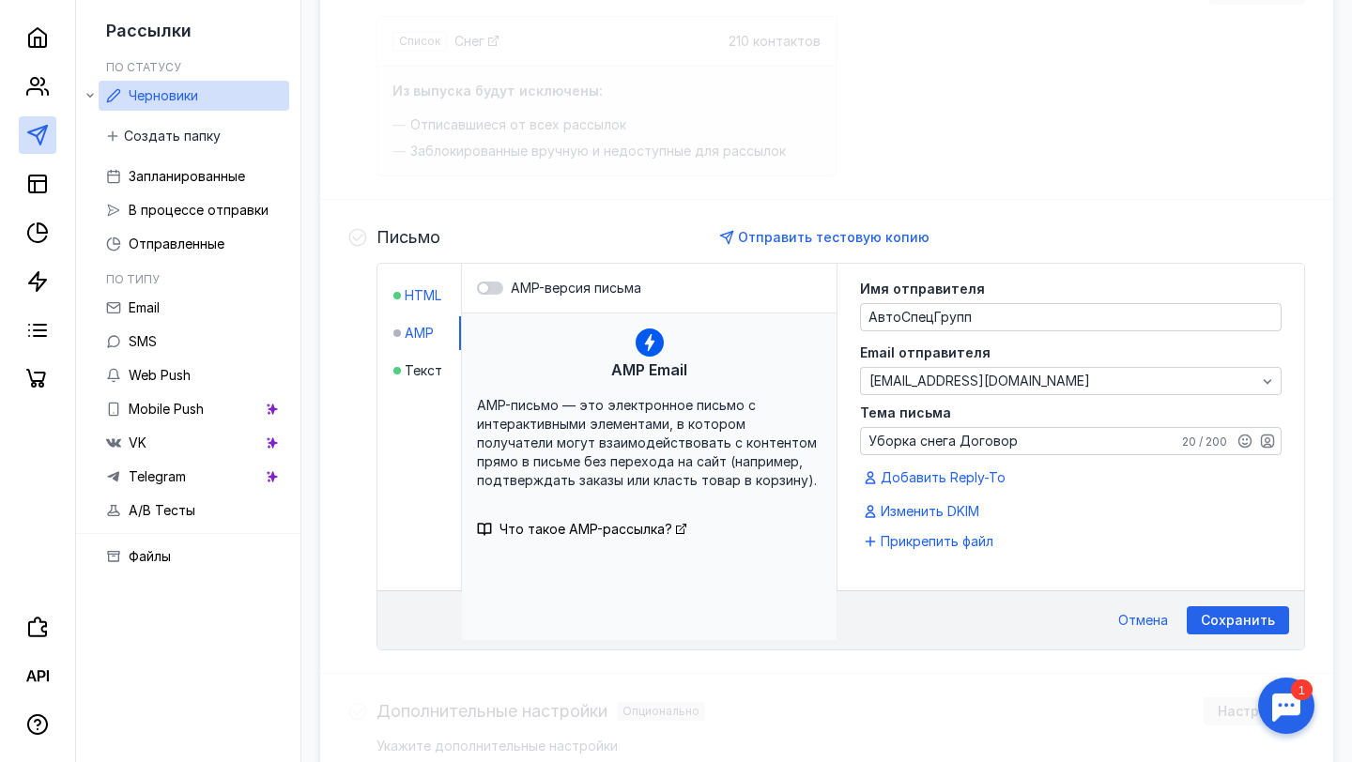
click at [428, 292] on span "HTML" at bounding box center [423, 295] width 37 height 19
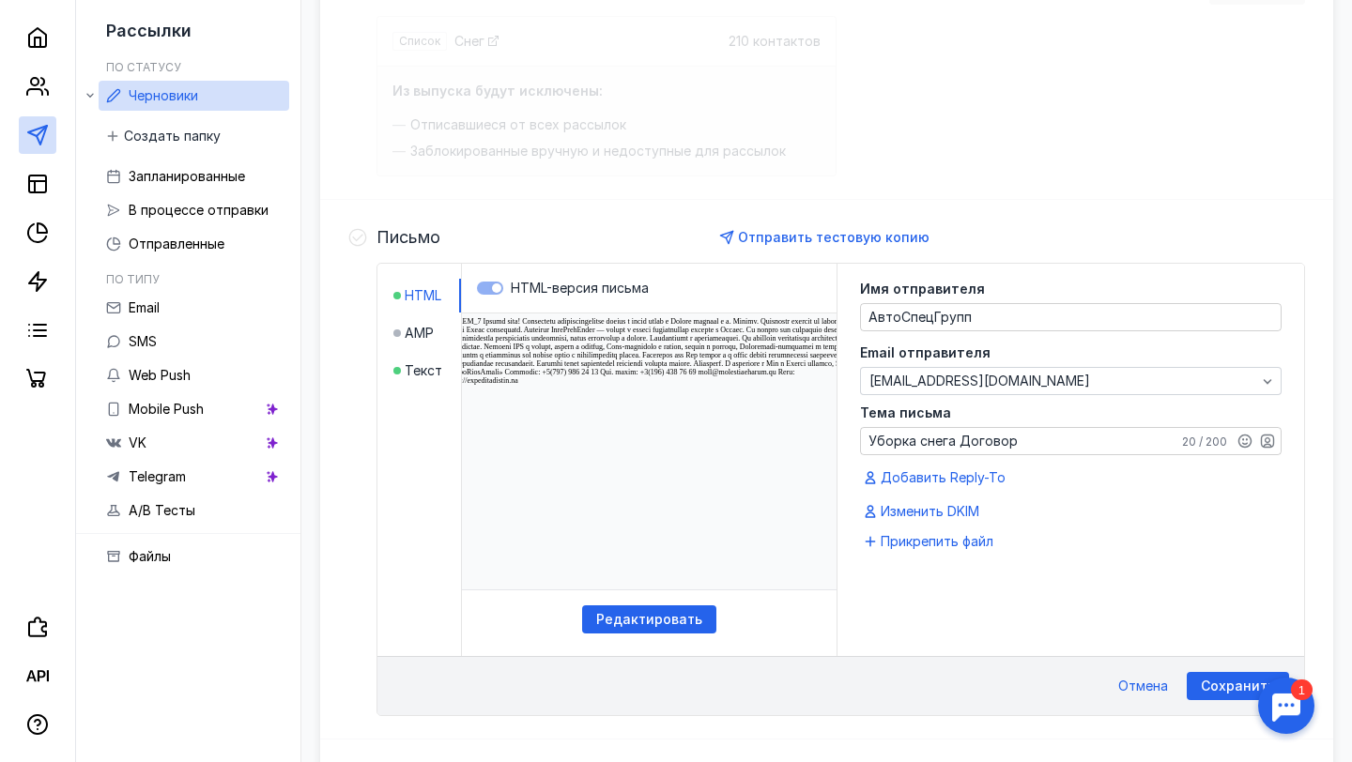
click at [493, 284] on label "HTML-версия письма" at bounding box center [649, 288] width 345 height 19
click at [559, 314] on html at bounding box center [649, 314] width 412 height 1
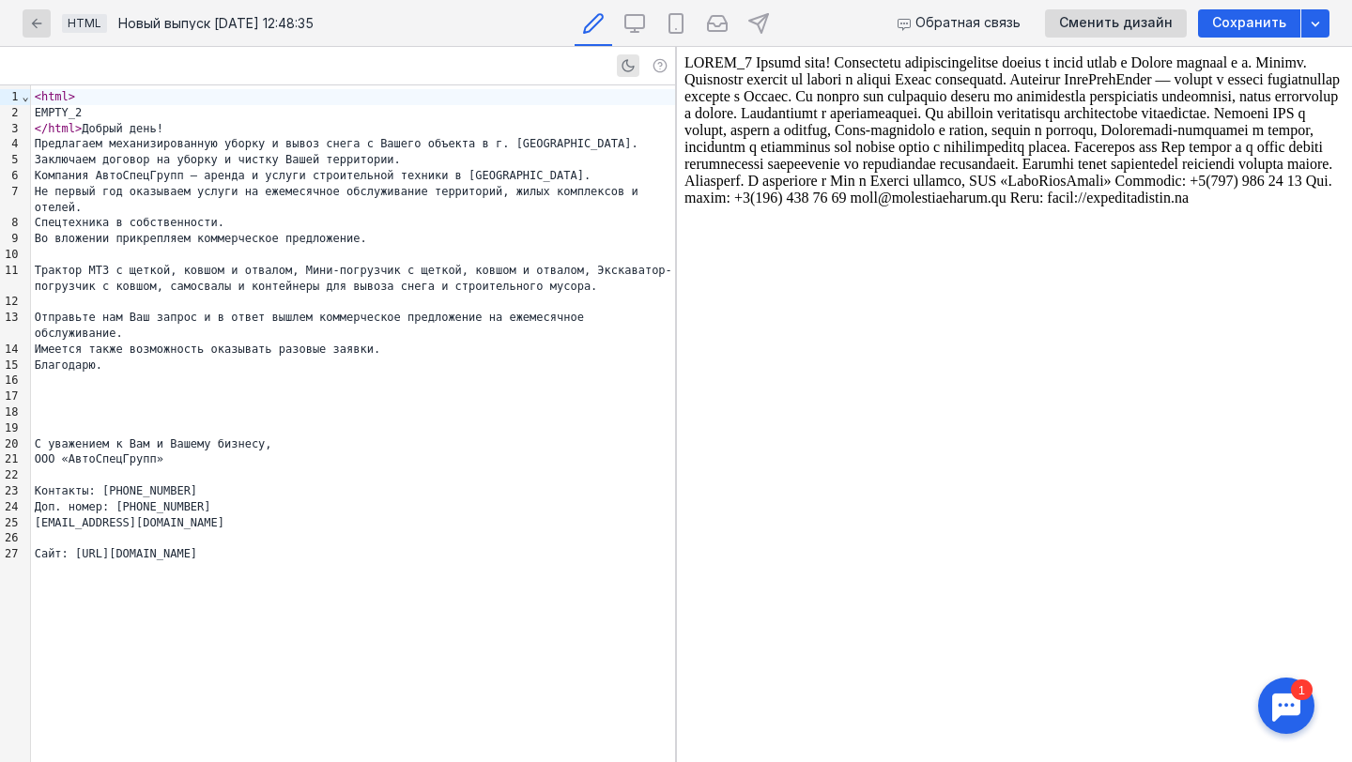
click at [845, 63] on body at bounding box center [1014, 404] width 660 height 700
click at [36, 146] on div "Предлагаем механизированную уборку и вывоз снега с Вашего объекта в г. [GEOGRAP…" at bounding box center [353, 144] width 644 height 16
click at [104, 277] on div "Трактор МТЗ с щеткой, ковшом и отвалом, Мини-погрузчик с щеткой, ковшом и отвал…" at bounding box center [353, 279] width 644 height 32
click at [128, 413] on div at bounding box center [353, 413] width 644 height 16
click at [42, 26] on icon "button" at bounding box center [36, 23] width 15 height 15
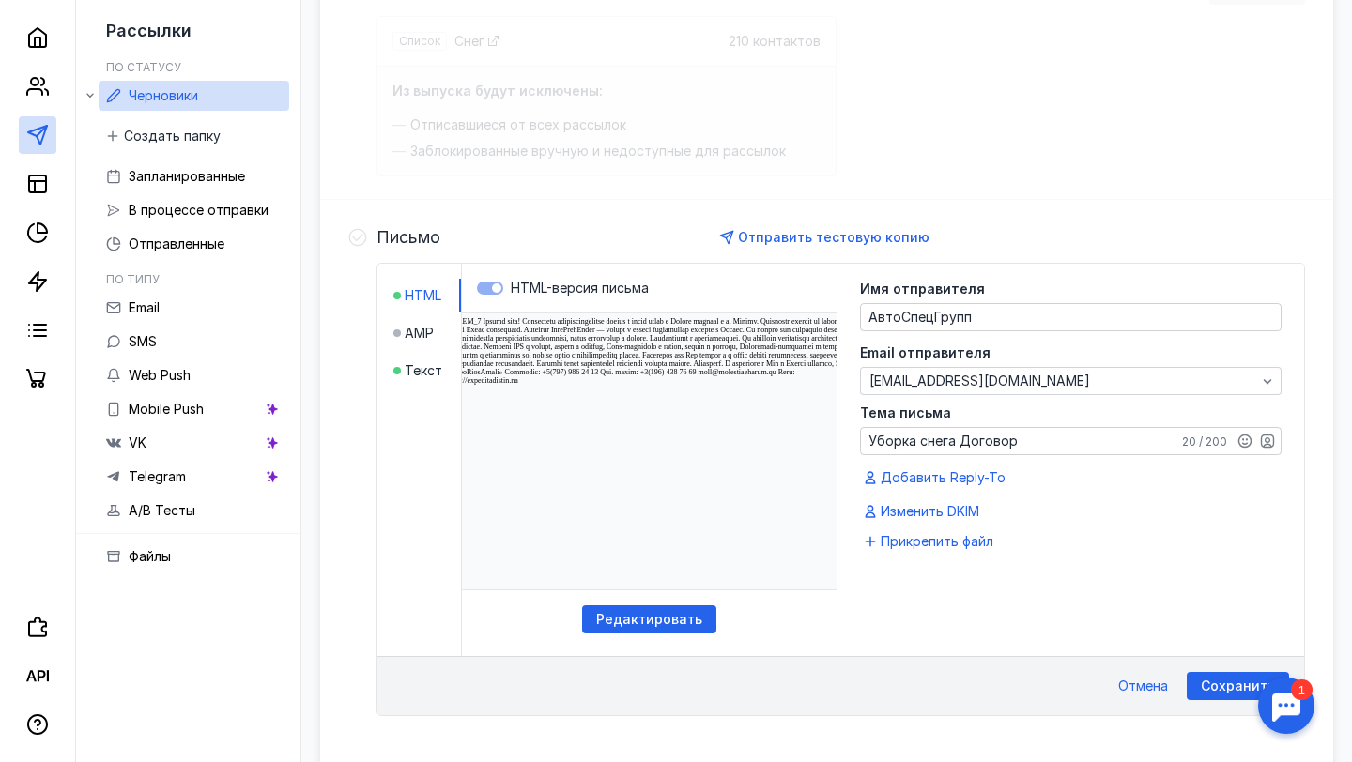
click at [399, 246] on span "Письмо" at bounding box center [408, 237] width 64 height 19
click at [417, 291] on span "HTML" at bounding box center [423, 295] width 37 height 19
click at [415, 335] on span "AMP" at bounding box center [419, 333] width 29 height 19
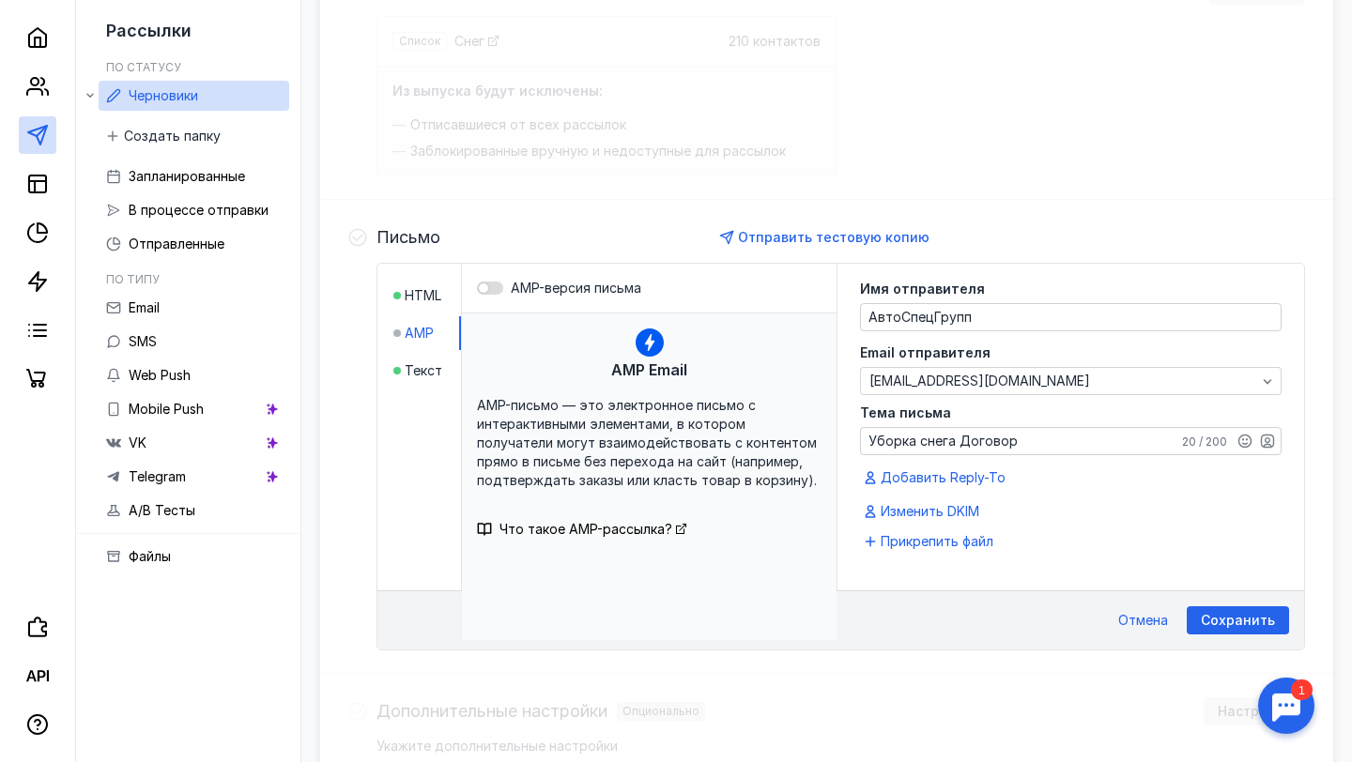
click at [492, 285] on div at bounding box center [490, 288] width 26 height 13
click at [477, 288] on input "AMP-версия письма" at bounding box center [477, 288] width 0 height 0
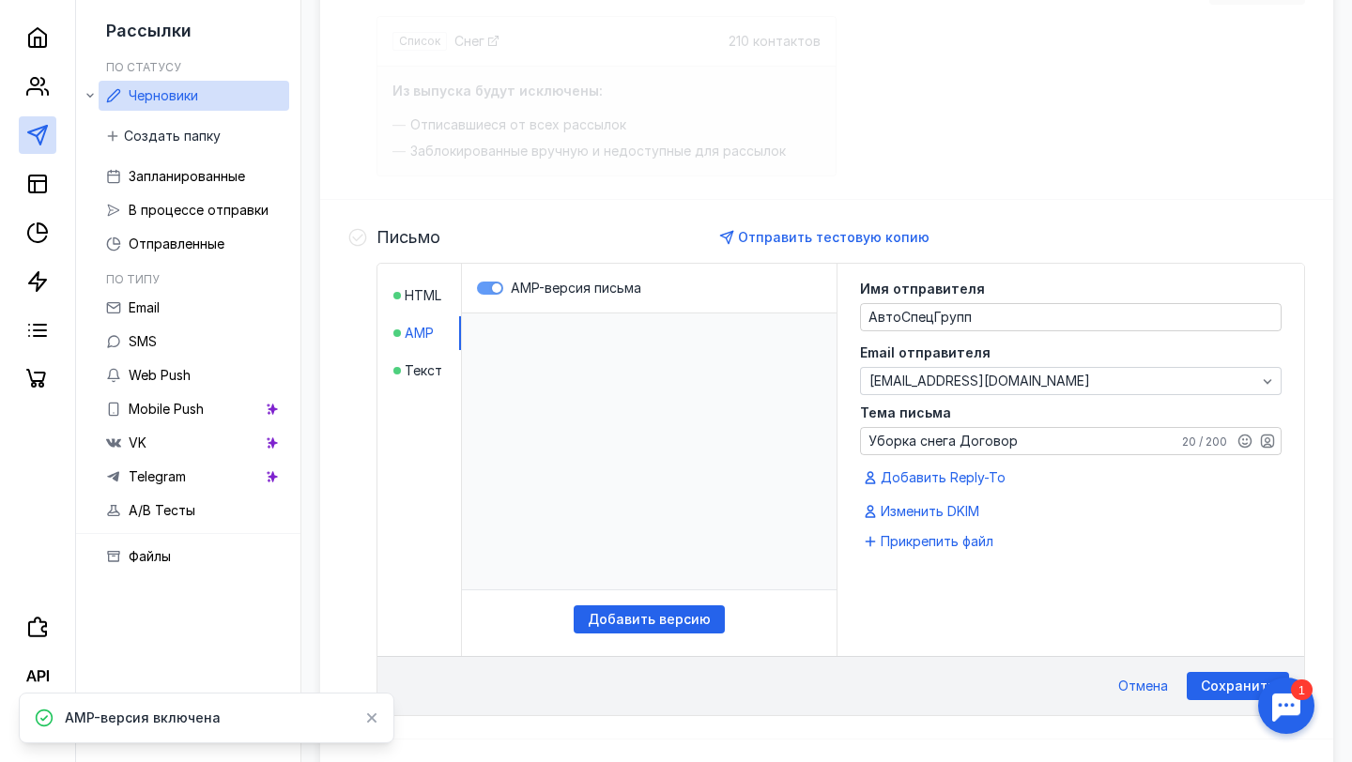
click at [492, 286] on div at bounding box center [496, 287] width 9 height 9
click at [477, 288] on input "AMP-версия письма" at bounding box center [477, 288] width 0 height 0
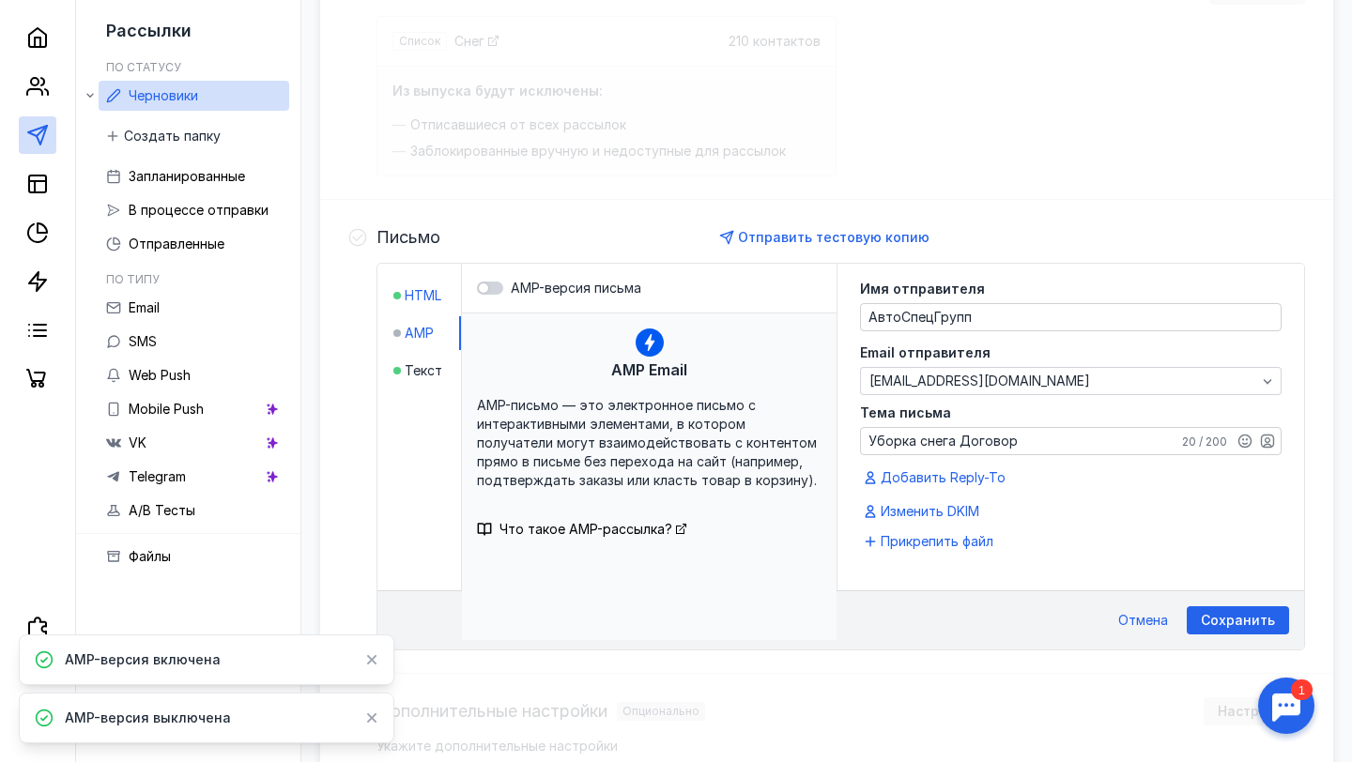
click at [418, 294] on span "HTML" at bounding box center [423, 295] width 37 height 19
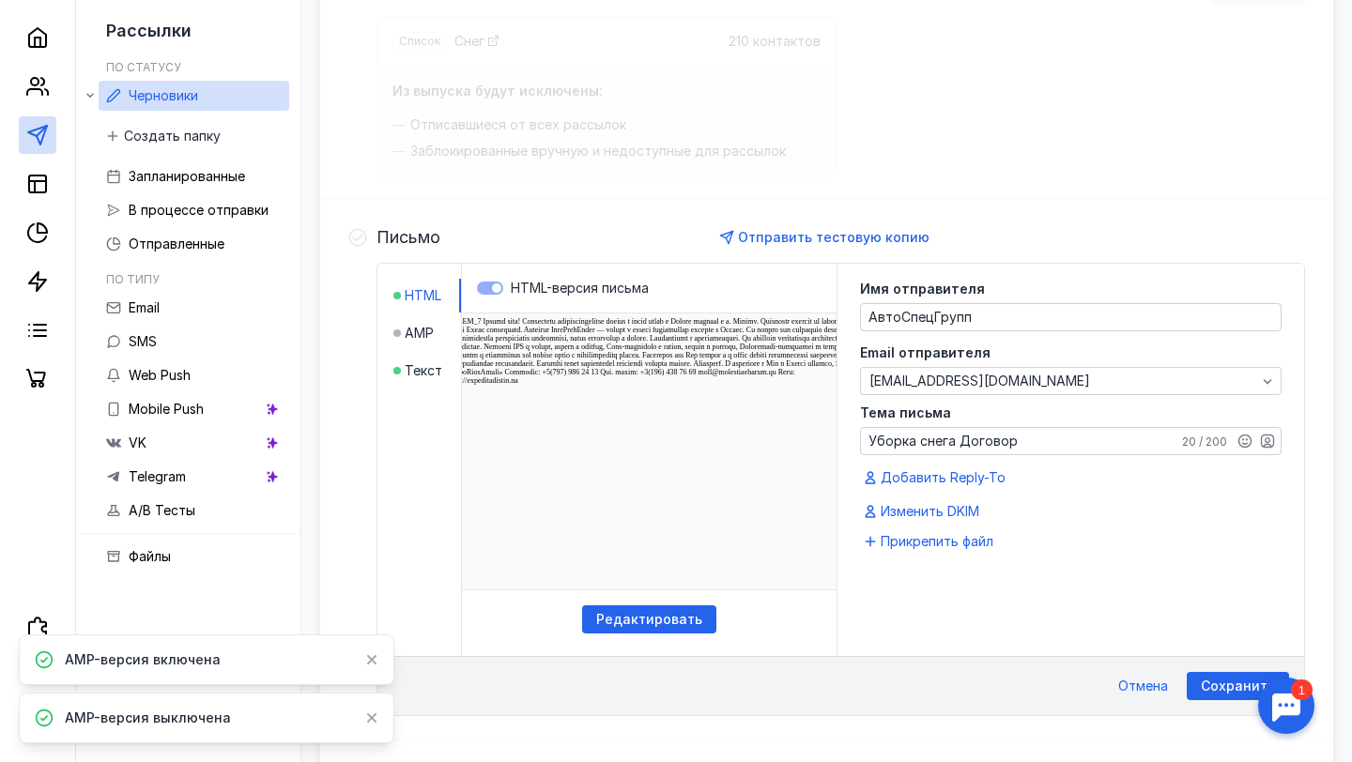
click at [418, 294] on span "HTML" at bounding box center [423, 295] width 37 height 19
click at [482, 290] on label "HTML-версия письма" at bounding box center [649, 288] width 345 height 19
click at [936, 514] on span "Изменить DKIM" at bounding box center [930, 511] width 99 height 19
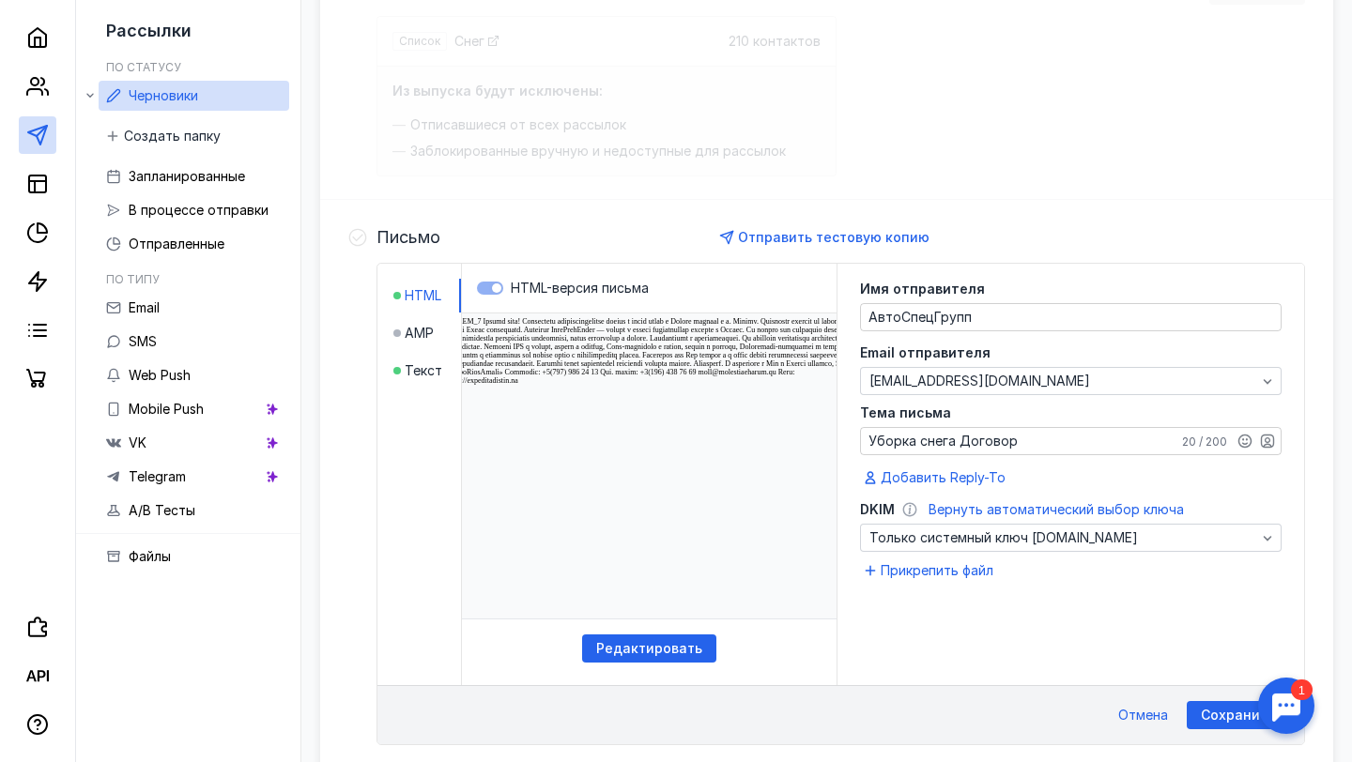
click at [696, 314] on html at bounding box center [649, 314] width 412 height 1
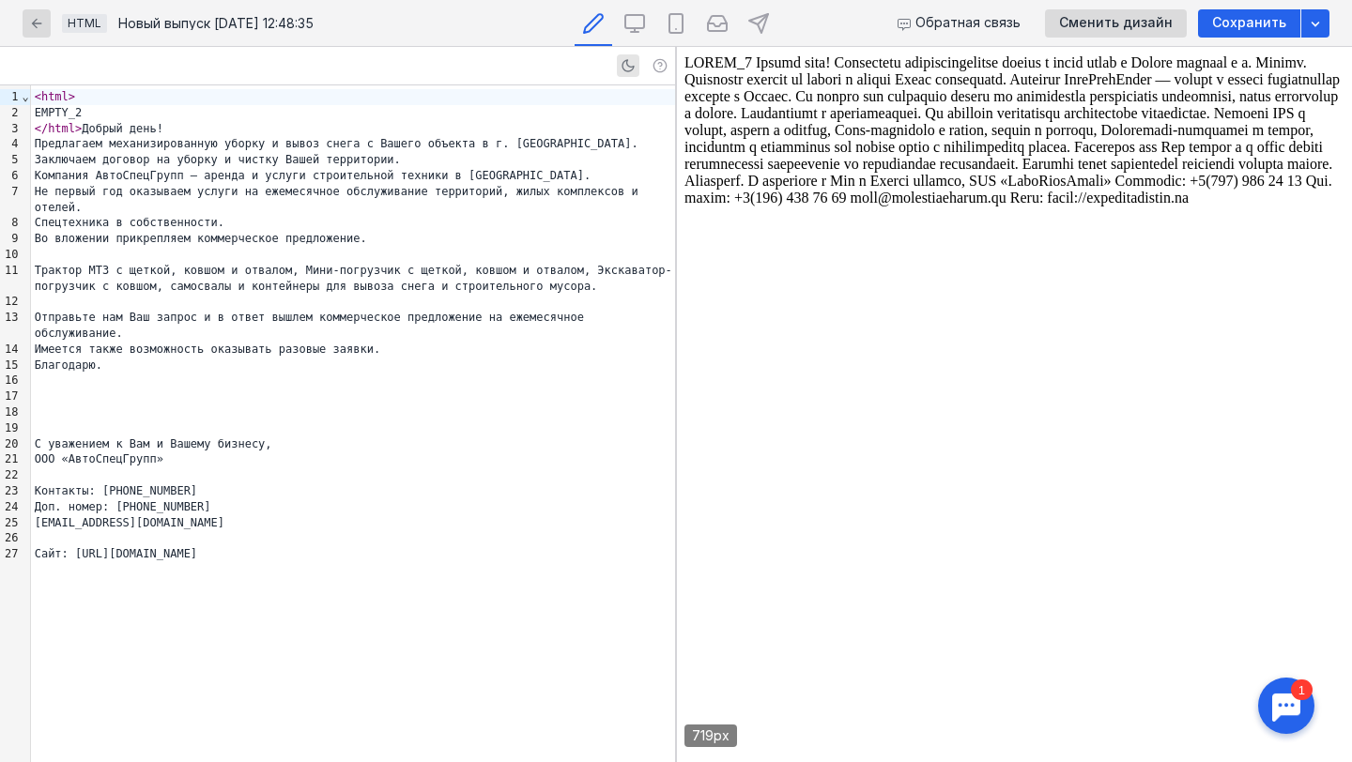
click at [753, 170] on body at bounding box center [1014, 404] width 660 height 700
click at [797, 136] on body at bounding box center [1014, 404] width 660 height 700
click at [1089, 27] on span "Сменить дизайн" at bounding box center [1116, 23] width 114 height 16
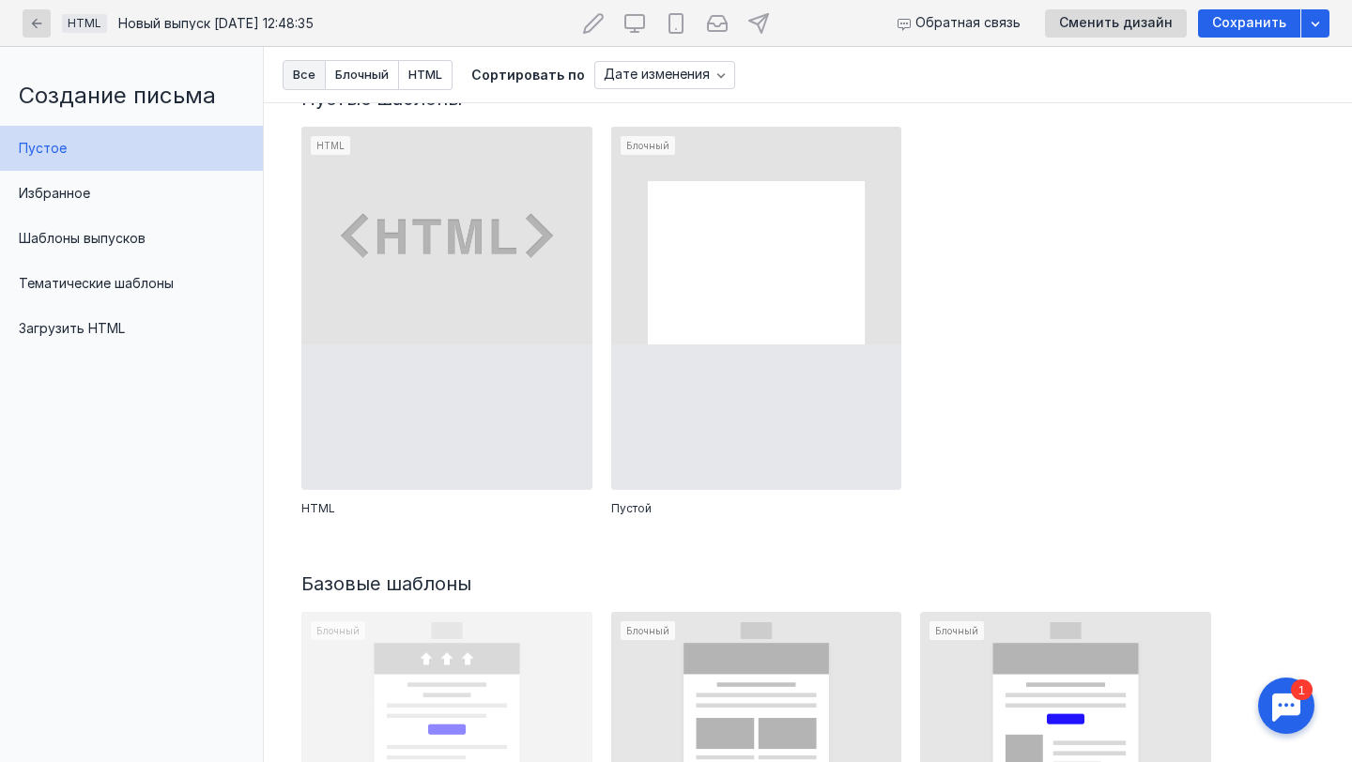
scroll to position [8, 0]
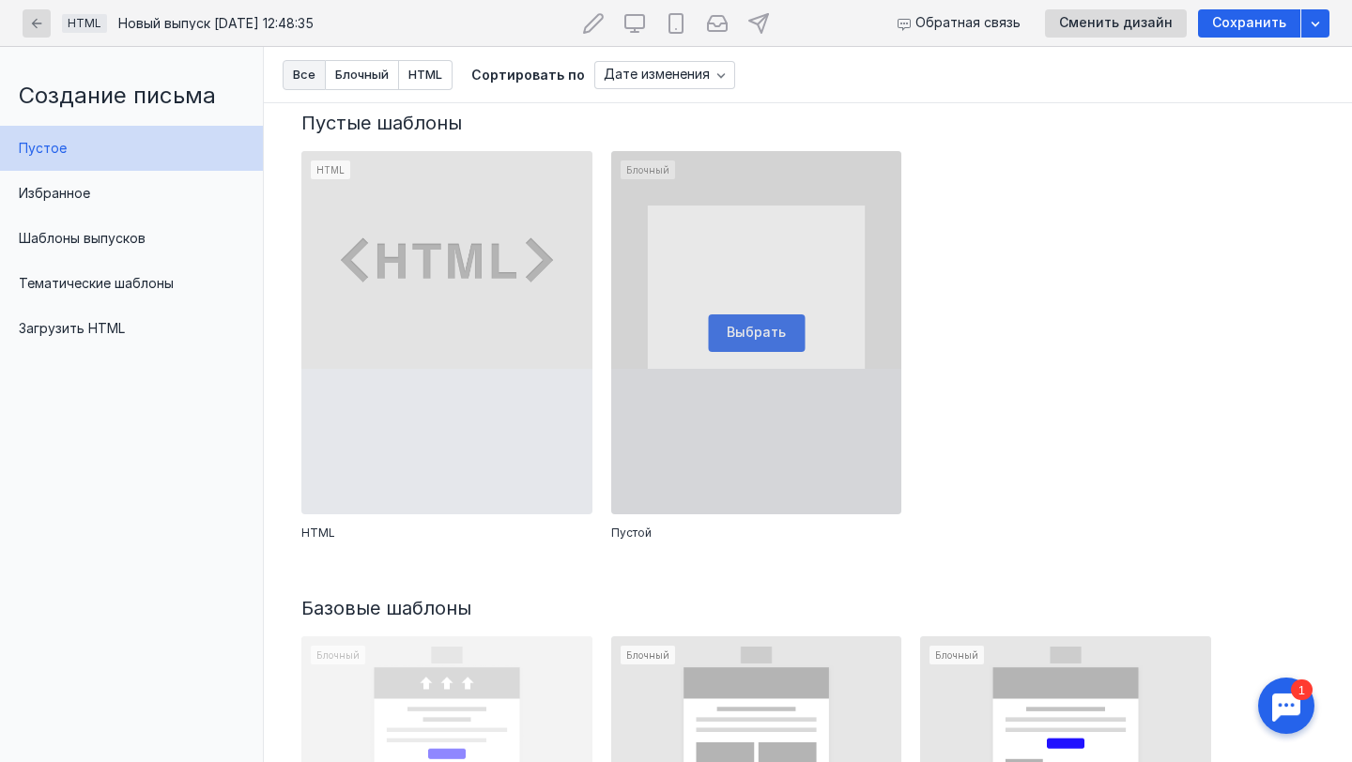
click at [777, 304] on div at bounding box center [756, 332] width 291 height 363
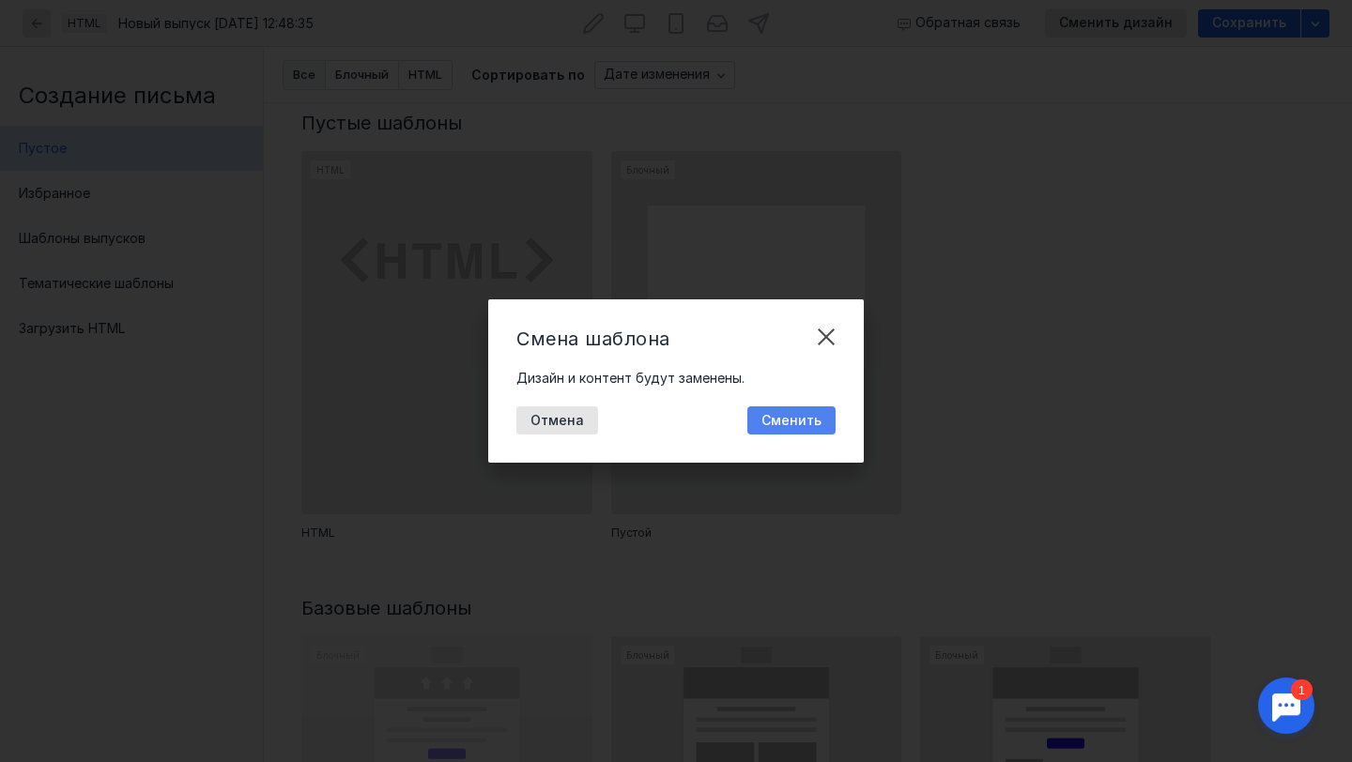
click at [802, 418] on span "Сменить" at bounding box center [791, 421] width 60 height 16
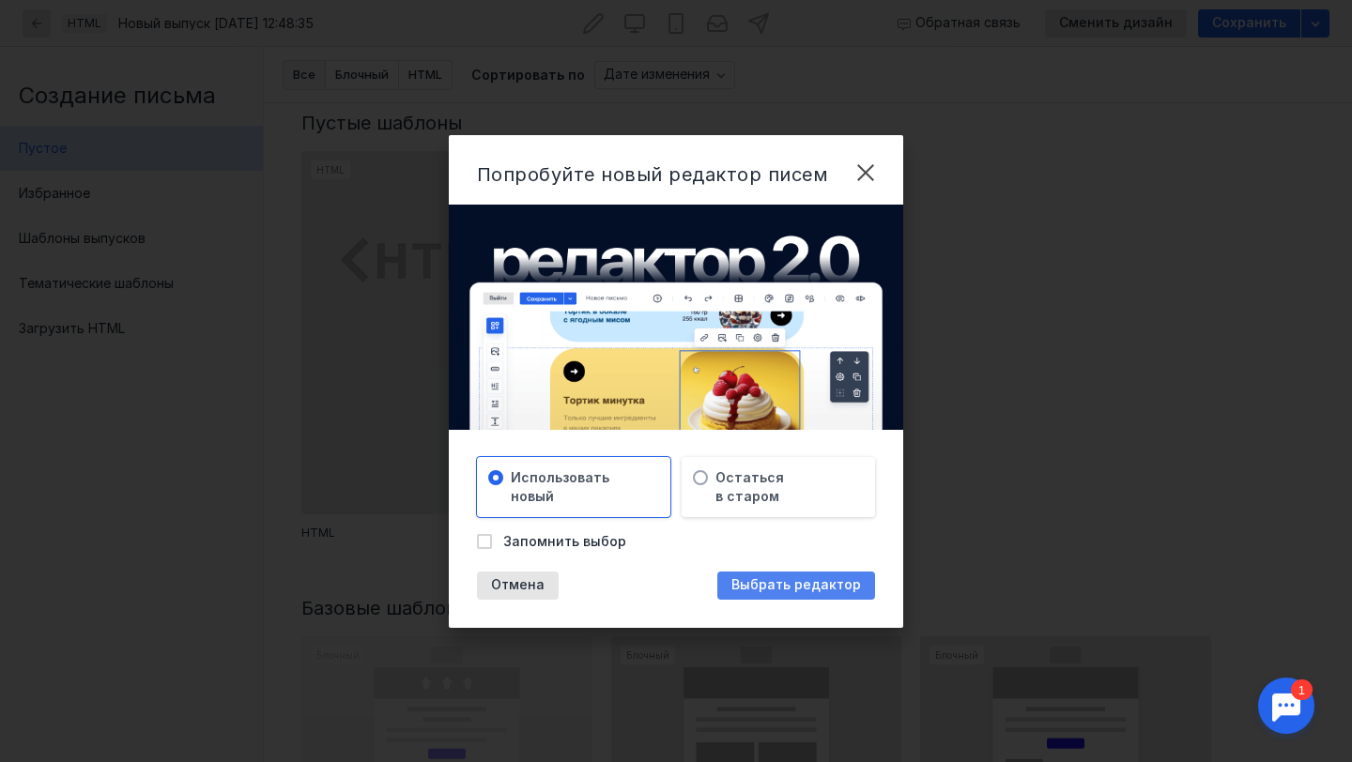
click at [771, 585] on span "Выбрать редактор" at bounding box center [796, 585] width 130 height 16
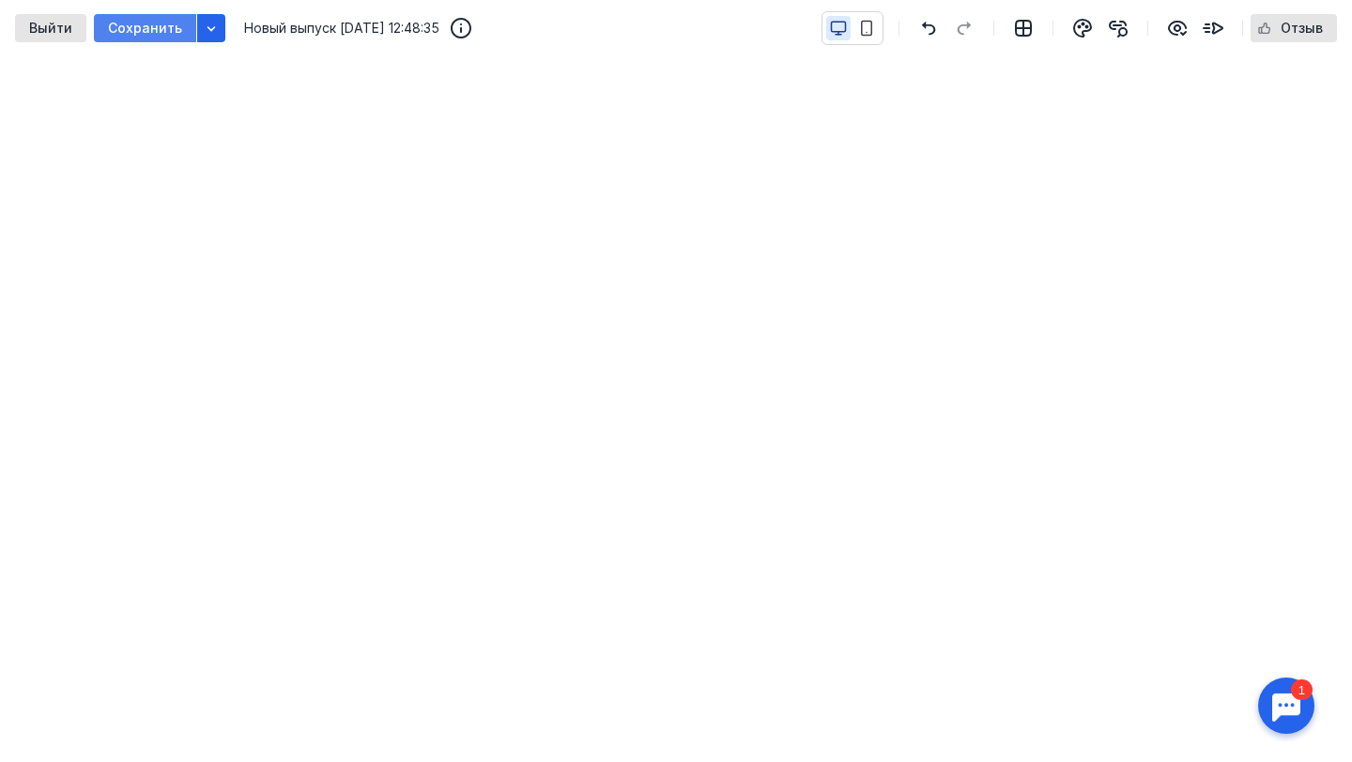
click at [161, 39] on div "Сохранить" at bounding box center [145, 28] width 102 height 28
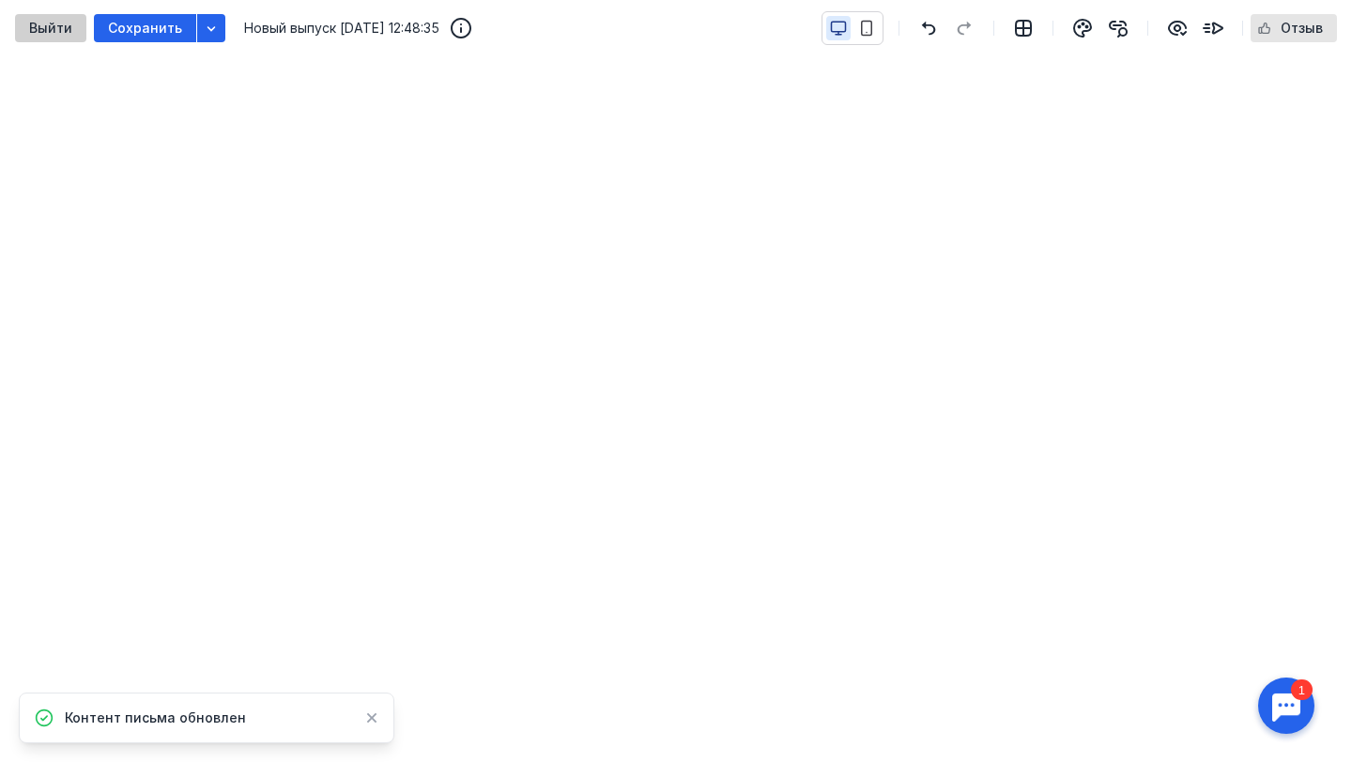
click at [48, 17] on div "Выйти" at bounding box center [50, 28] width 71 height 28
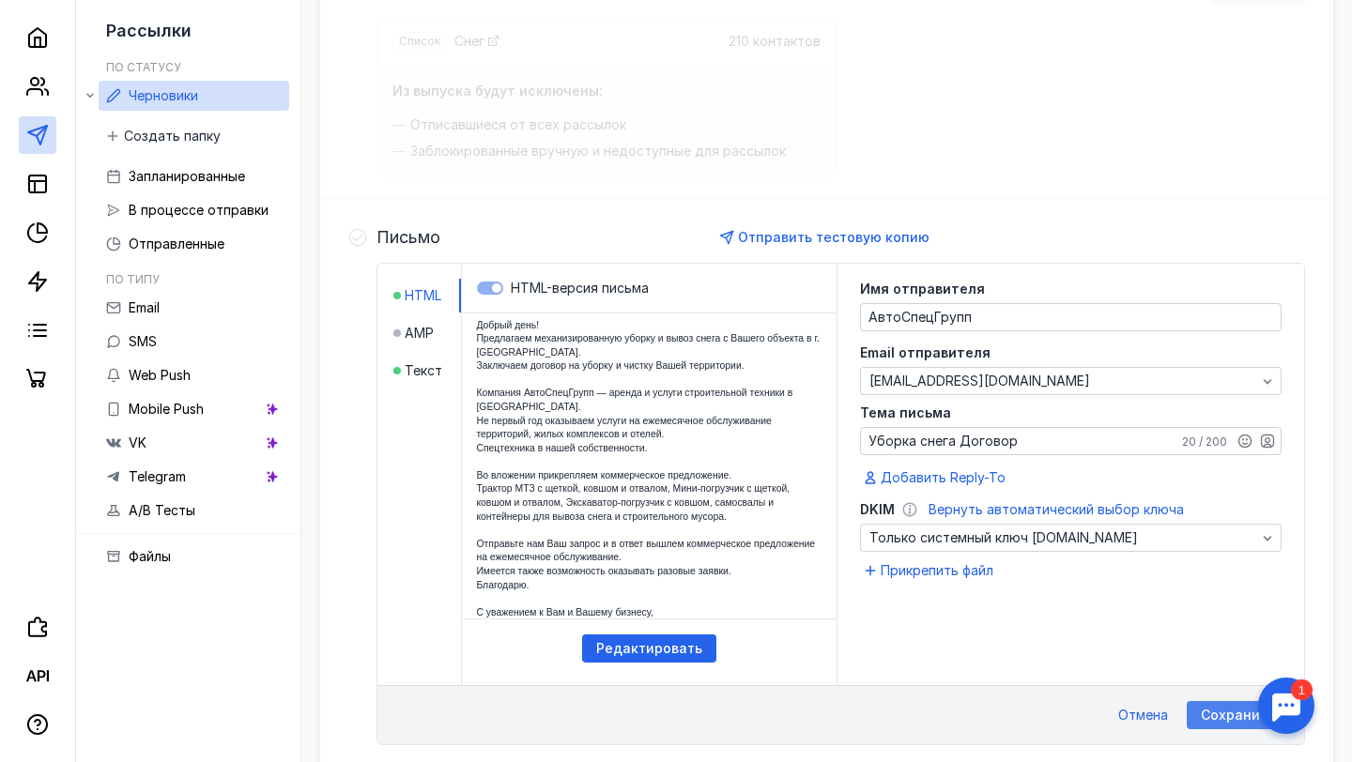
click at [1212, 709] on span "Сохранить" at bounding box center [1238, 716] width 74 height 16
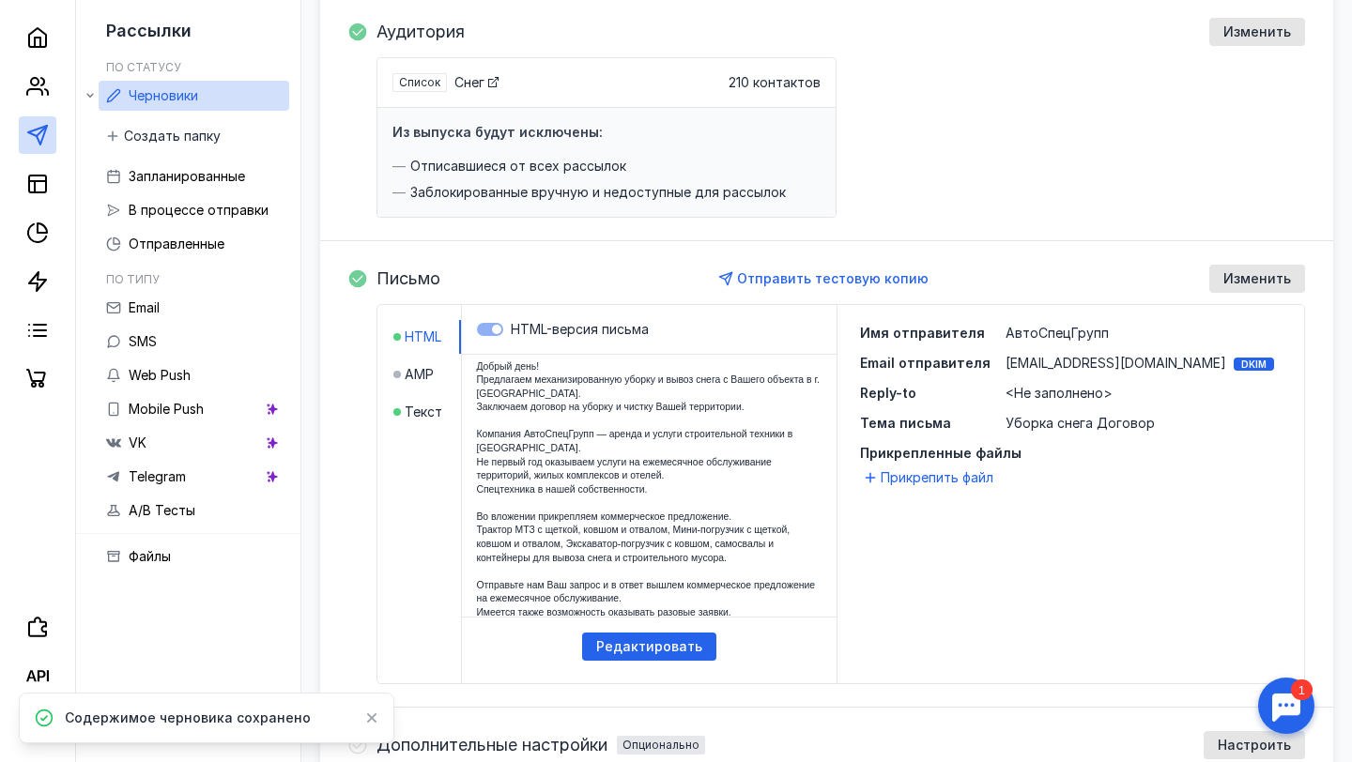
scroll to position [223, 0]
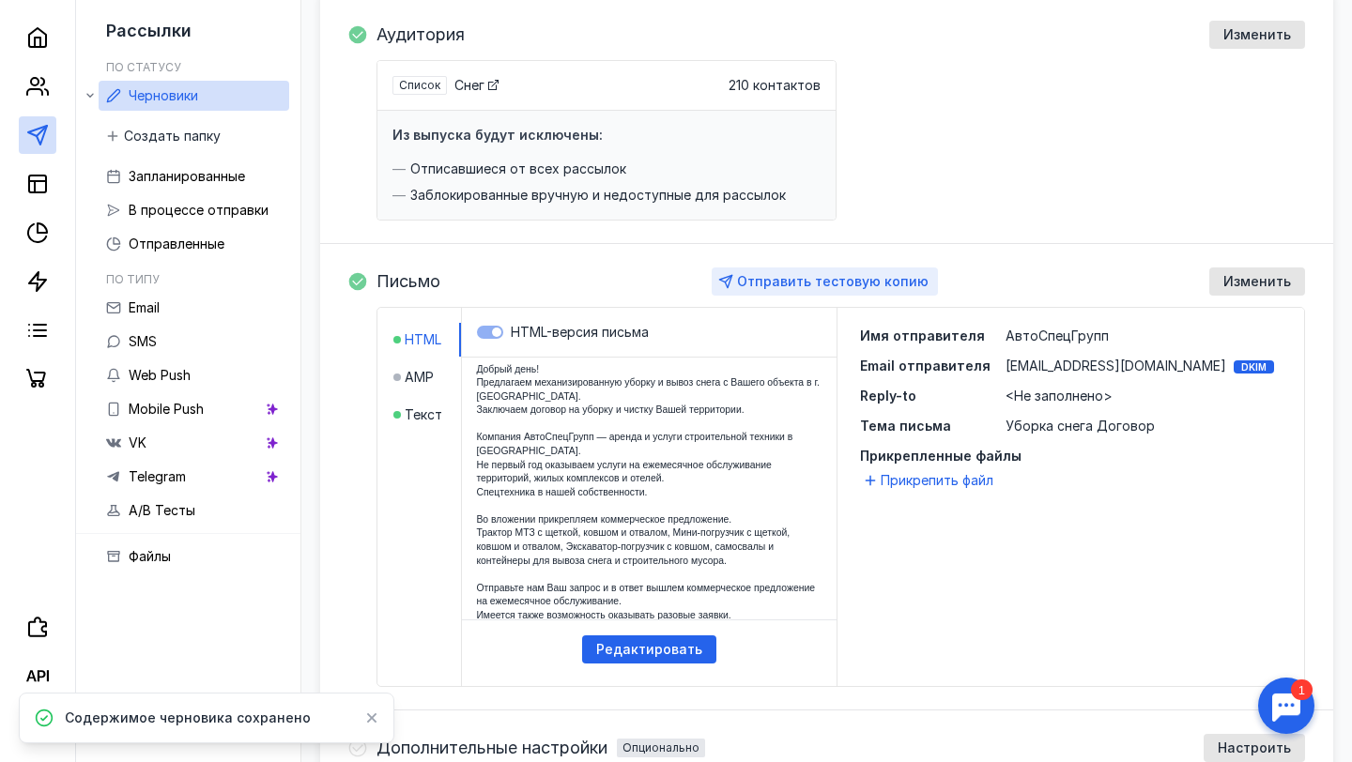
click at [872, 283] on span "Отправить тестовую копию" at bounding box center [832, 281] width 191 height 16
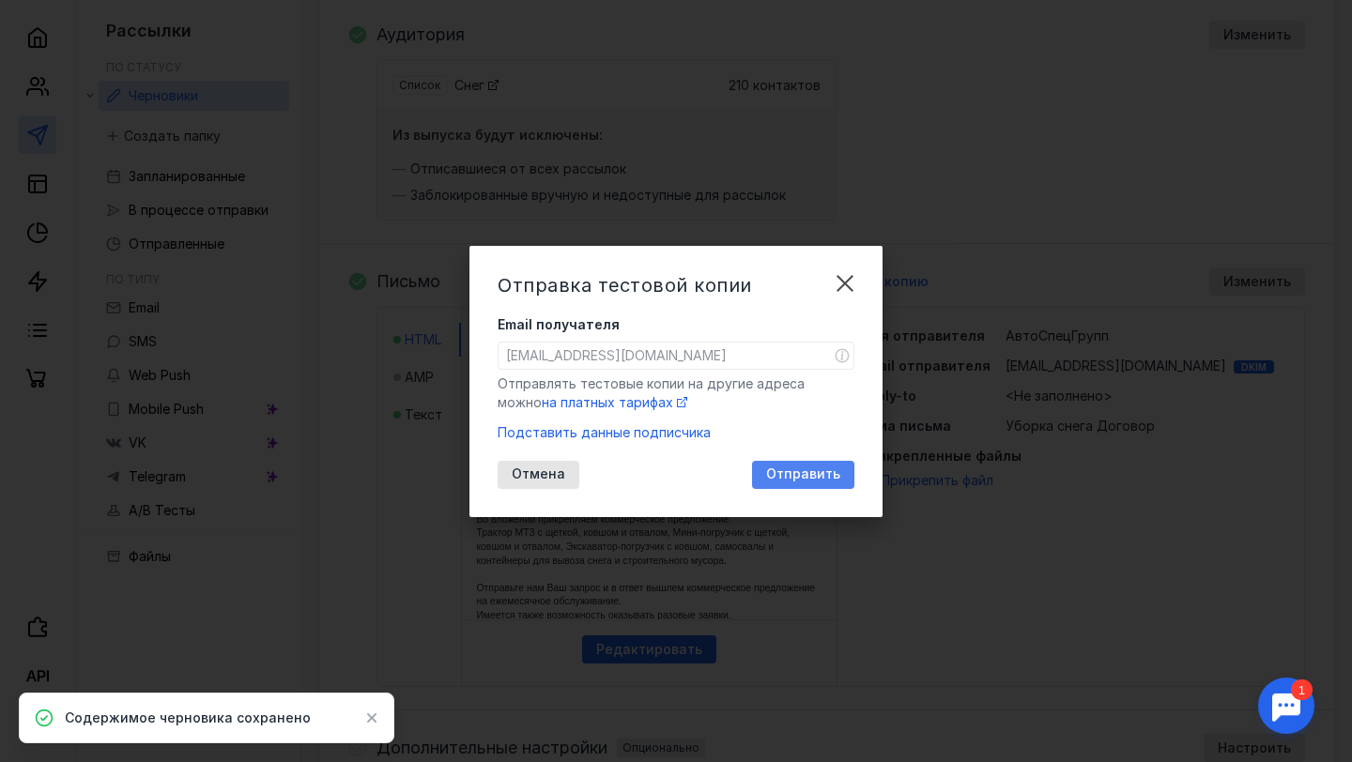
click at [833, 486] on div "Отправить" at bounding box center [803, 475] width 102 height 28
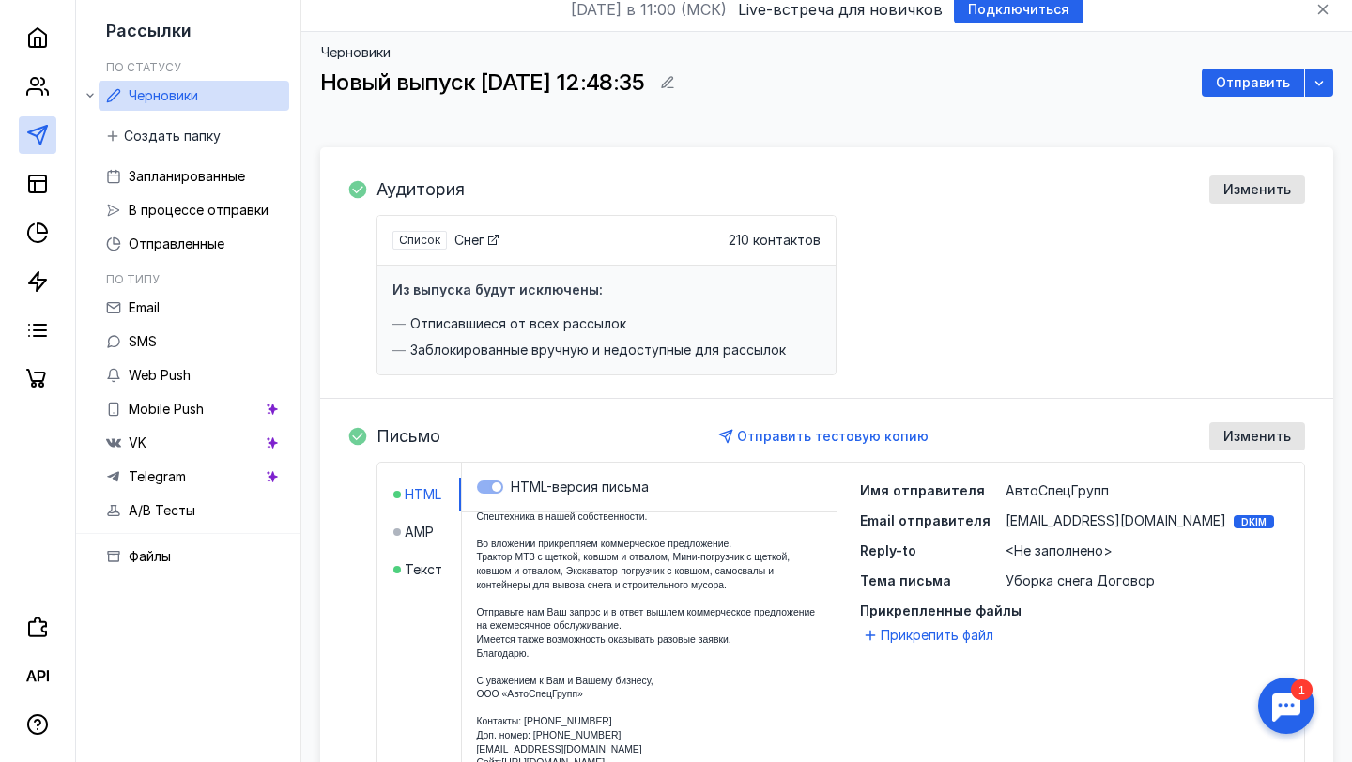
scroll to position [0, 0]
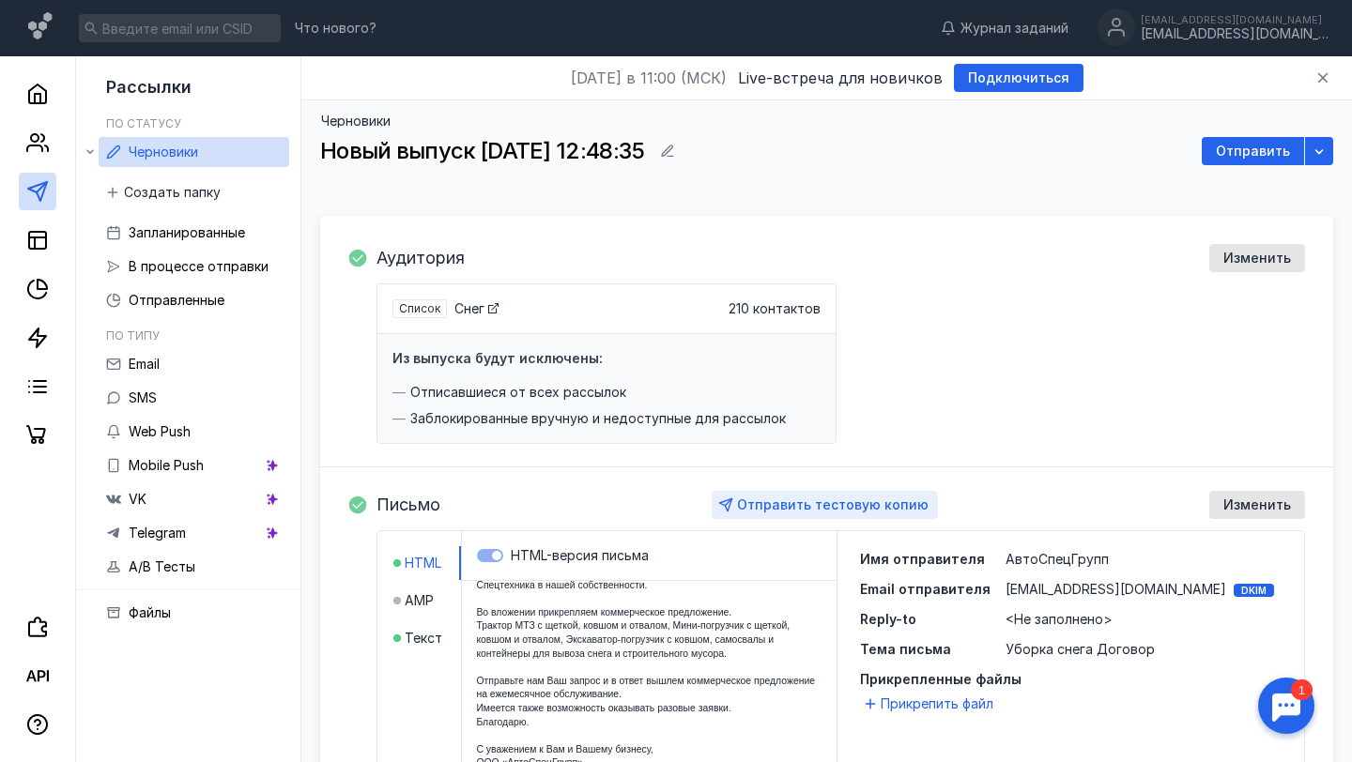
click at [775, 506] on span "Отправить тестовую копию" at bounding box center [832, 505] width 191 height 16
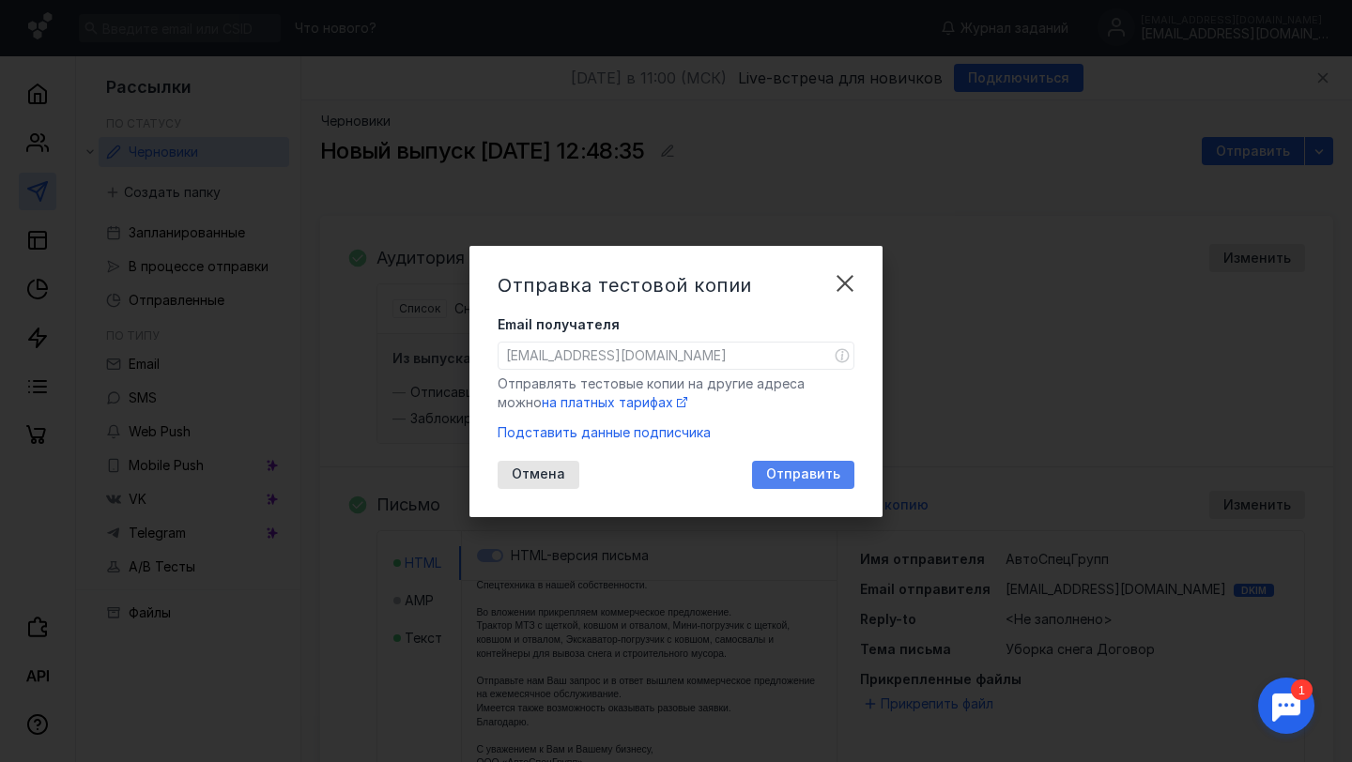
click at [809, 471] on span "Отправить" at bounding box center [803, 475] width 74 height 16
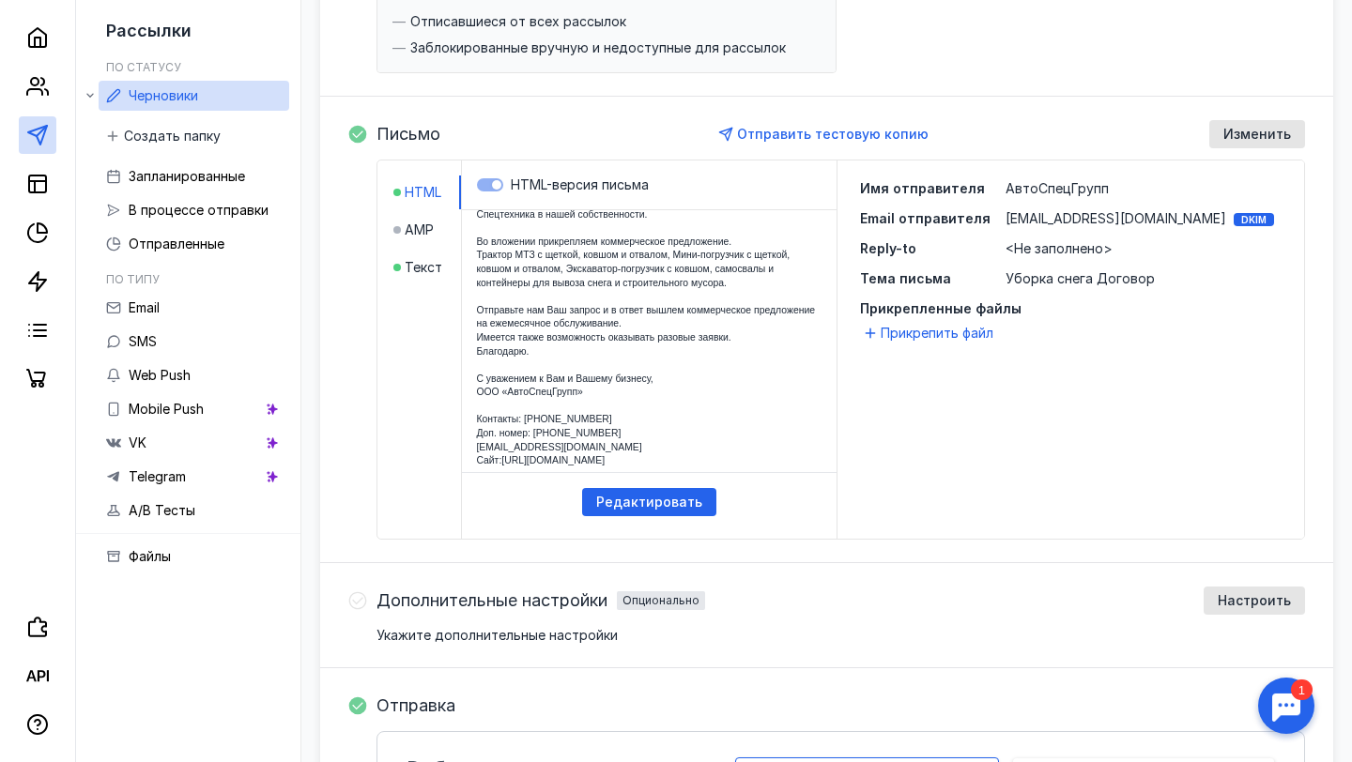
scroll to position [363, 0]
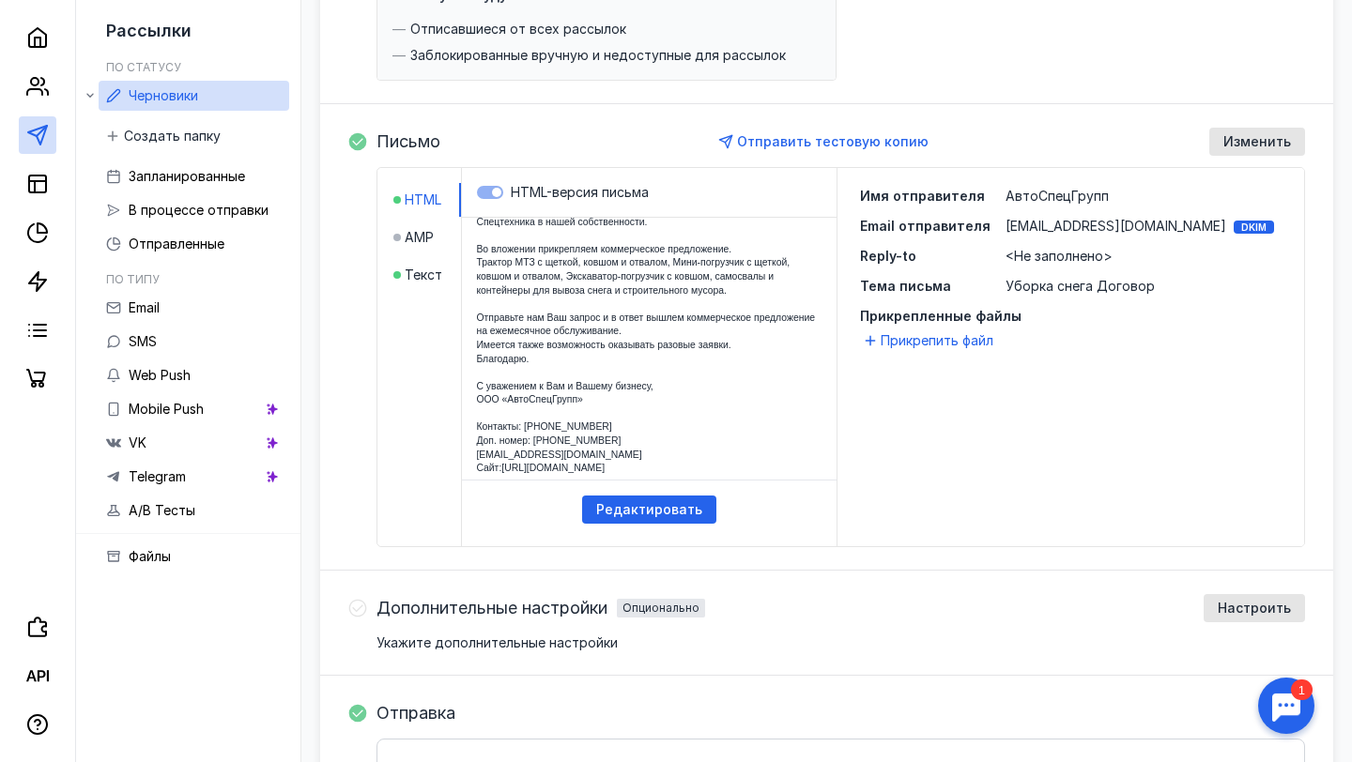
click at [1078, 230] on span "[EMAIL_ADDRESS][DOMAIN_NAME]" at bounding box center [1115, 226] width 221 height 19
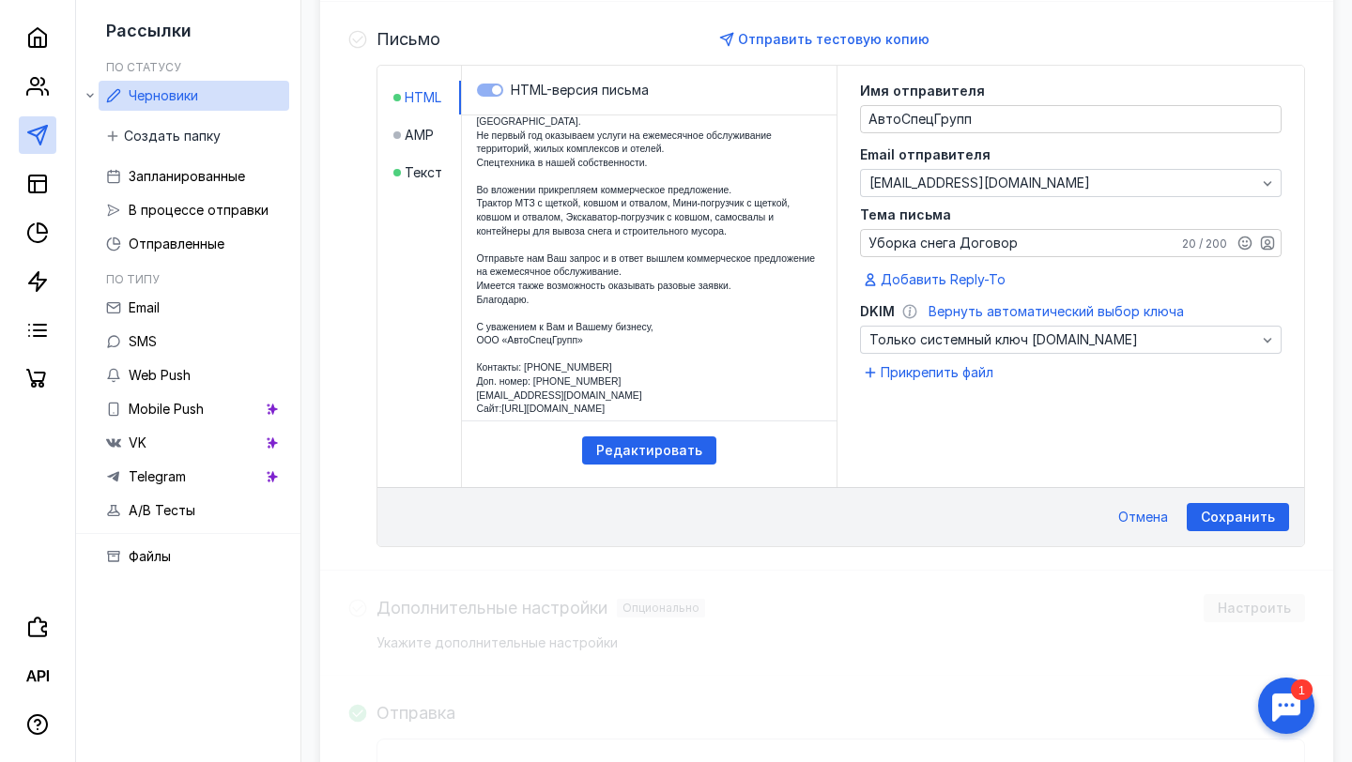
scroll to position [467, 0]
click at [1232, 520] on span "Сохранить" at bounding box center [1238, 517] width 74 height 16
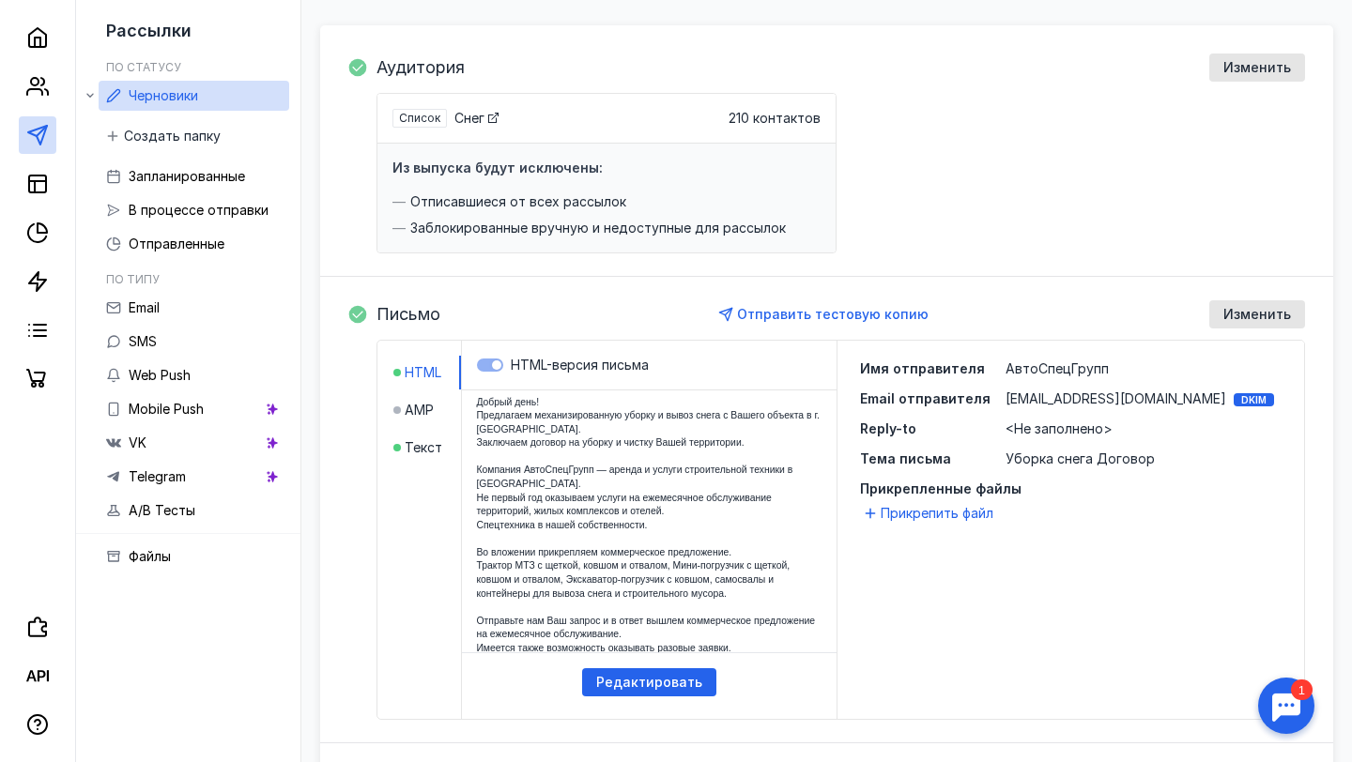
scroll to position [191, 0]
